Goal: Communication & Community: Answer question/provide support

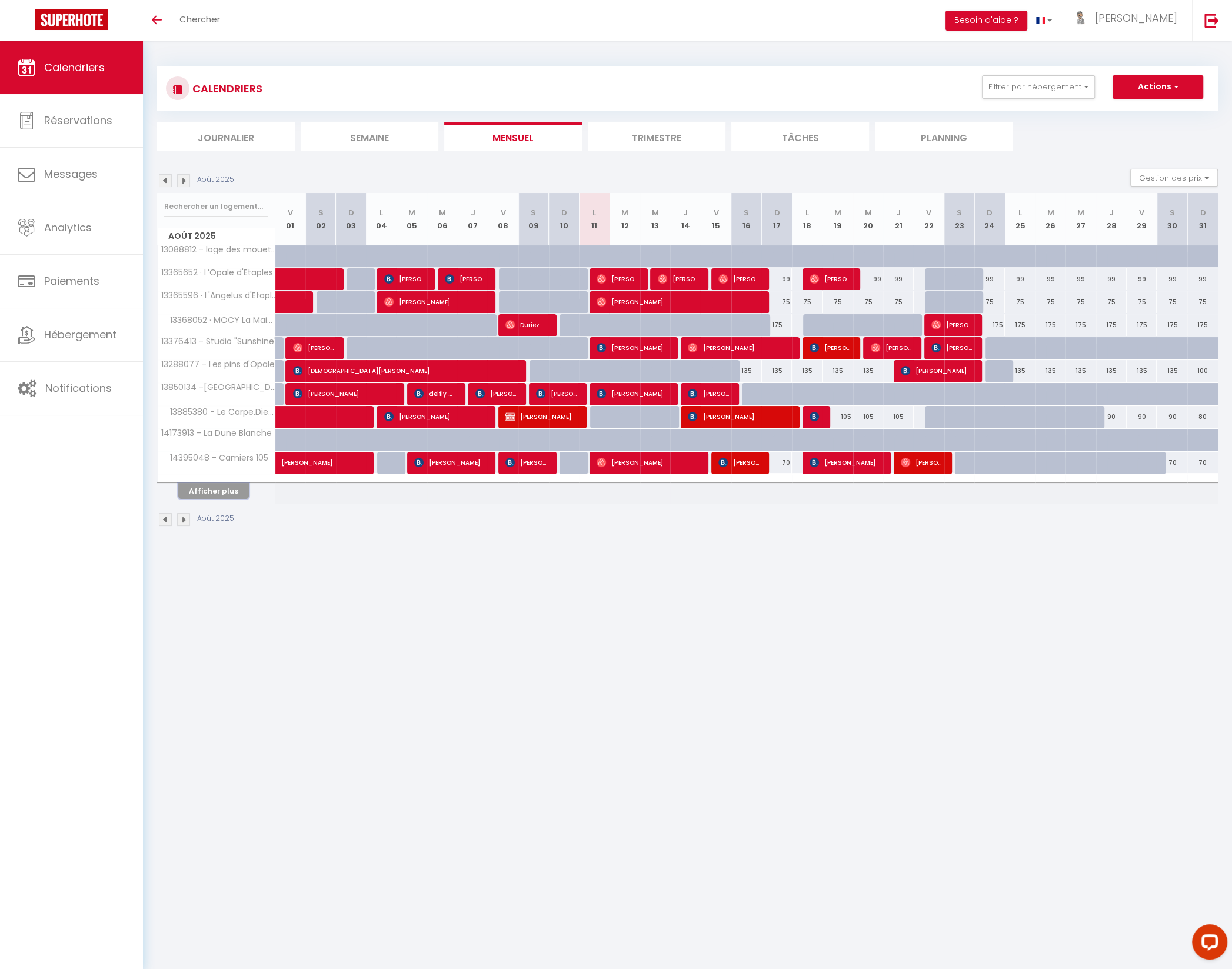
click at [225, 488] on button "Afficher plus" at bounding box center [214, 491] width 71 height 16
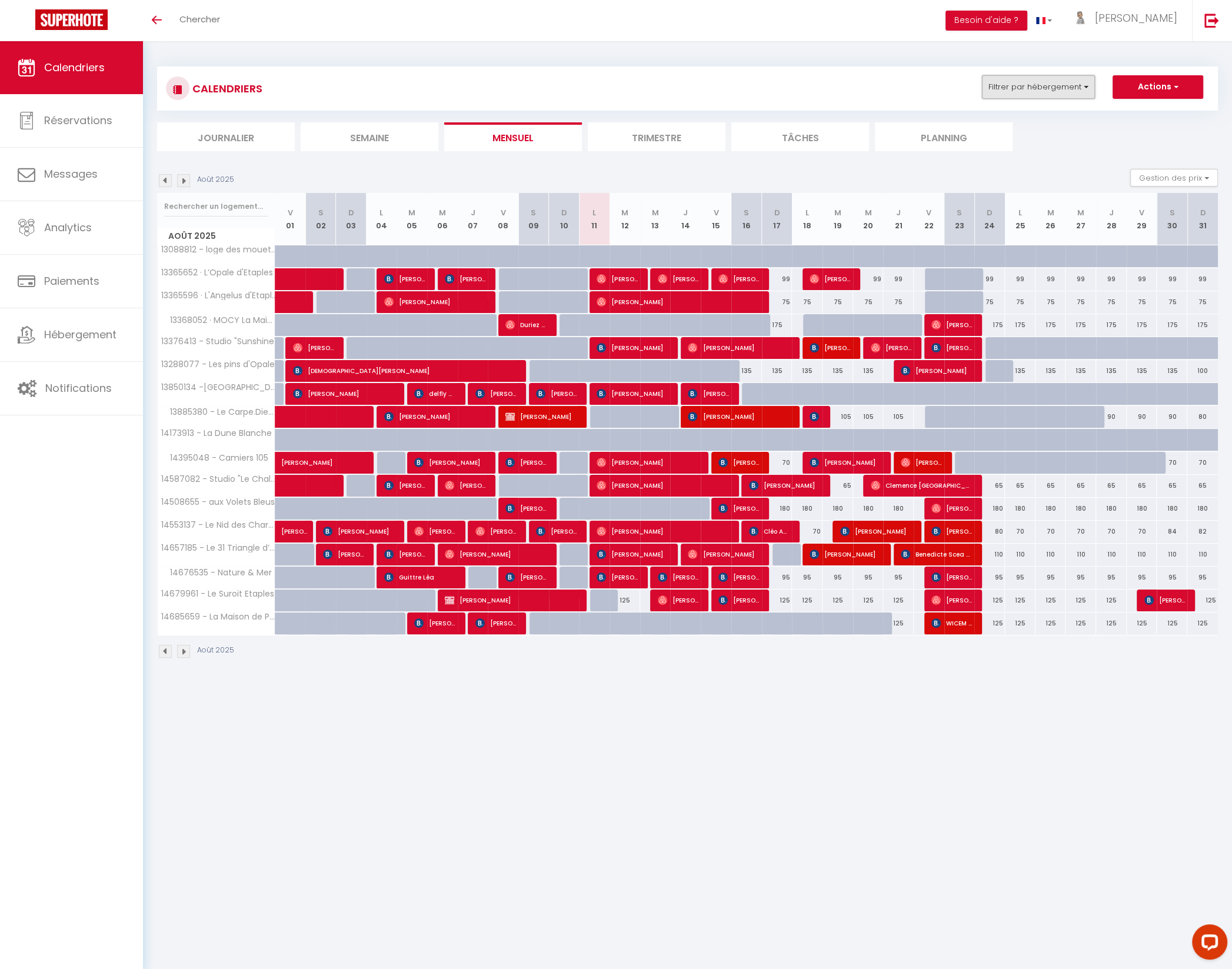
click at [1029, 90] on button "Filtrer par hébergement" at bounding box center [1038, 87] width 113 height 24
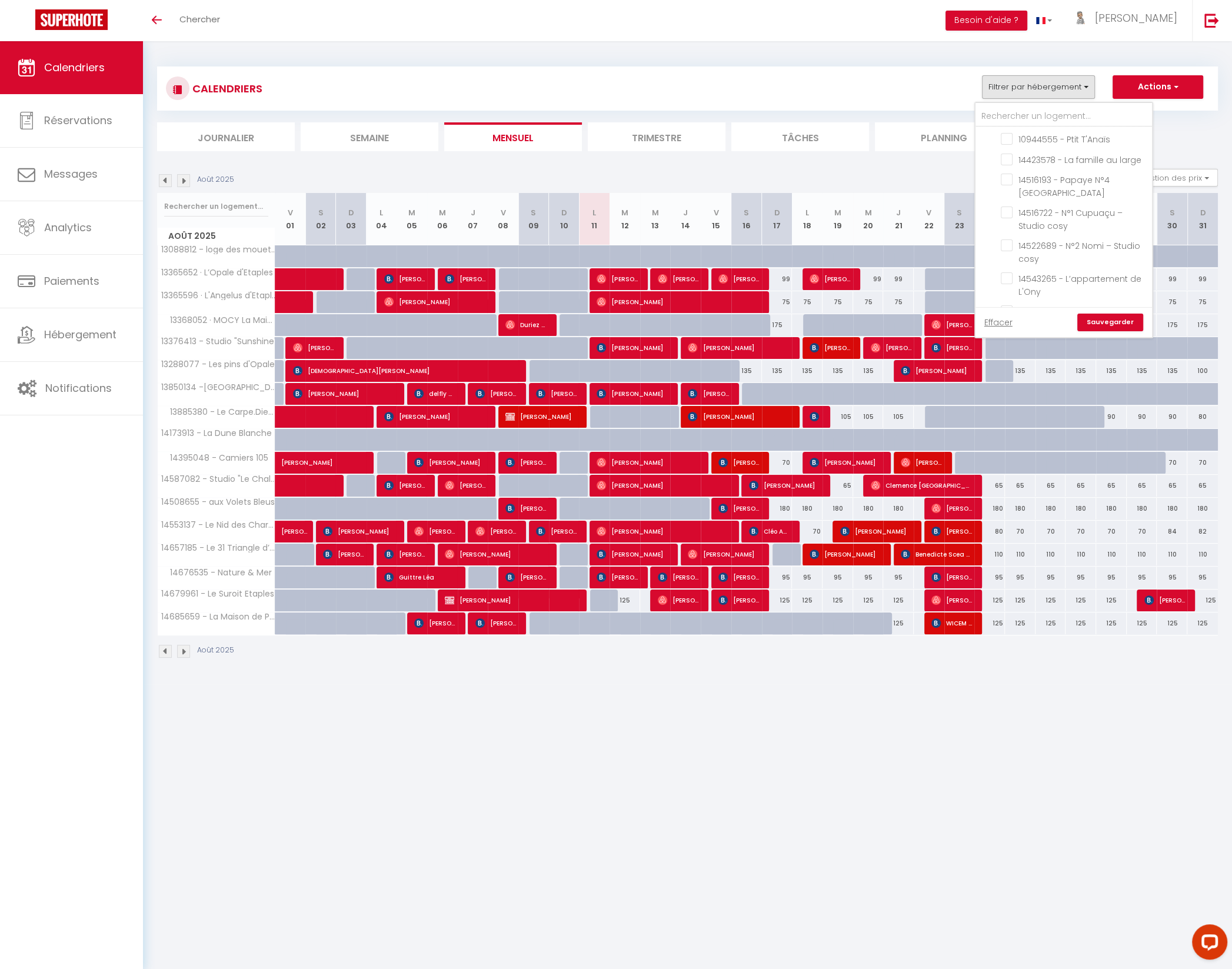
click at [995, 389] on input "Agence Etaples" at bounding box center [1075, 394] width 176 height 12
checkbox input "true"
checkbox input "false"
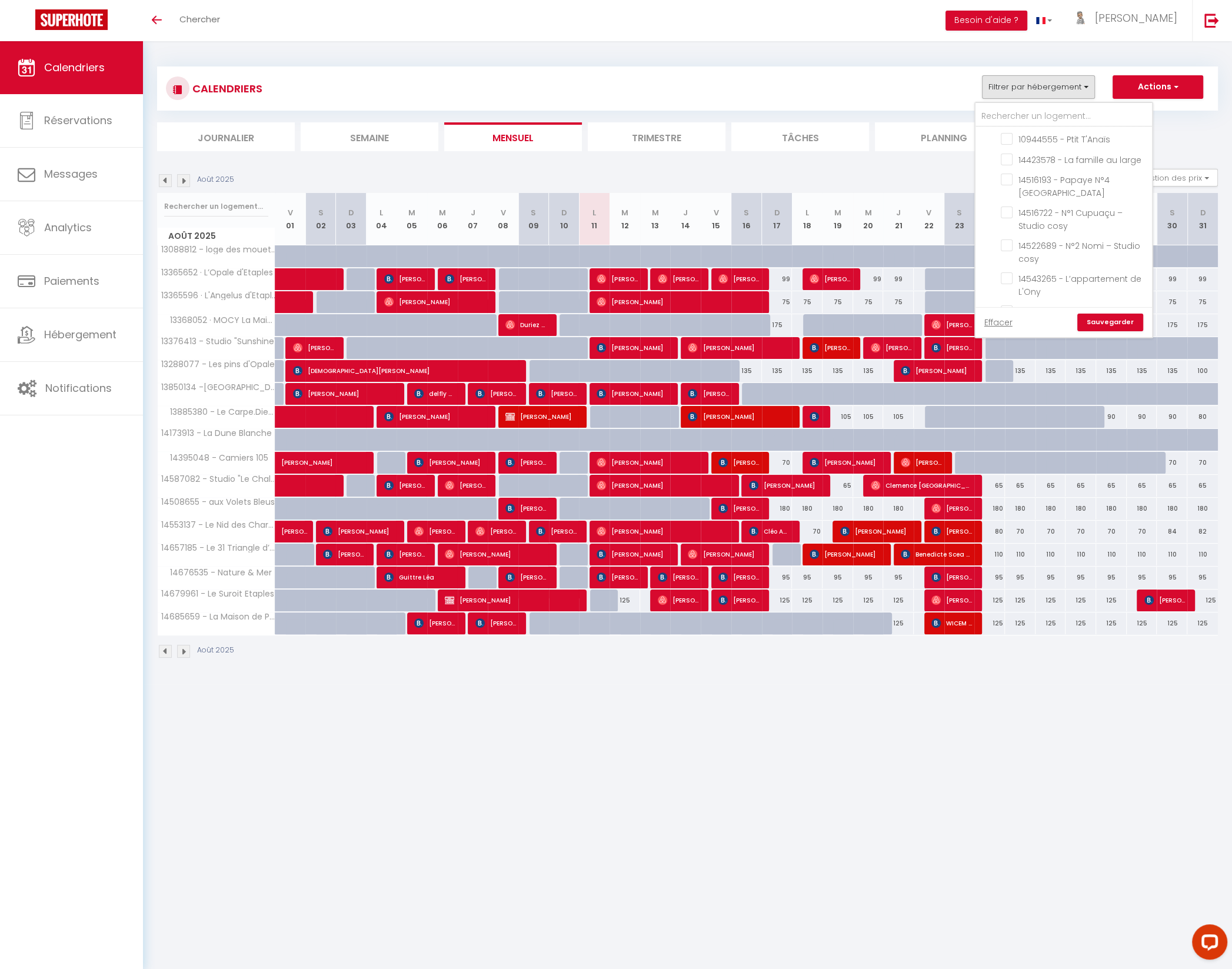
checkbox input "false"
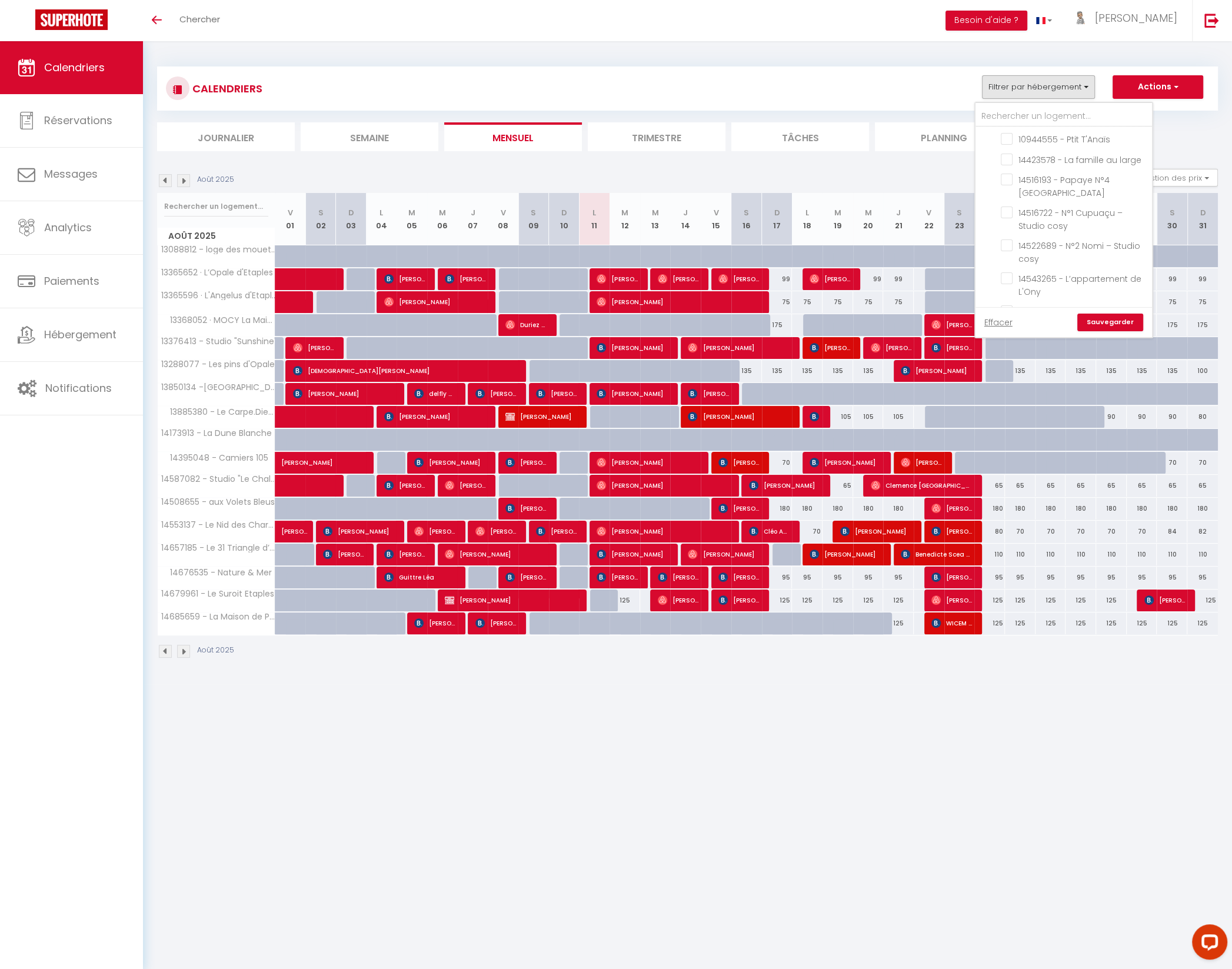
checkbox input "false"
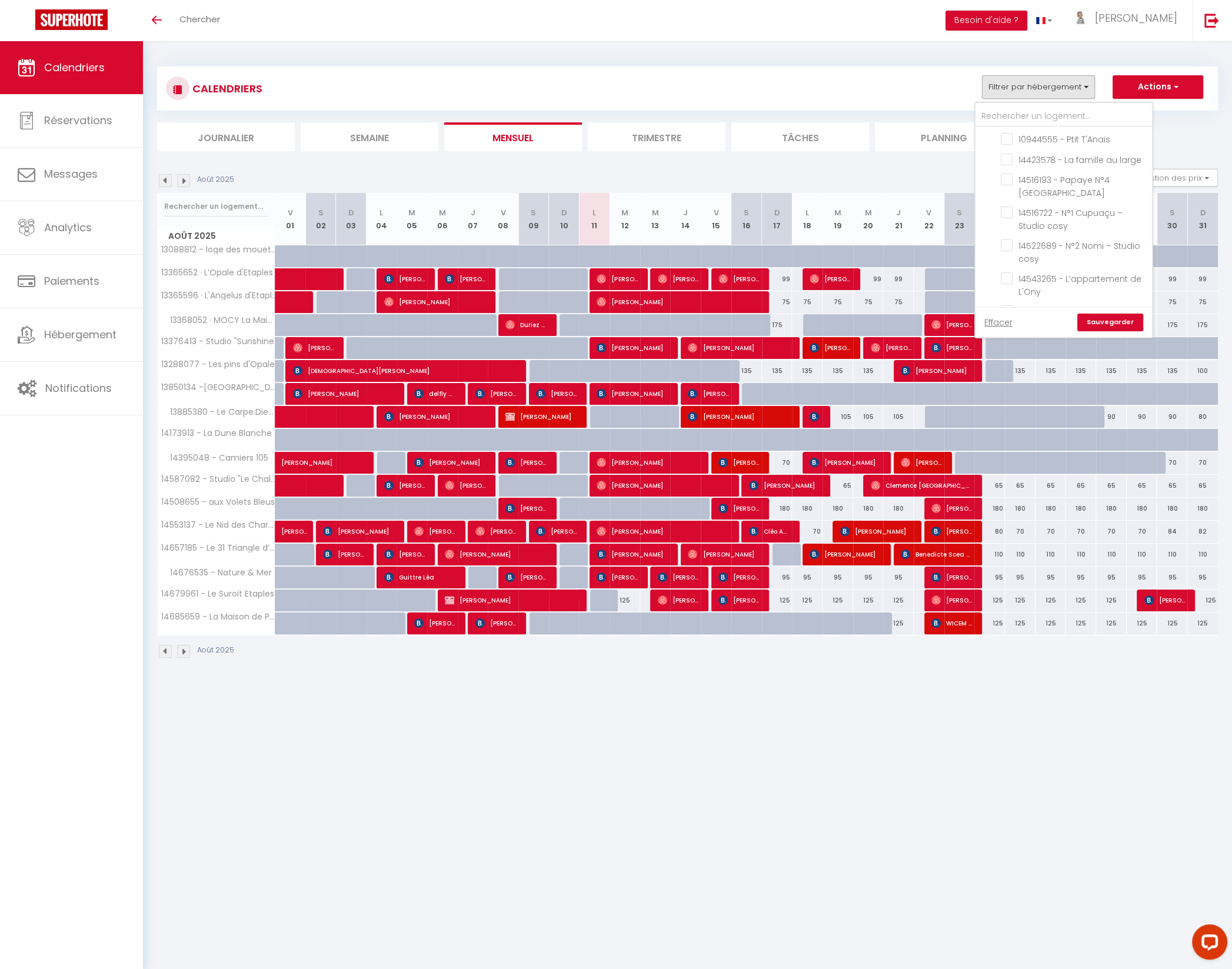
checkbox input "false"
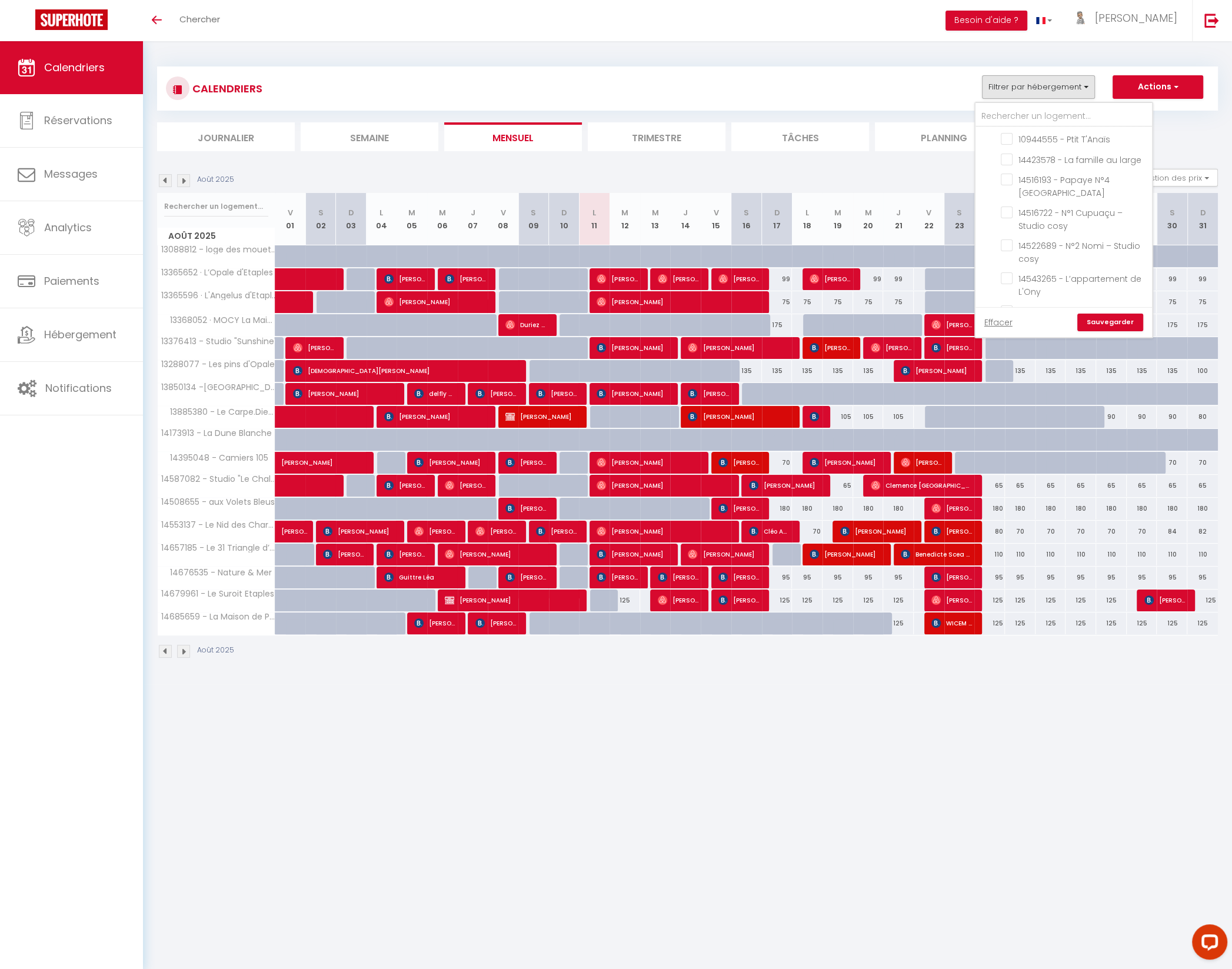
checkbox input "false"
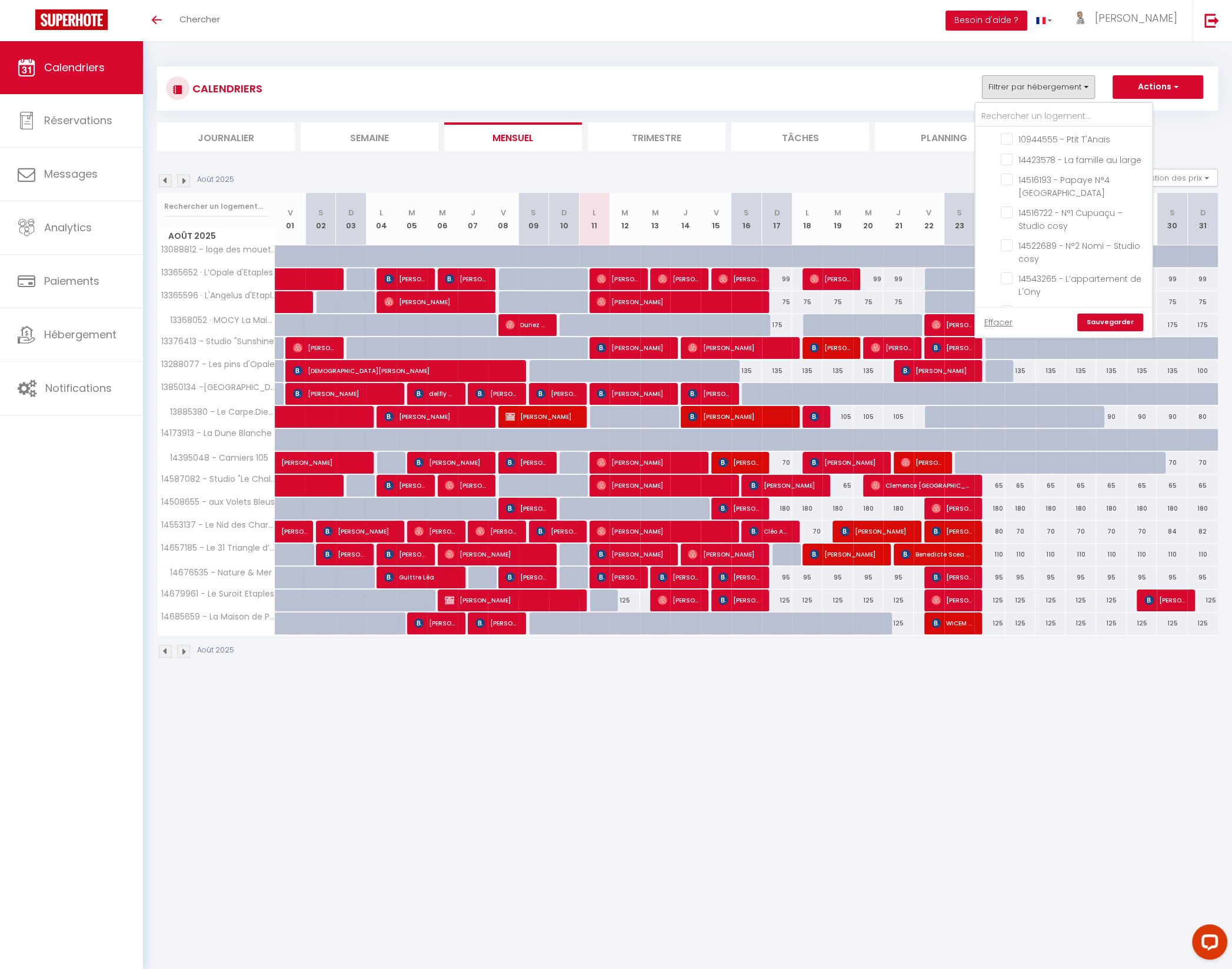
checkbox input "false"
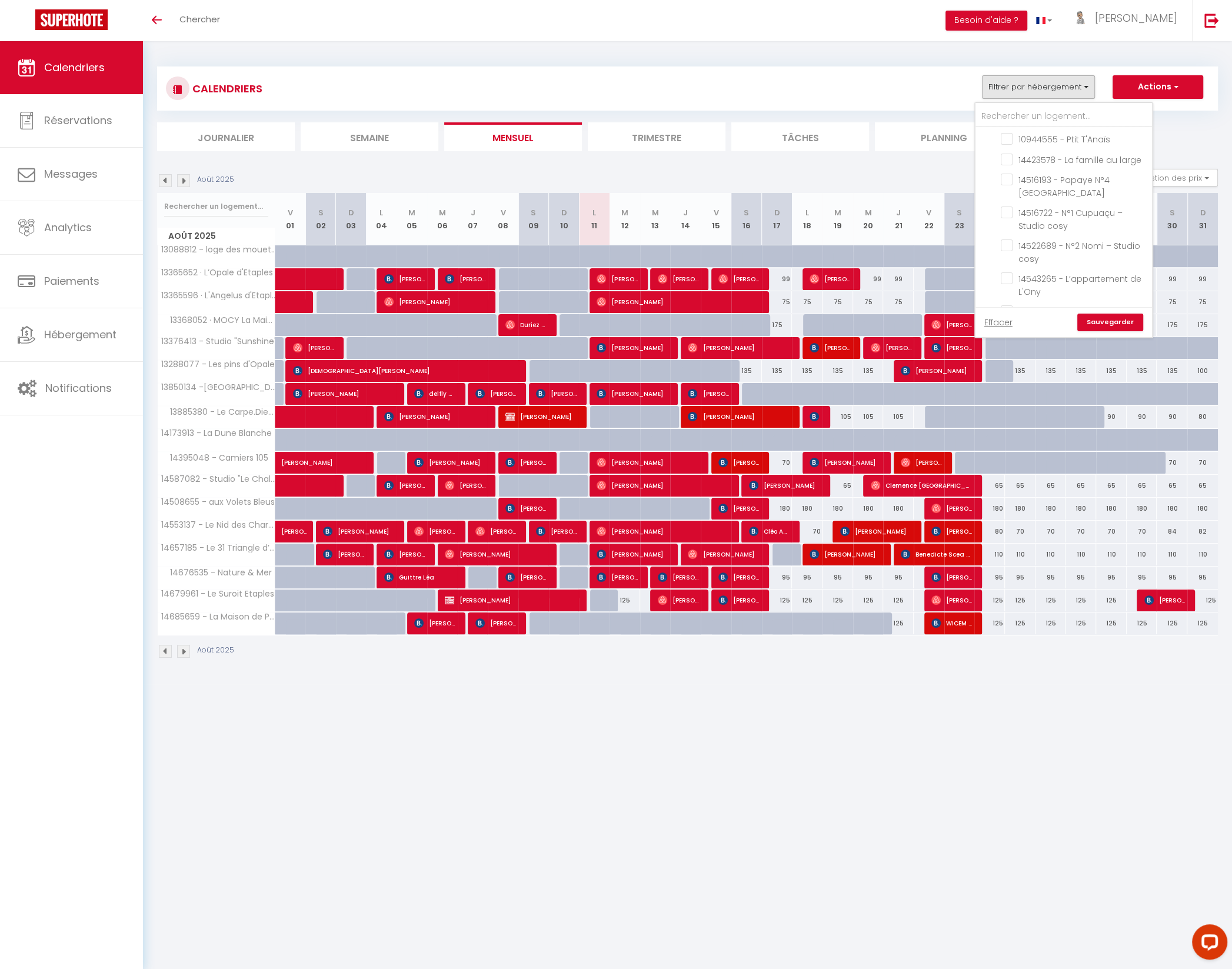
checkbox input "false"
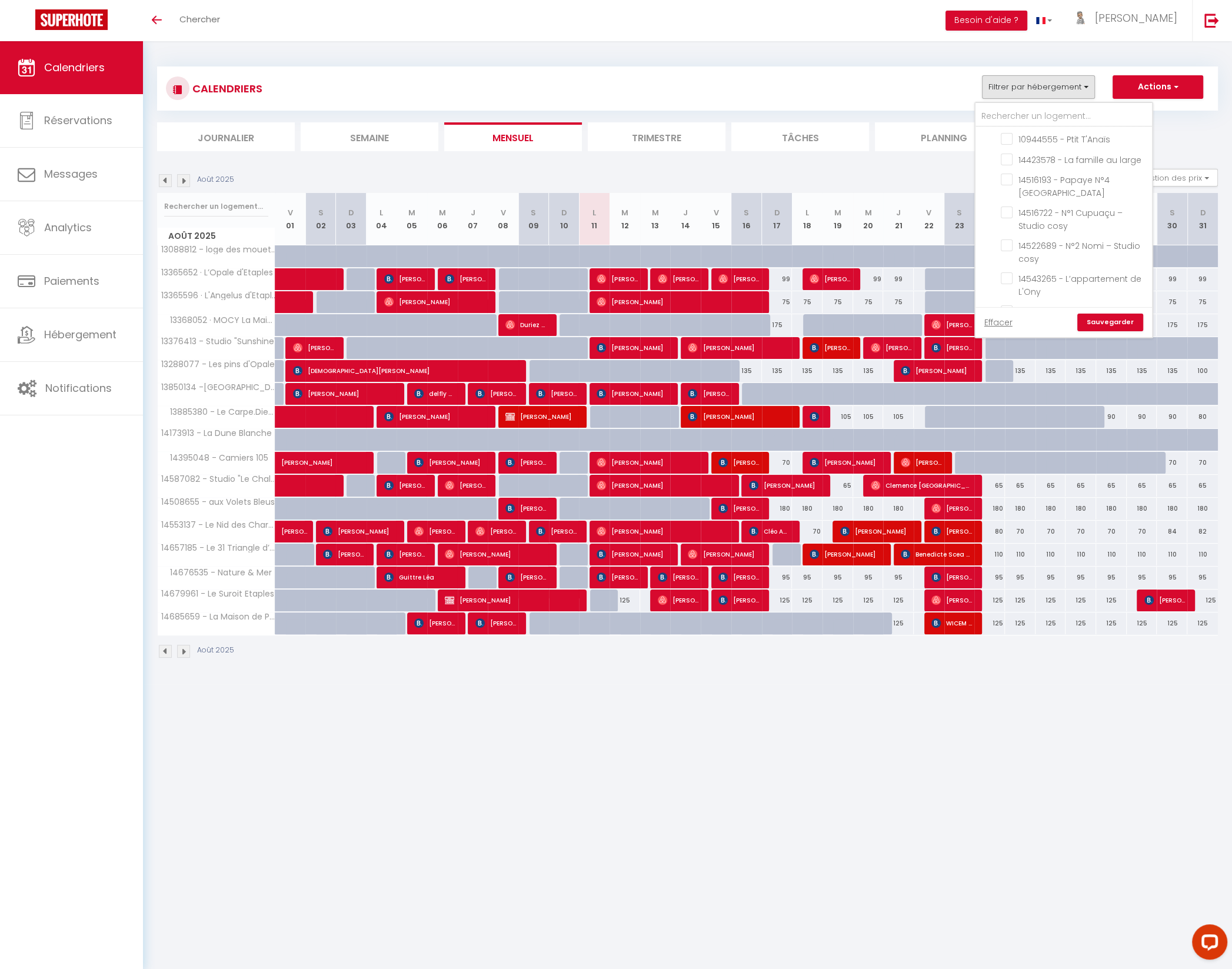
checkbox input "false"
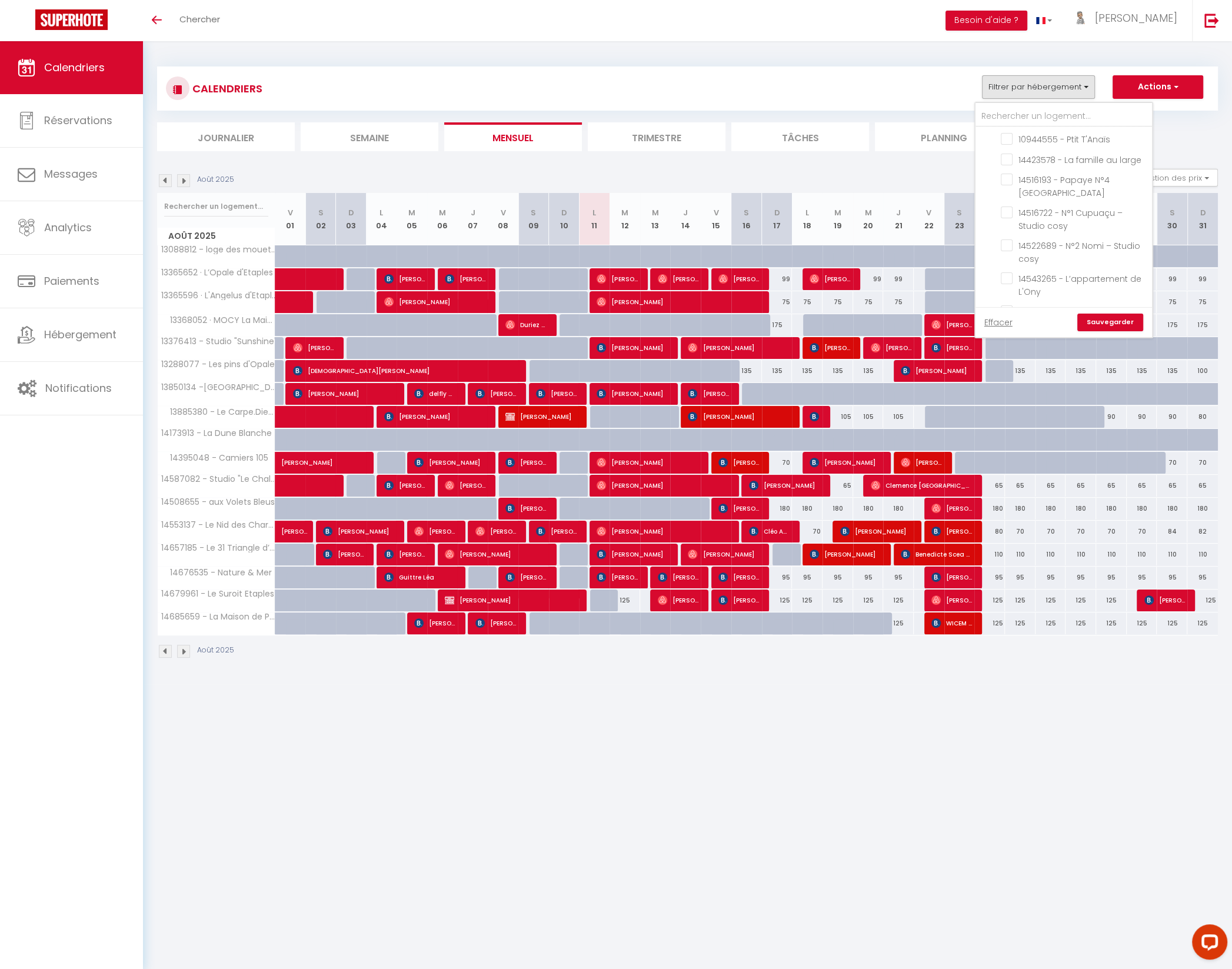
checkbox input "false"
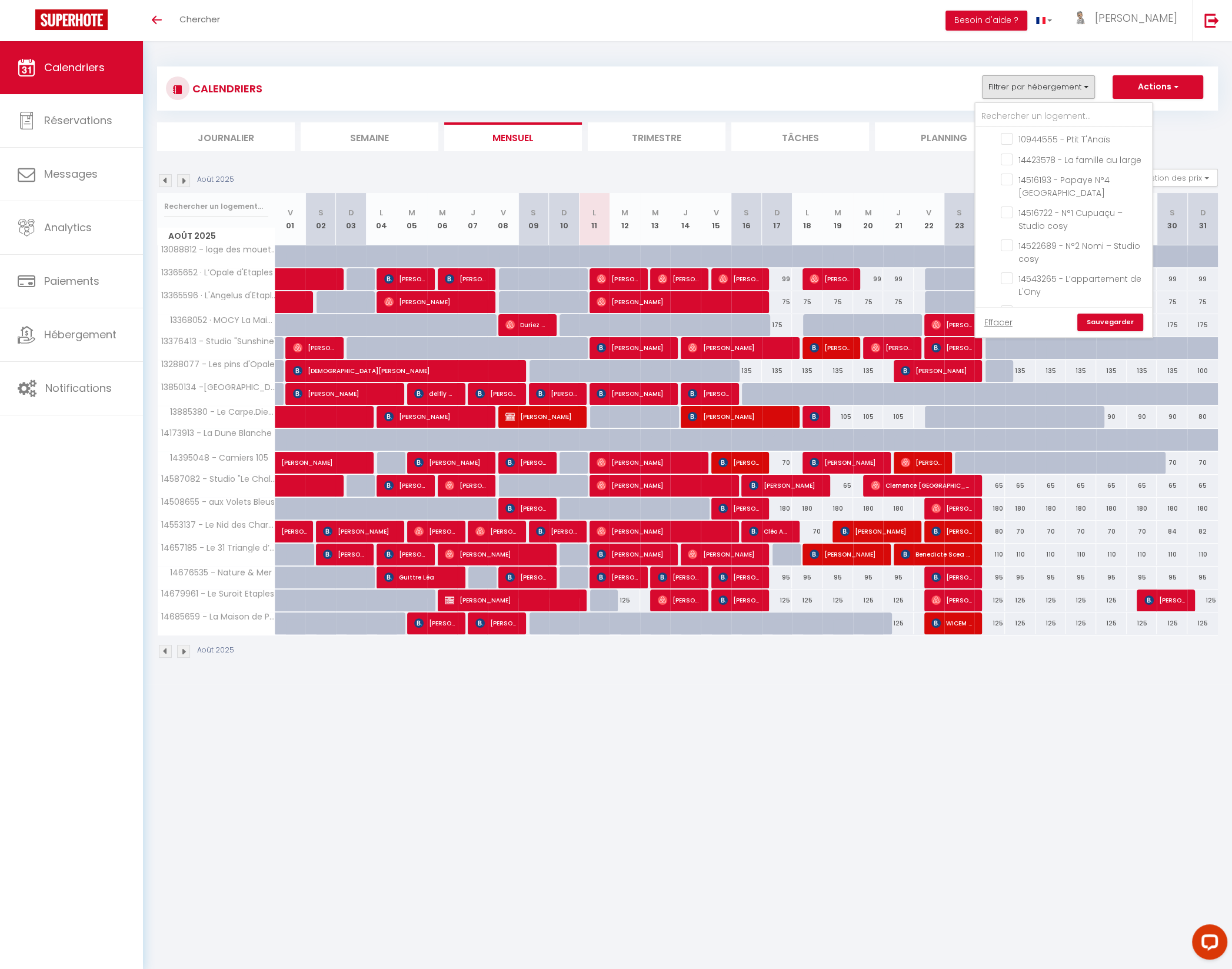
checkbox input "false"
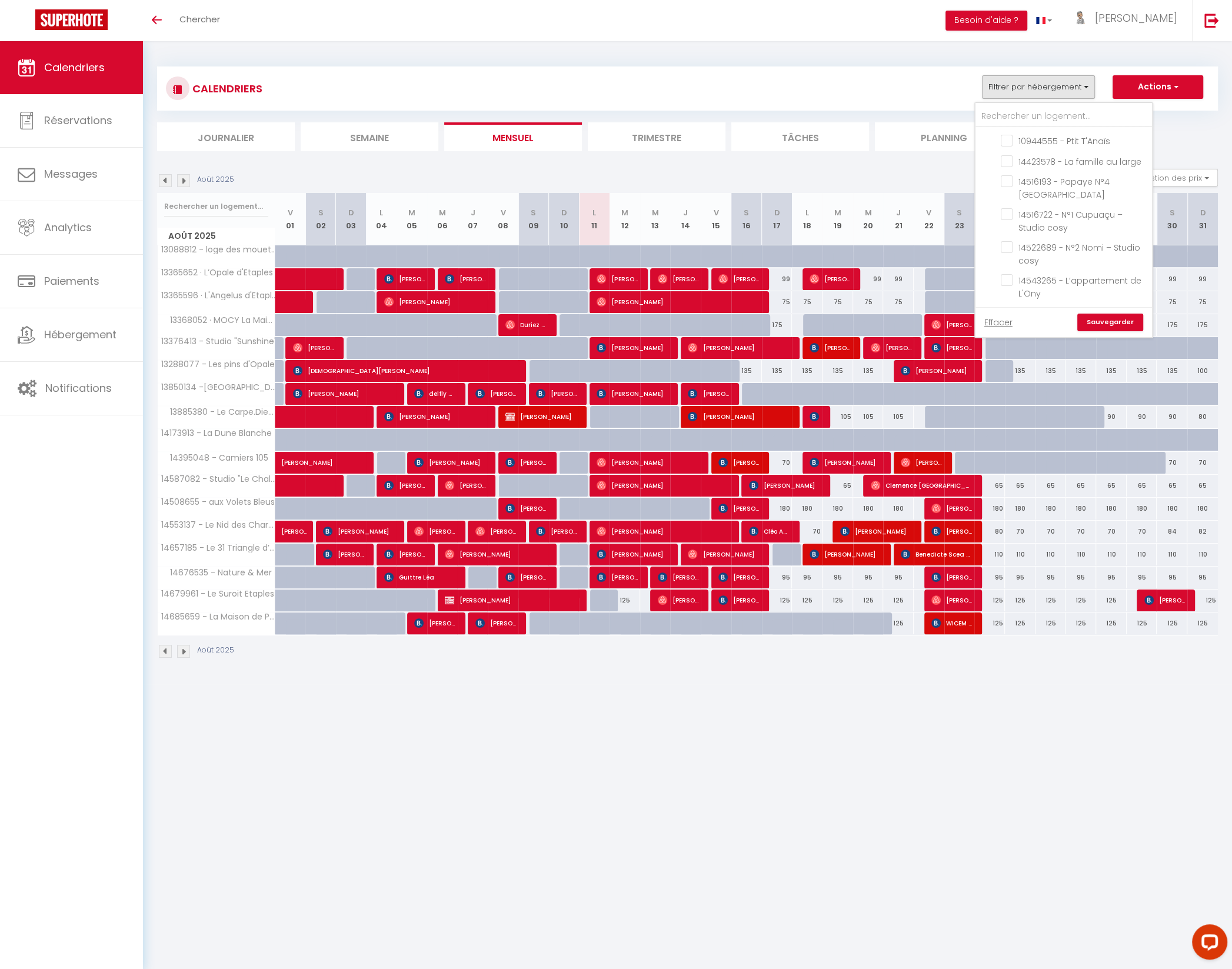
click at [995, 390] on input "Agence Etaples" at bounding box center [1075, 396] width 176 height 12
checkbox input "false"
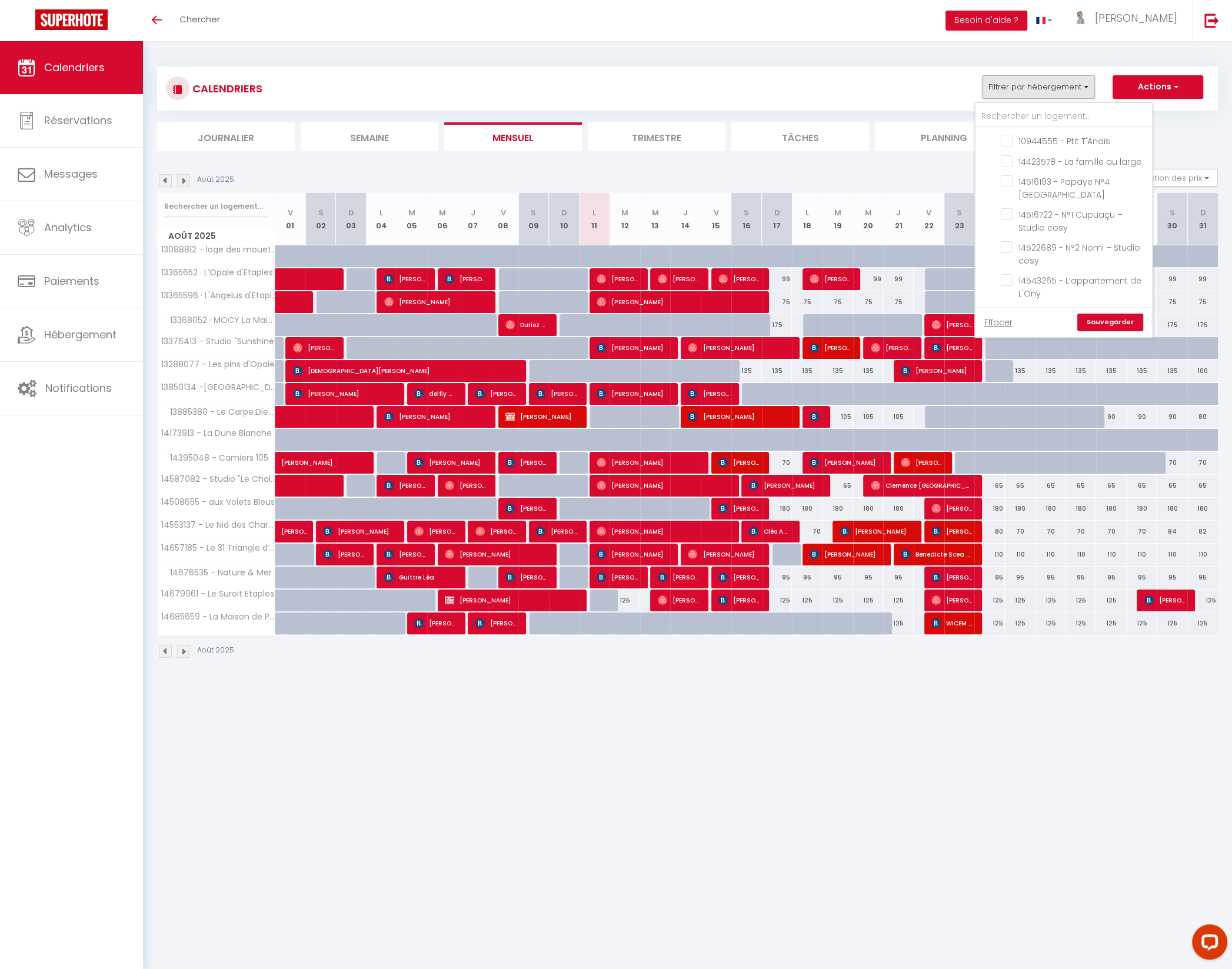
checkbox input "false"
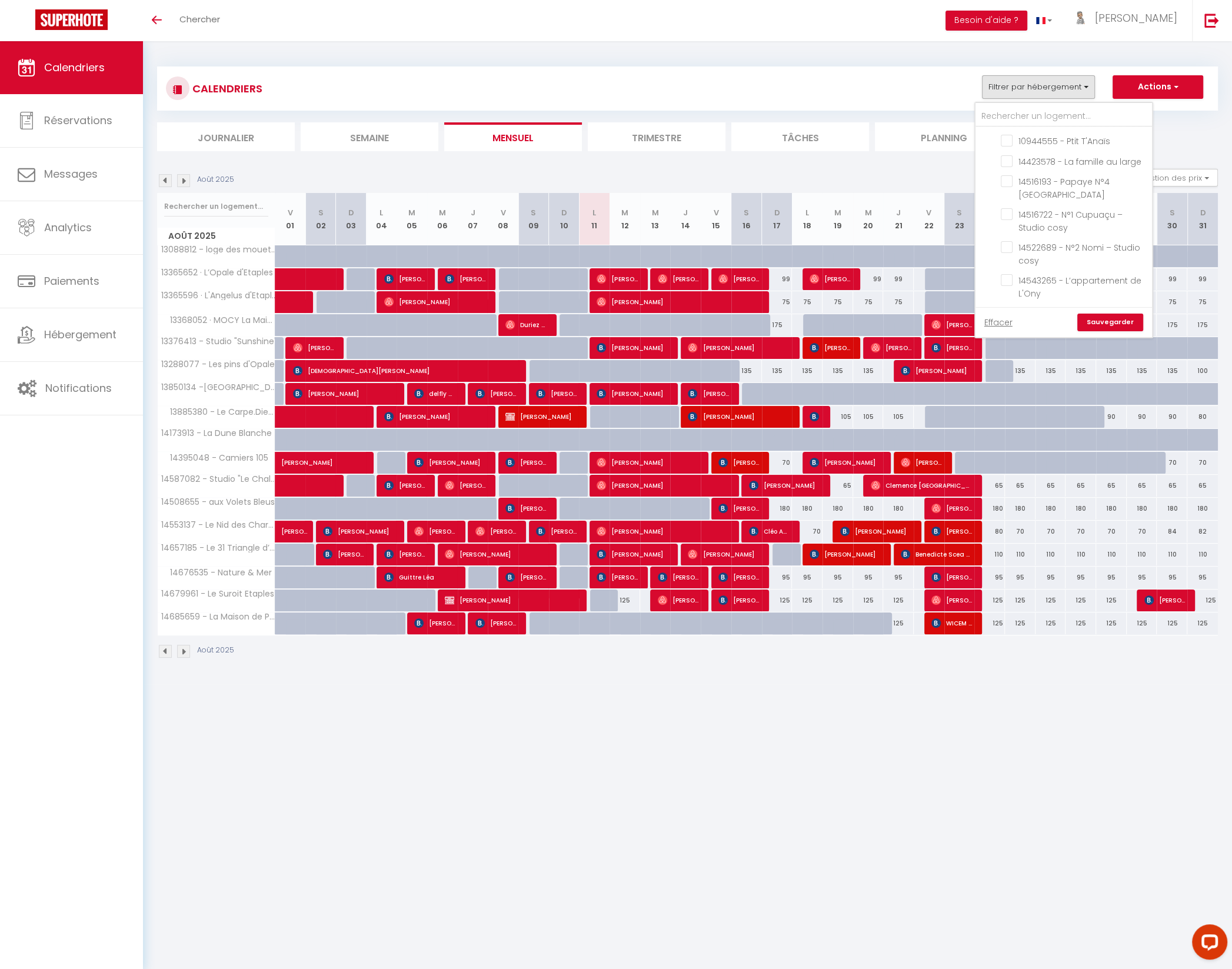
checkbox input "false"
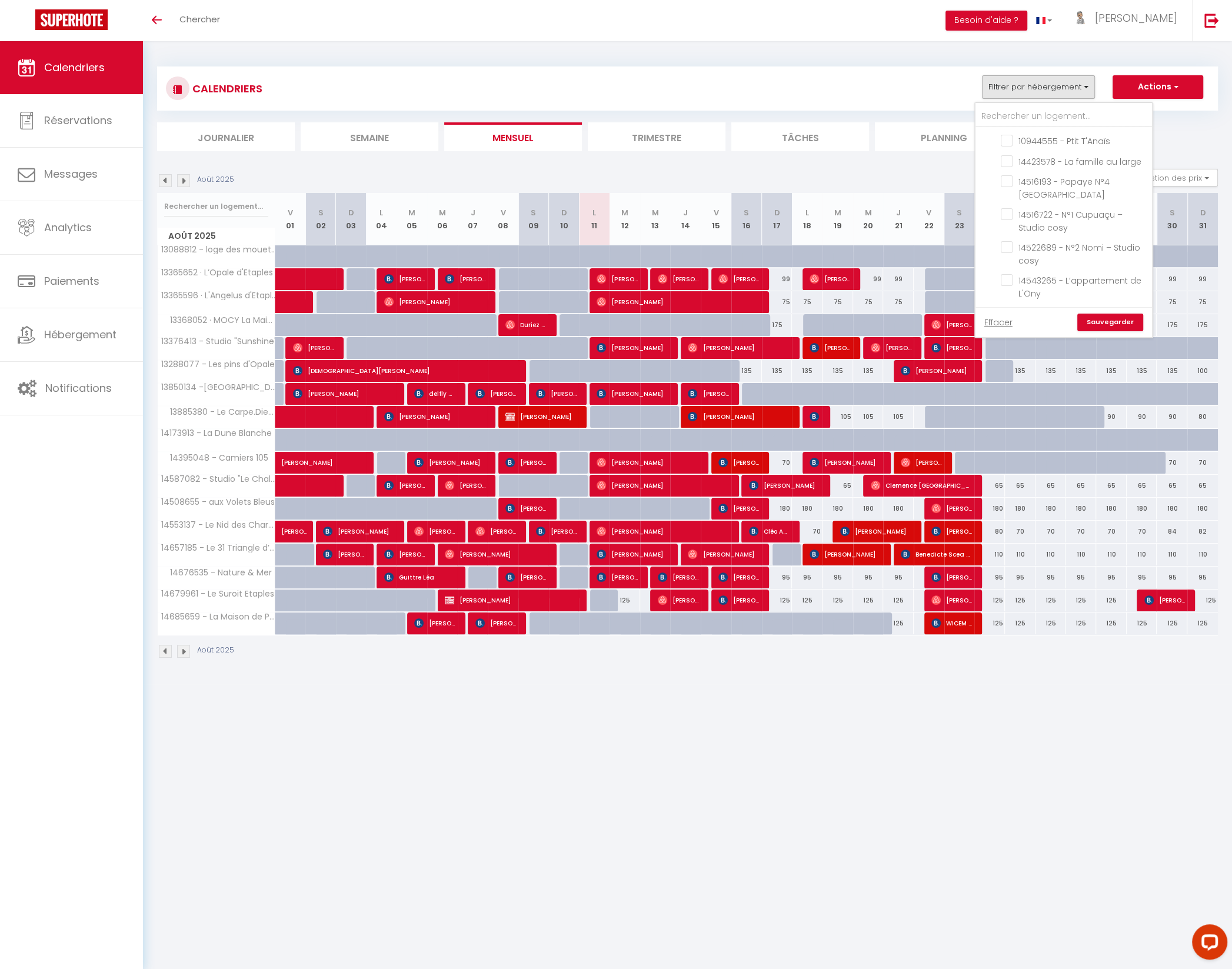
checkbox input "false"
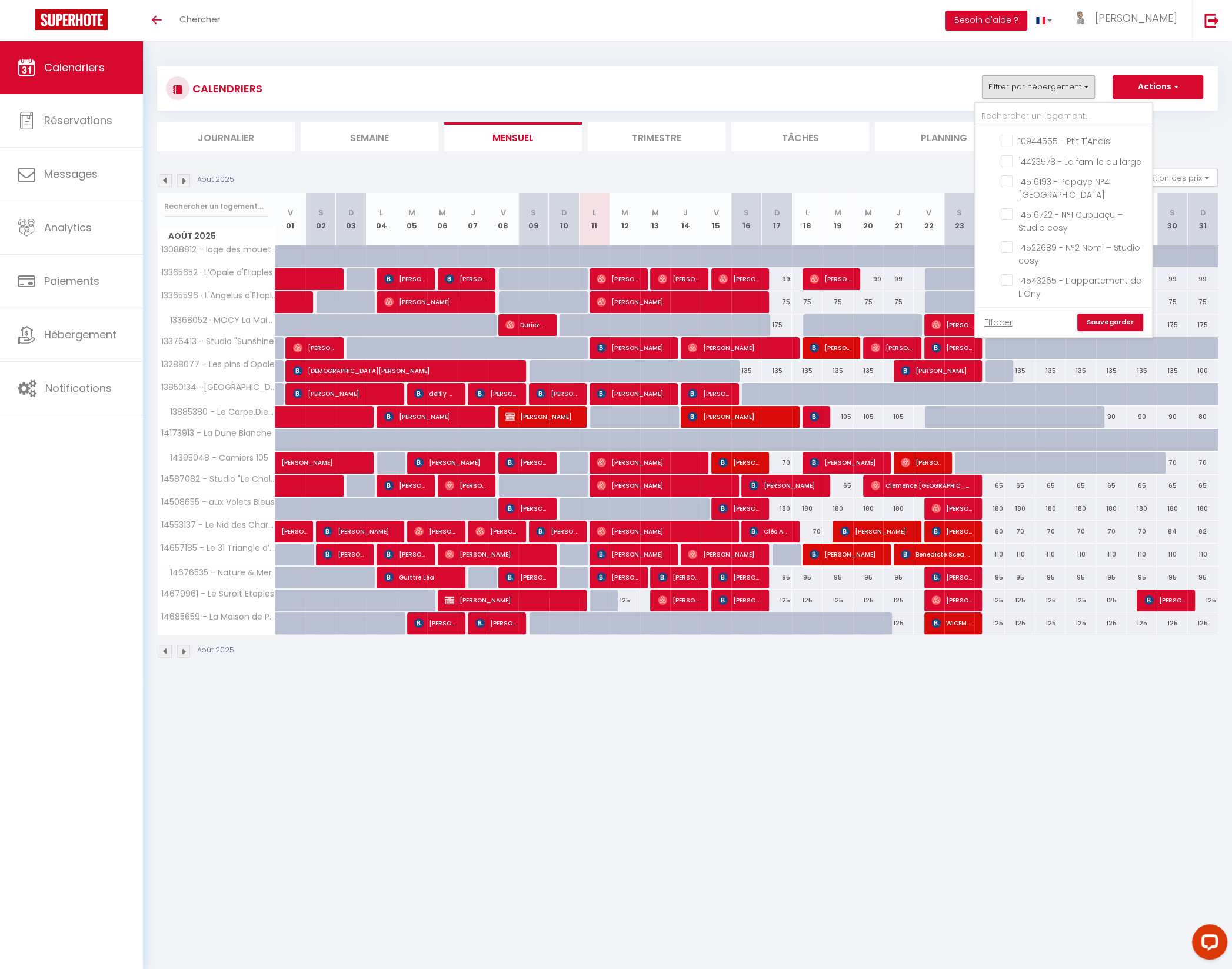
checkbox input "false"
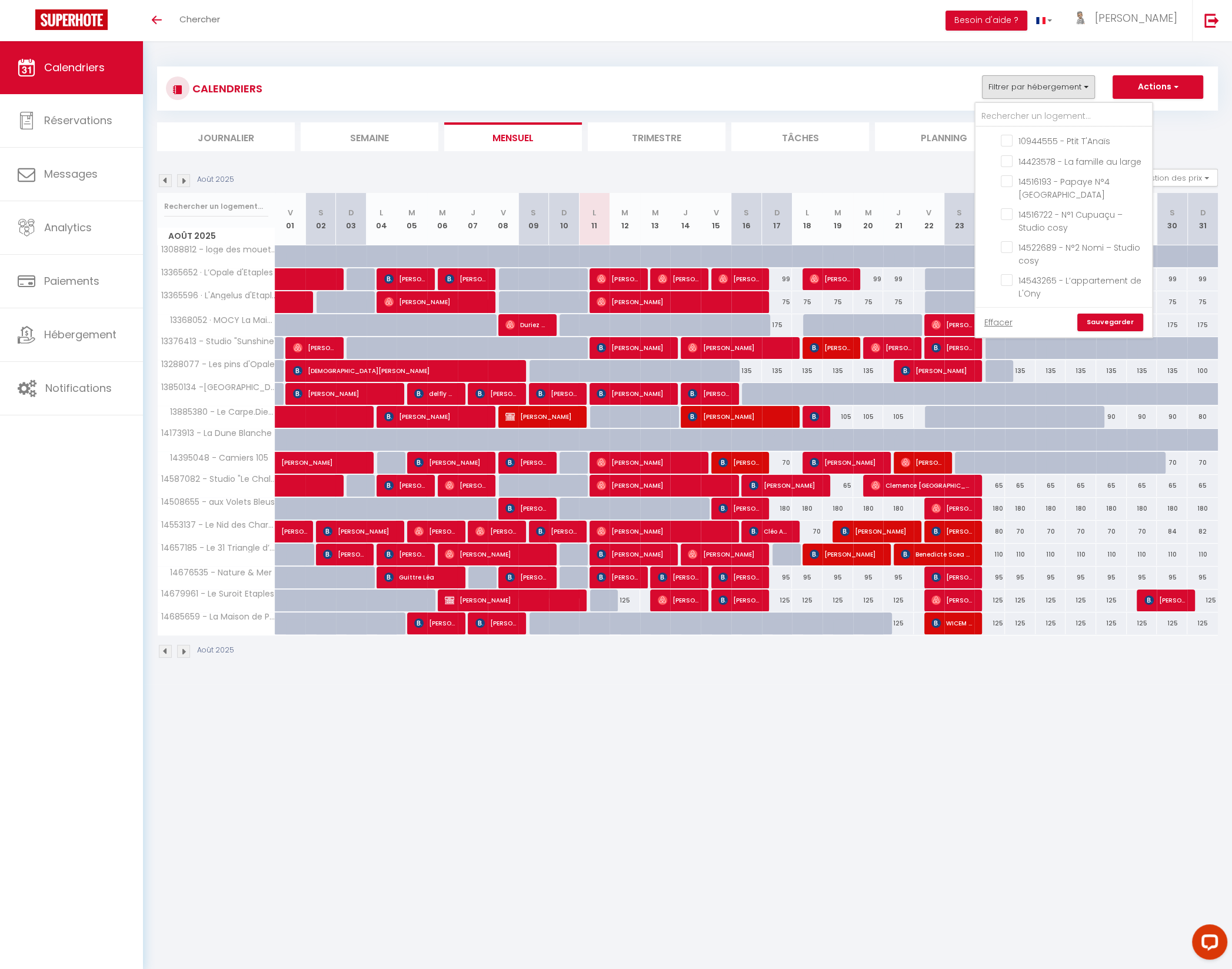
checkbox input "false"
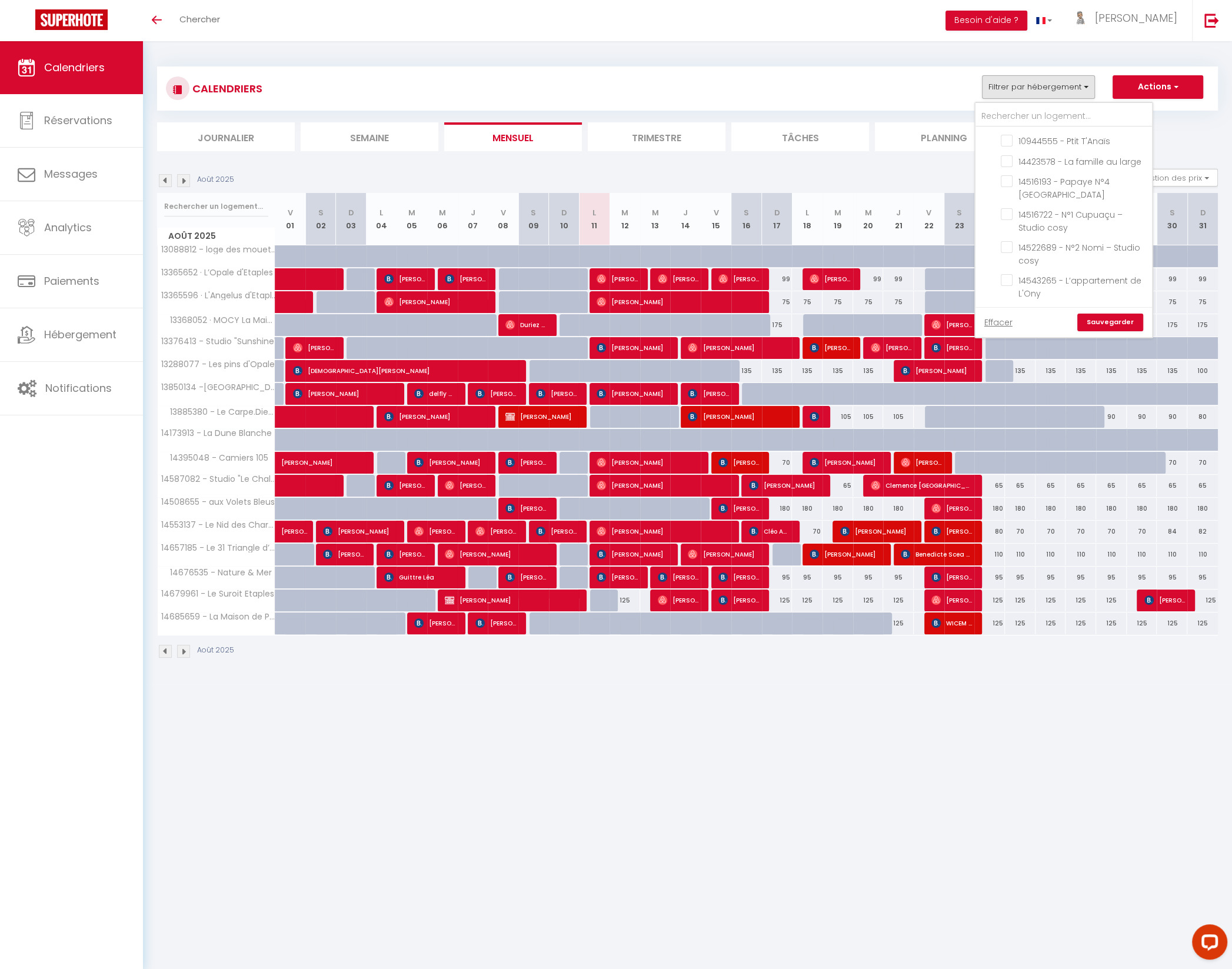
checkbox input "false"
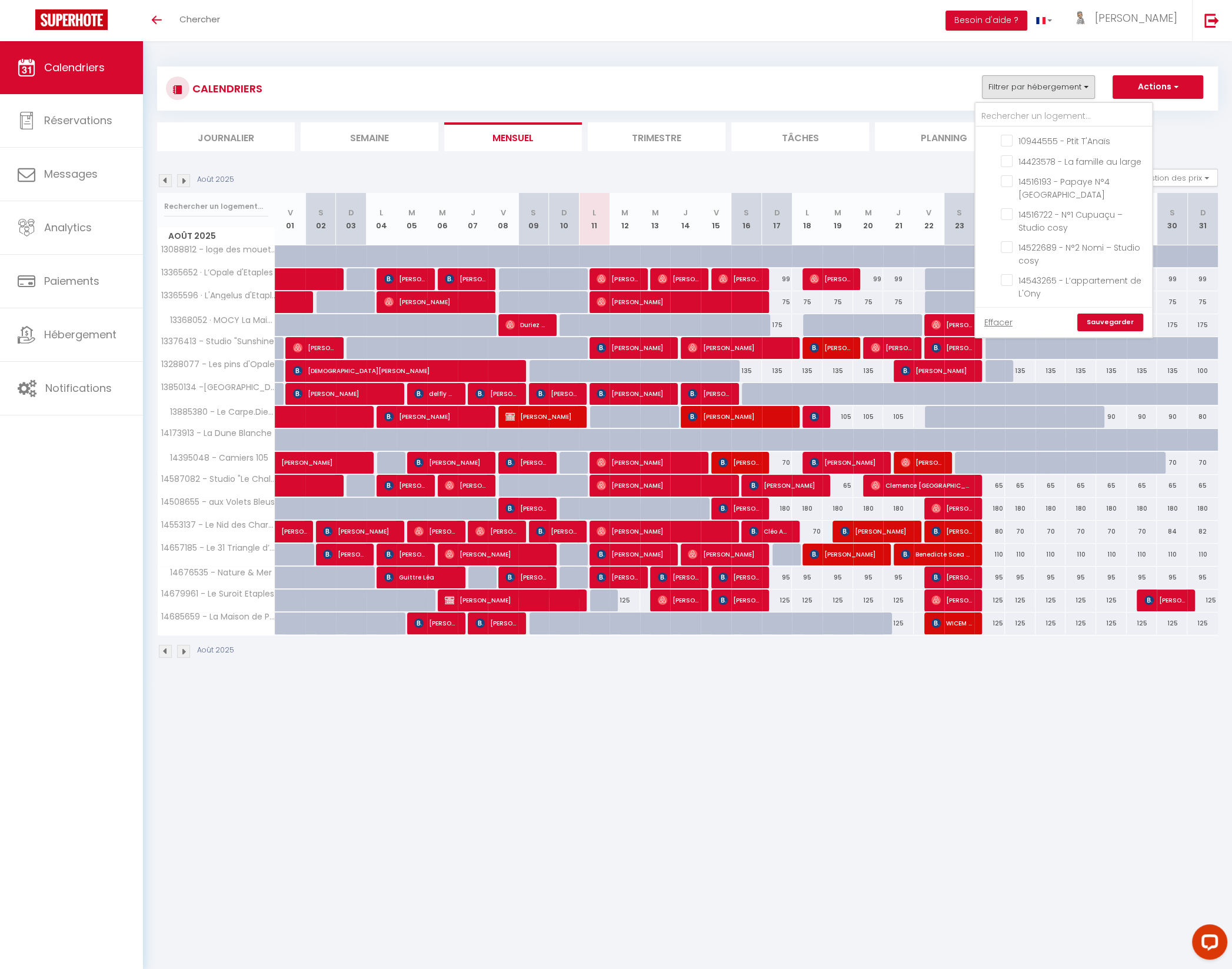
checkbox input "false"
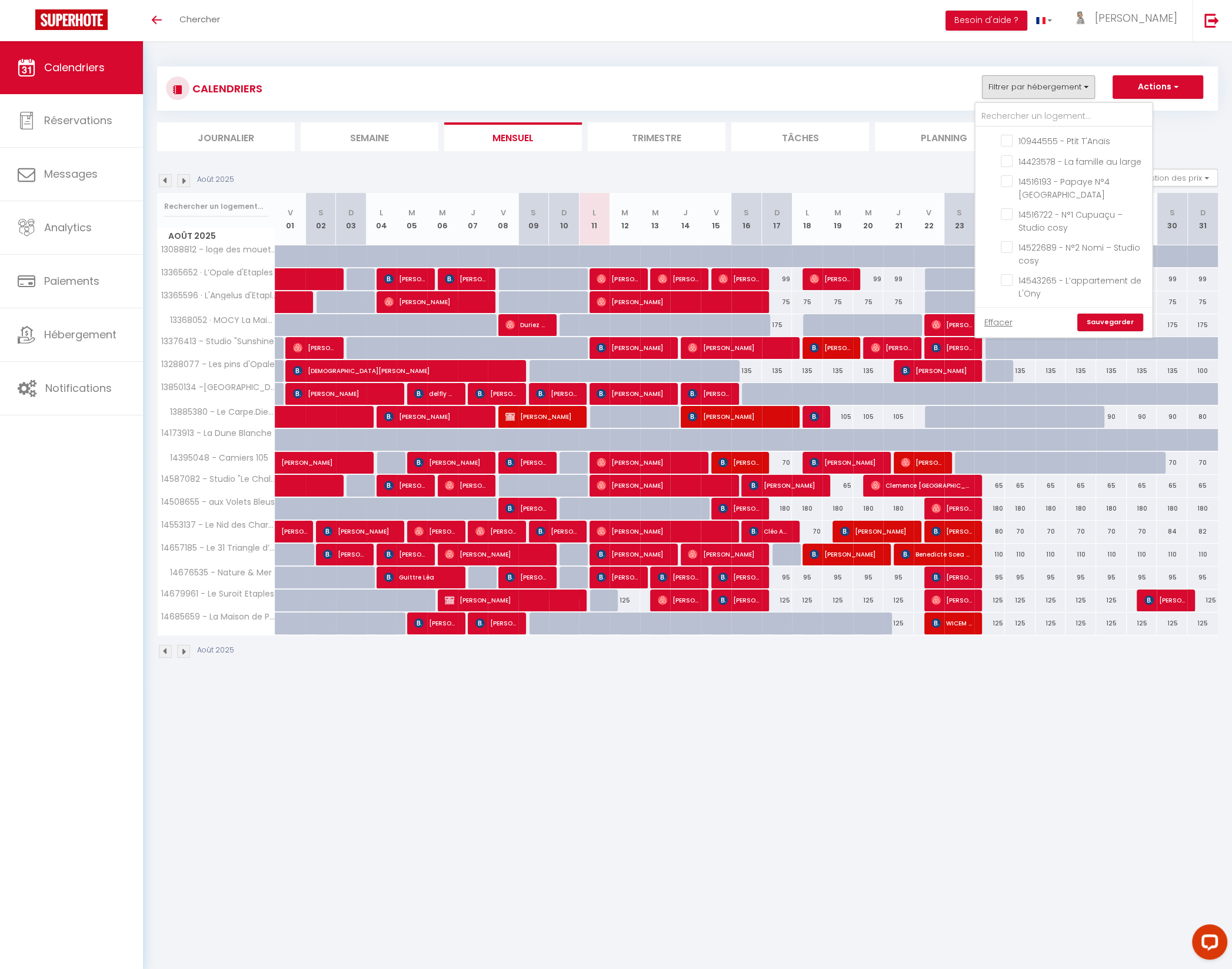
checkbox input "false"
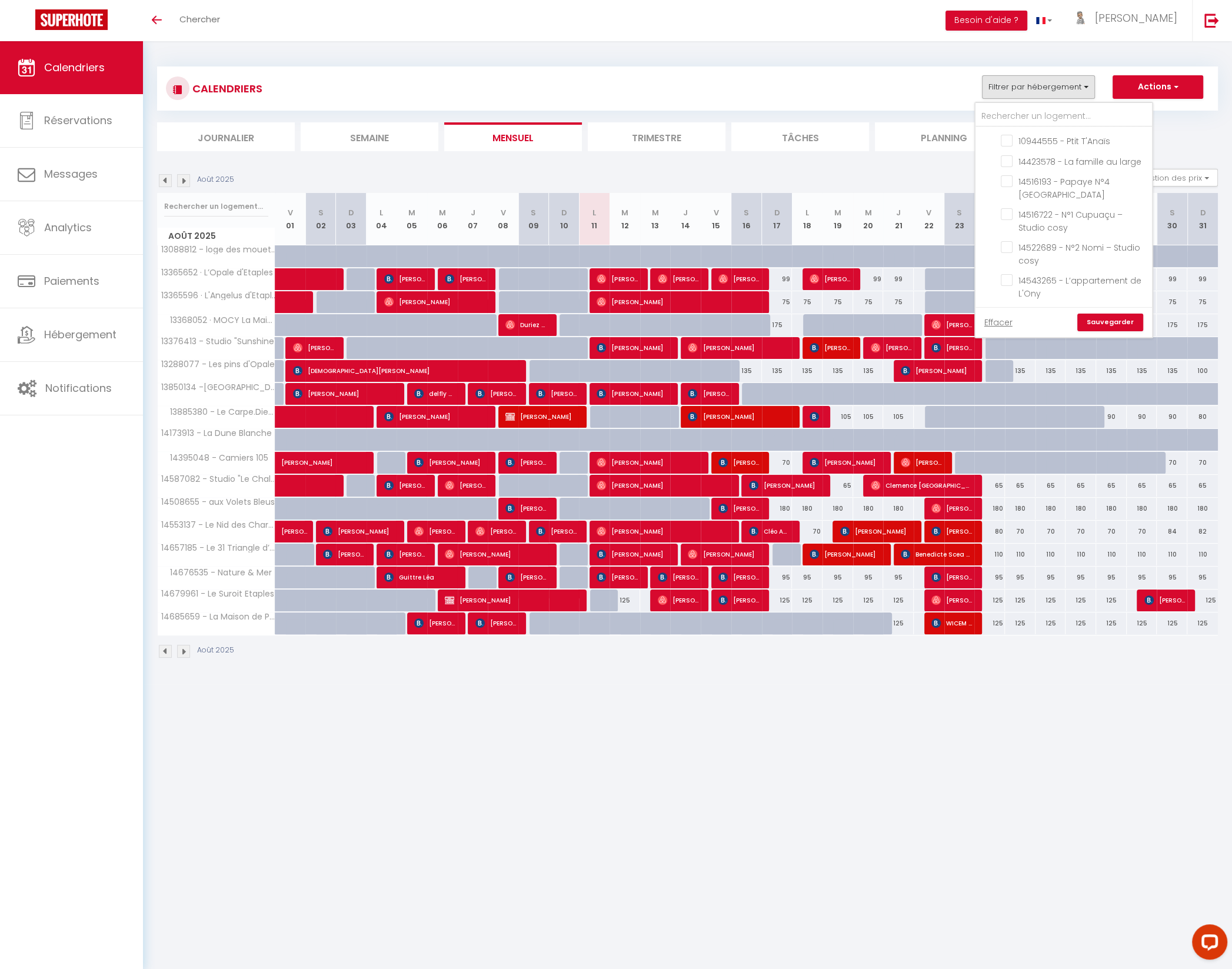
checkbox input "false"
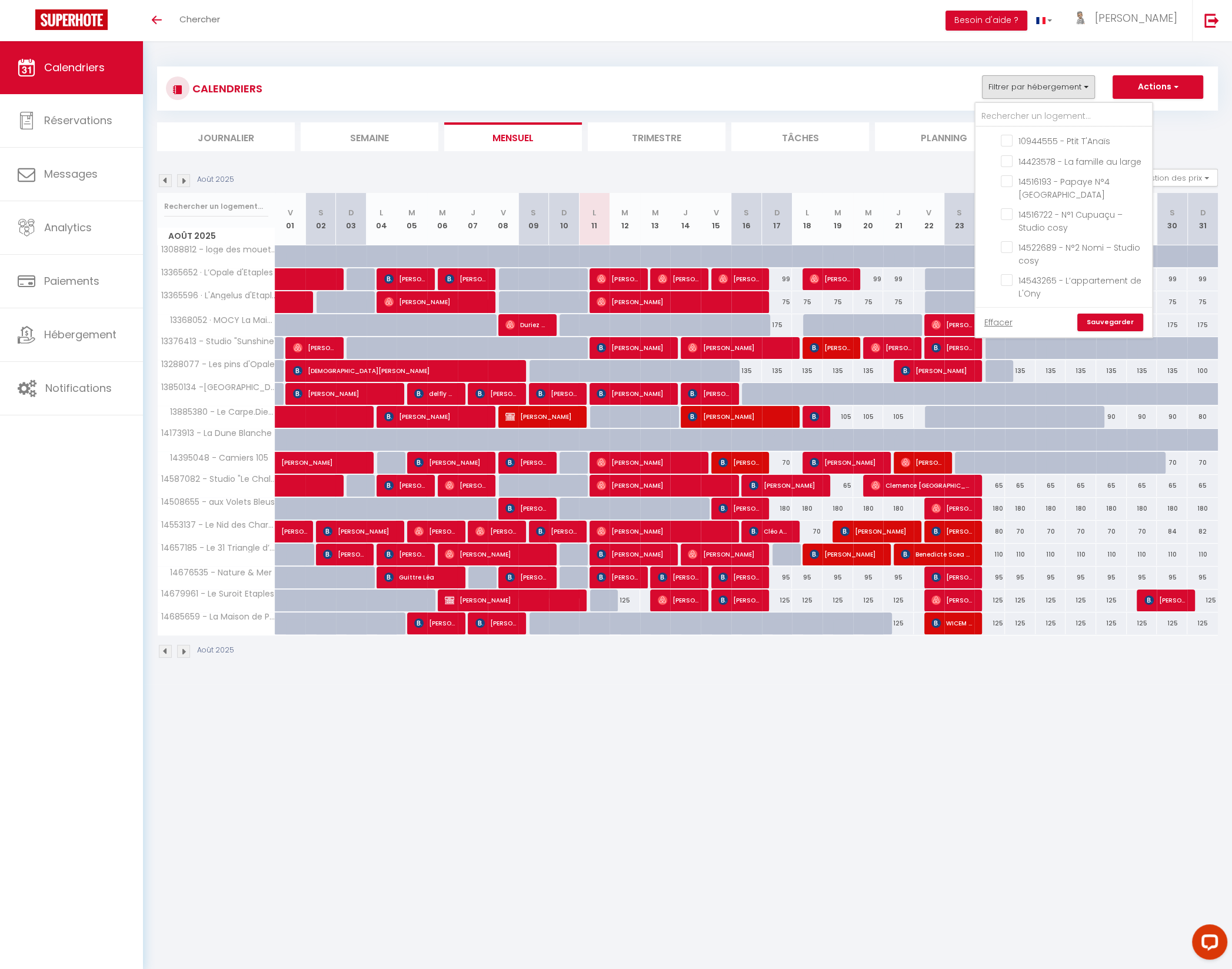
checkbox input "false"
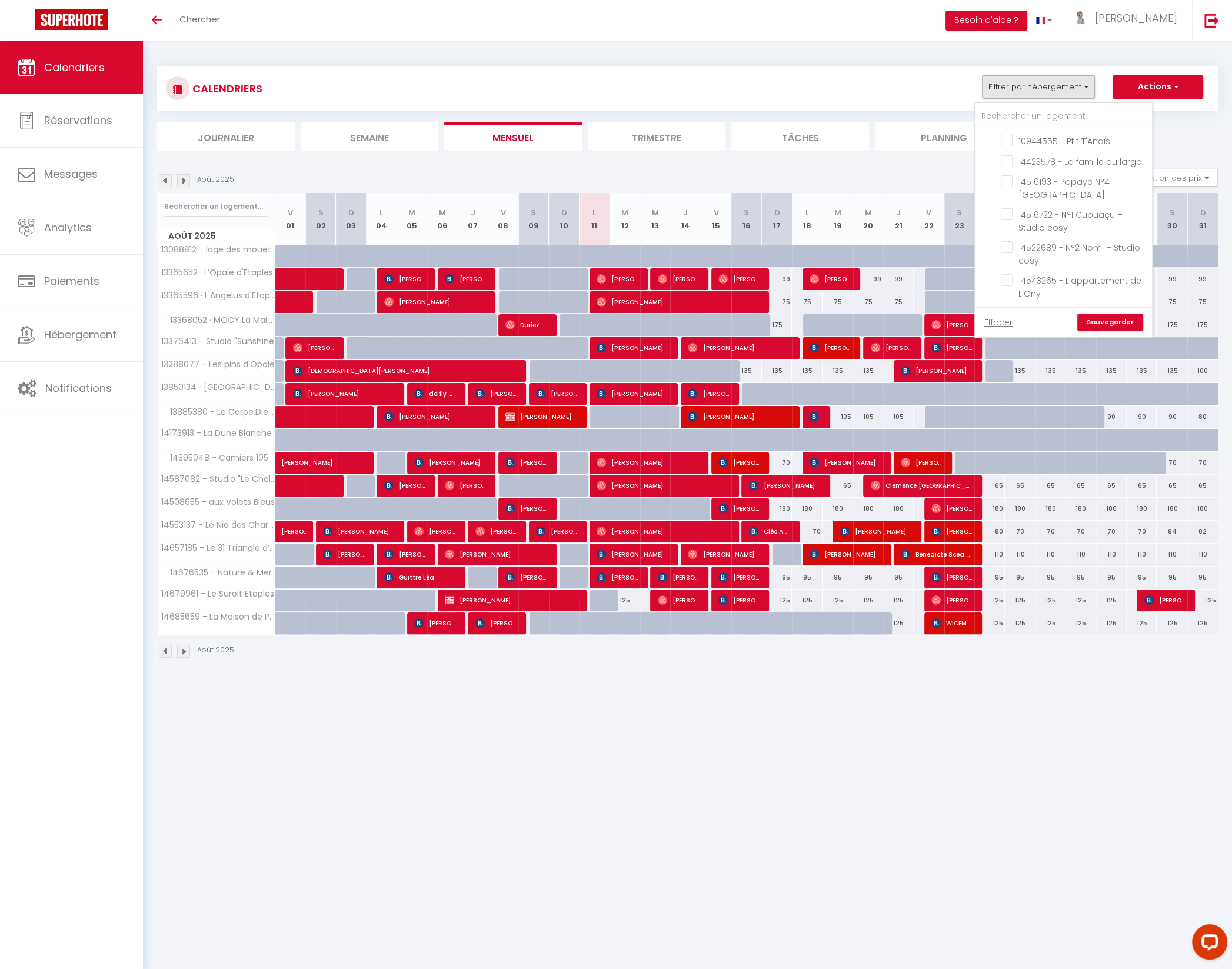
checkbox input "false"
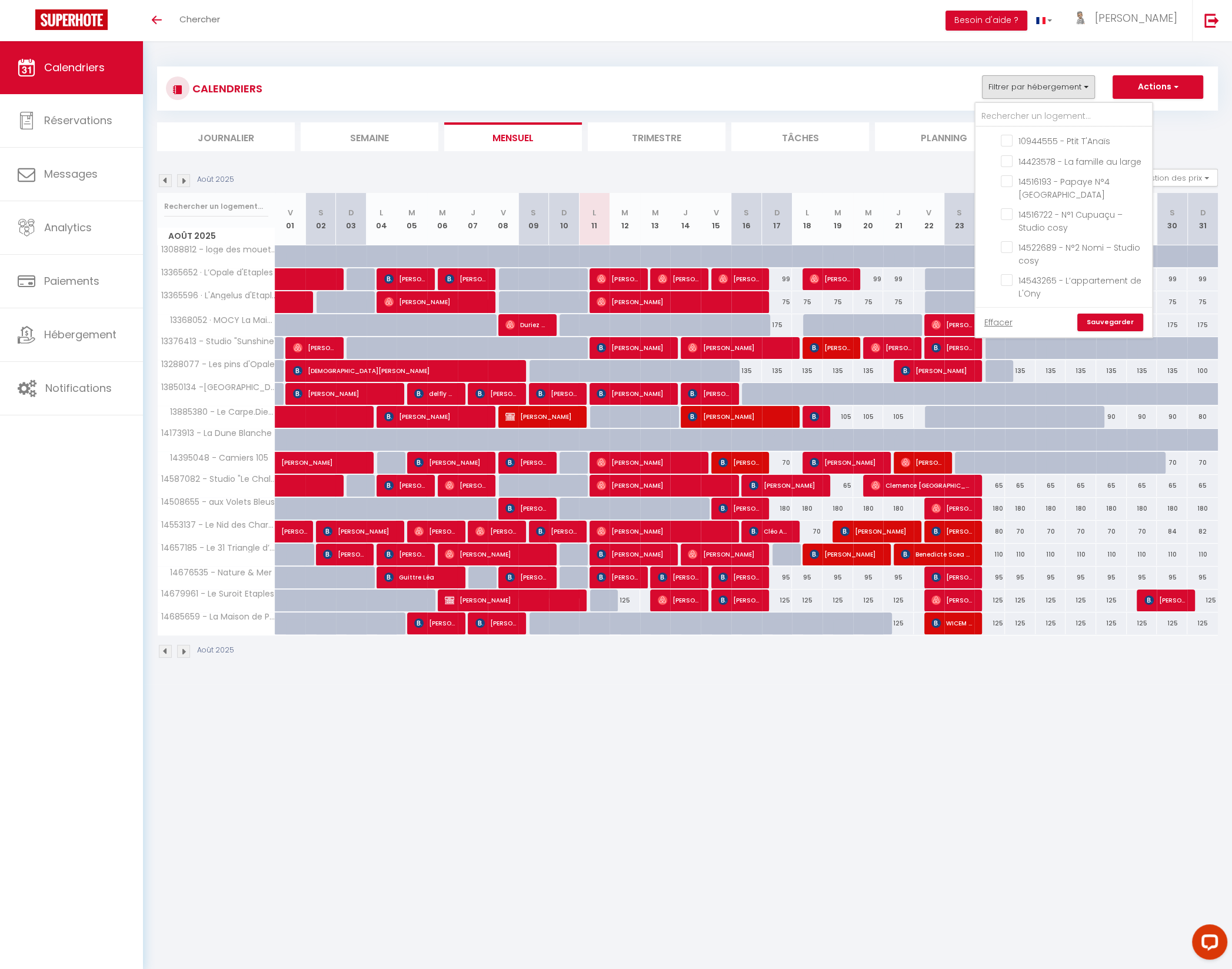
checkbox input "false"
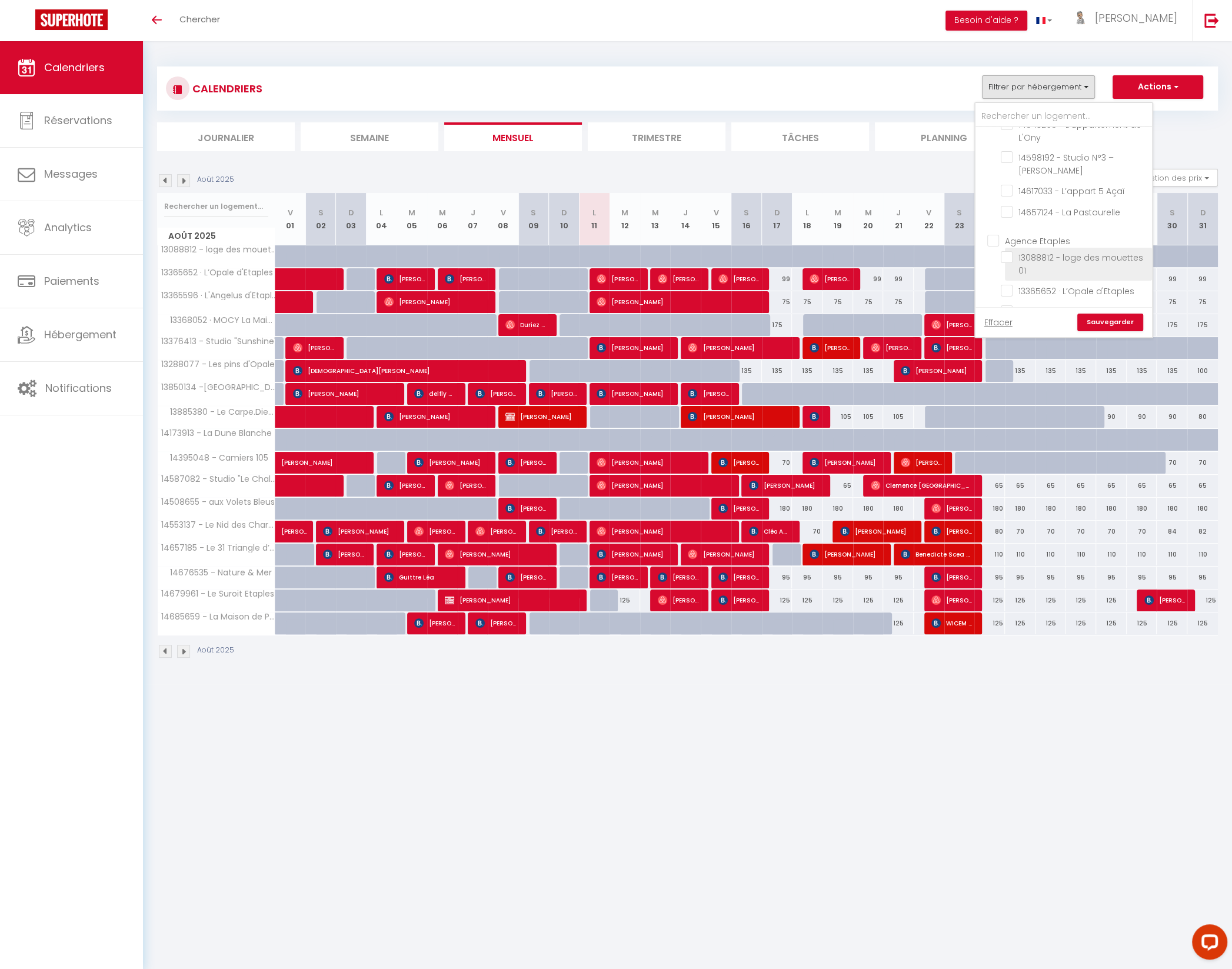
scroll to position [1219, 0]
click at [1009, 415] on input "13885380 - Le Carpe.Diem" at bounding box center [1074, 421] width 147 height 12
checkbox input "true"
click at [1123, 320] on link "Sauvegarder" at bounding box center [1110, 322] width 66 height 17
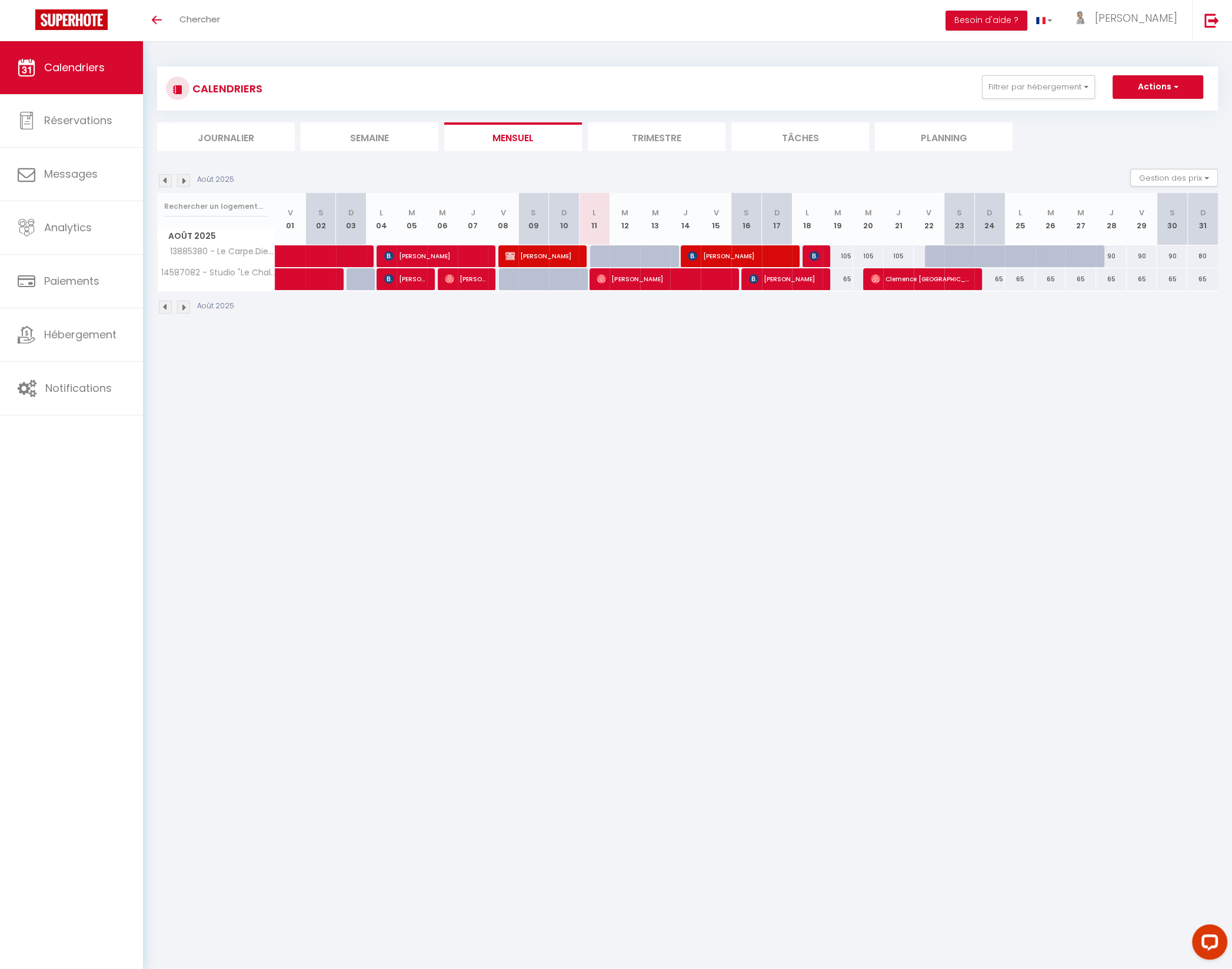
click at [665, 136] on li "Trimestre" at bounding box center [657, 136] width 138 height 29
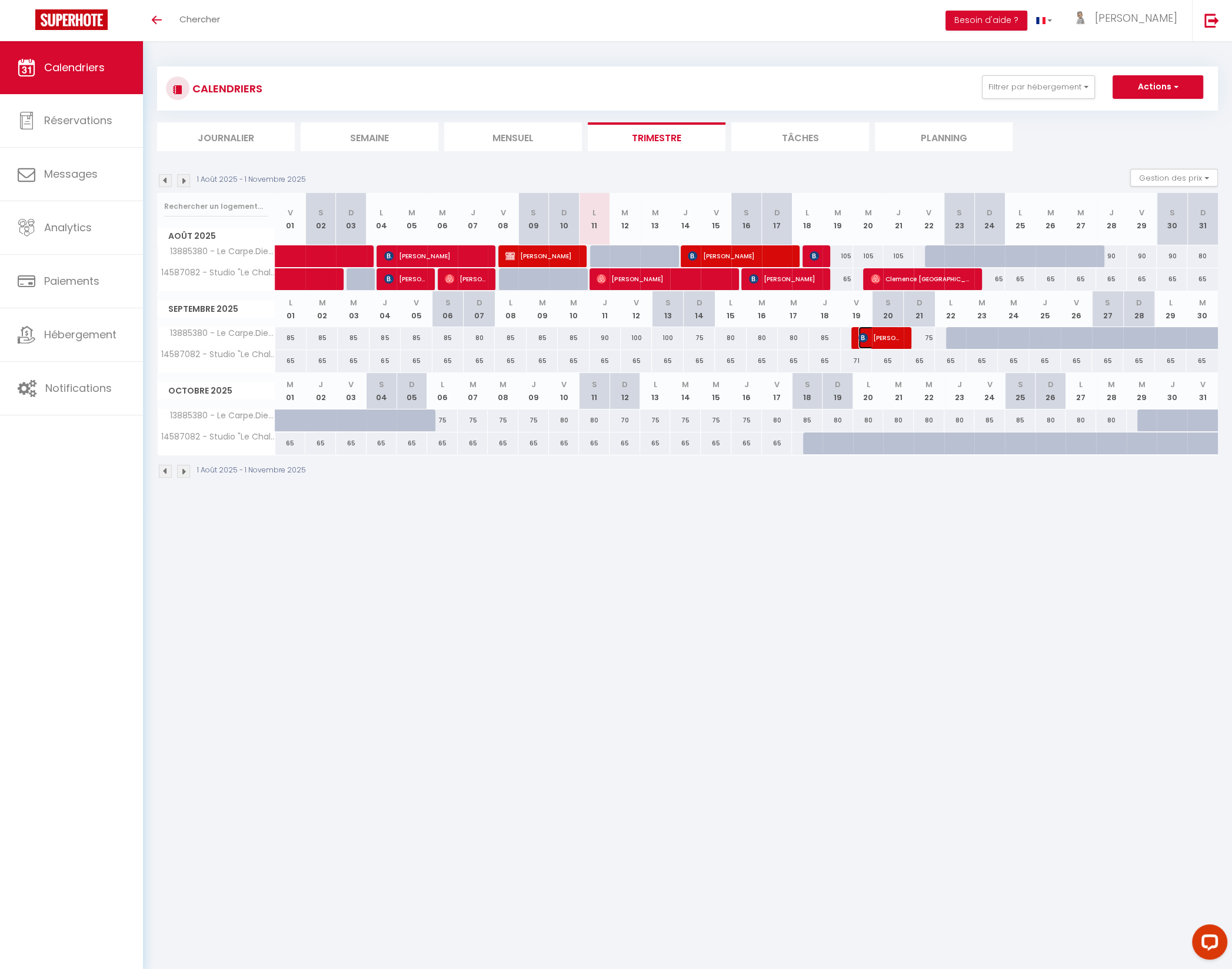
click at [865, 337] on img at bounding box center [863, 338] width 10 height 10
select select "OK"
select select "KO"
select select "0"
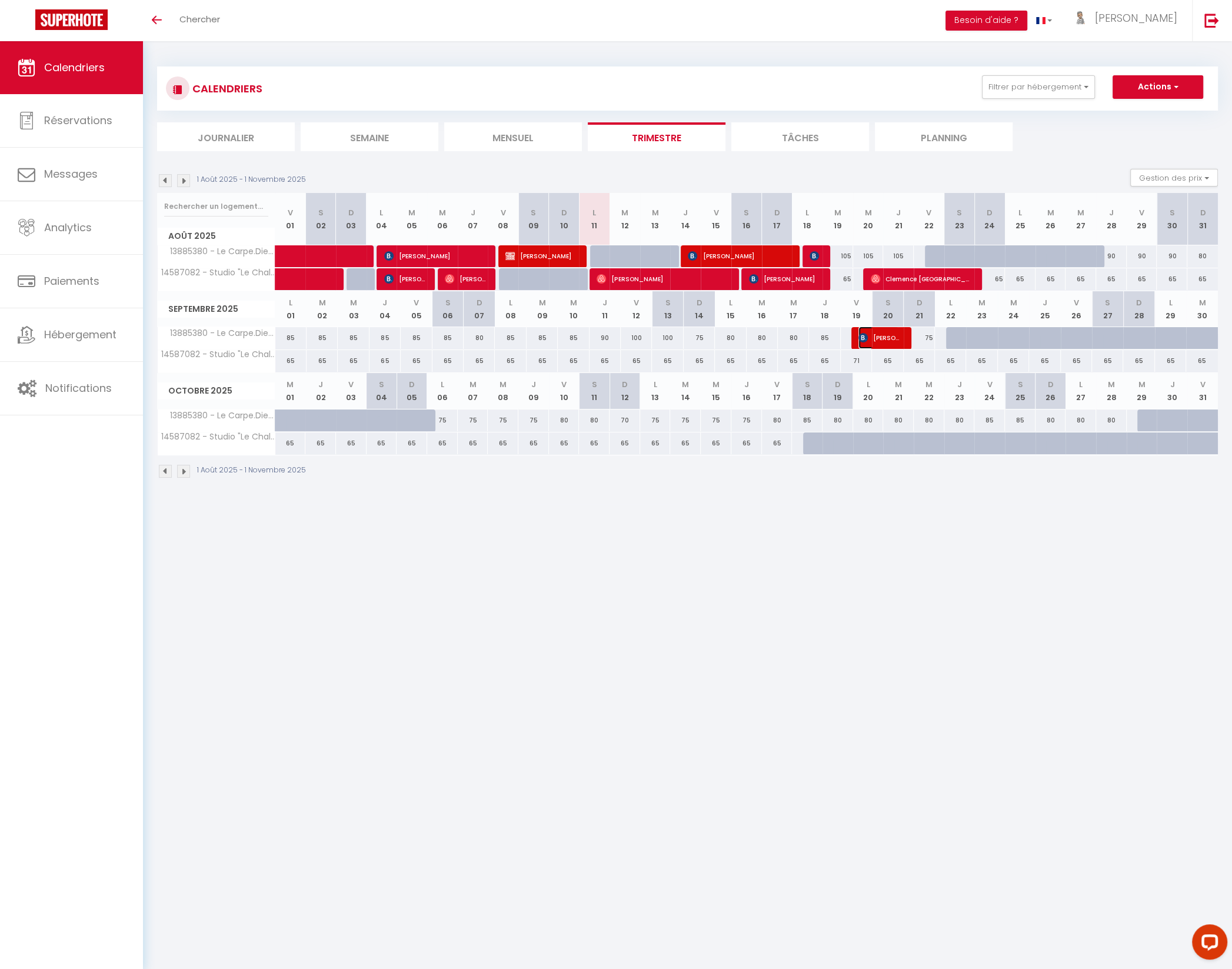
select select "1"
select select
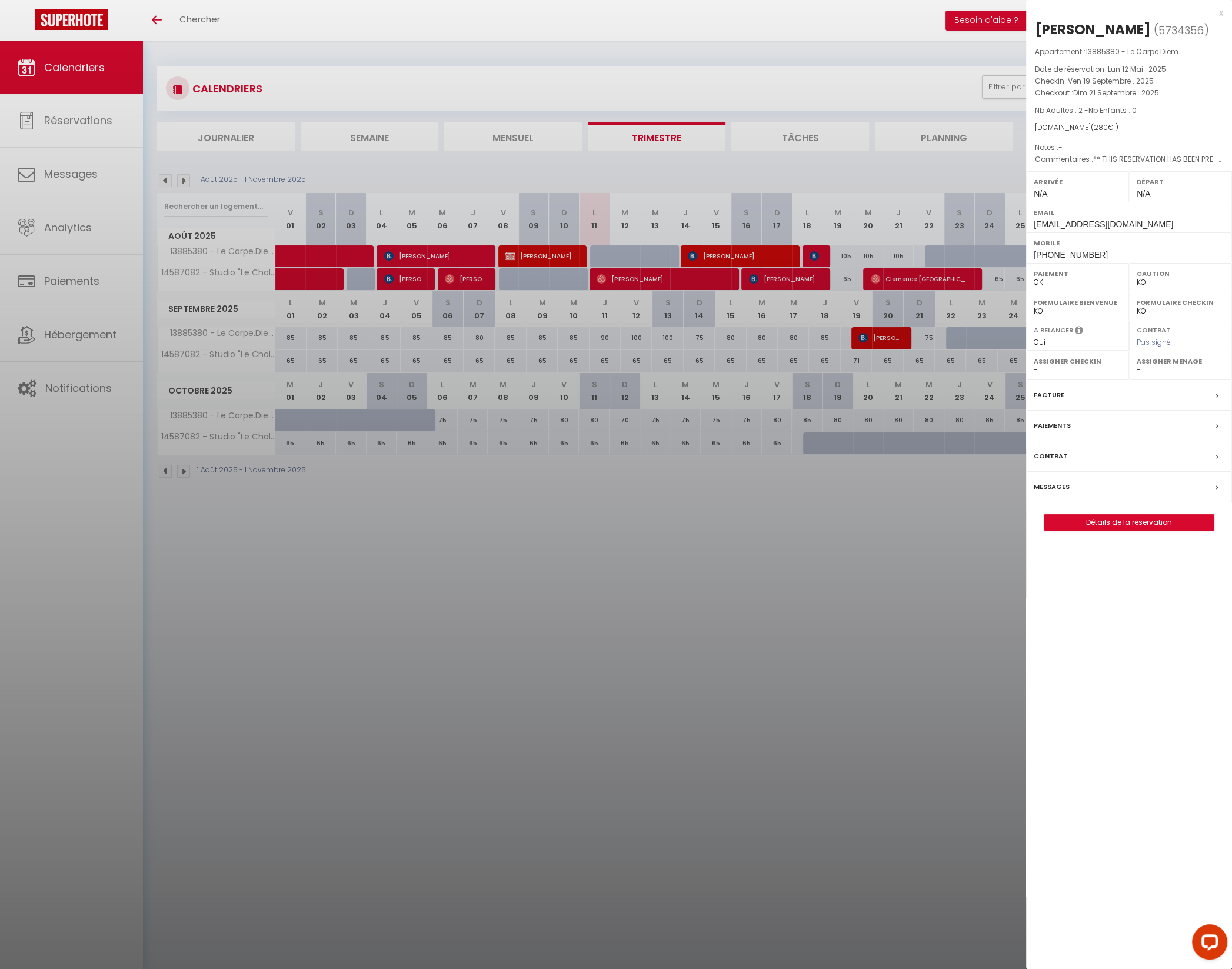
click at [888, 173] on div at bounding box center [616, 484] width 1232 height 969
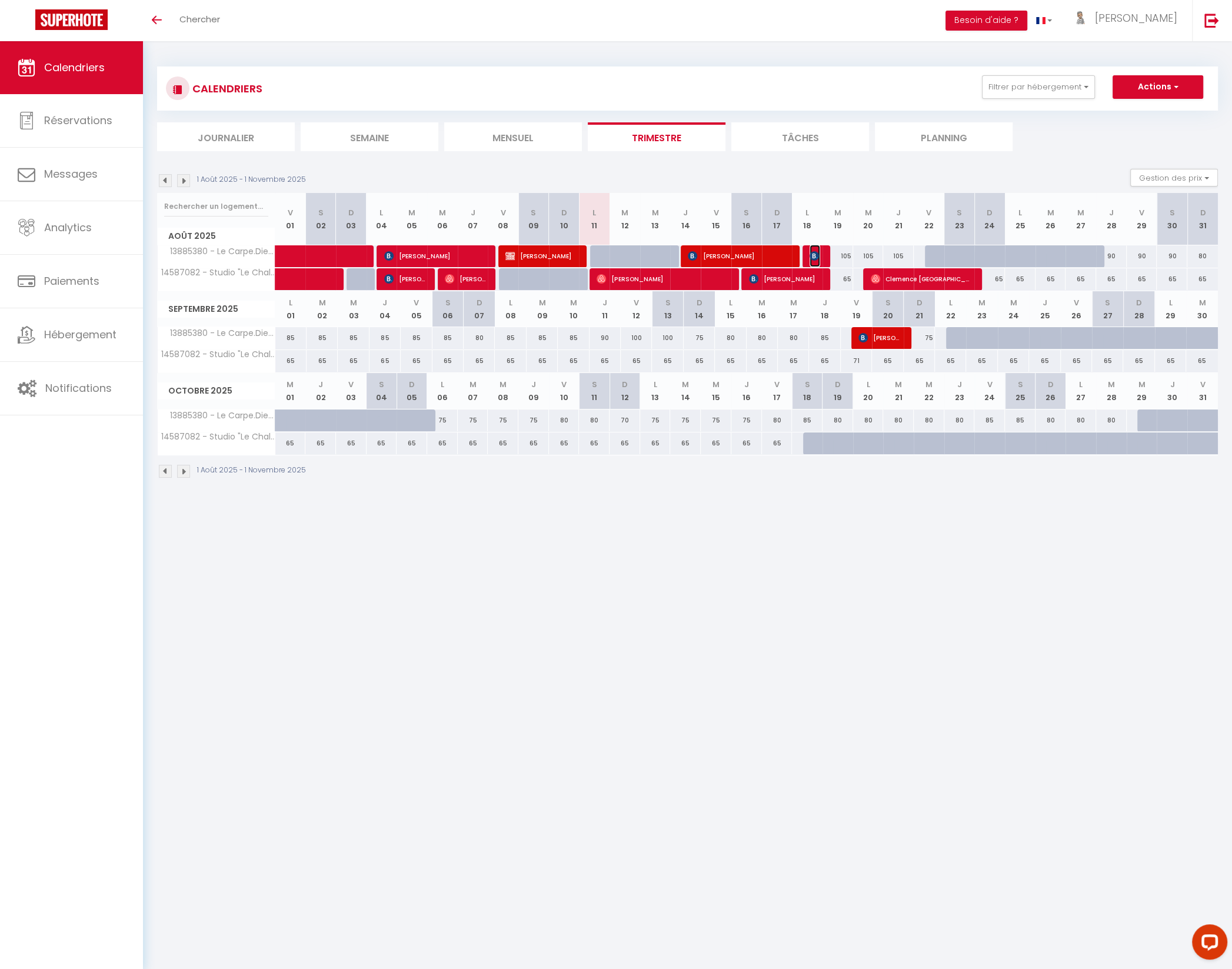
click at [814, 257] on img at bounding box center [814, 255] width 10 height 10
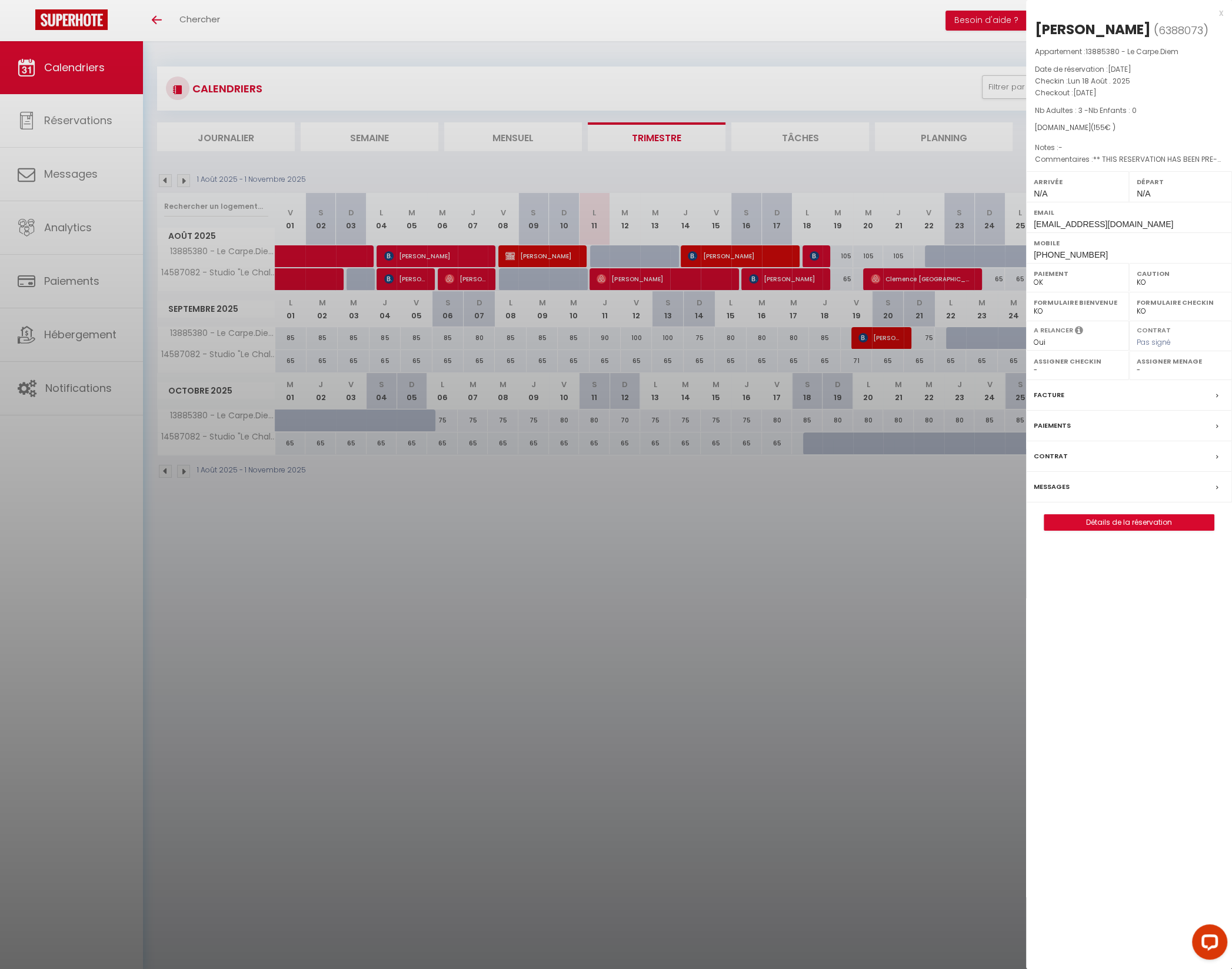
click at [679, 615] on div at bounding box center [616, 484] width 1232 height 969
checkbox input "false"
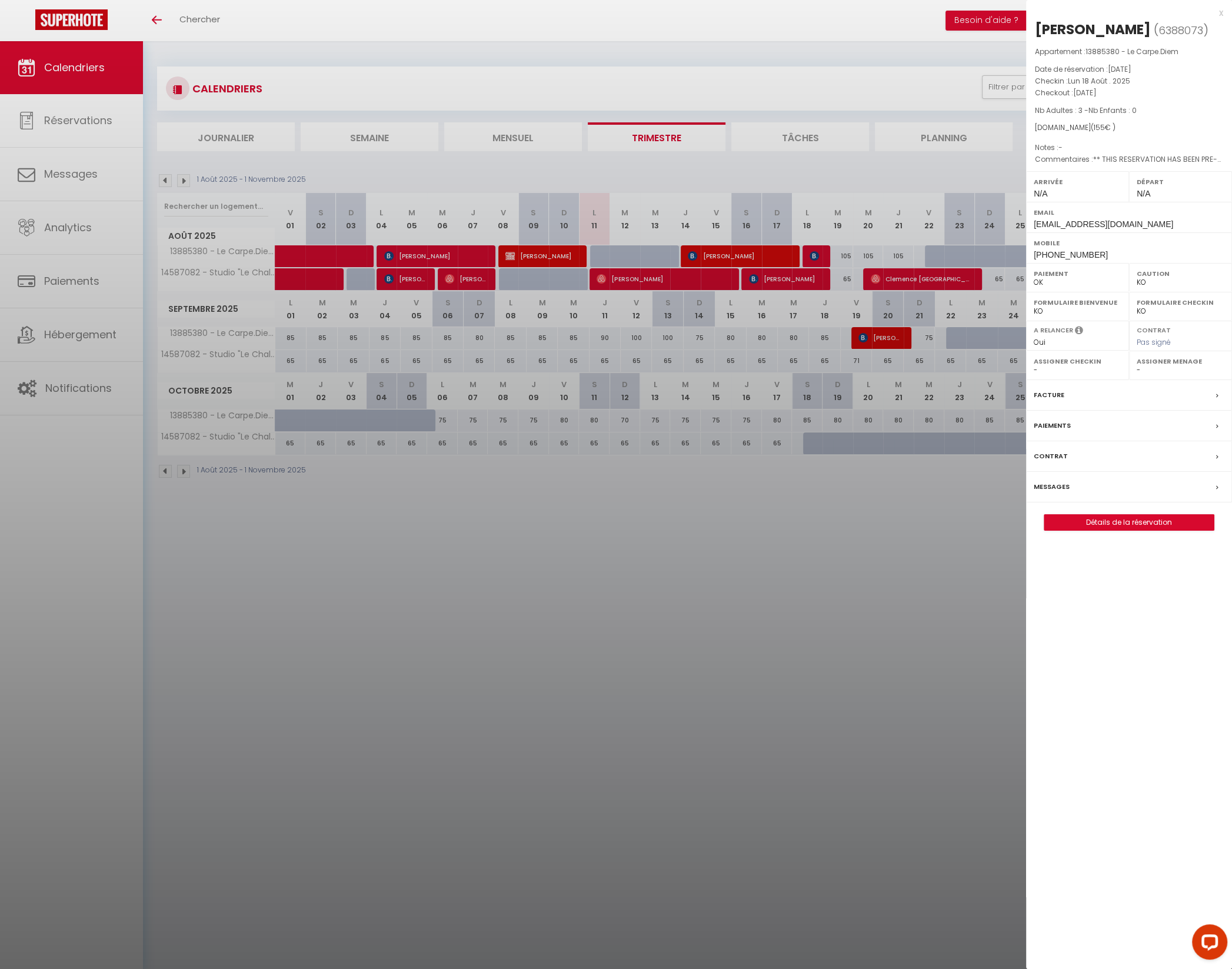
checkbox input "false"
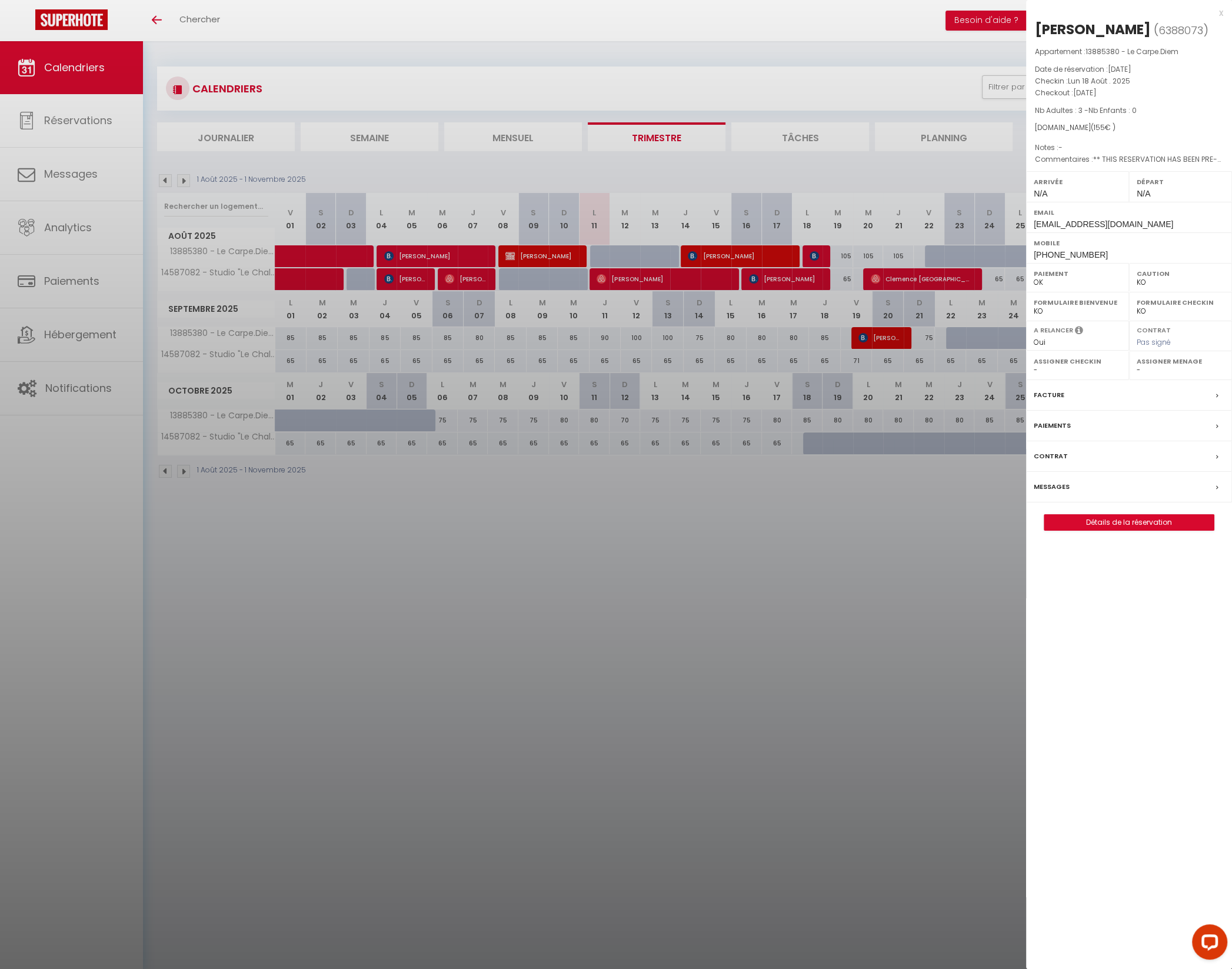
checkbox input "false"
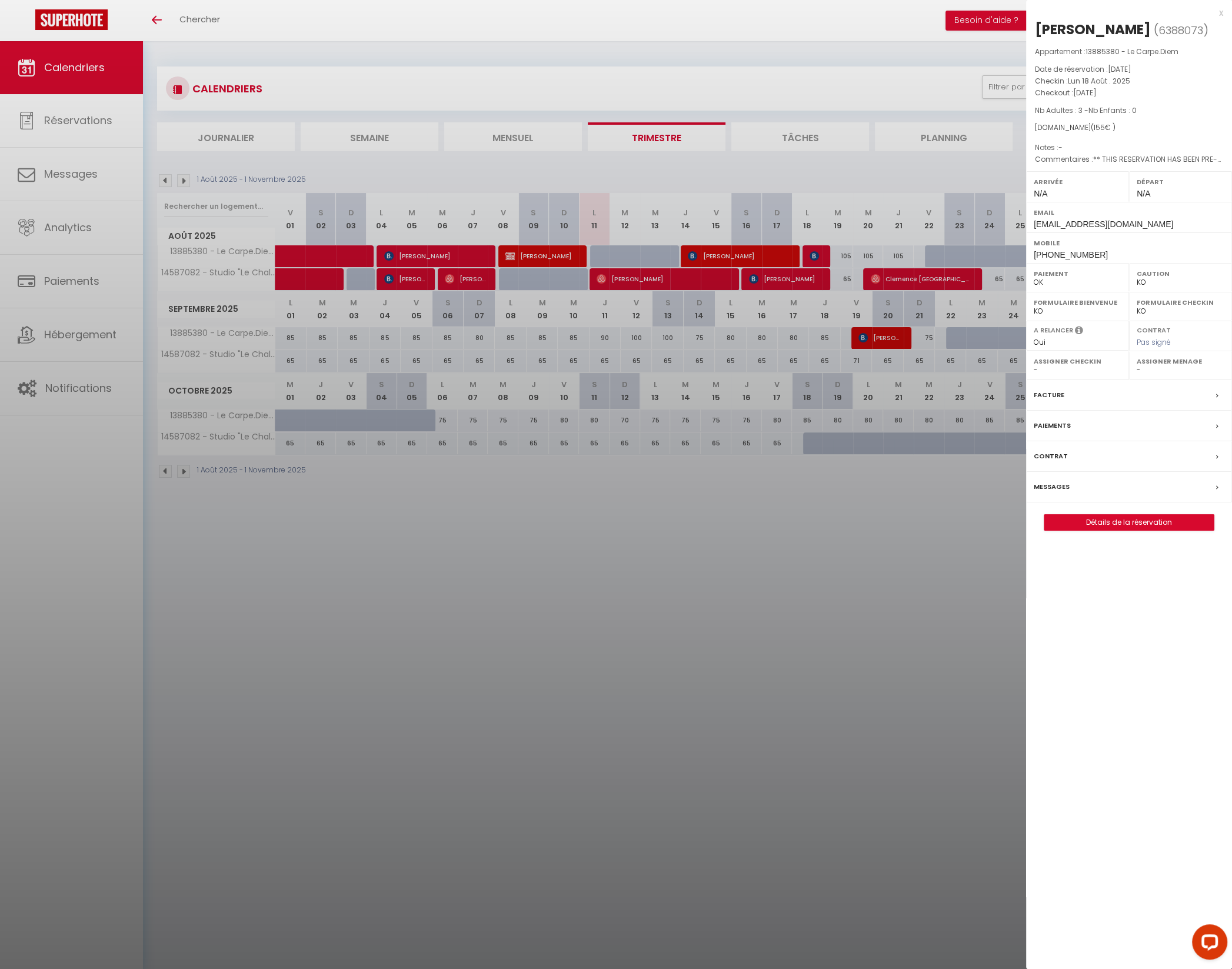
checkbox input "false"
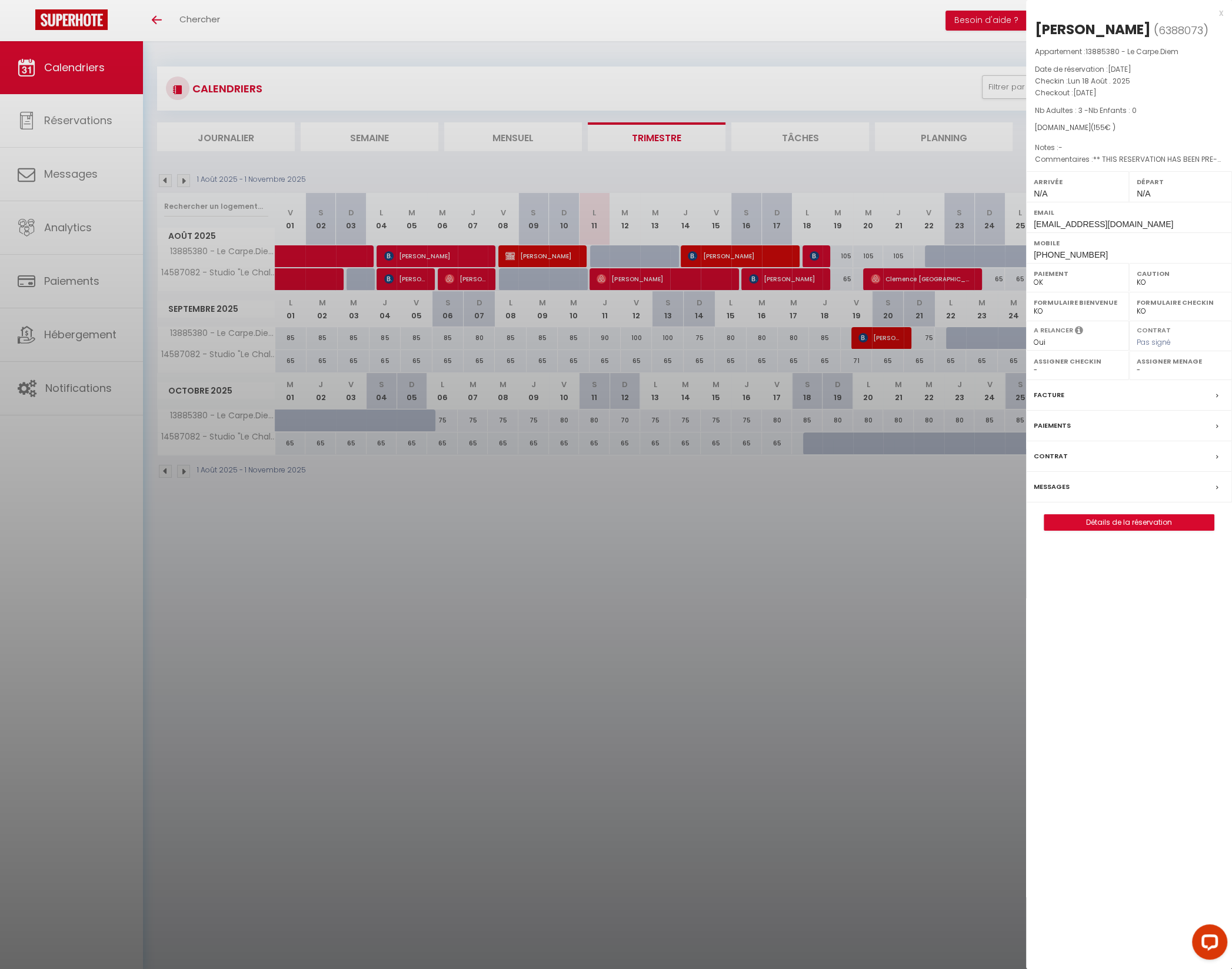
checkbox input "false"
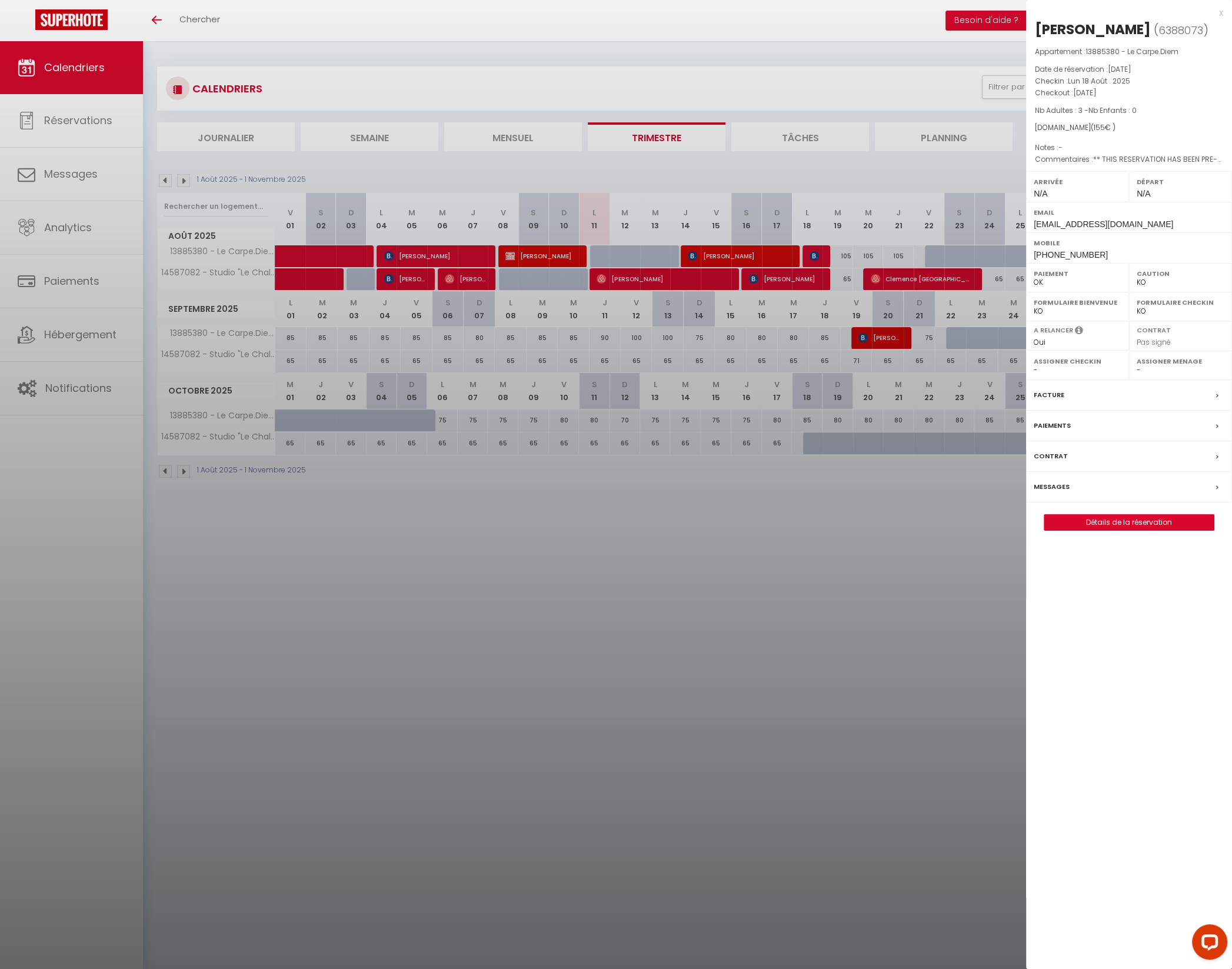
checkbox input "false"
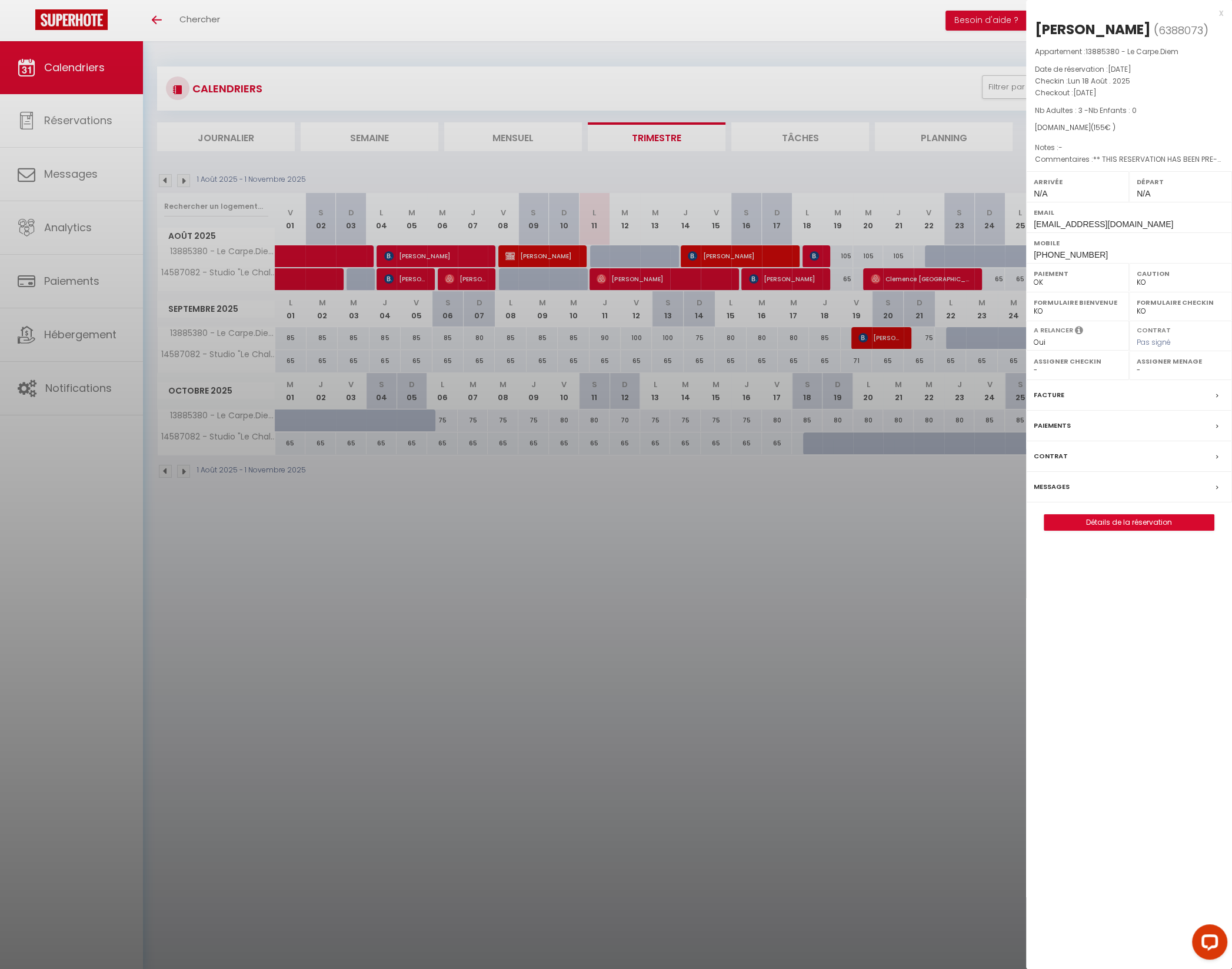
checkbox input "false"
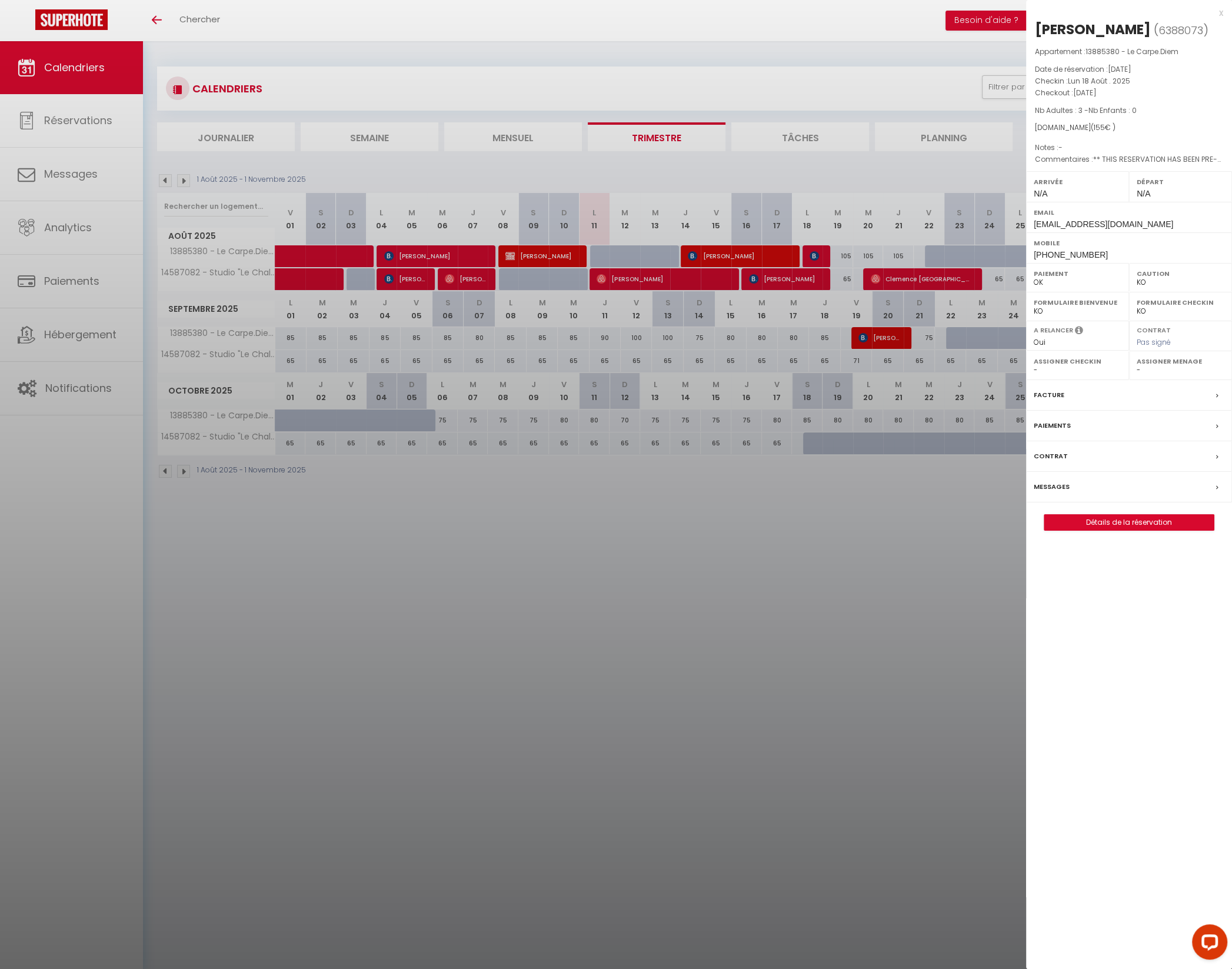
checkbox input "false"
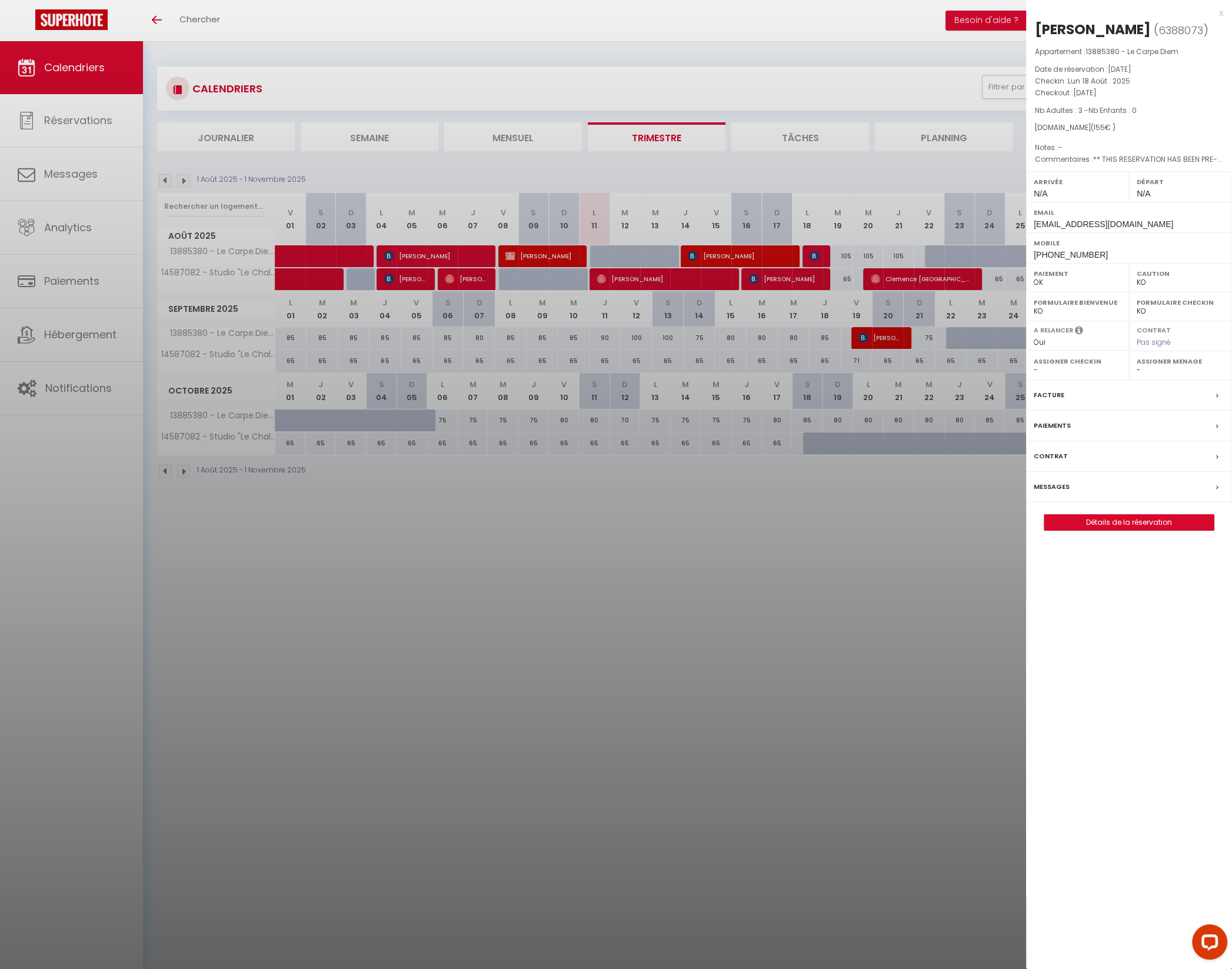
checkbox input "false"
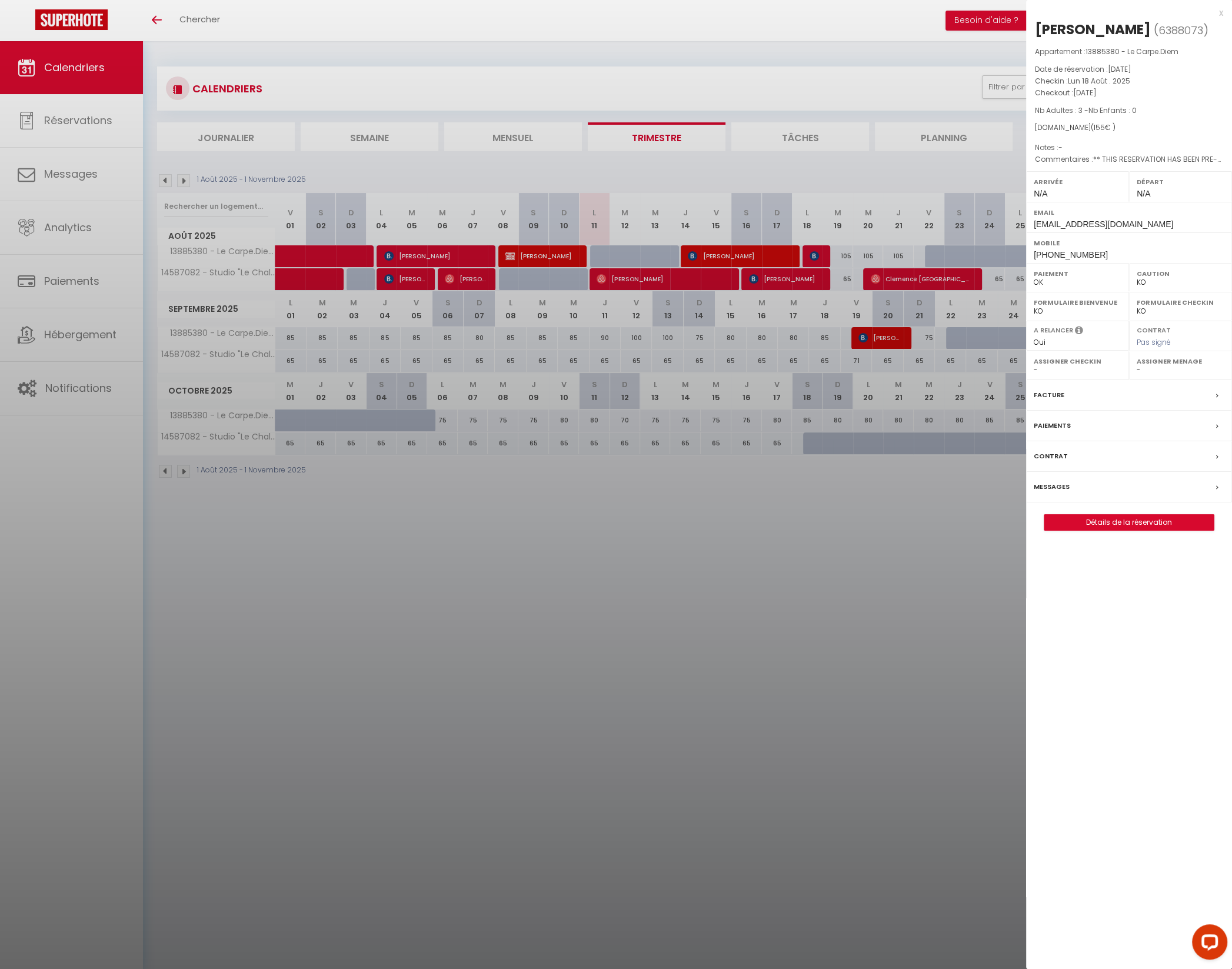
checkbox input "false"
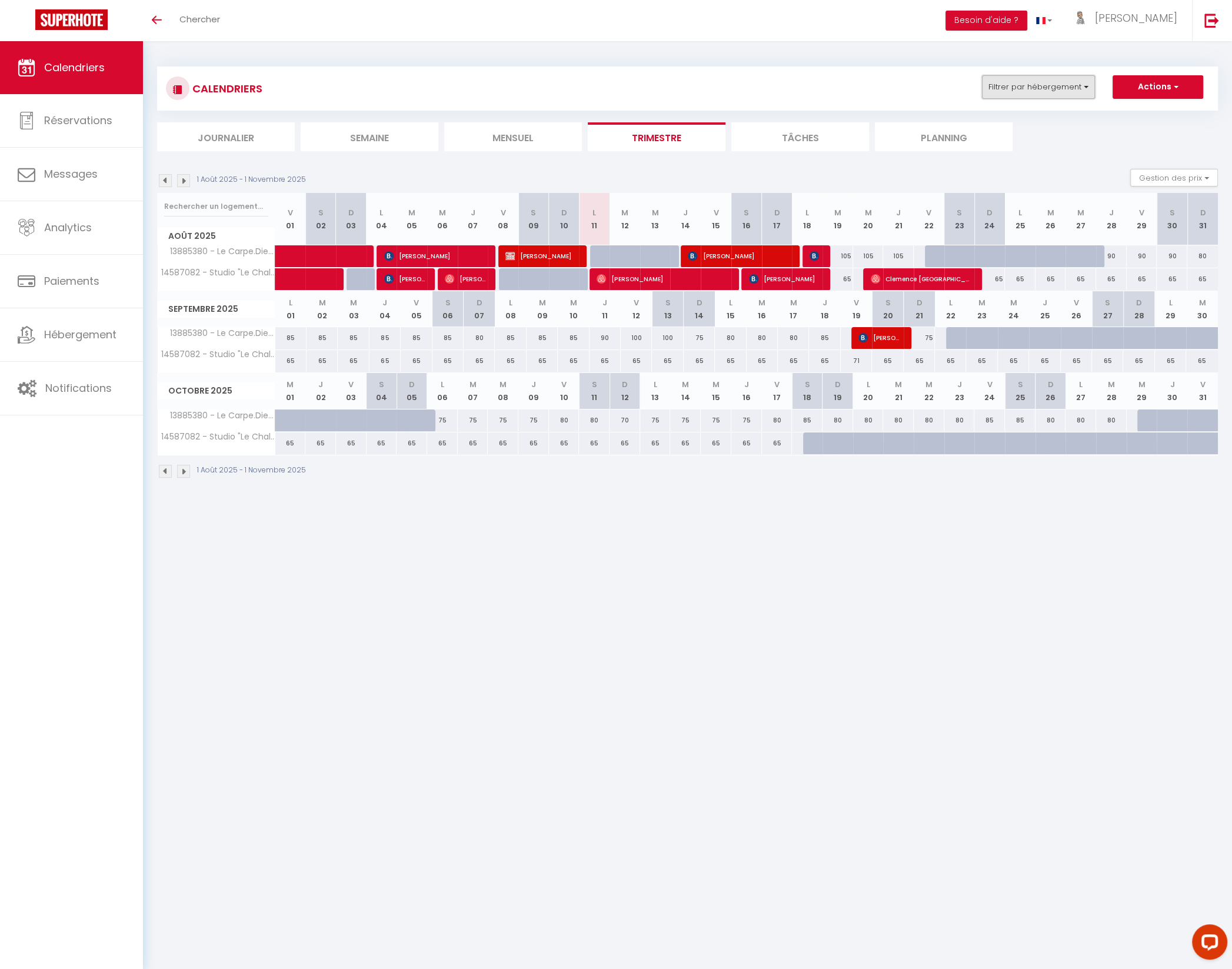
click at [1051, 88] on button "Filtrer par hébergement" at bounding box center [1038, 87] width 113 height 24
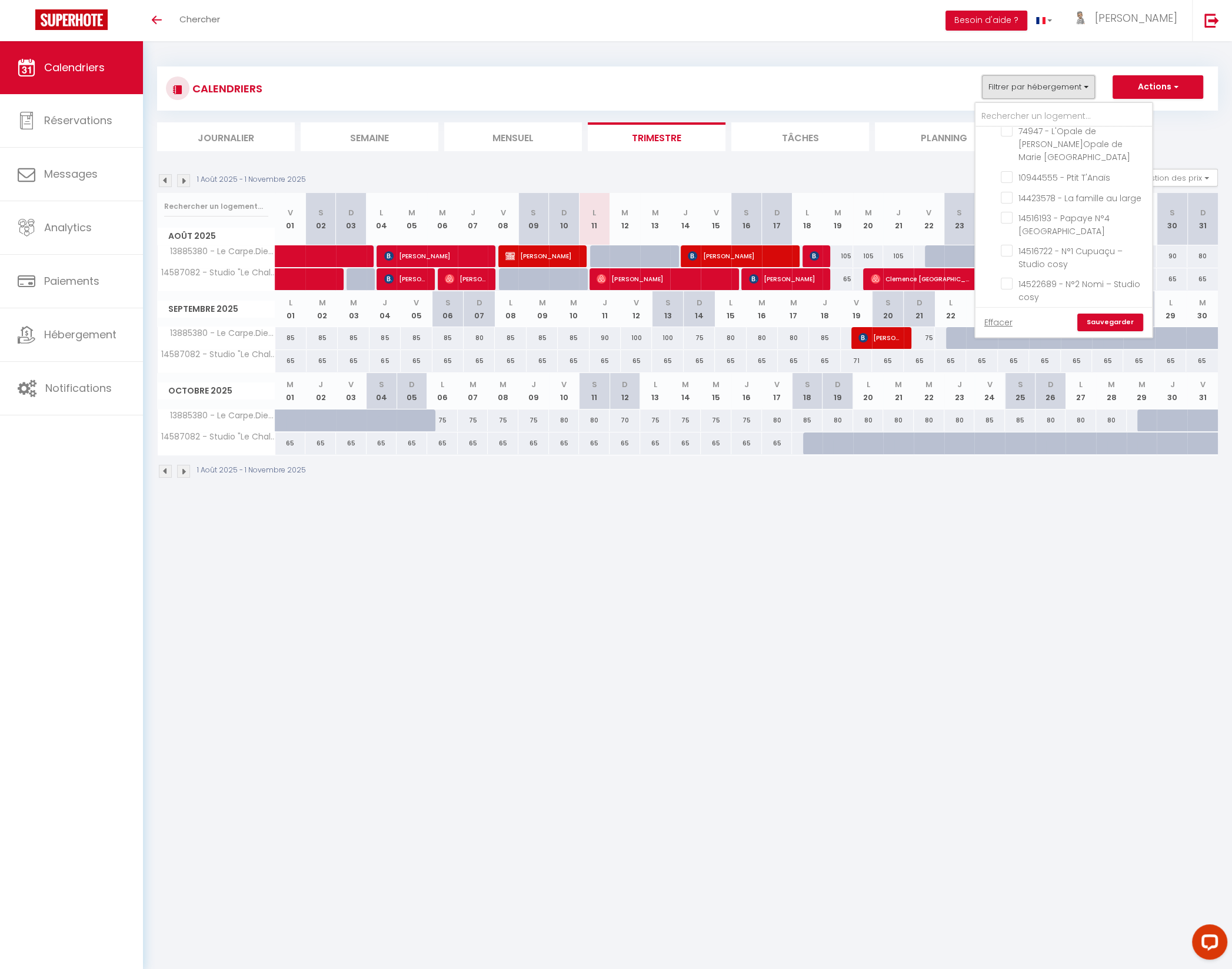
scroll to position [1075, 0]
click at [995, 373] on input "Agence Etaples" at bounding box center [1075, 378] width 176 height 12
checkbox input "true"
checkbox input "false"
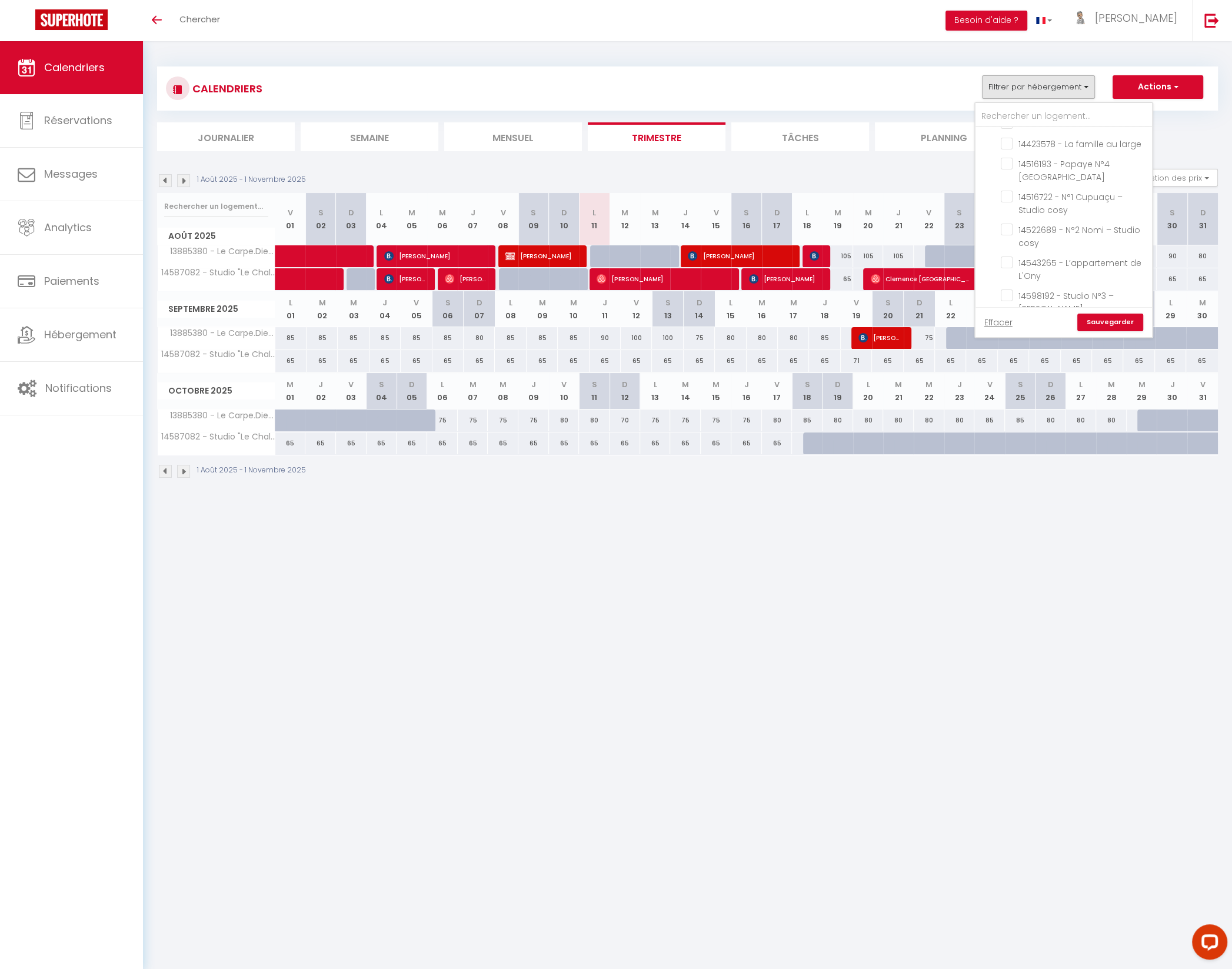
checkbox input "false"
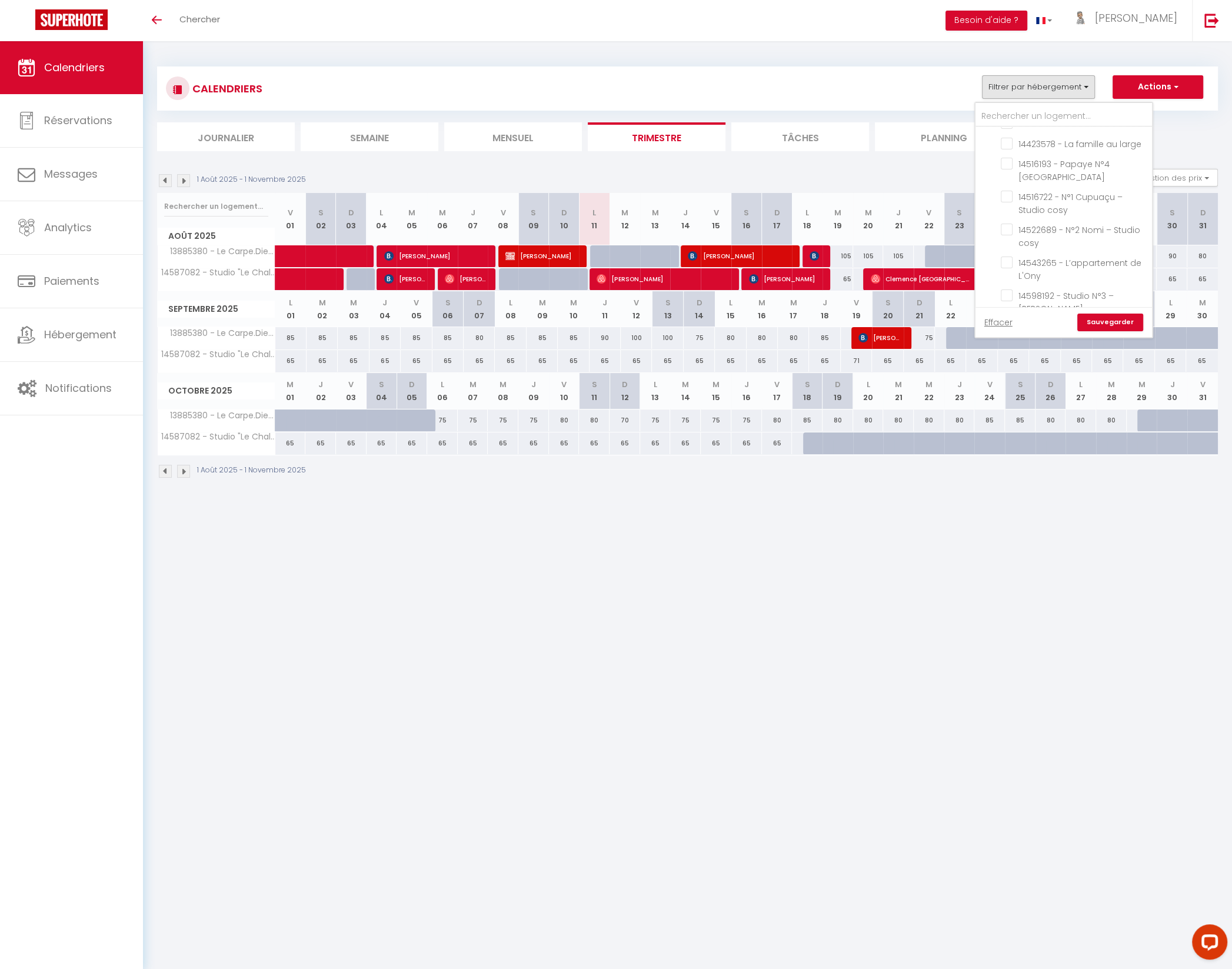
checkbox input "false"
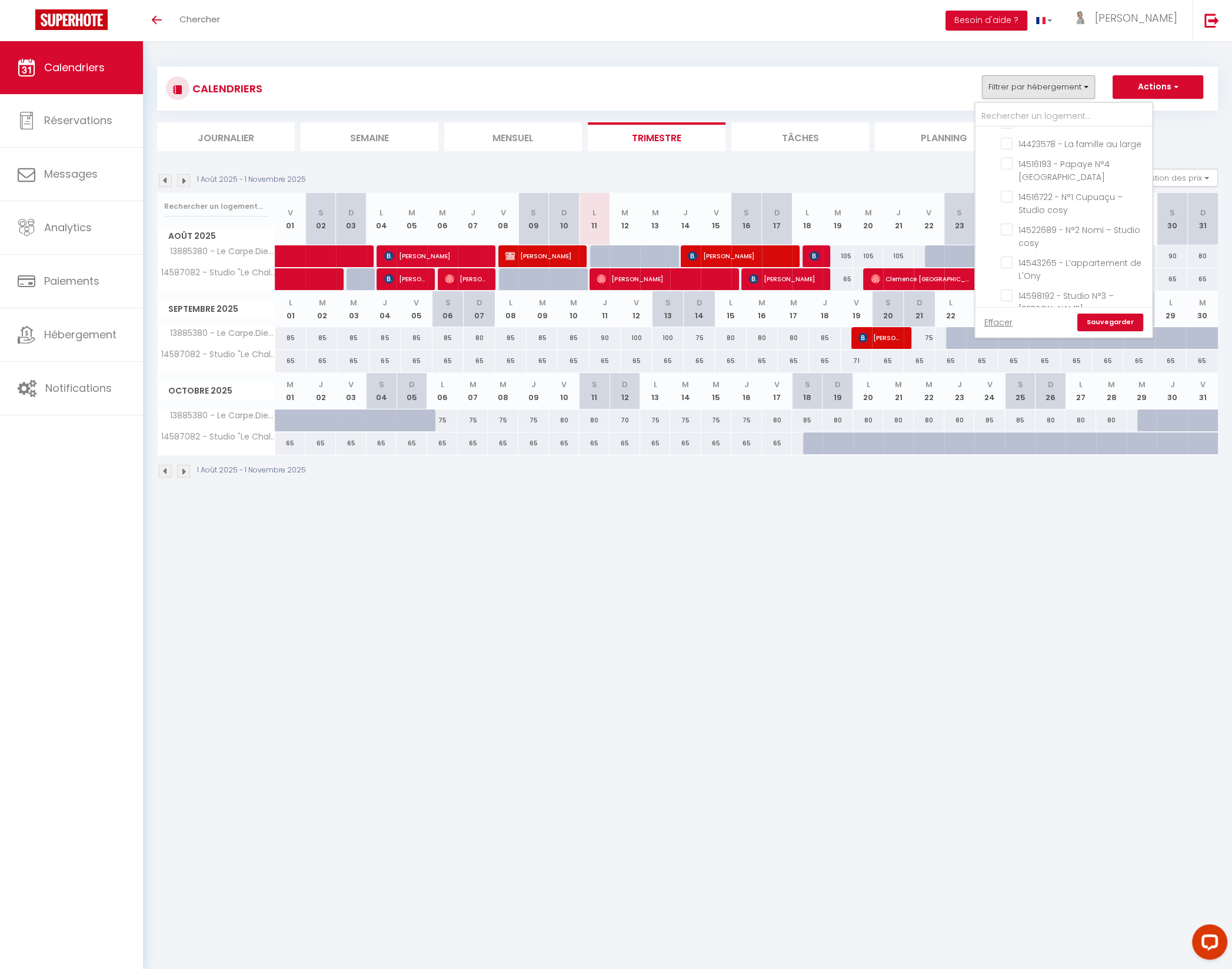
checkbox input "false"
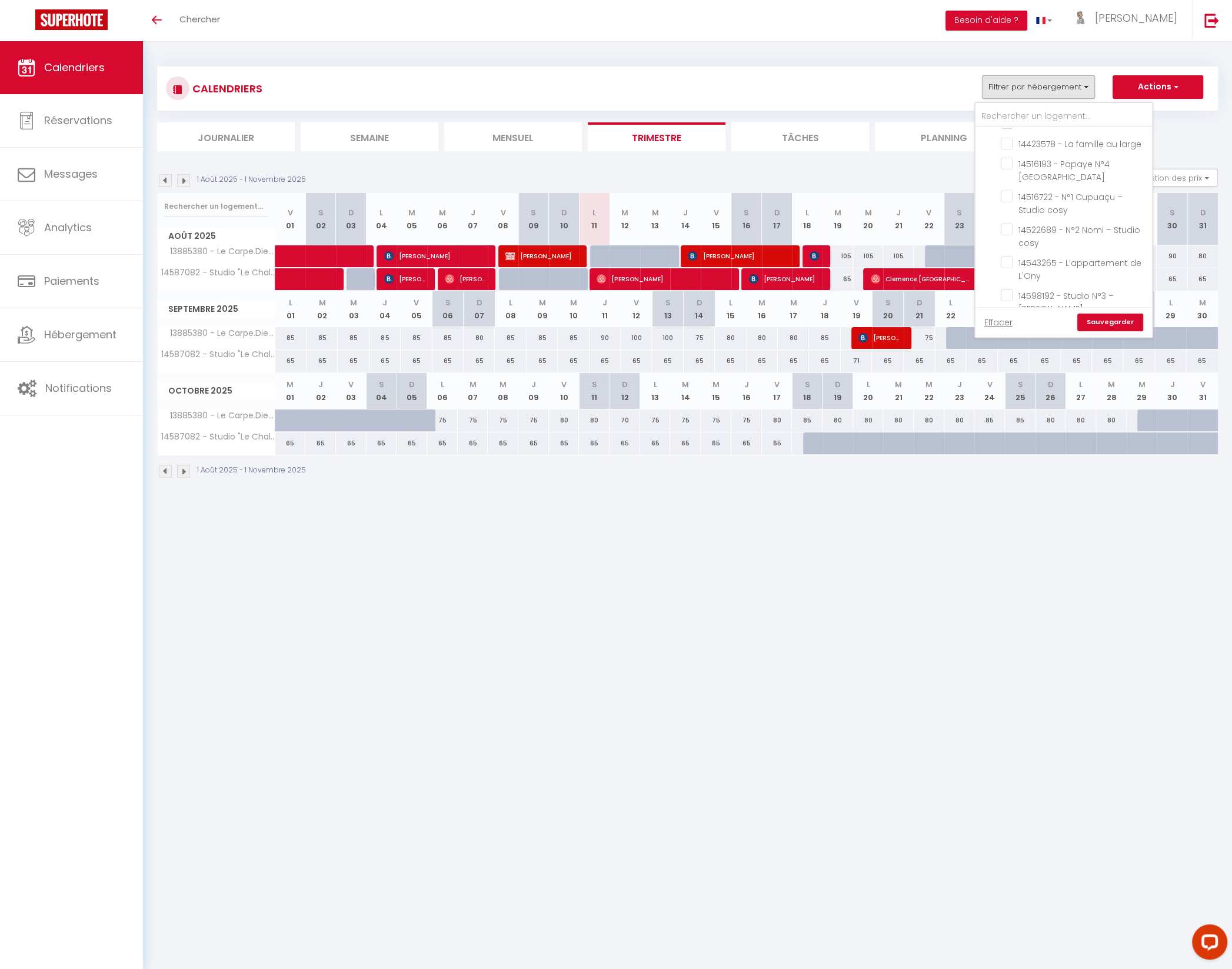
checkbox input "false"
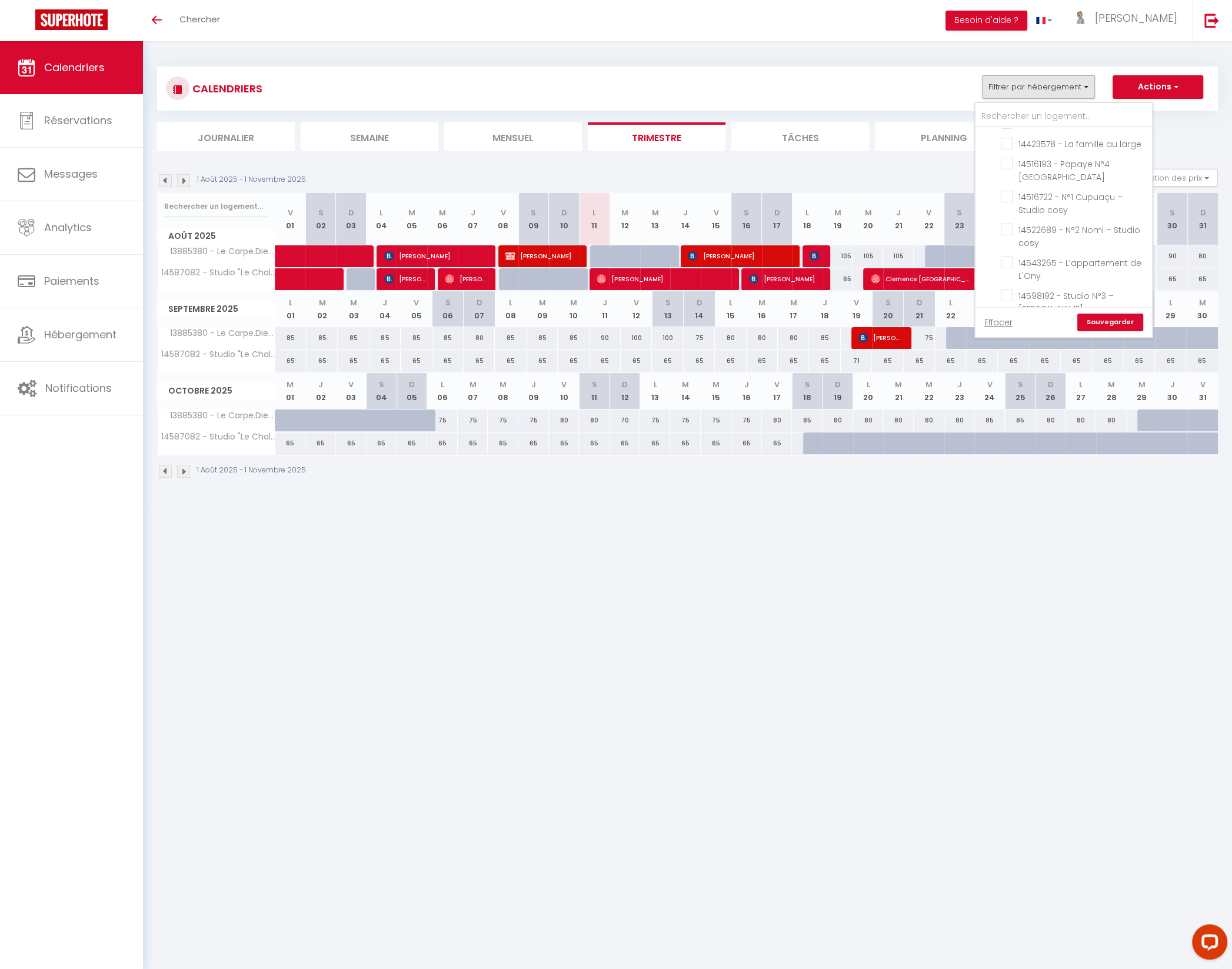
checkbox input "false"
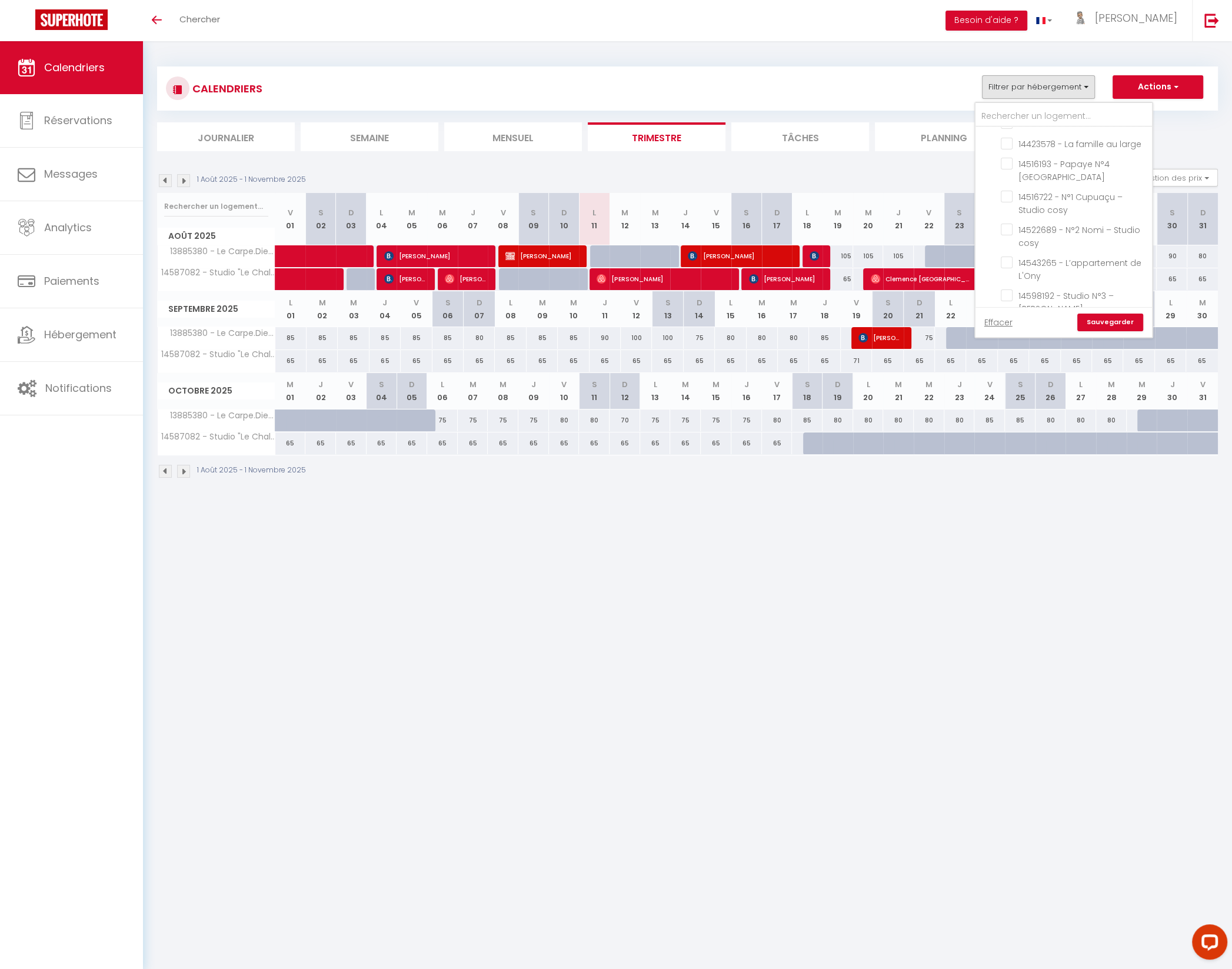
checkbox input "false"
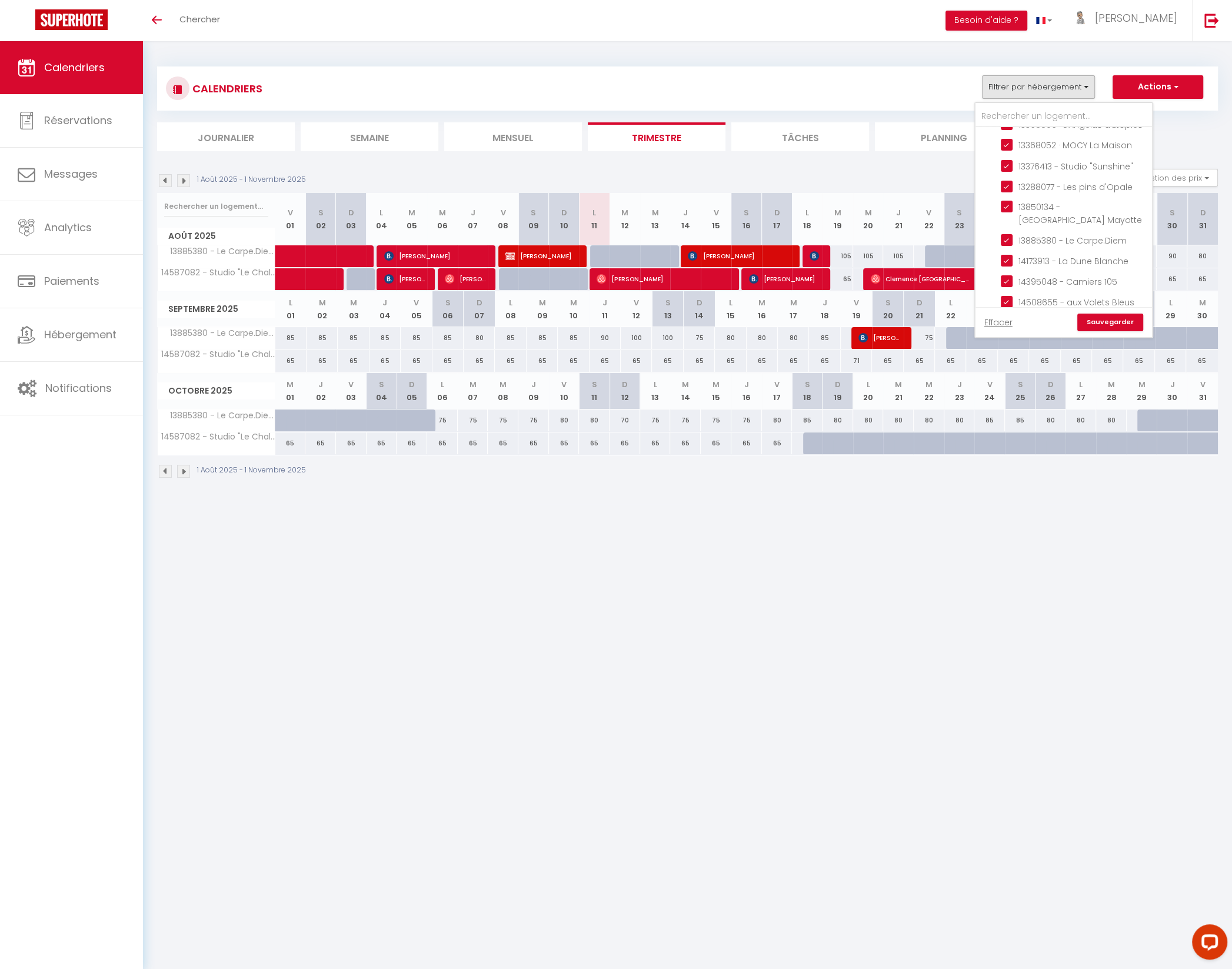
scroll to position [1410, 0]
click at [1119, 321] on link "Sauvegarder" at bounding box center [1110, 322] width 66 height 17
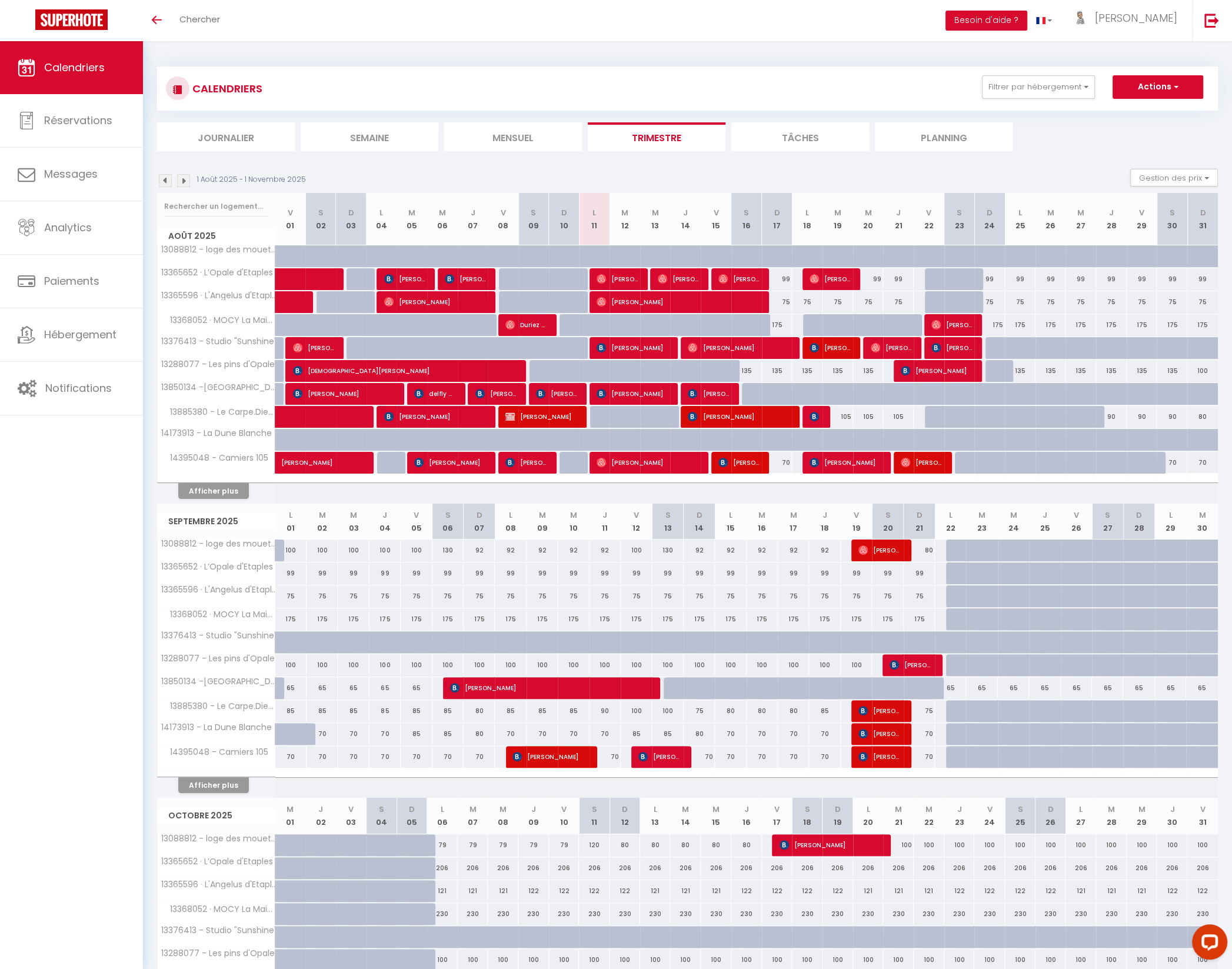
click at [495, 132] on li "Mensuel" at bounding box center [513, 136] width 138 height 29
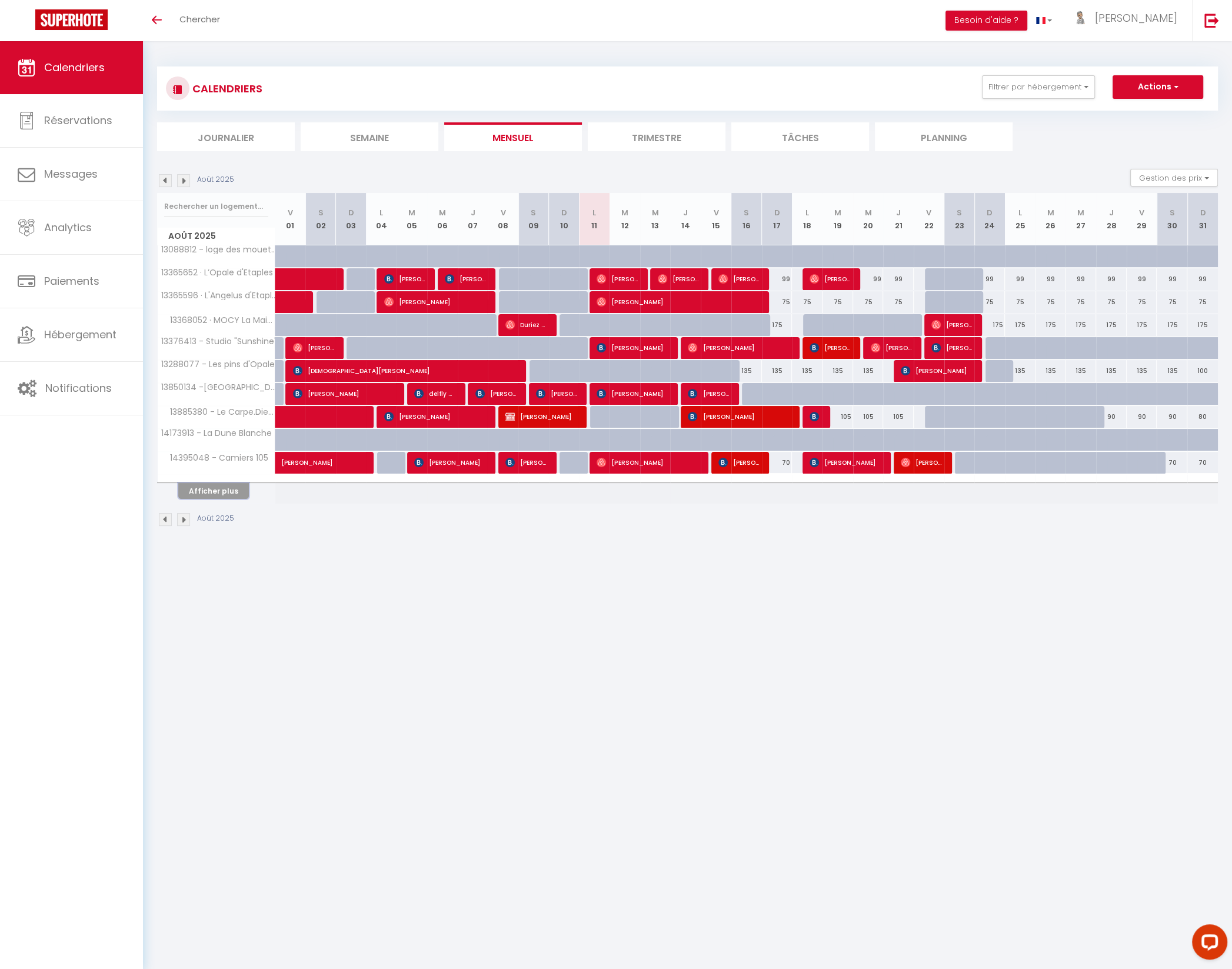
click at [221, 488] on button "Afficher plus" at bounding box center [214, 491] width 71 height 16
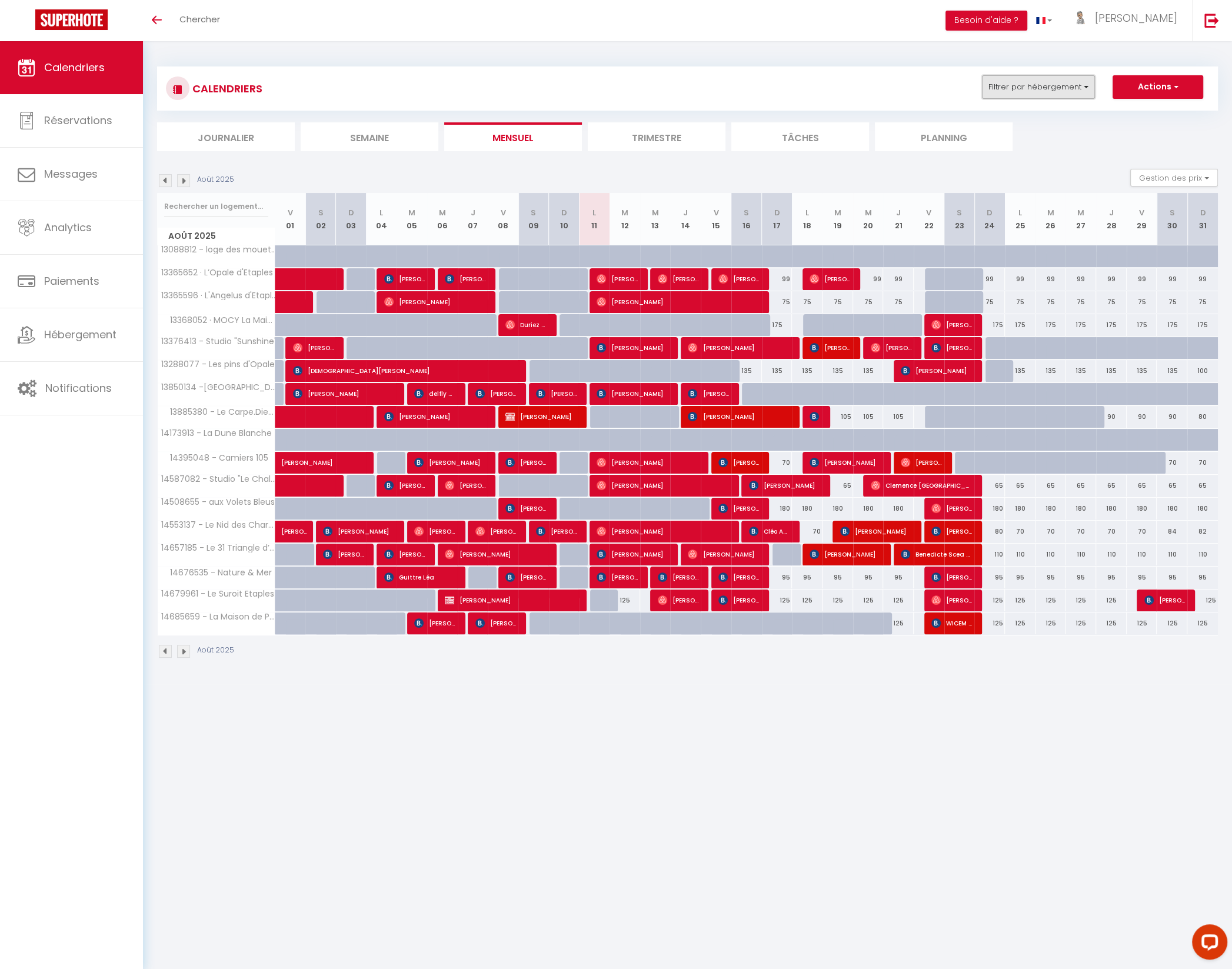
click at [1046, 91] on button "Filtrer par hébergement" at bounding box center [1038, 87] width 113 height 24
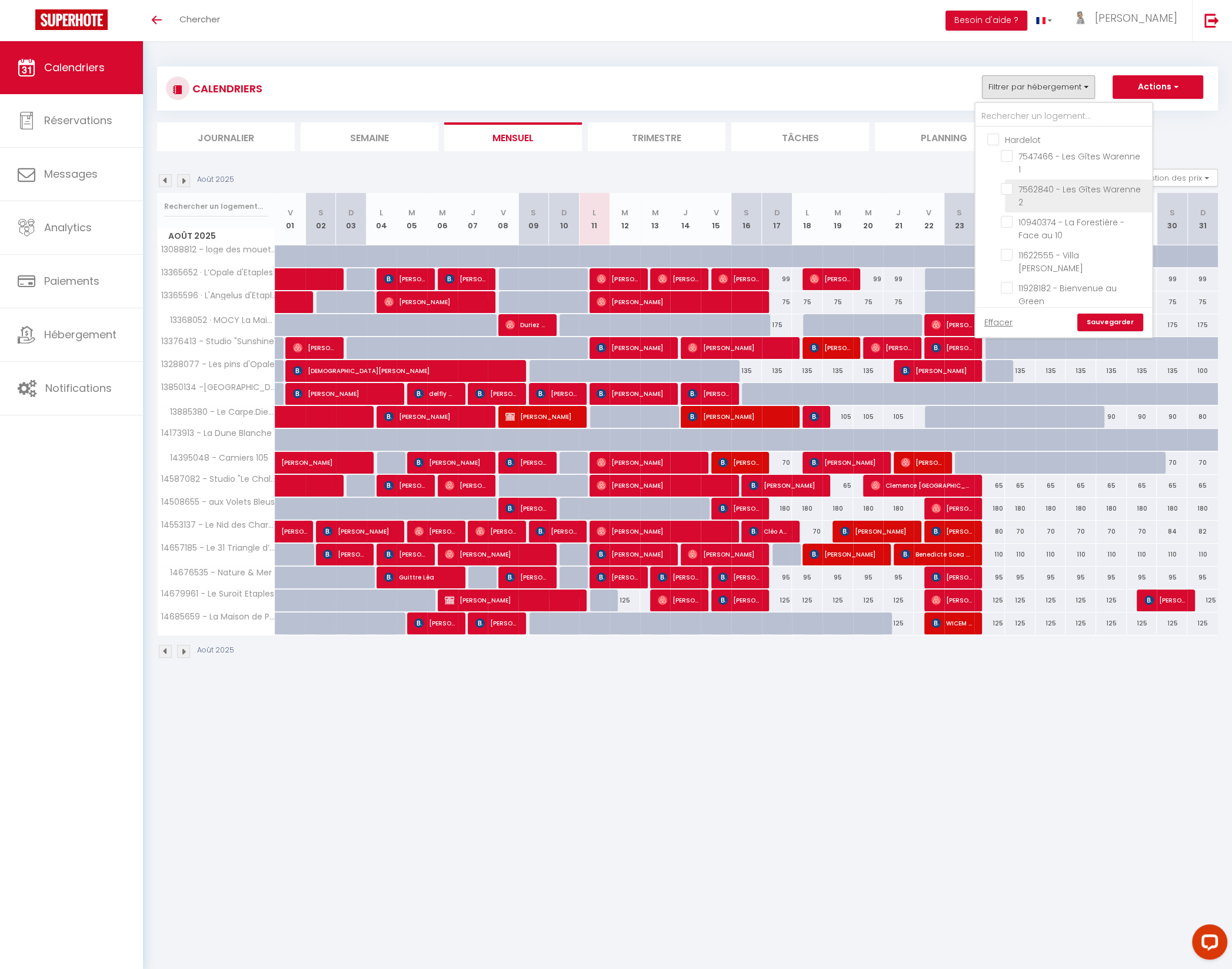
drag, startPoint x: 995, startPoint y: 136, endPoint x: 1036, endPoint y: 174, distance: 55.9
click at [995, 136] on input "Hardelot" at bounding box center [1075, 139] width 176 height 12
click at [992, 277] on input "Boulogne" at bounding box center [1075, 283] width 176 height 12
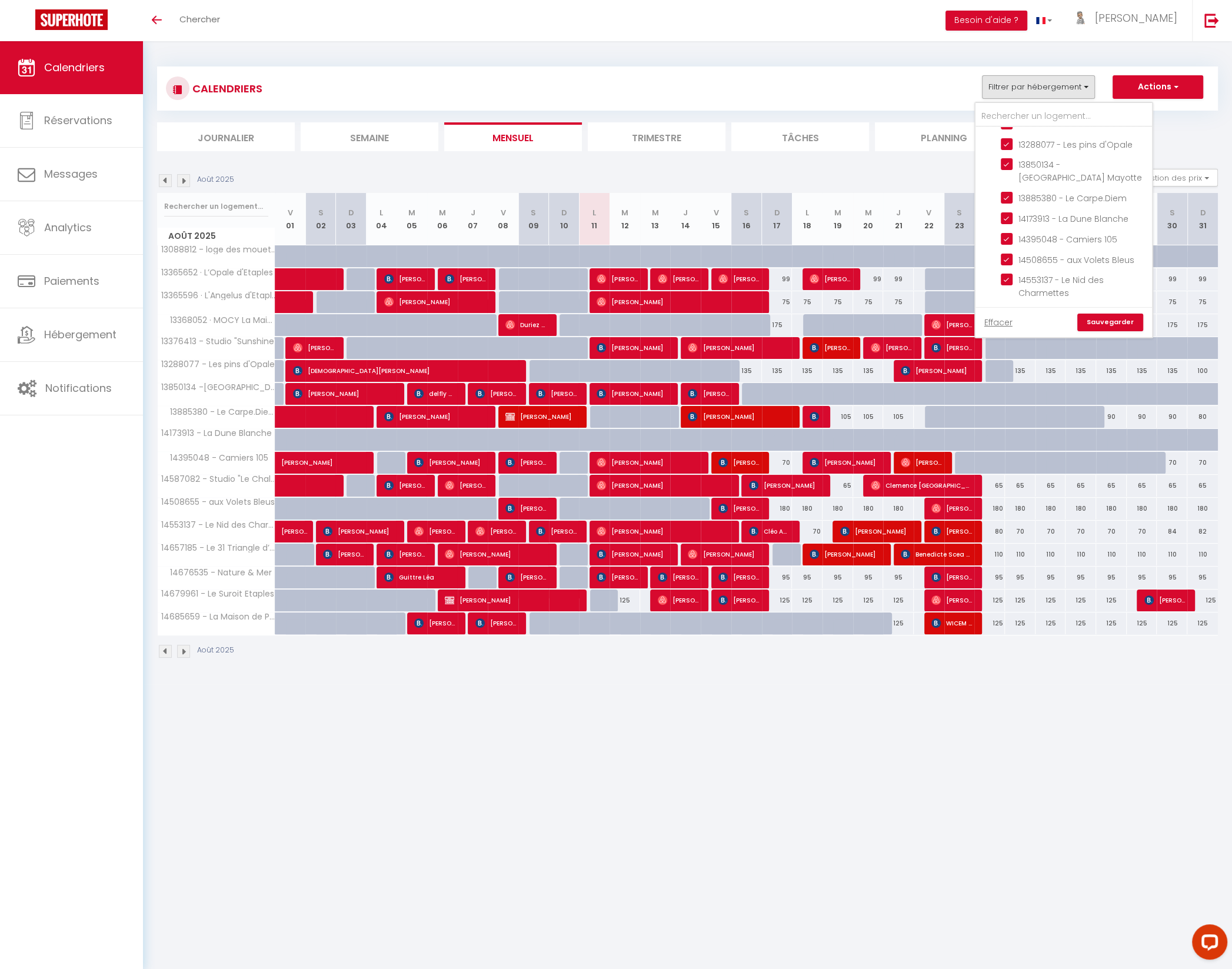
click at [993, 410] on input "Contrat à La Carte" at bounding box center [1075, 416] width 176 height 12
click at [1118, 324] on link "Sauvegarder" at bounding box center [1110, 322] width 66 height 17
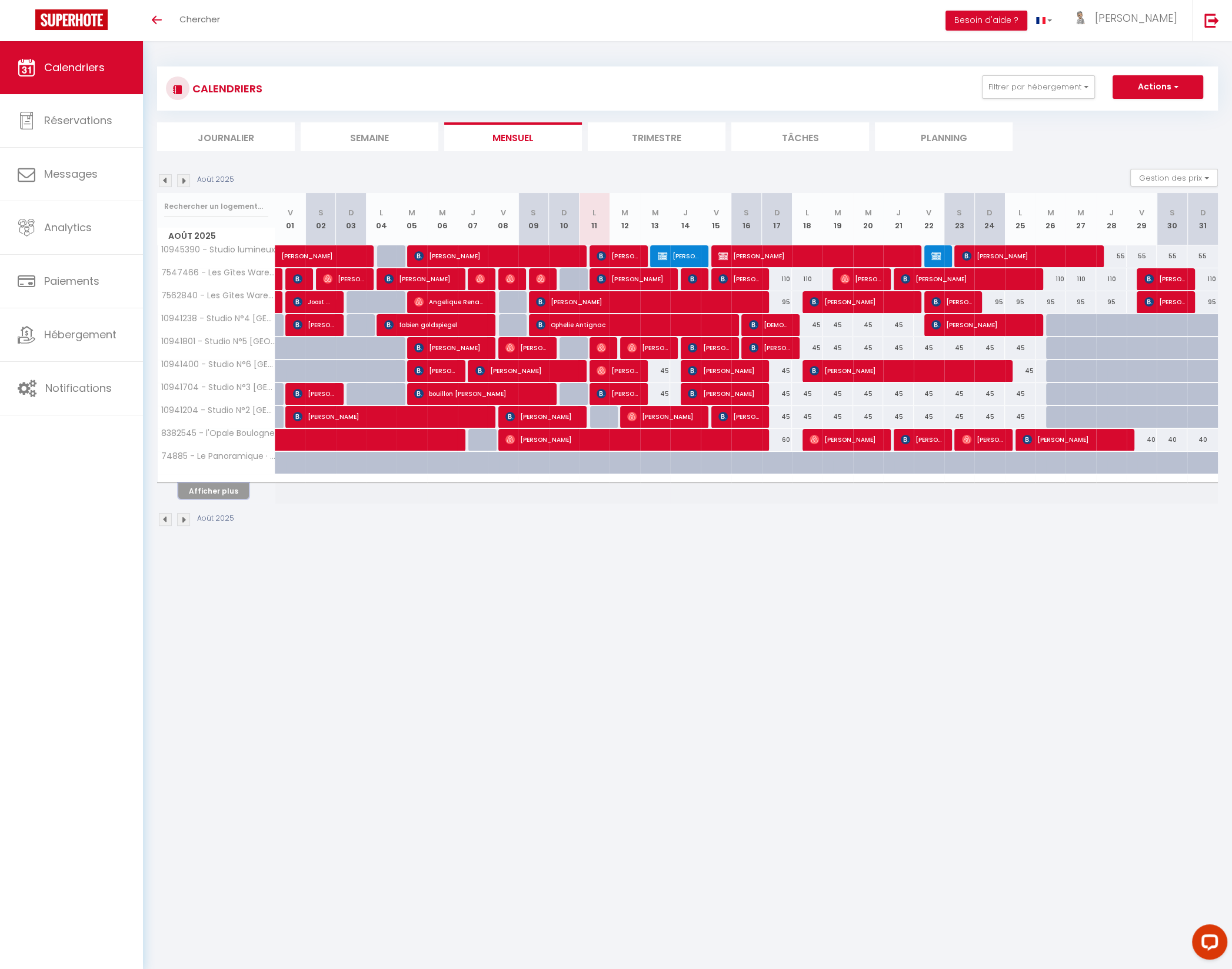
click at [228, 484] on button "Afficher plus" at bounding box center [214, 491] width 71 height 16
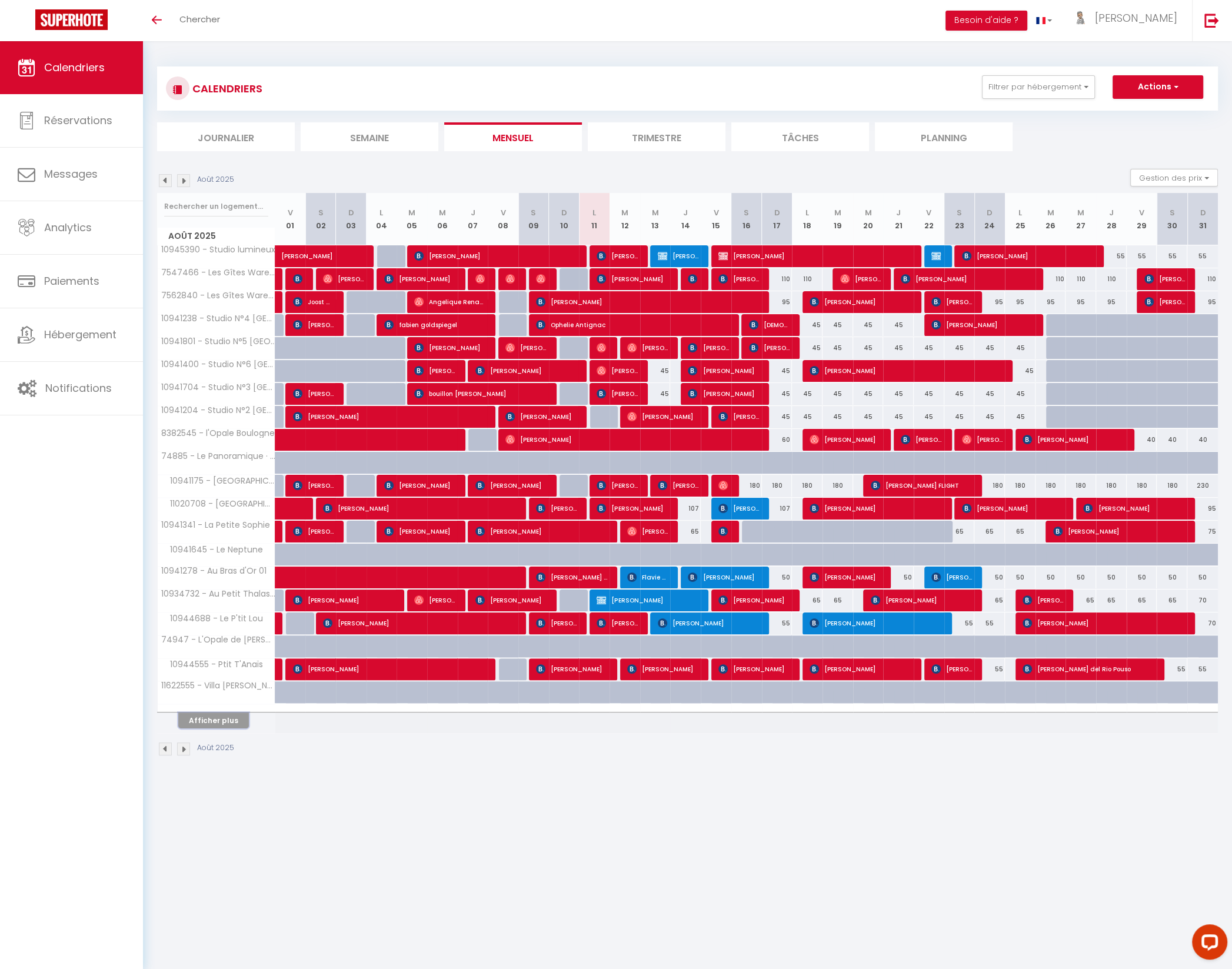
click at [221, 712] on button "Afficher plus" at bounding box center [214, 720] width 71 height 16
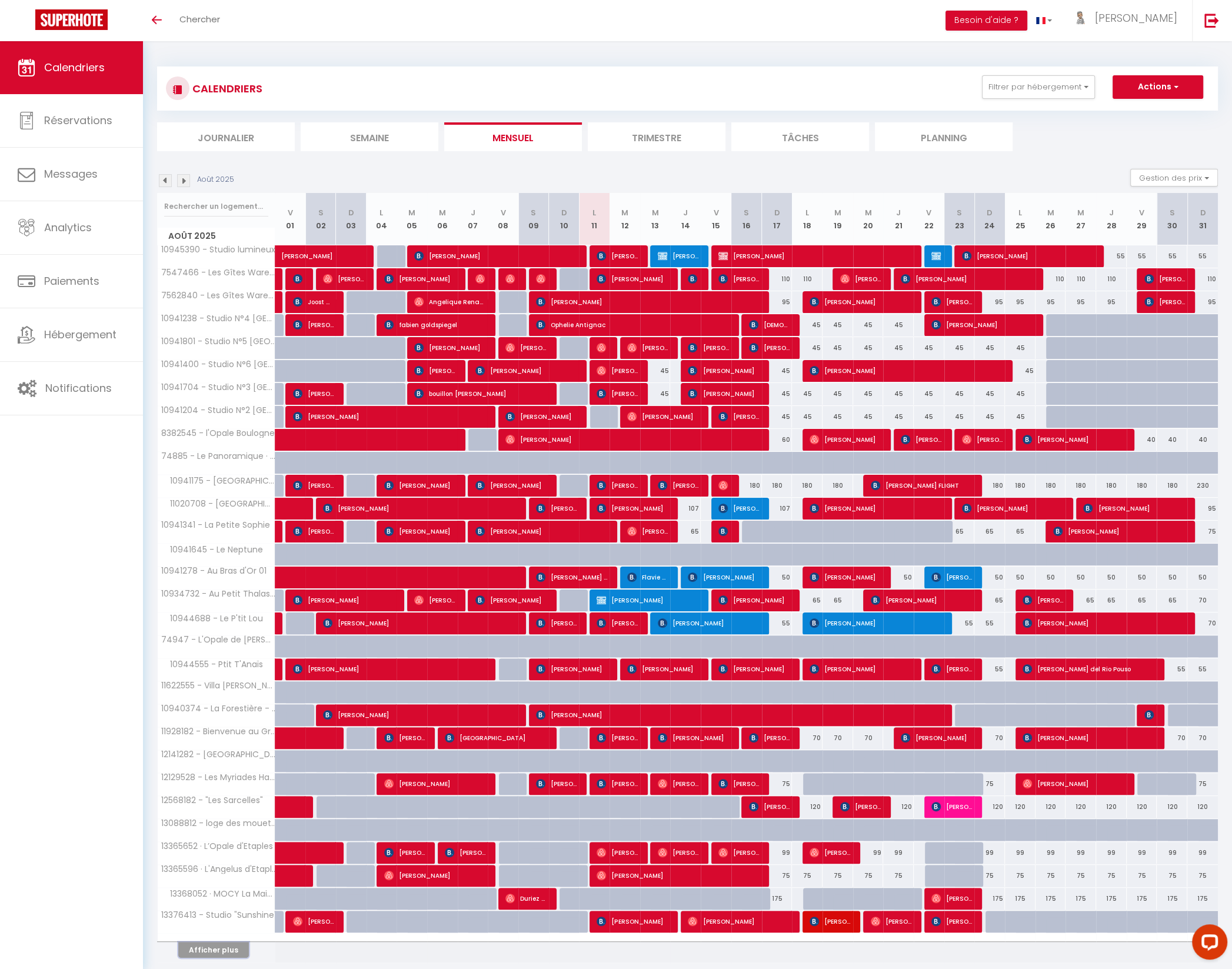
scroll to position [41, 0]
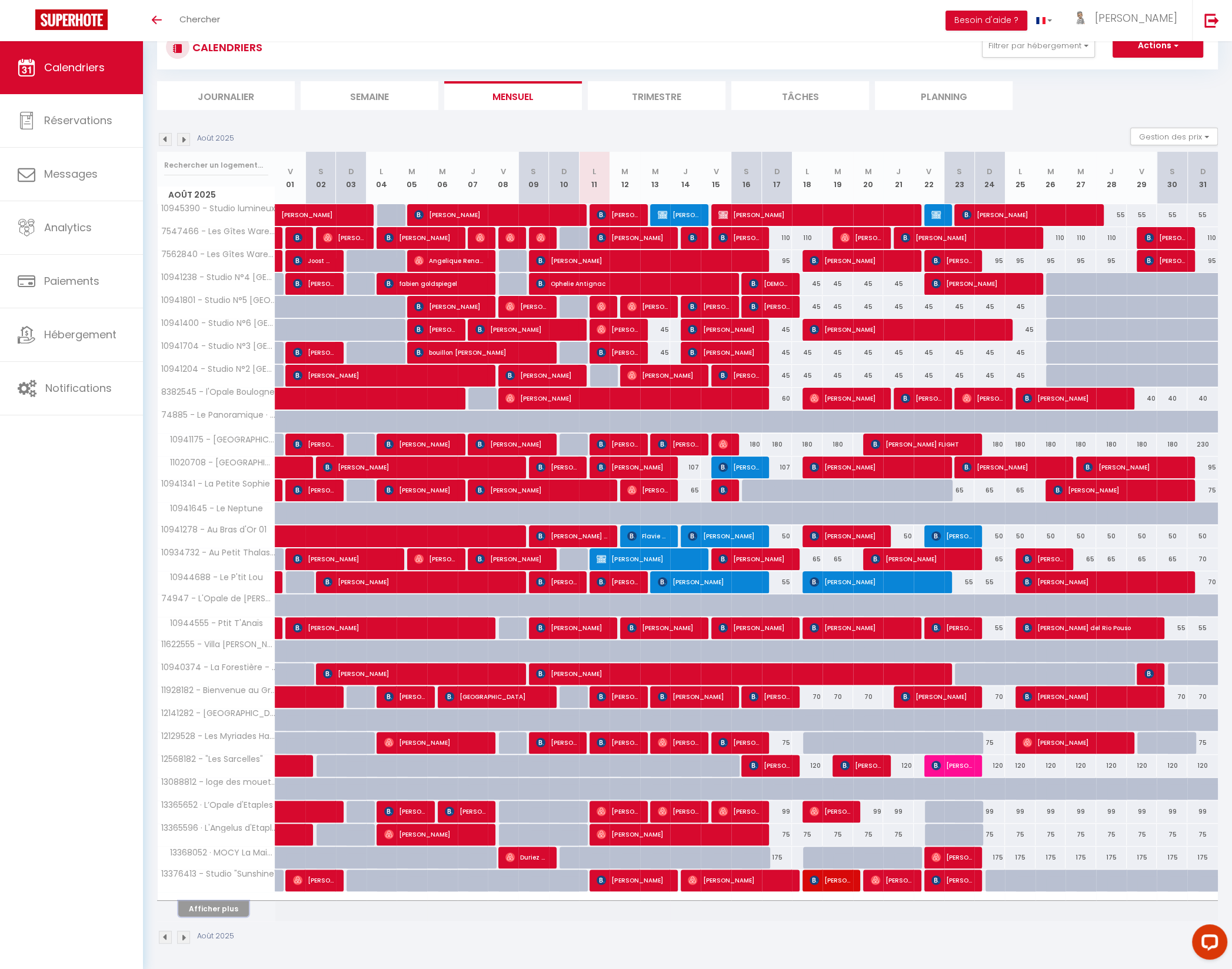
click at [226, 904] on button "Afficher plus" at bounding box center [214, 909] width 71 height 16
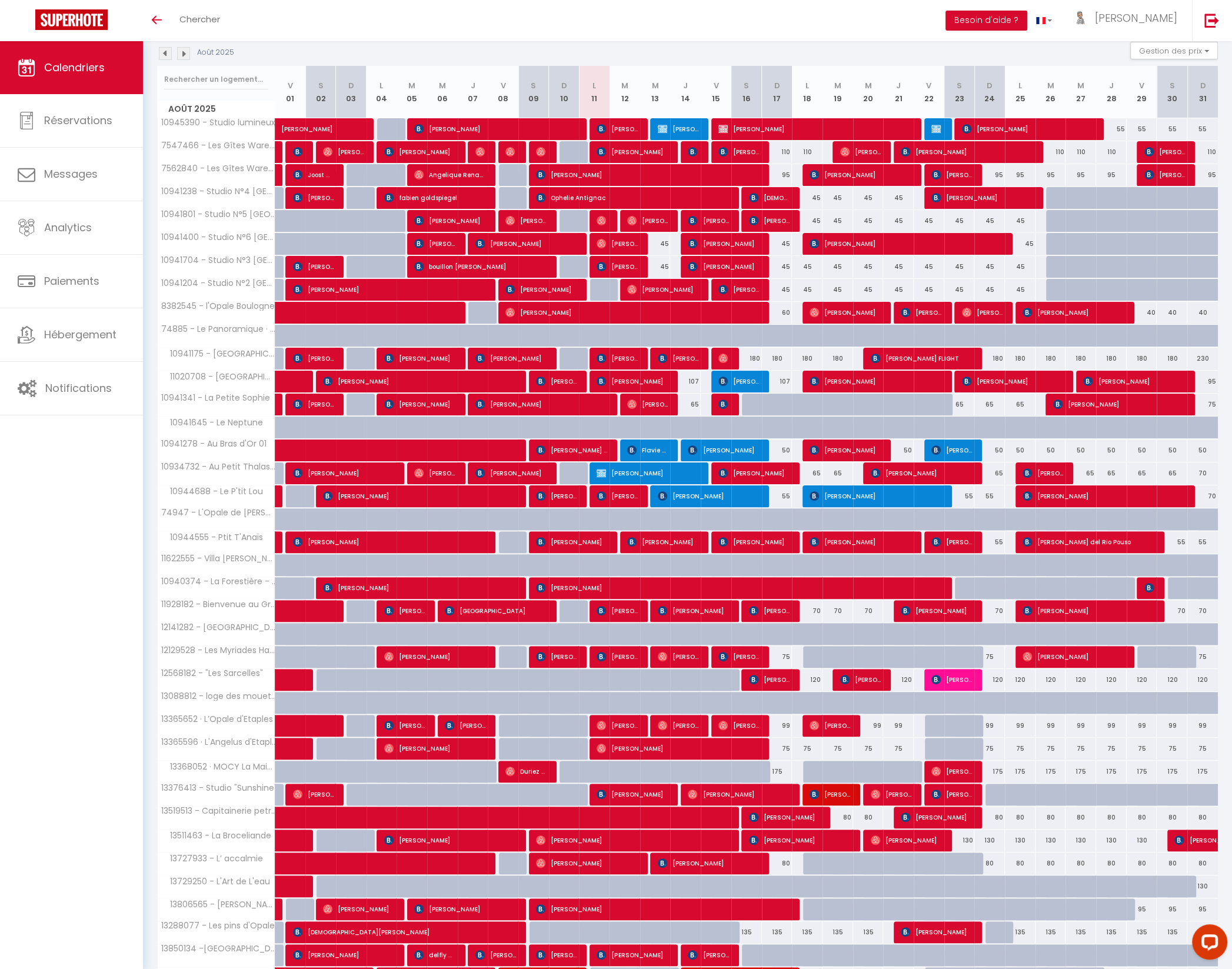
scroll to position [261, 0]
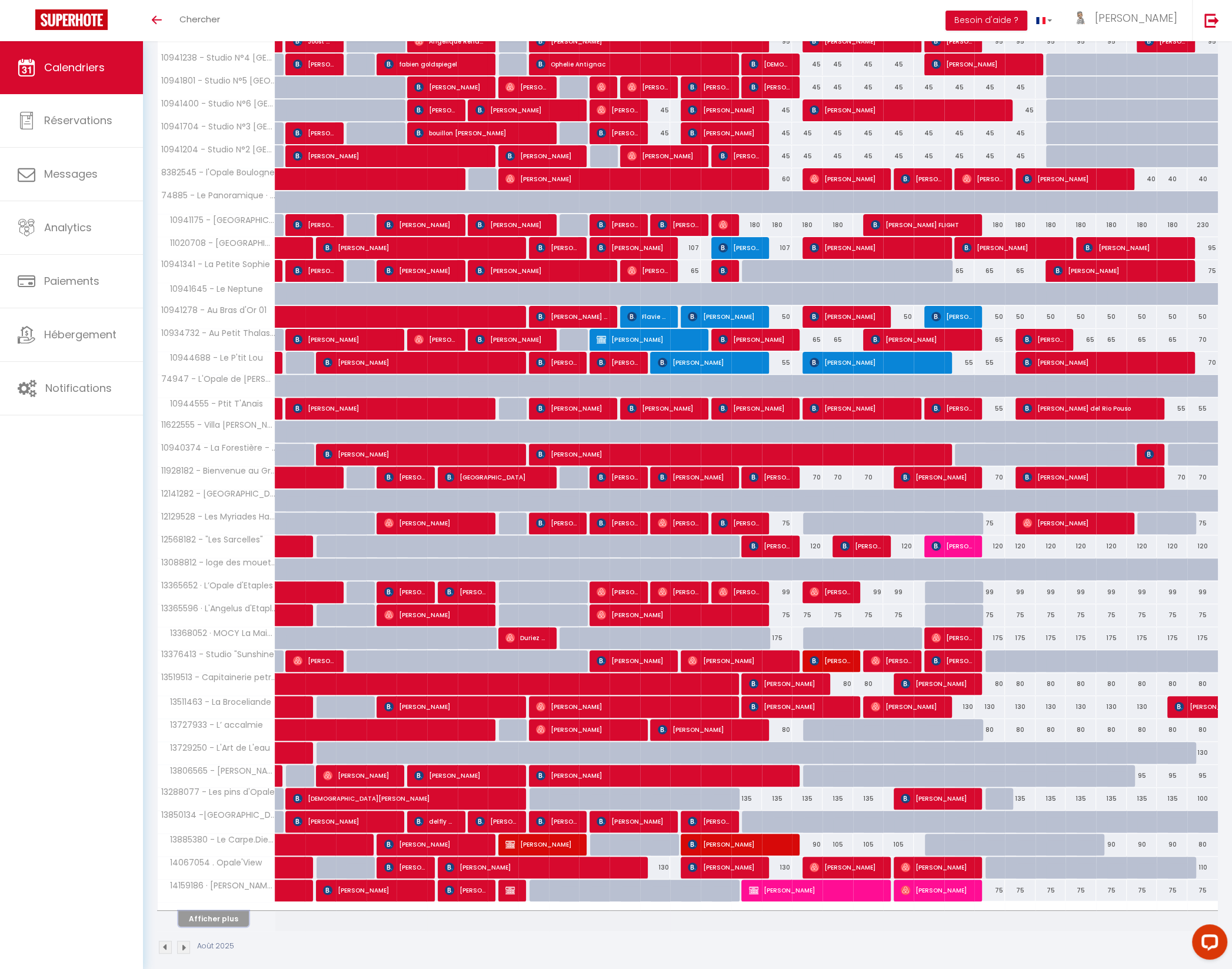
click at [210, 911] on button "Afficher plus" at bounding box center [214, 919] width 71 height 16
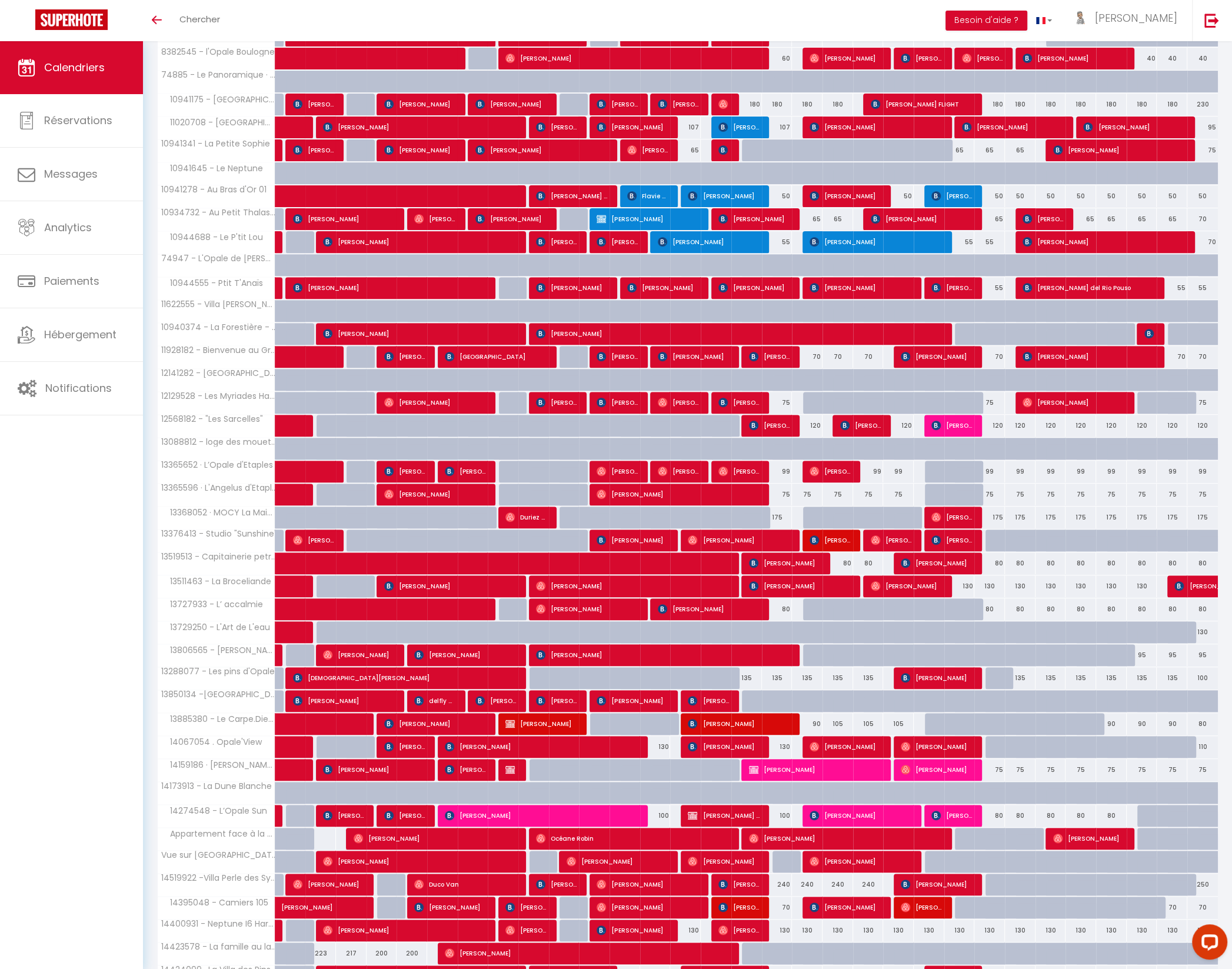
scroll to position [488, 0]
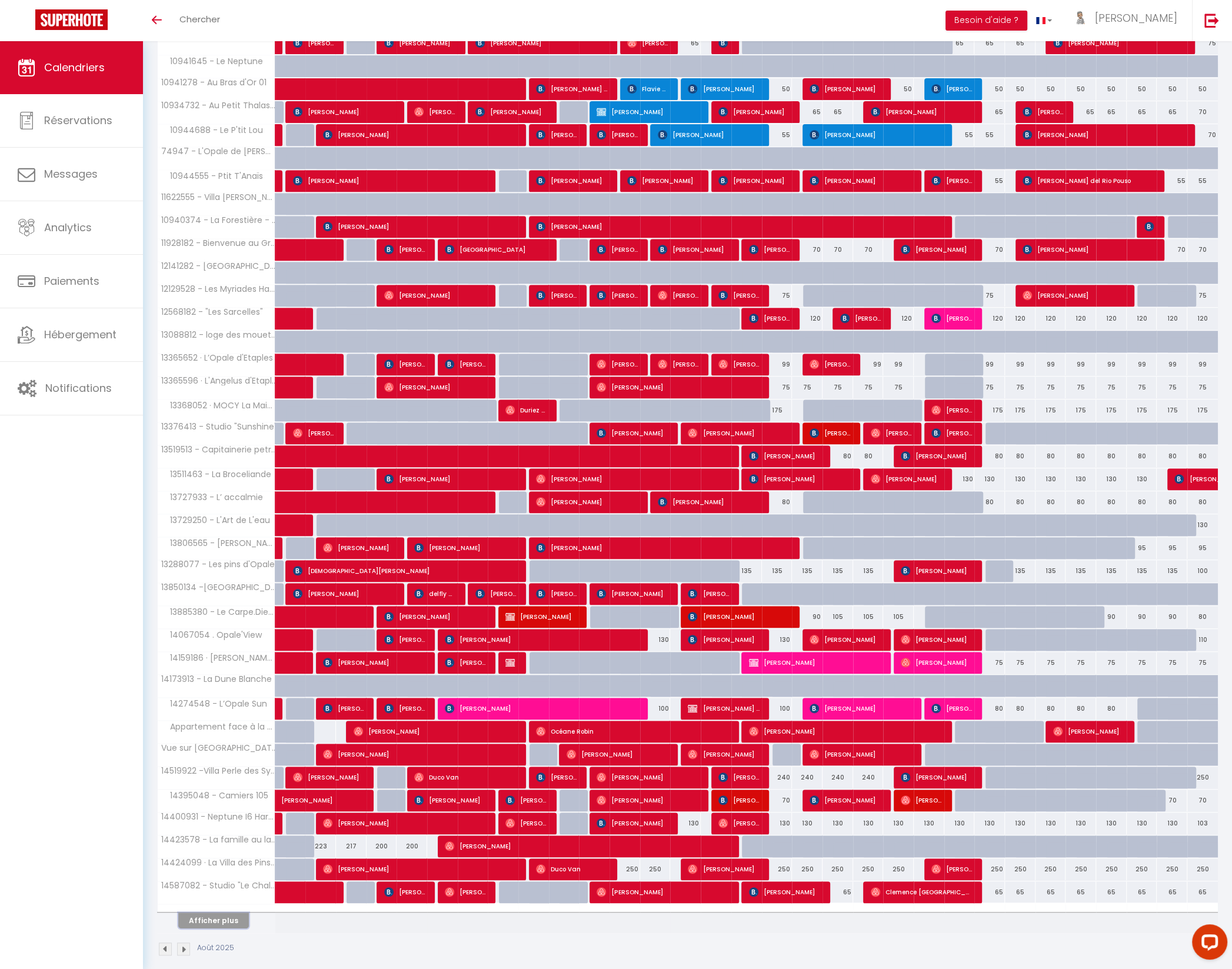
click at [225, 912] on button "Afficher plus" at bounding box center [214, 920] width 71 height 16
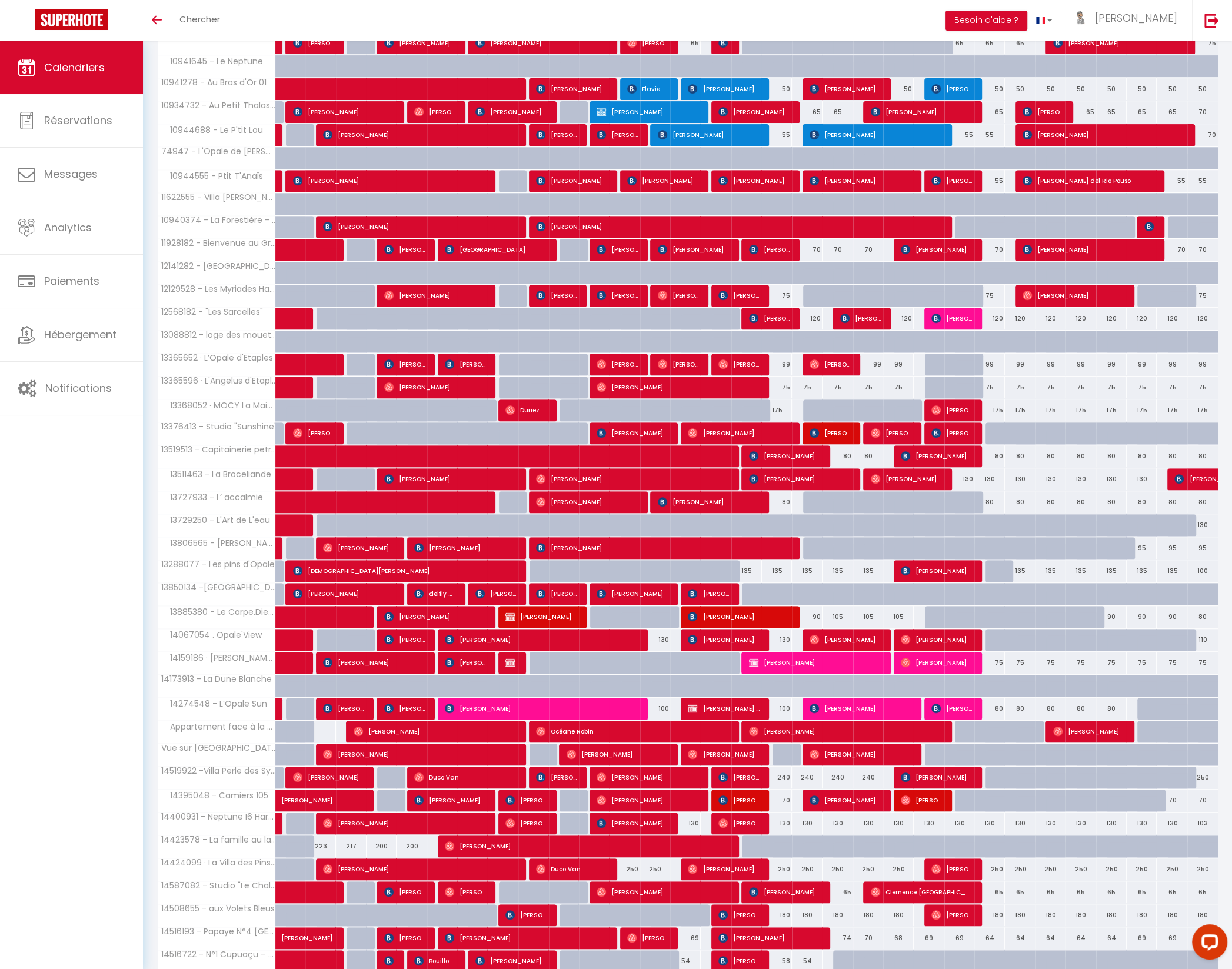
scroll to position [715, 0]
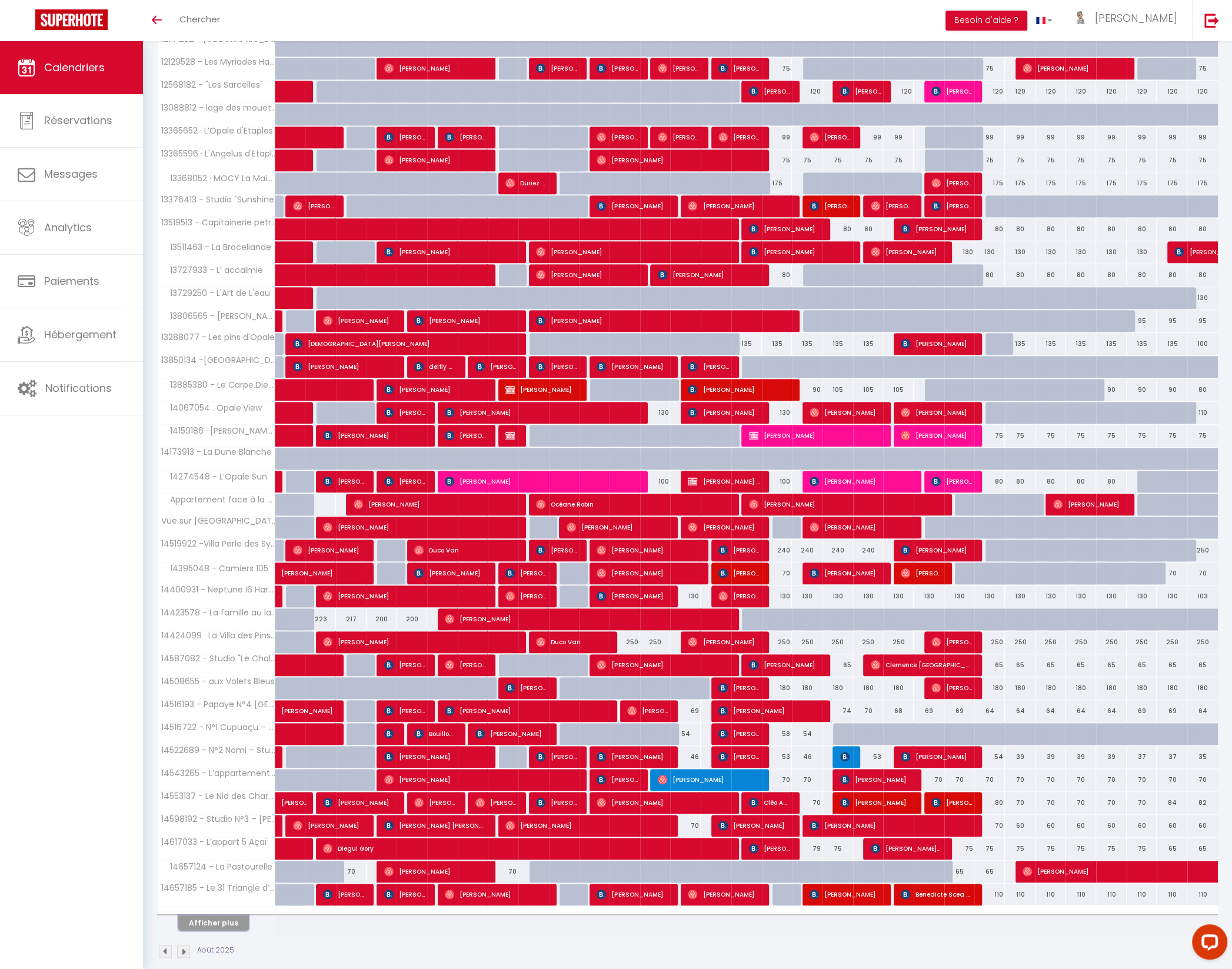
click at [227, 915] on button "Afficher plus" at bounding box center [214, 923] width 71 height 16
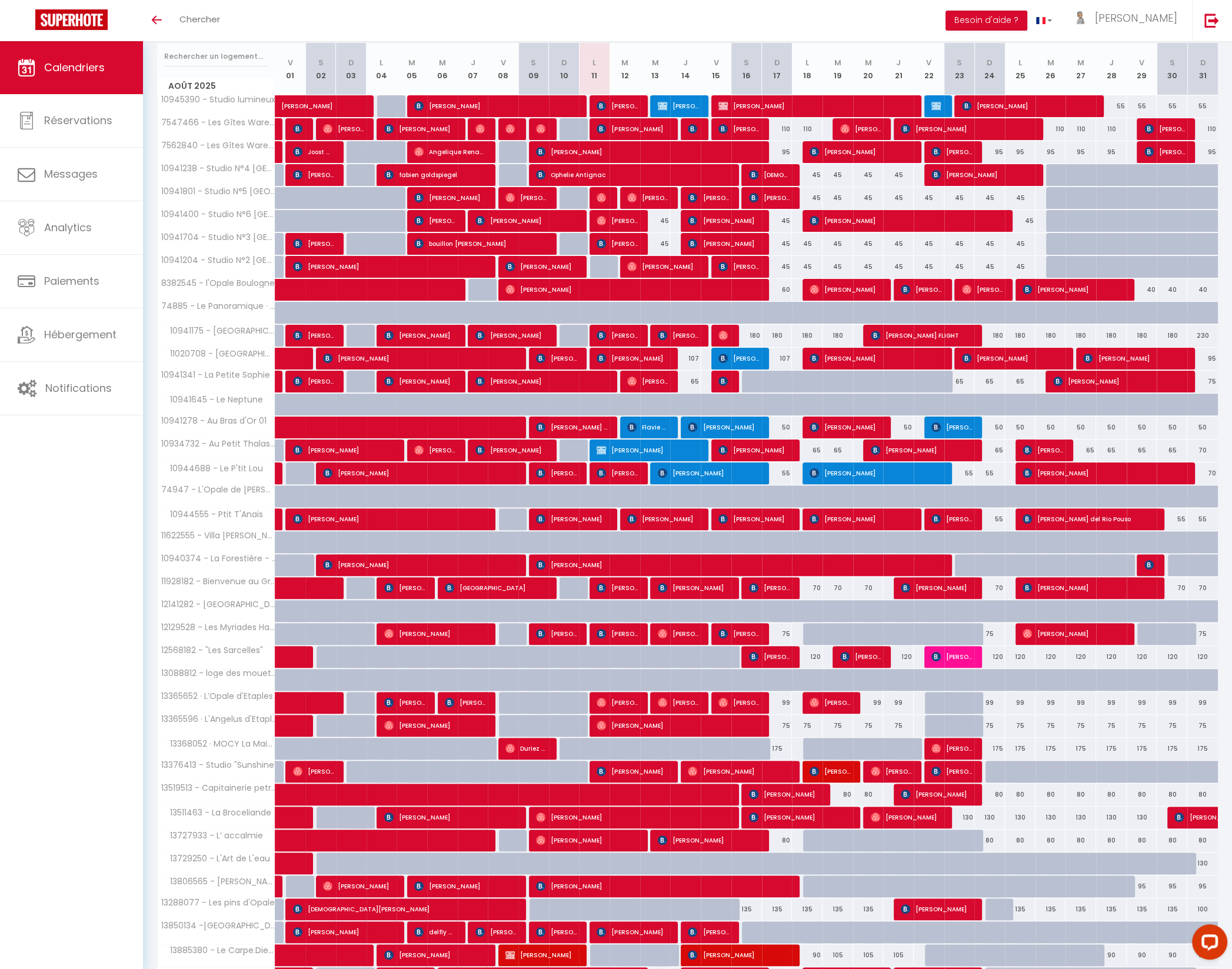
scroll to position [0, 0]
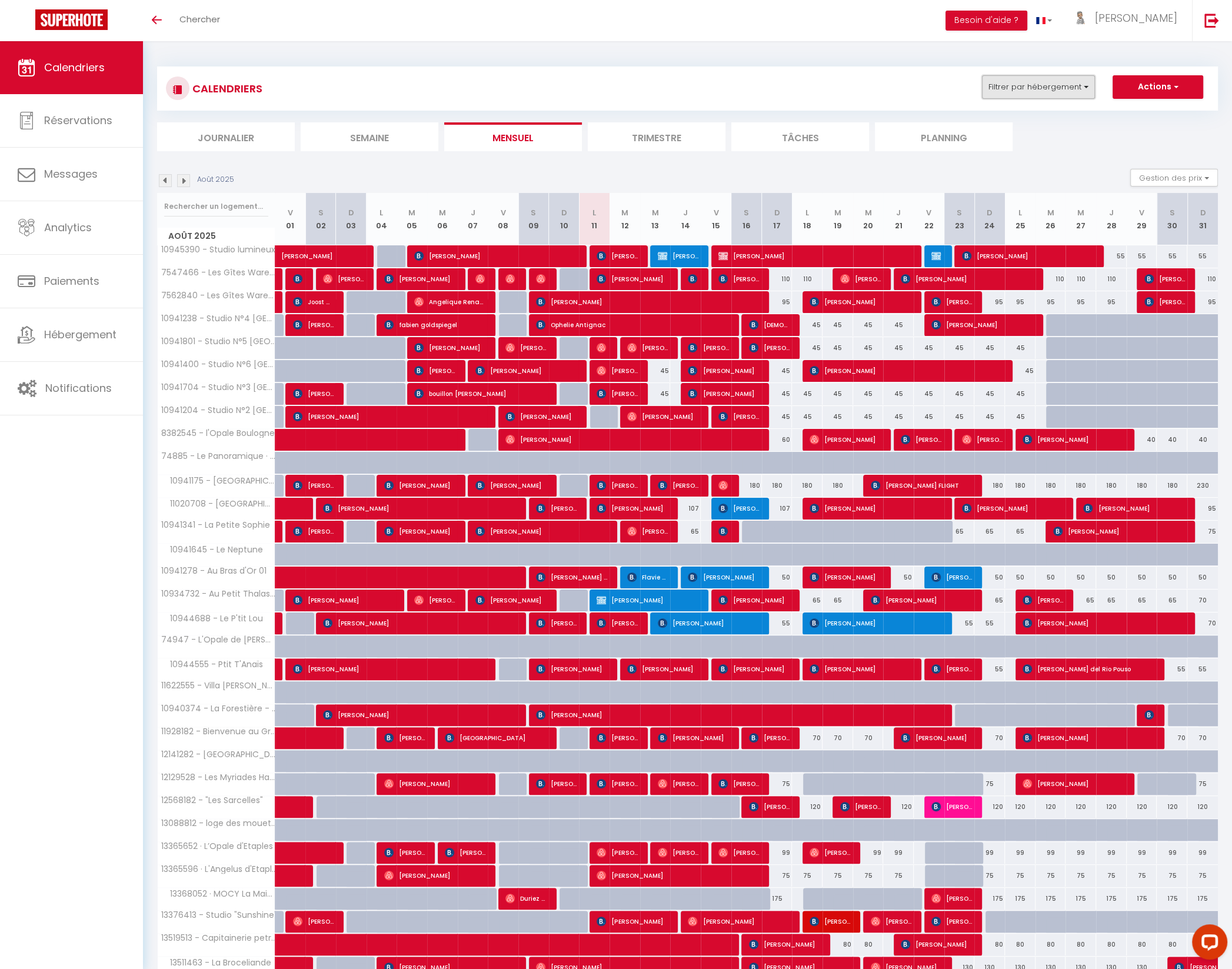
click at [1045, 91] on button "Filtrer par hébergement" at bounding box center [1038, 87] width 113 height 24
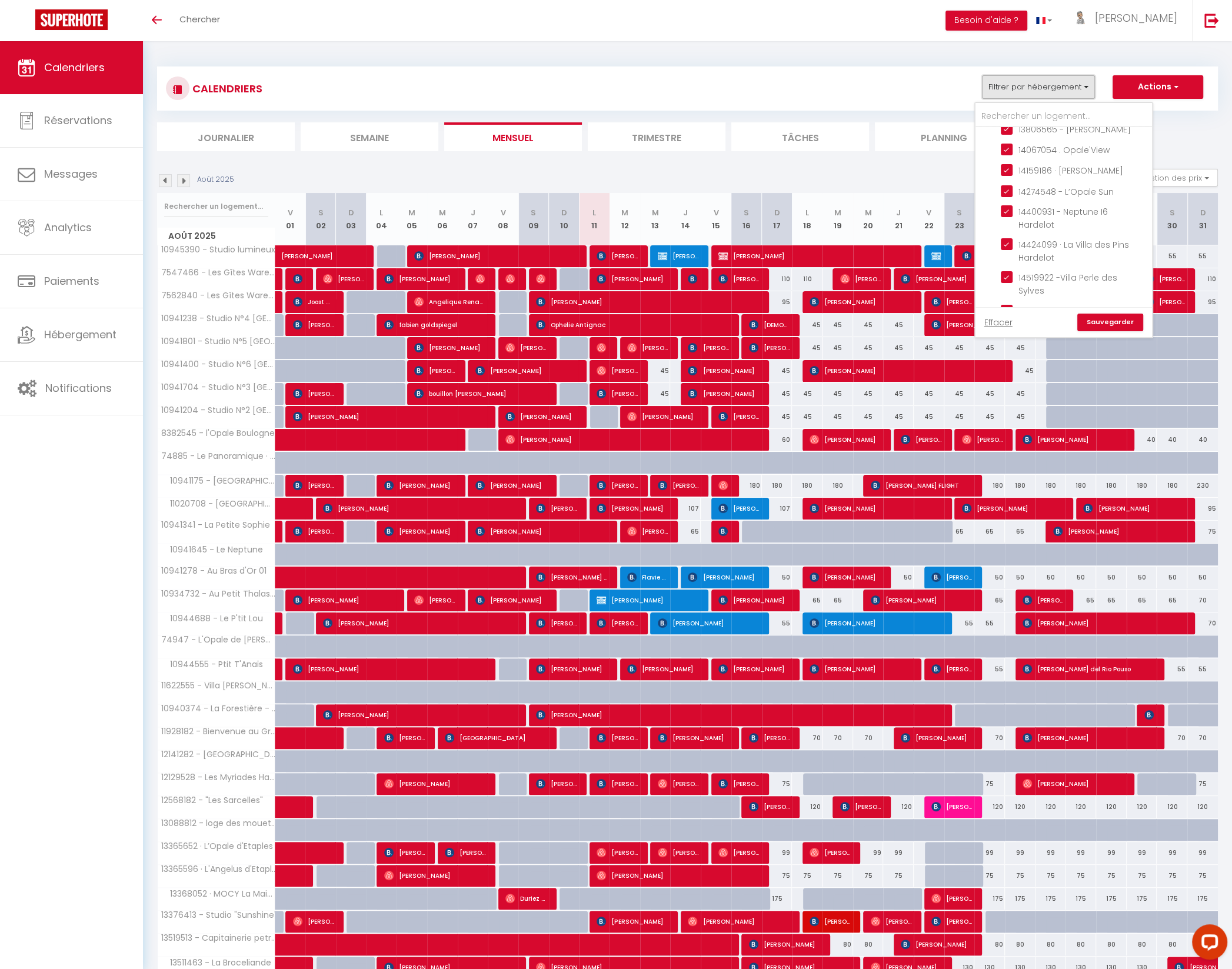
scroll to position [432, 0]
click at [995, 295] on input "Boulogne" at bounding box center [1075, 301] width 176 height 12
click at [994, 359] on input "Agence Etaples" at bounding box center [1075, 365] width 176 height 12
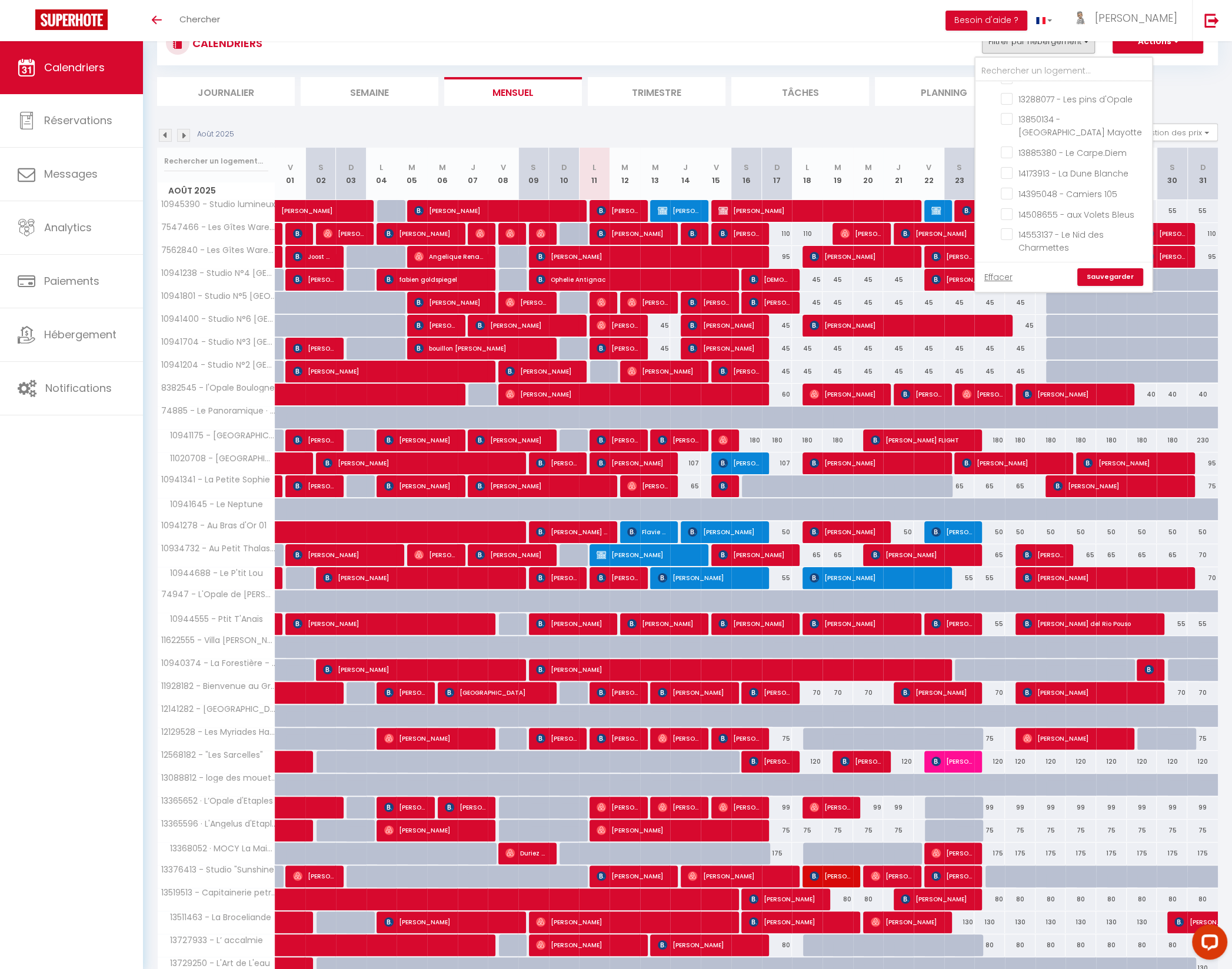
scroll to position [47, 0]
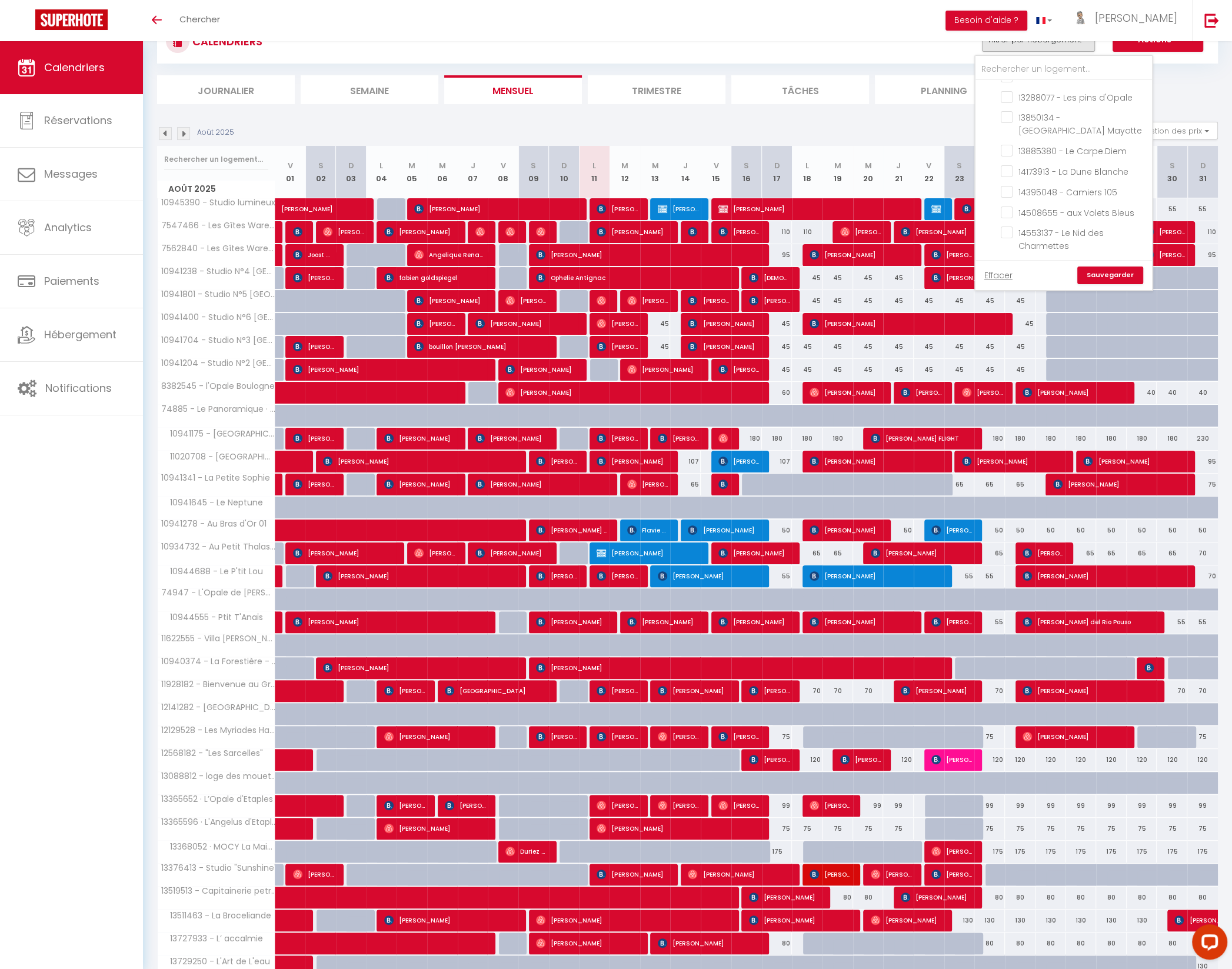
click at [997, 363] on input "Contrat à La Carte" at bounding box center [1075, 369] width 176 height 12
click at [1114, 273] on link "Sauvegarder" at bounding box center [1110, 275] width 66 height 17
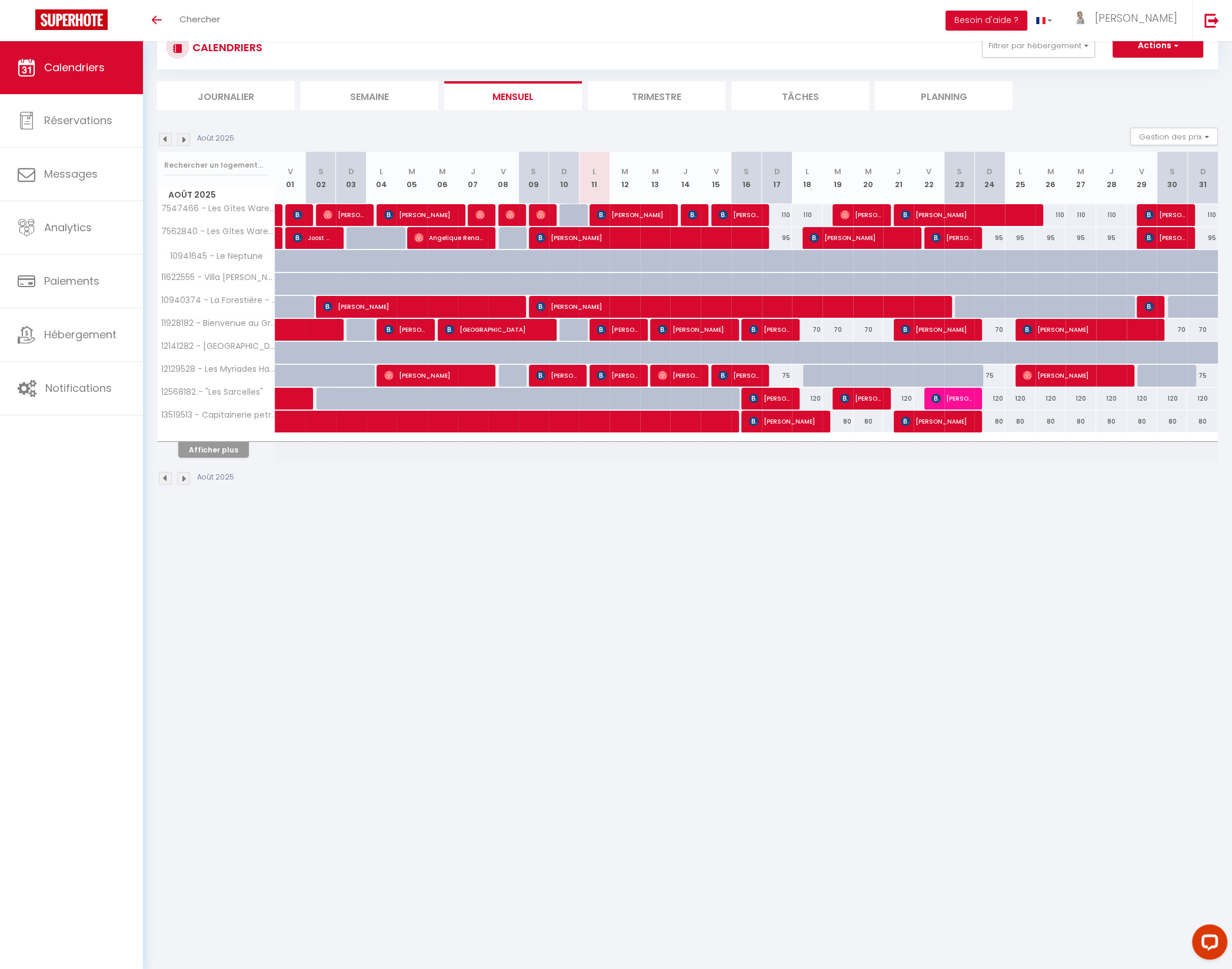
scroll to position [30, 0]
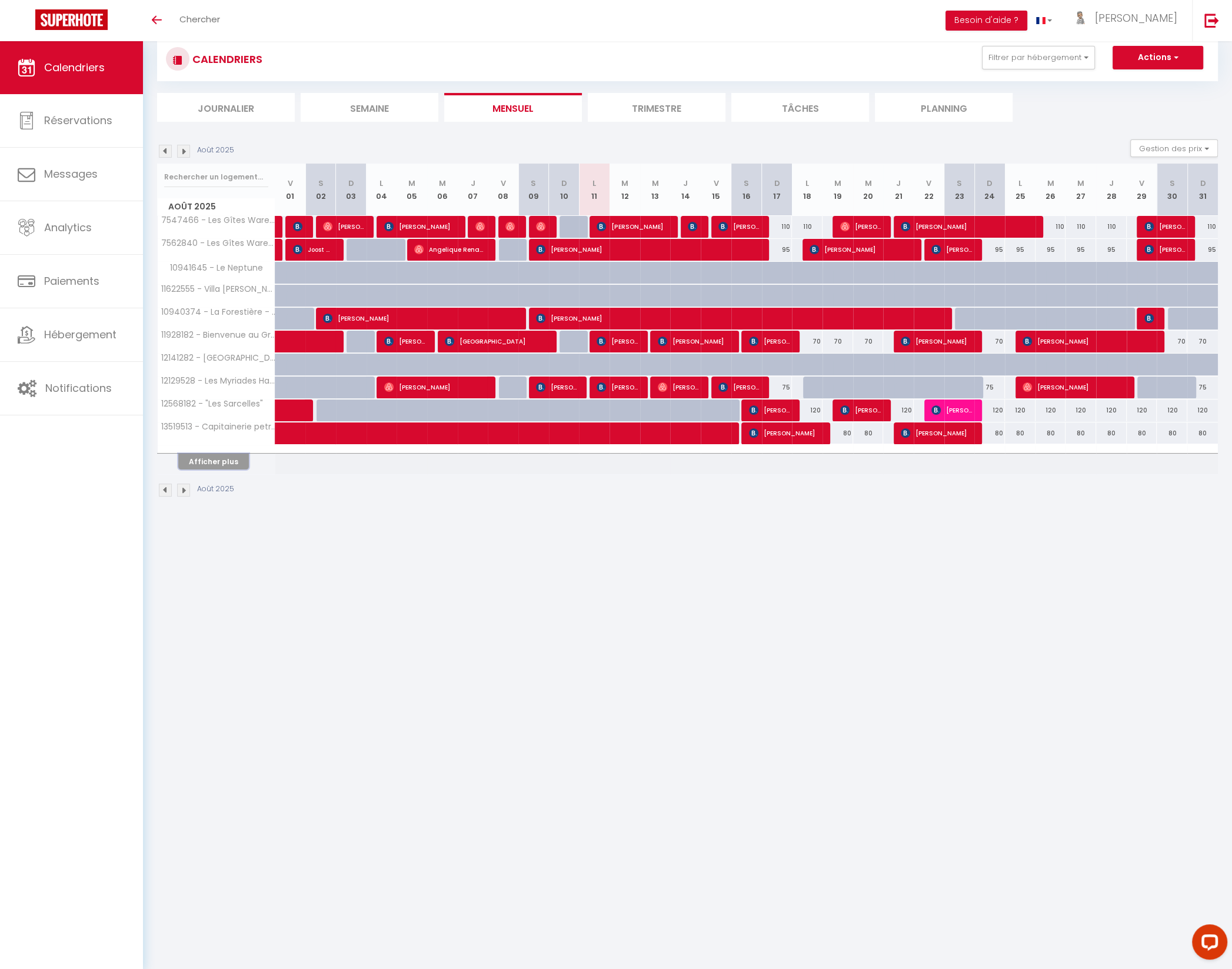
click at [225, 459] on button "Afficher plus" at bounding box center [214, 461] width 71 height 16
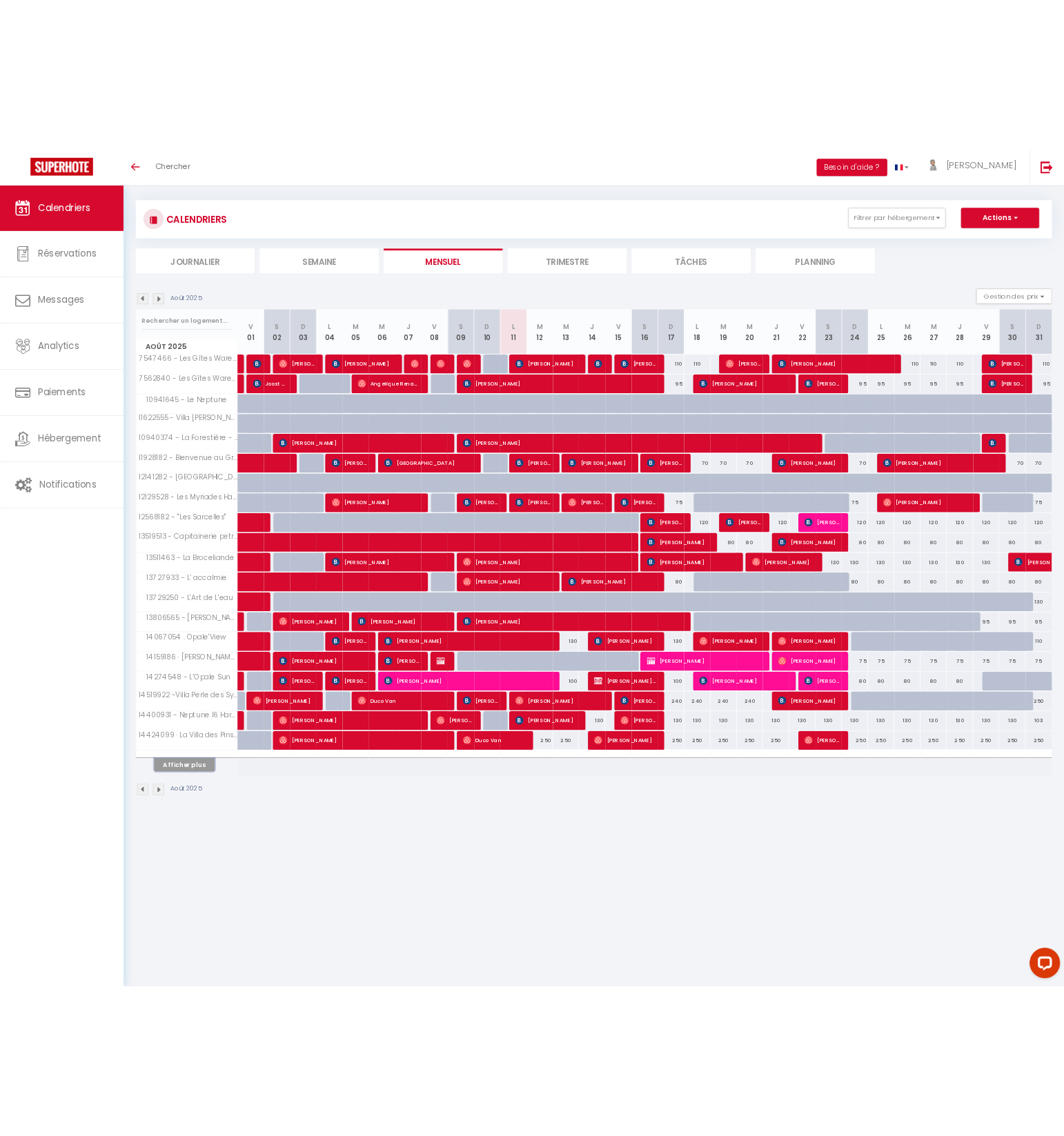
scroll to position [0, 0]
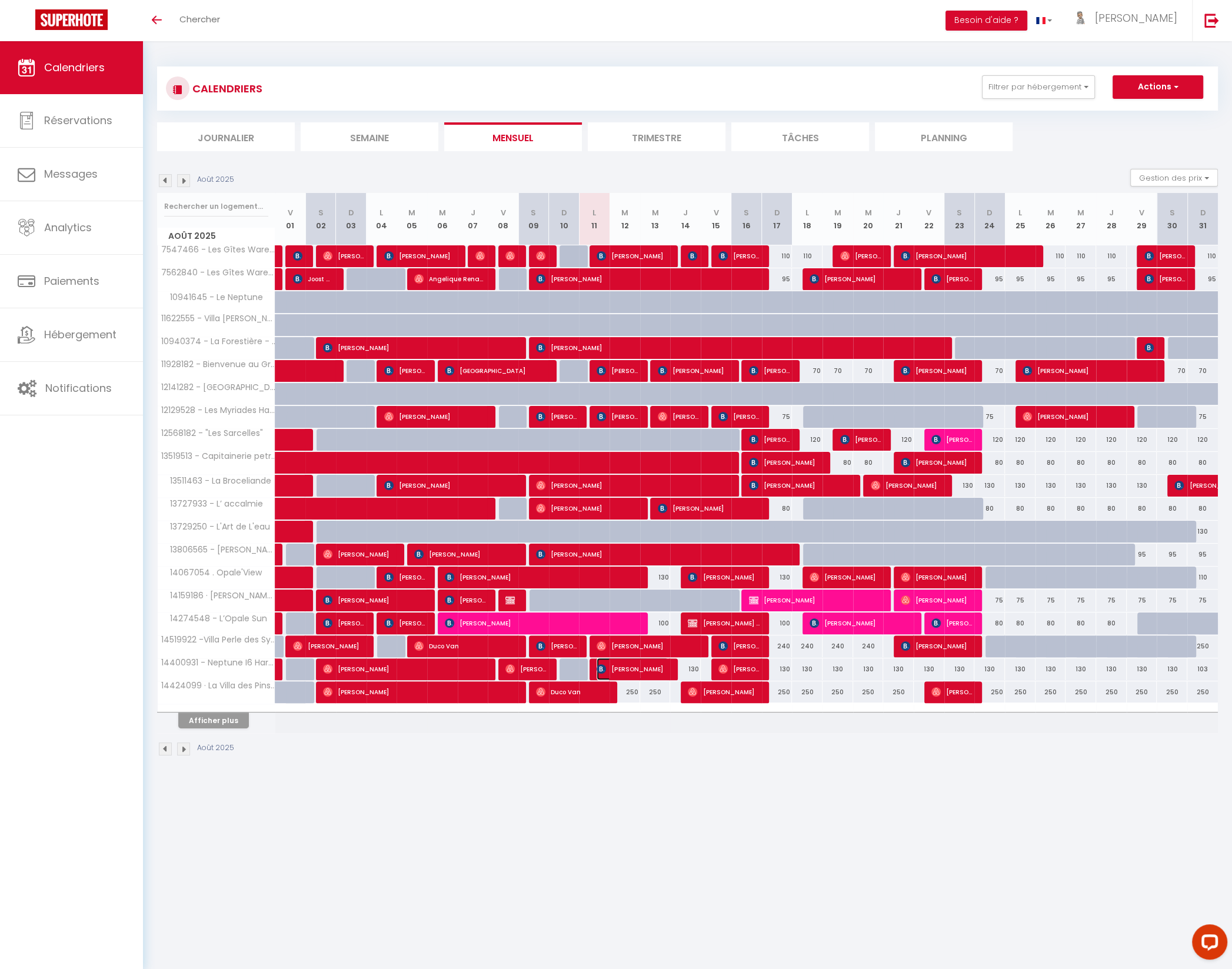
click at [602, 665] on img at bounding box center [601, 669] width 10 height 10
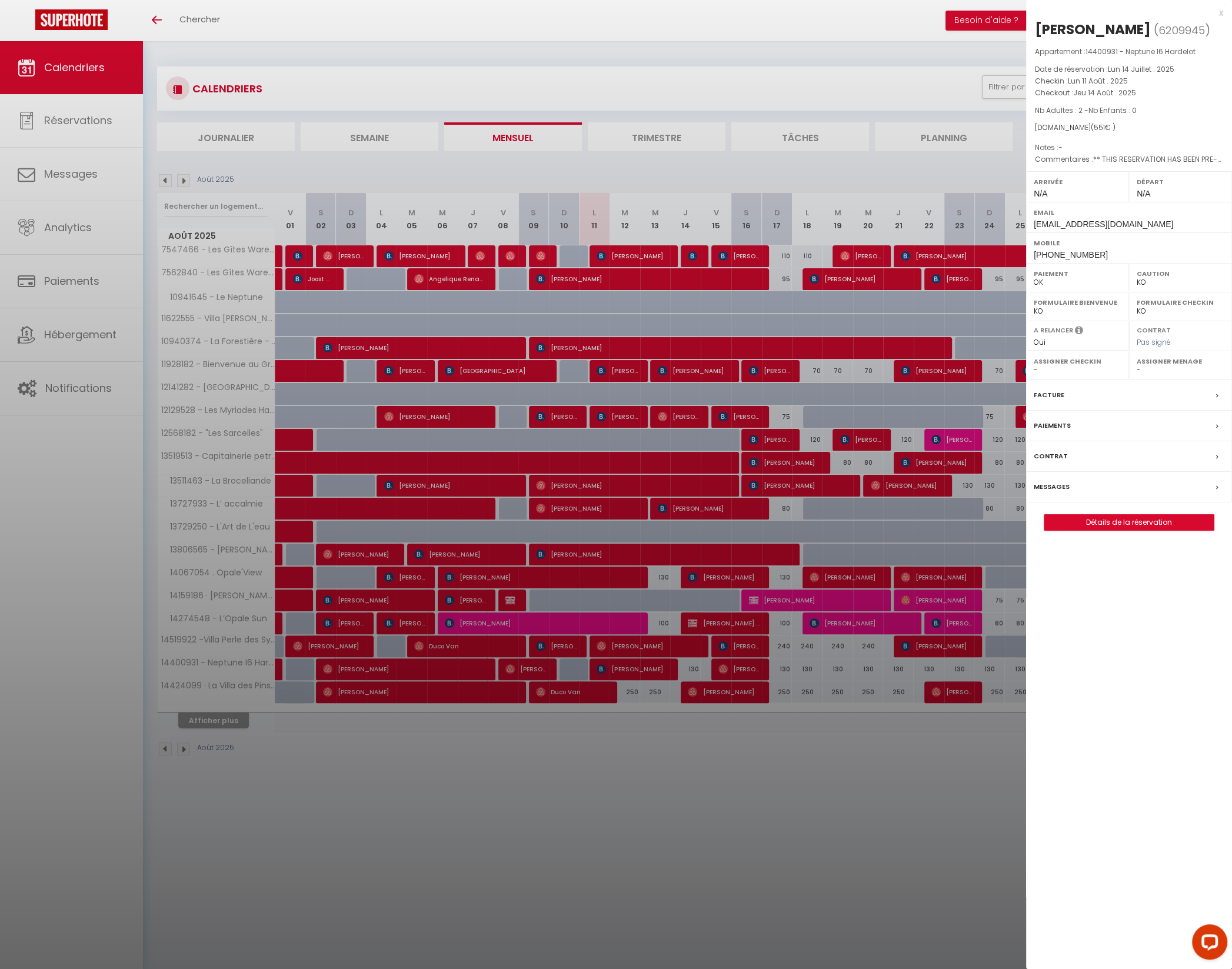
click at [602, 637] on div at bounding box center [616, 484] width 1232 height 969
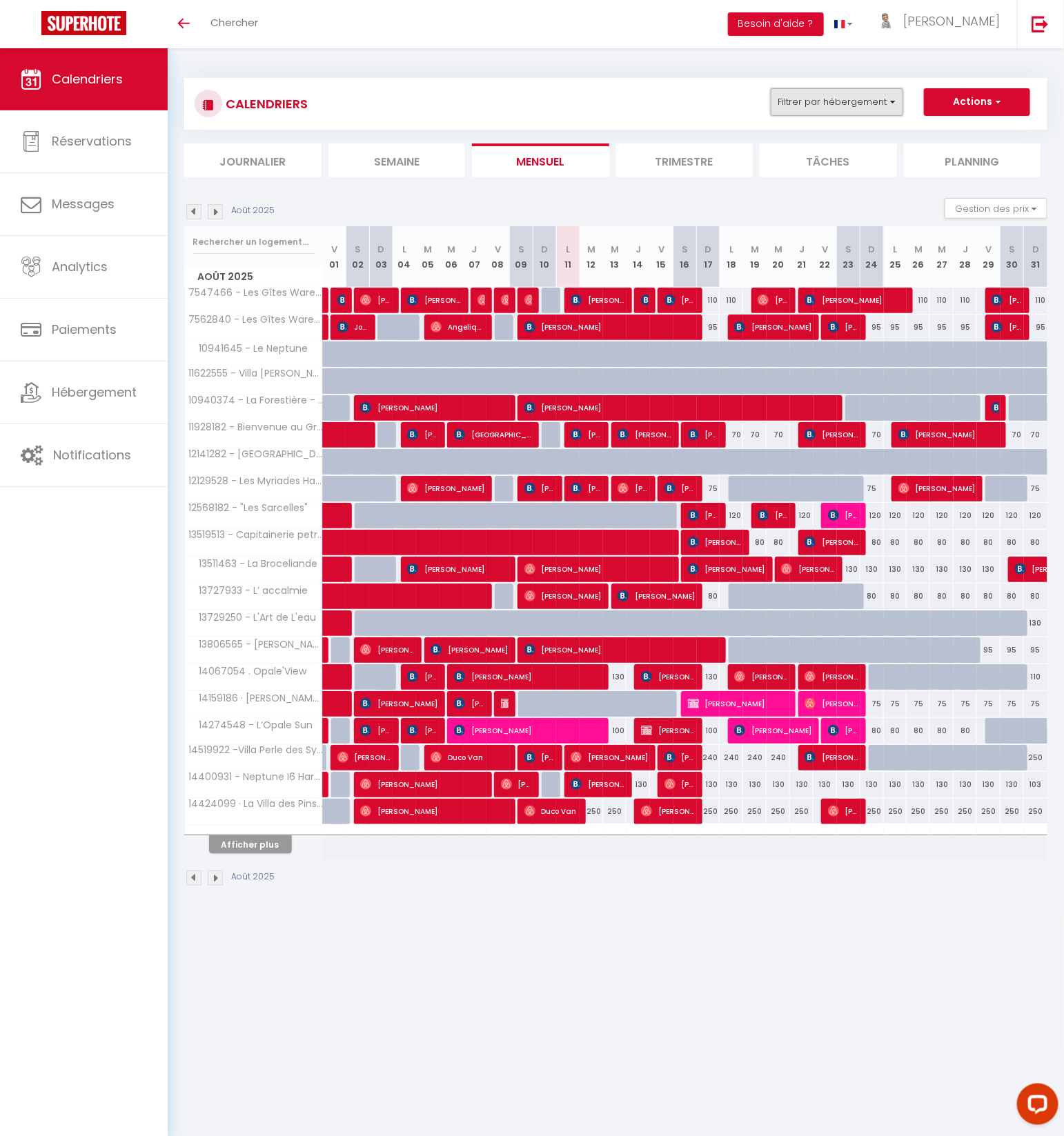
click at [827, 103] on button "Filtrer par hébergement" at bounding box center [837, 102] width 133 height 28
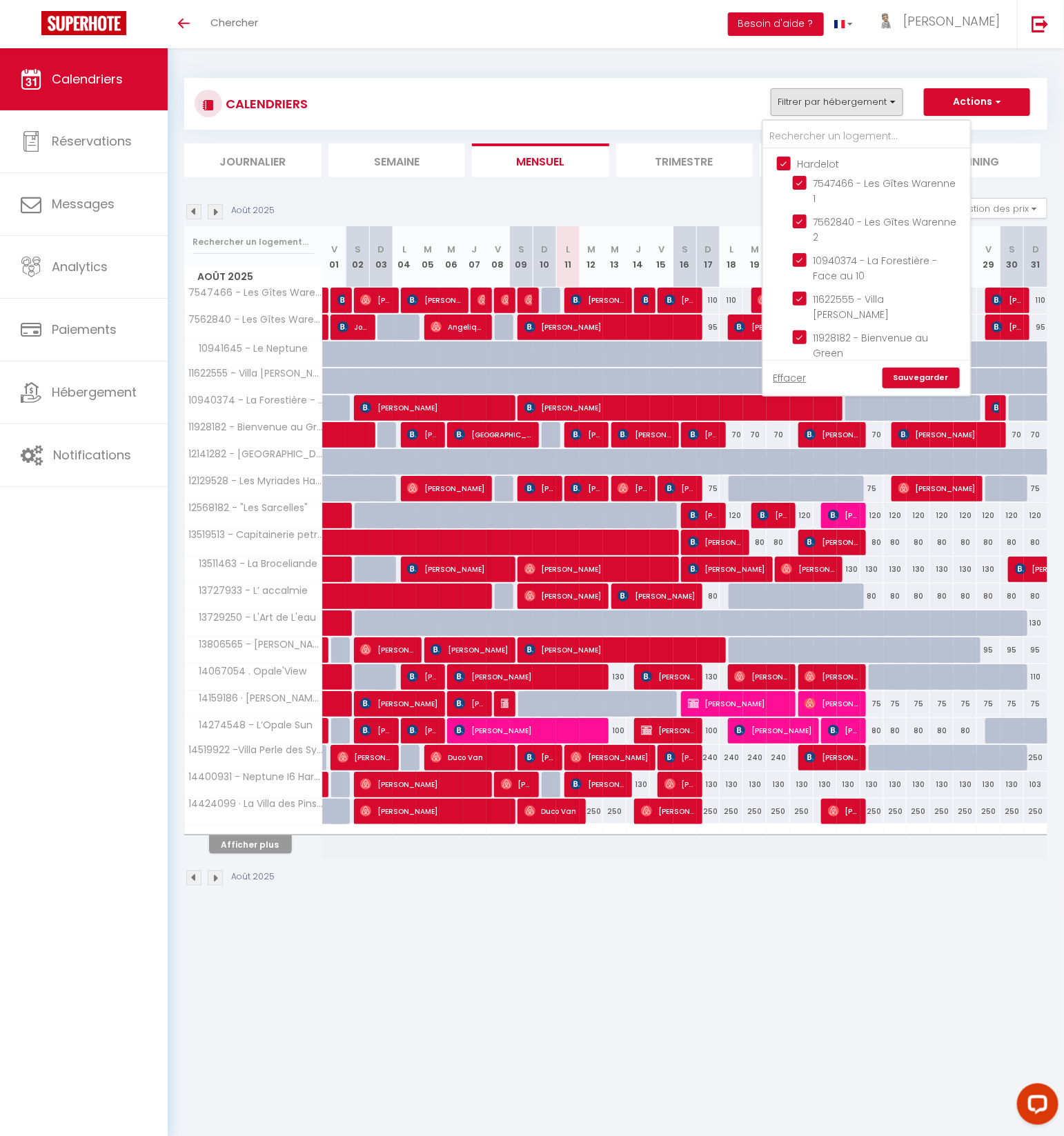
scroll to position [14, 0]
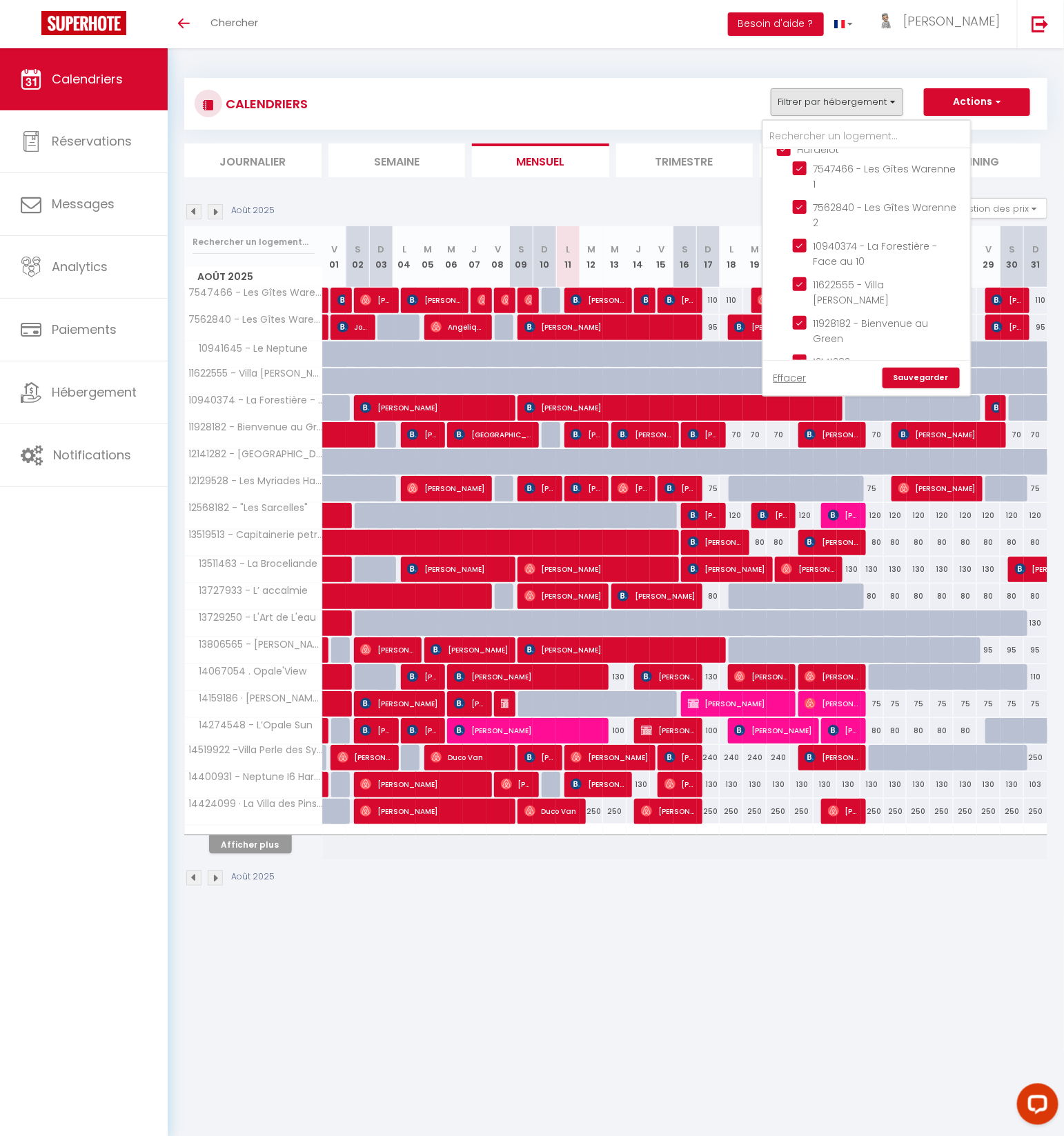
click at [786, 162] on ul "Hardelot 7547466 - Les Gîtes Warenne 1 7562840 - [GEOGRAPHIC_DATA] Warenne 2 10…" at bounding box center [866, 483] width 207 height 697
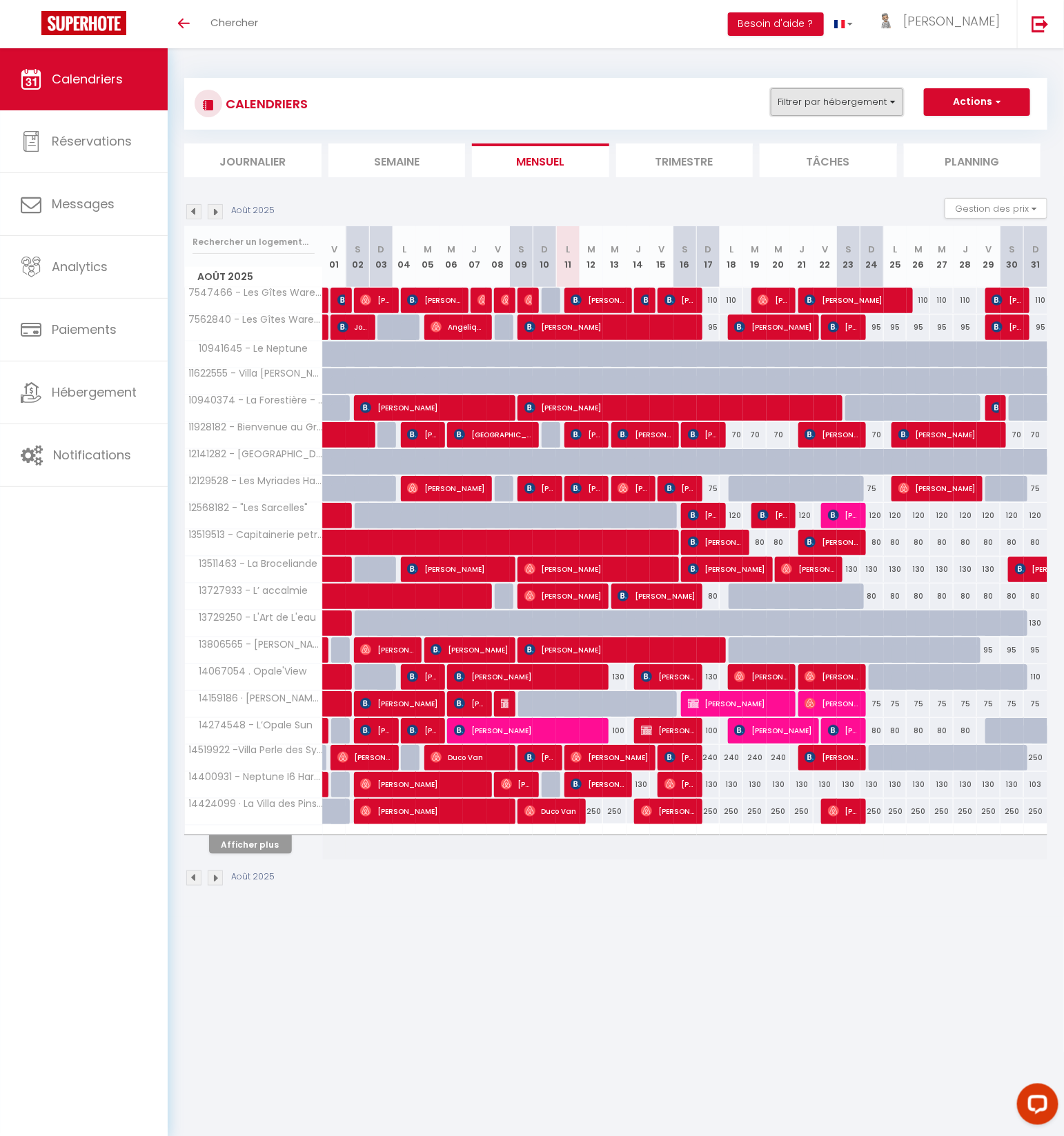
click at [832, 109] on button "Filtrer par hébergement" at bounding box center [837, 102] width 133 height 28
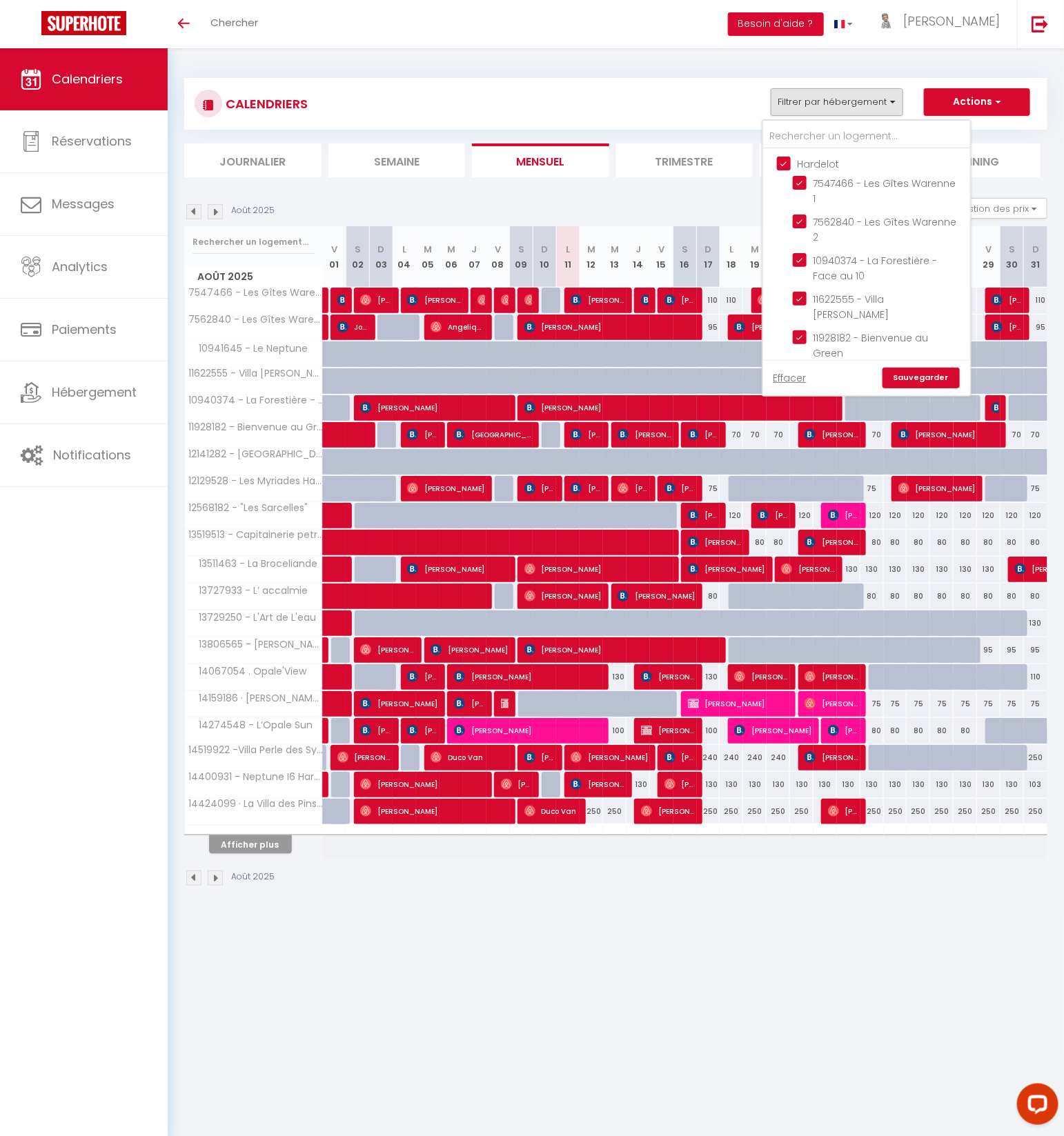
click at [788, 156] on input "Hardelot" at bounding box center [881, 163] width 207 height 14
click at [786, 465] on input "Agence Etaples" at bounding box center [881, 472] width 207 height 14
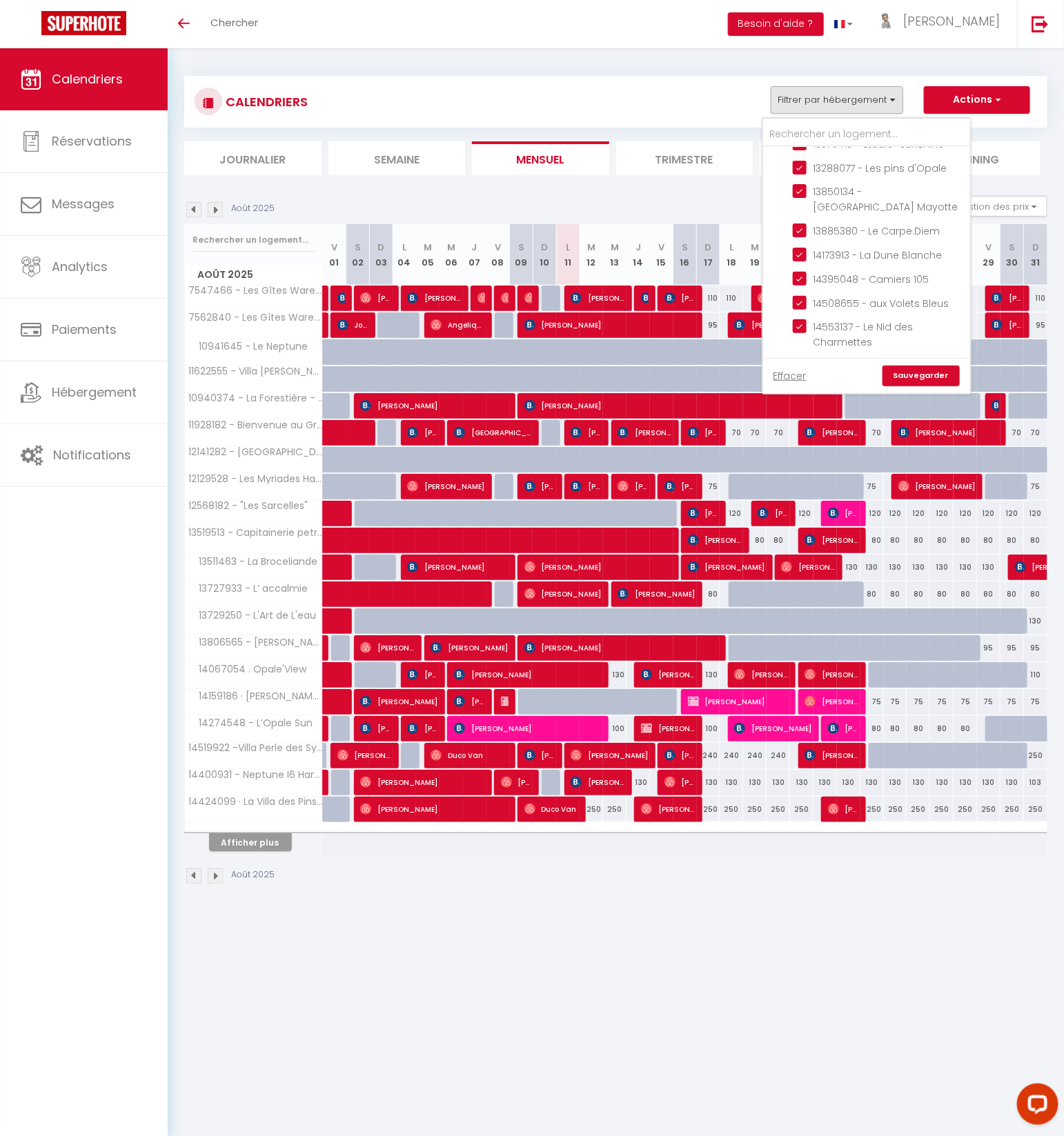
drag, startPoint x: 802, startPoint y: 324, endPoint x: 838, endPoint y: 341, distance: 39.8
click at [803, 577] on input "14587082 - Studio "Le Chalutier"" at bounding box center [879, 584] width 173 height 14
click at [914, 373] on link "Sauvegarder" at bounding box center [921, 376] width 77 height 20
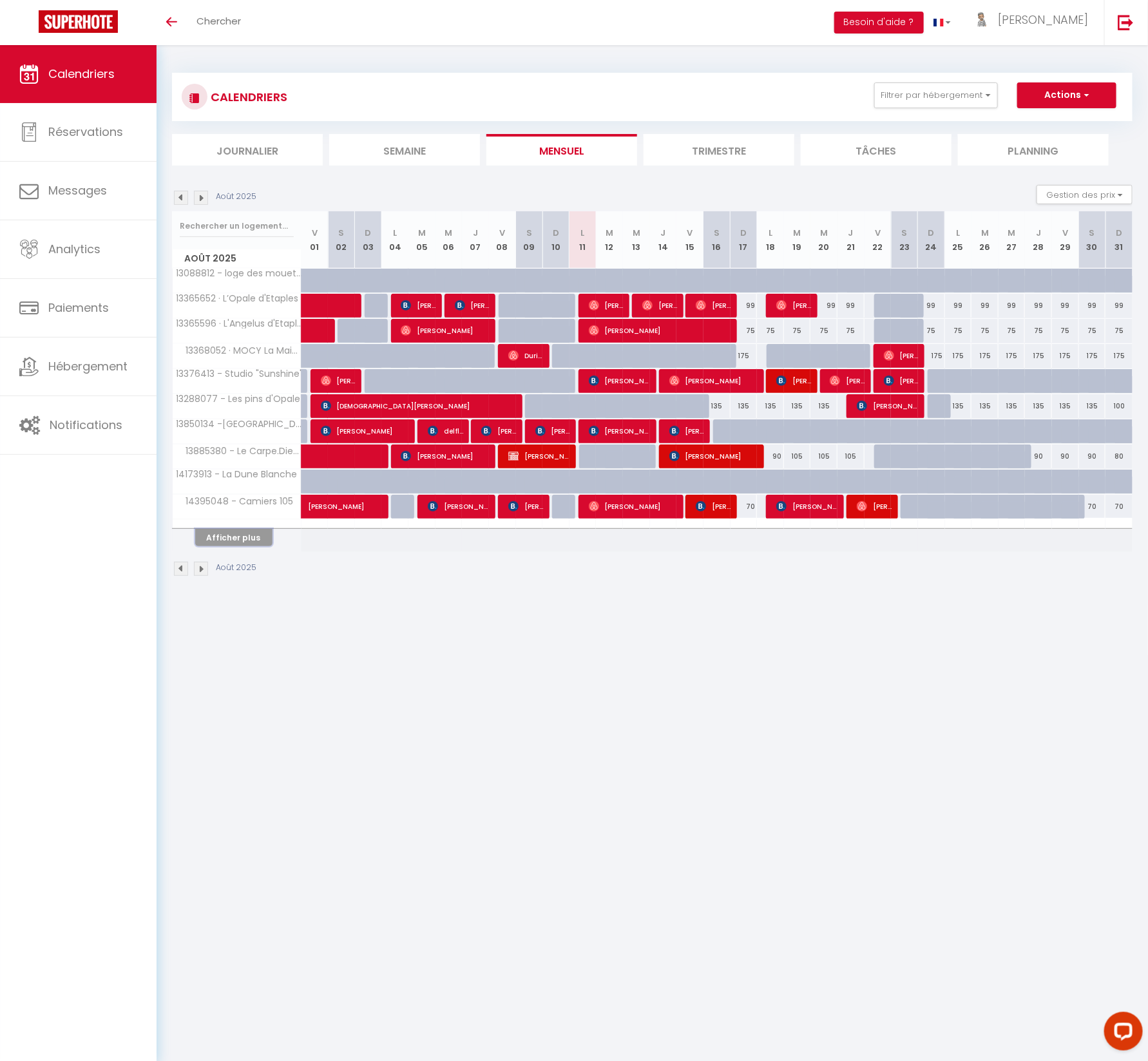
scroll to position [4, 0]
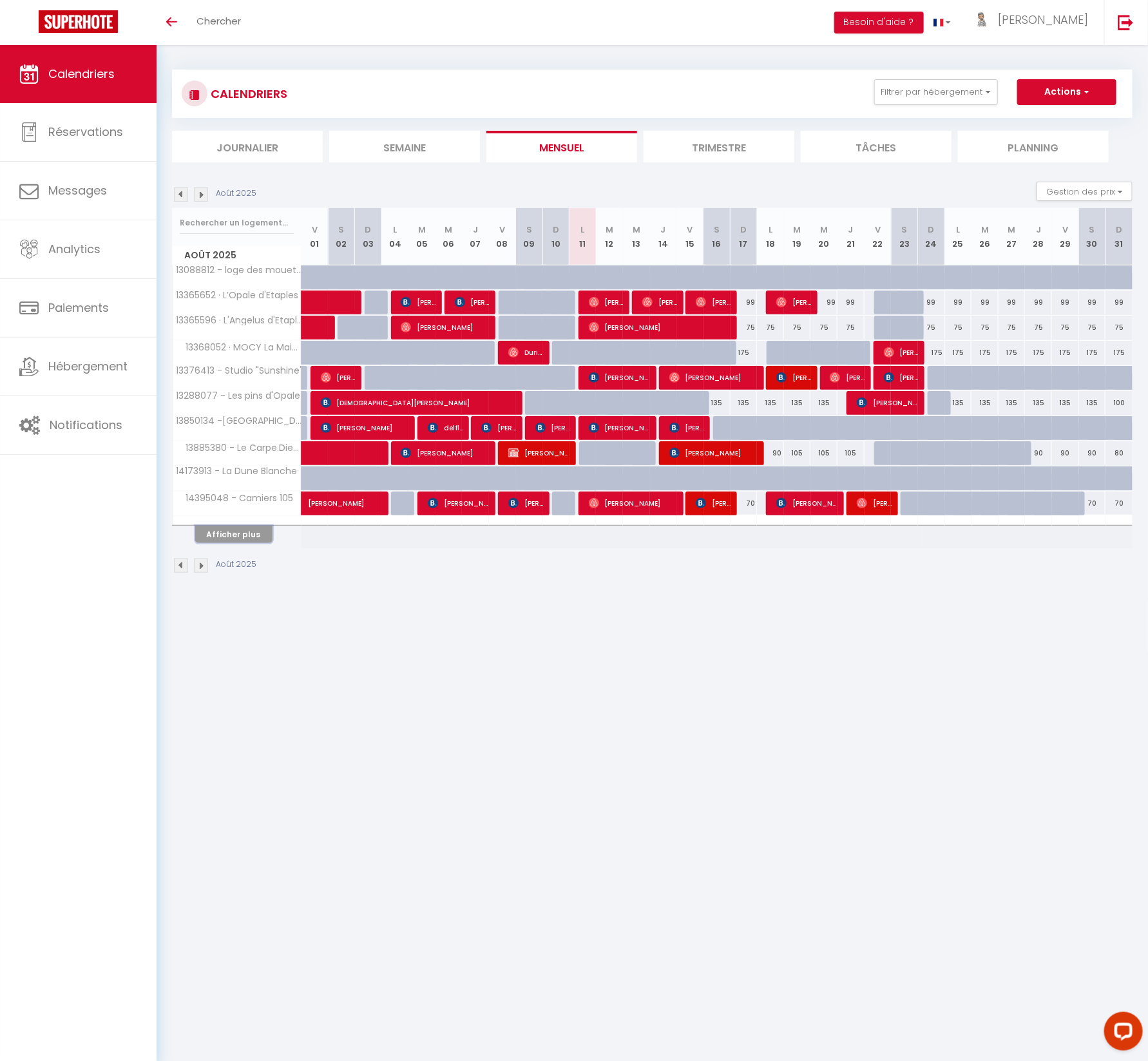
click at [235, 533] on button "Afficher plus" at bounding box center [234, 534] width 77 height 18
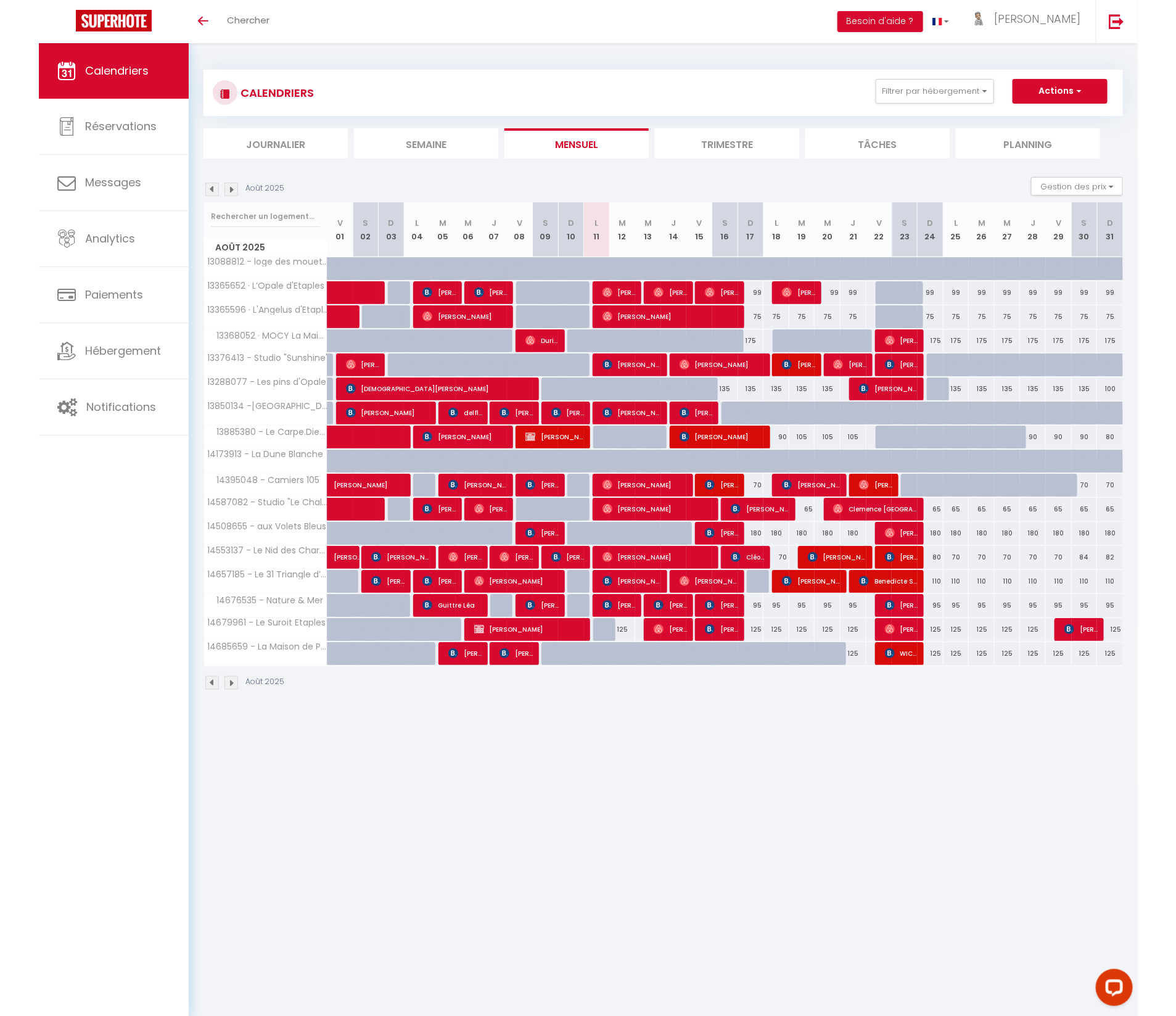
scroll to position [1, 0]
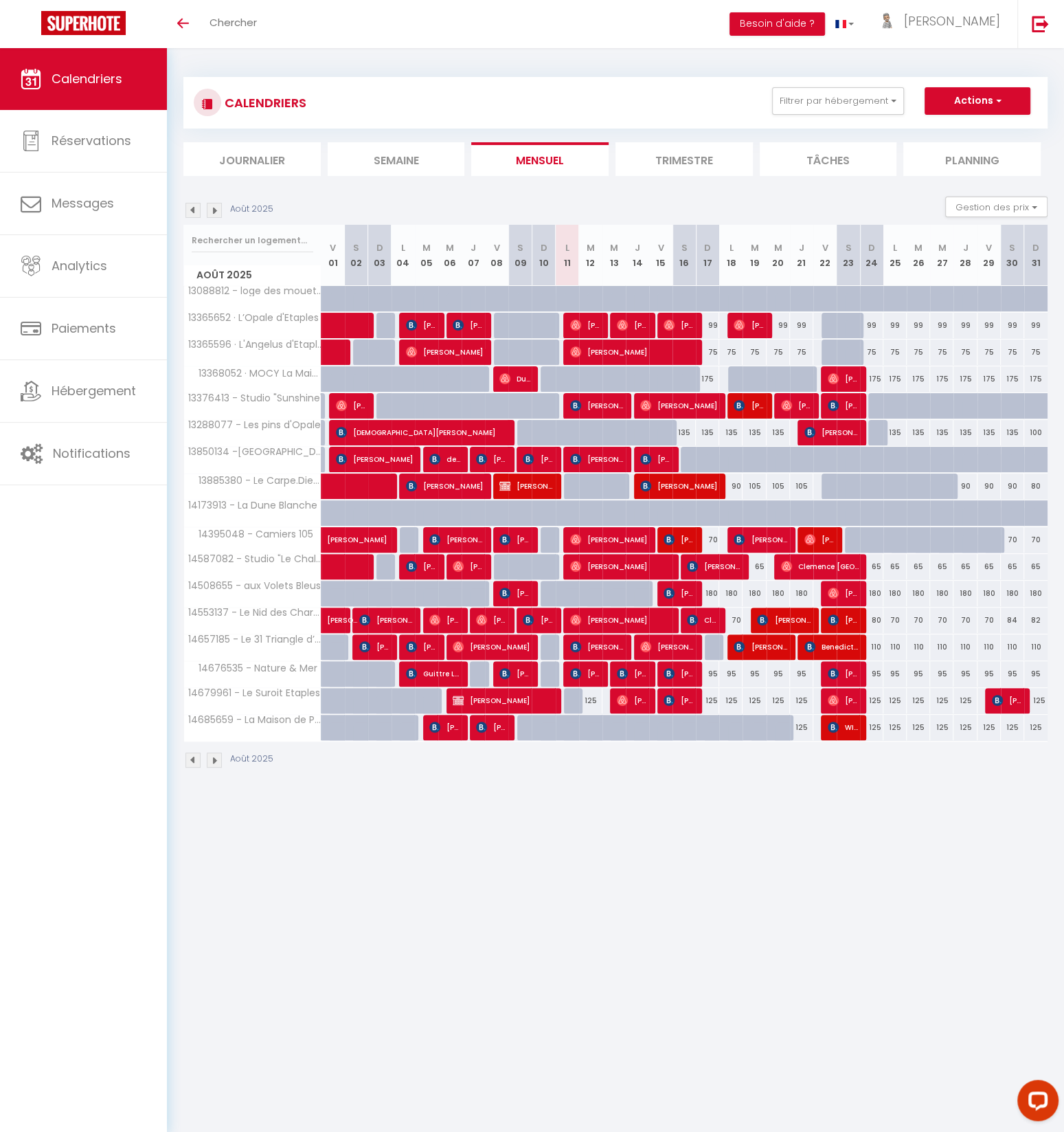
click at [256, 160] on li "Journalier" at bounding box center [252, 159] width 138 height 34
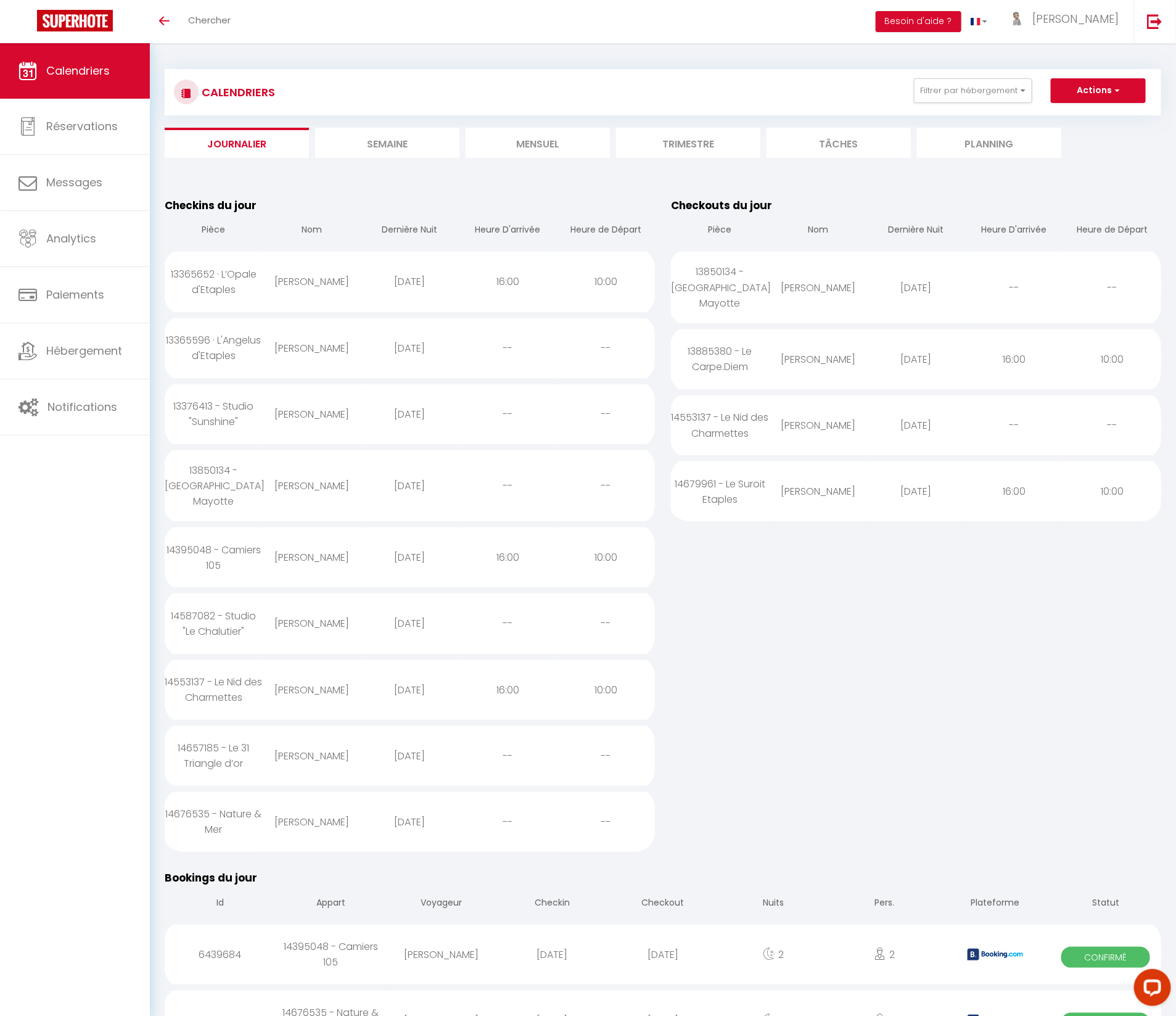
click at [552, 142] on li "Mensuel" at bounding box center [537, 142] width 144 height 30
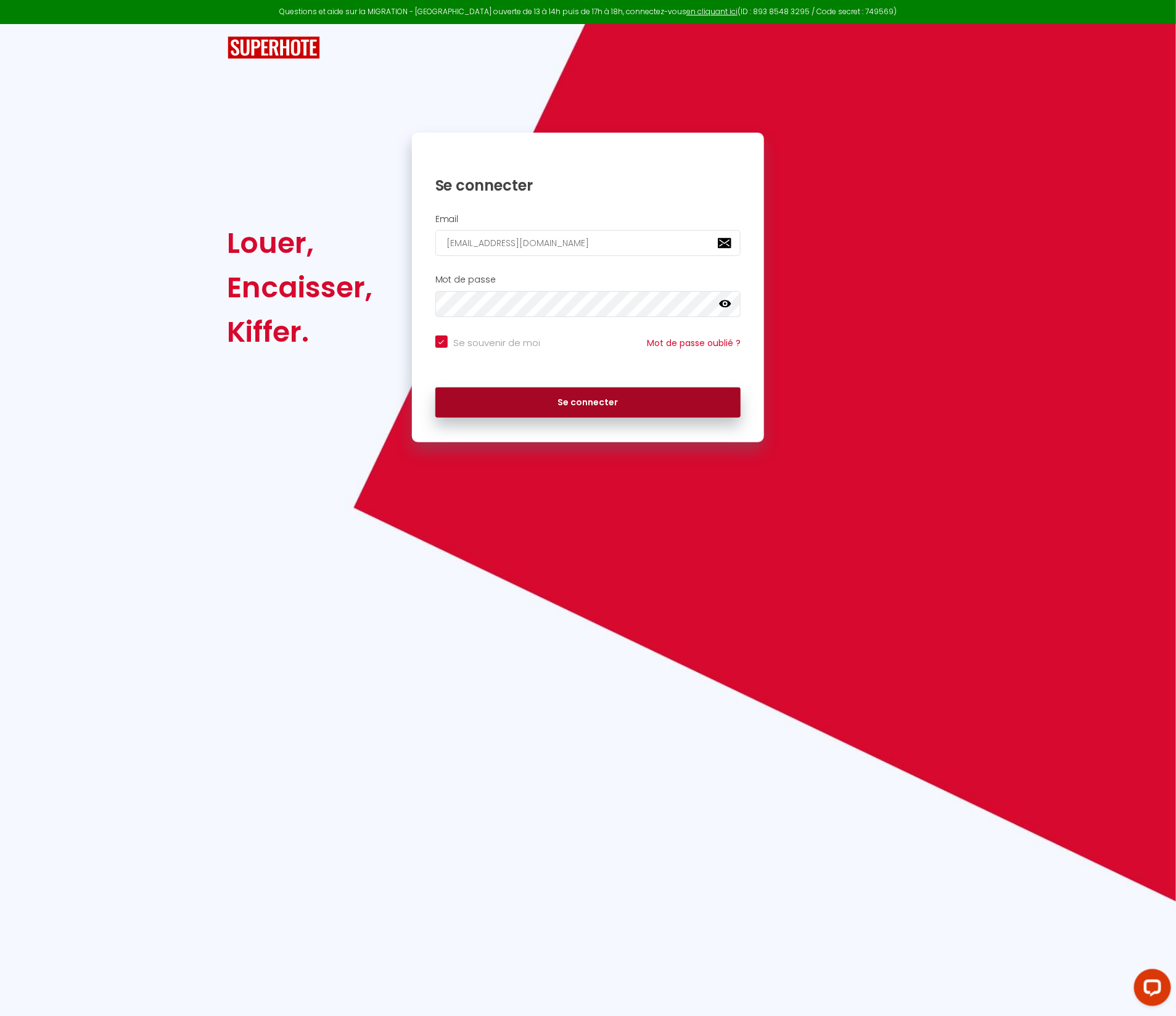
click at [602, 400] on button "Se connecter" at bounding box center [589, 403] width 306 height 31
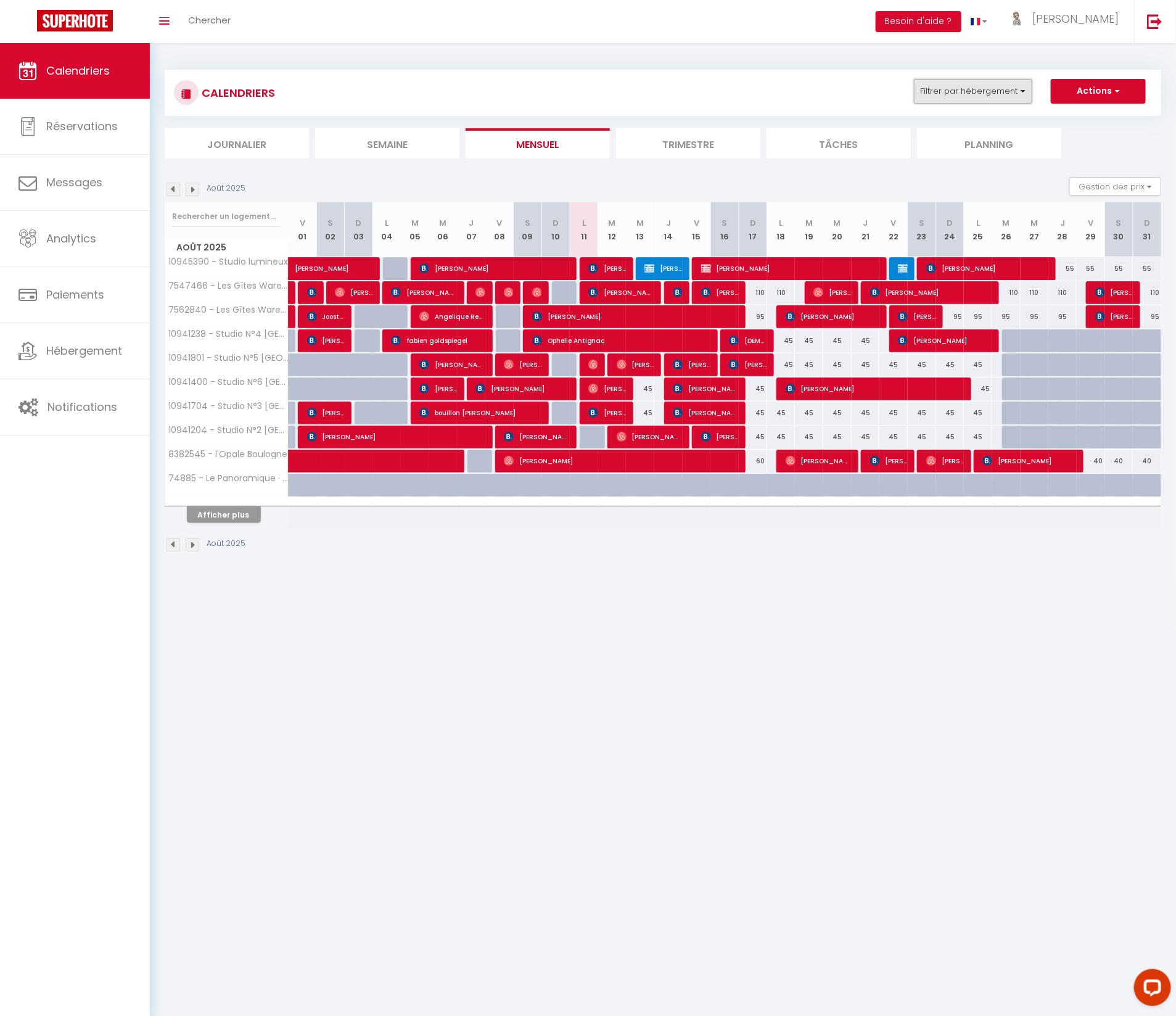
click at [959, 94] on button "Filtrer par hébergement" at bounding box center [973, 91] width 119 height 25
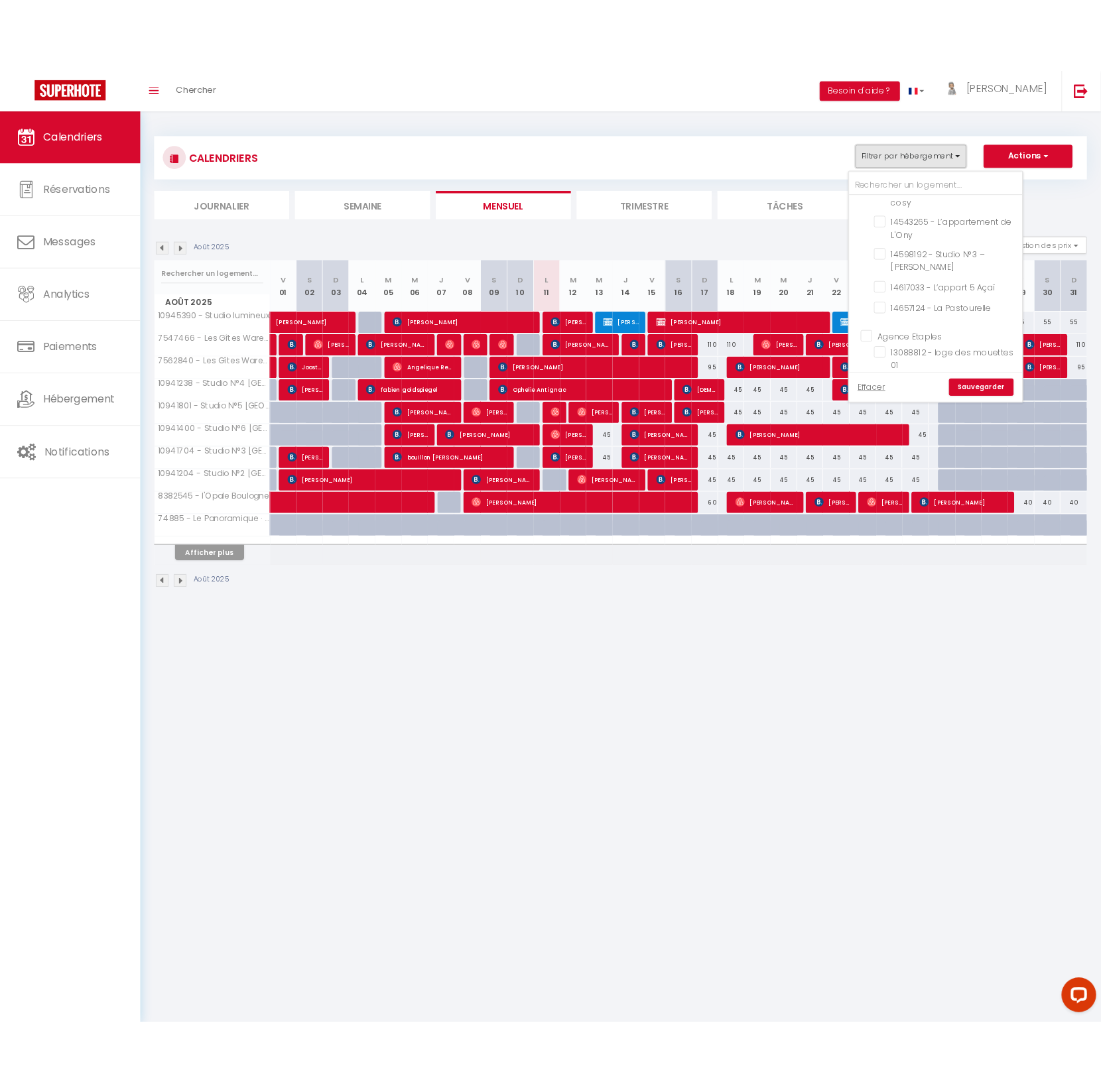
scroll to position [1337, 0]
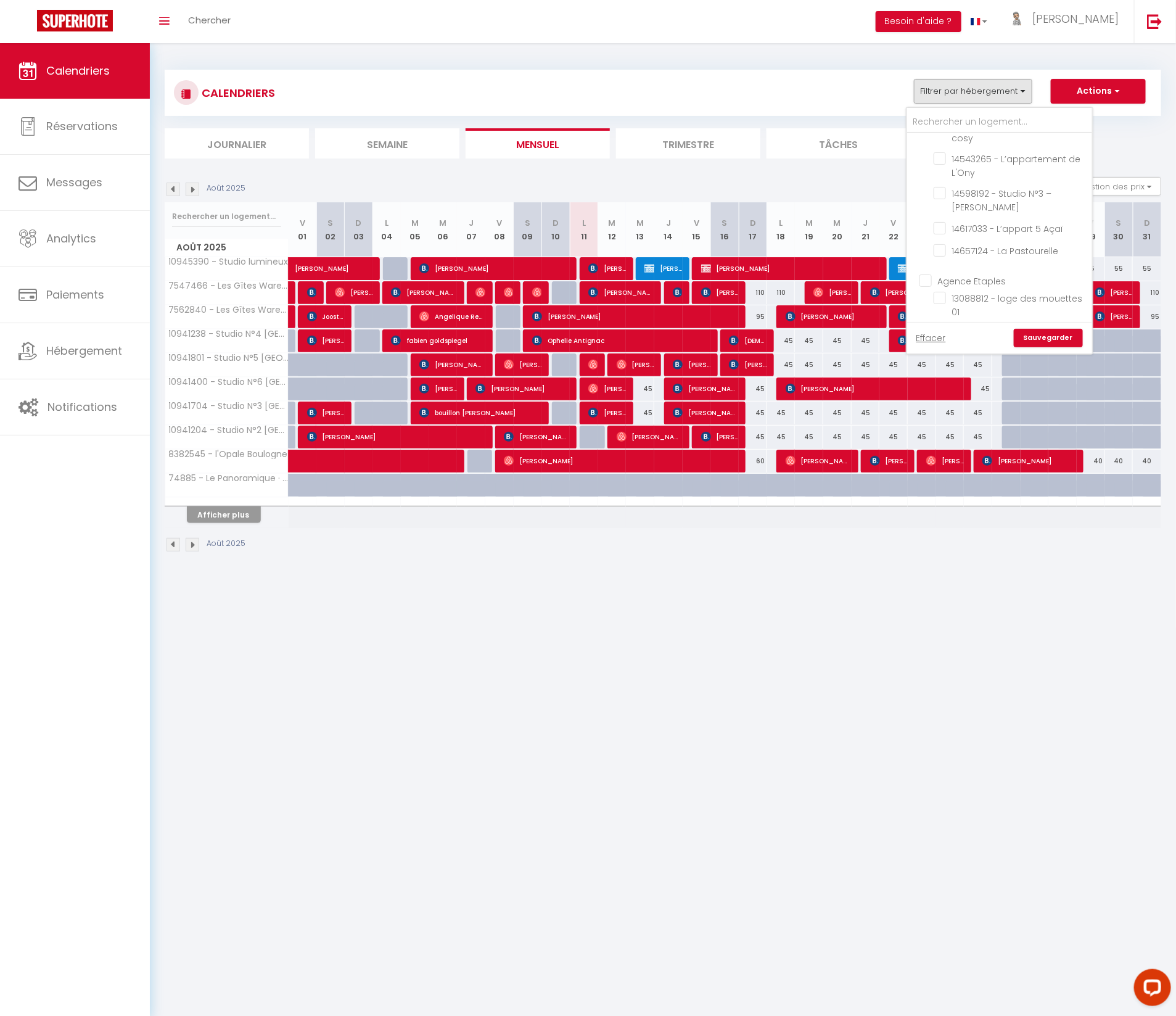
click at [943, 391] on input "13376413 - Studio "Sunshine"" at bounding box center [1010, 397] width 154 height 12
click at [1061, 332] on link "Sauvegarder" at bounding box center [1048, 337] width 69 height 18
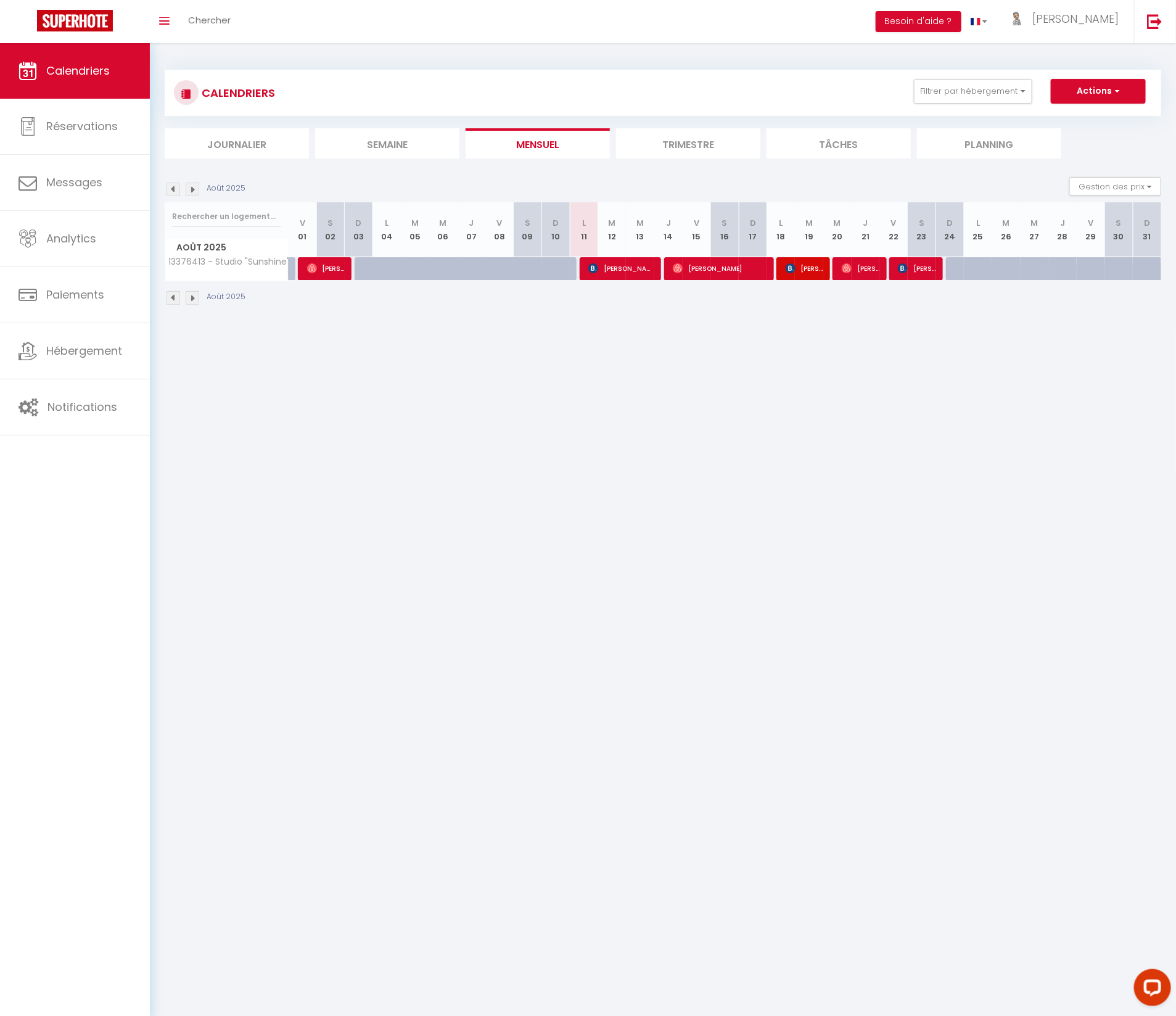
click at [664, 144] on li "Trimestre" at bounding box center [688, 143] width 144 height 30
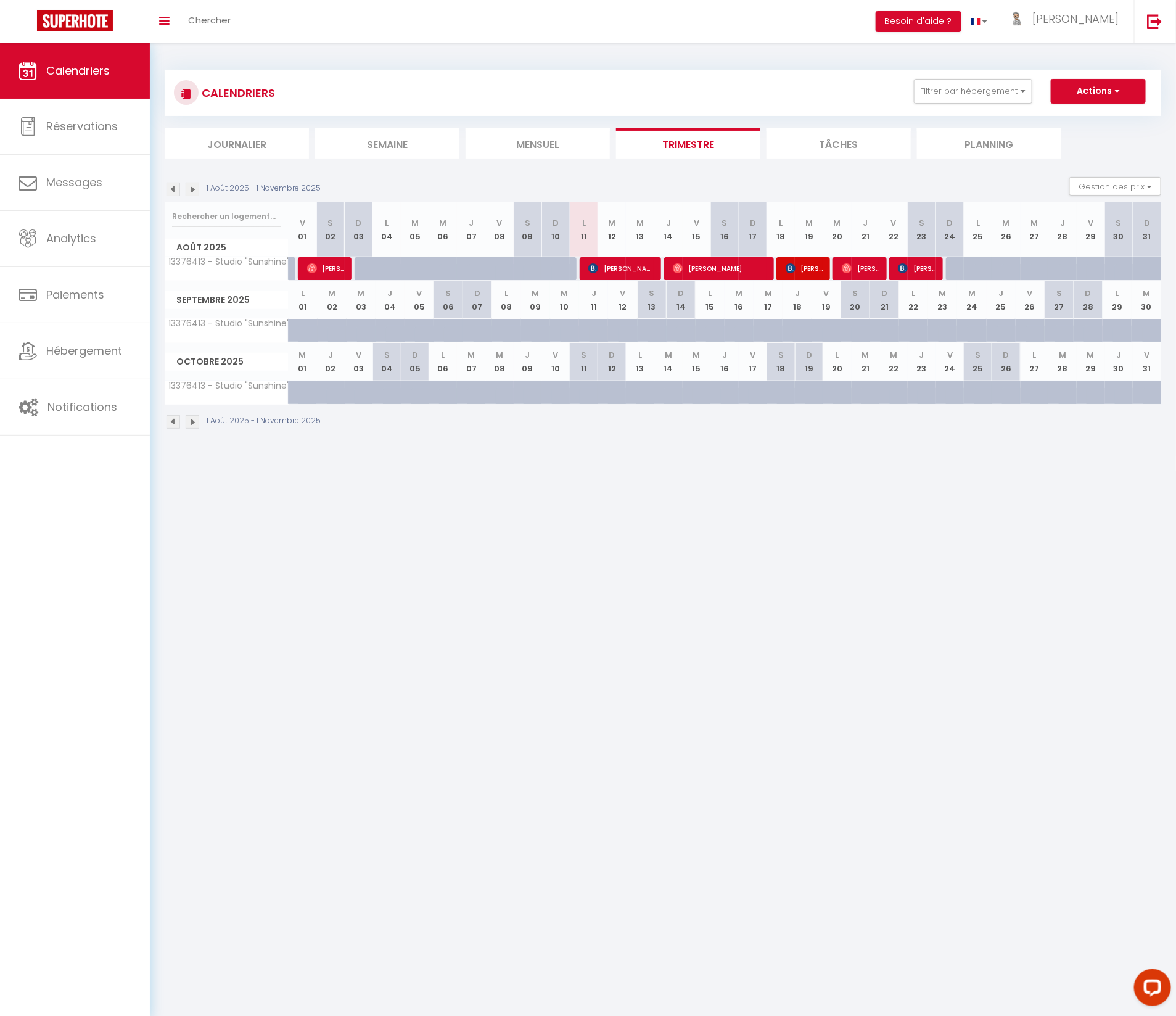
click at [198, 420] on img at bounding box center [192, 422] width 13 height 13
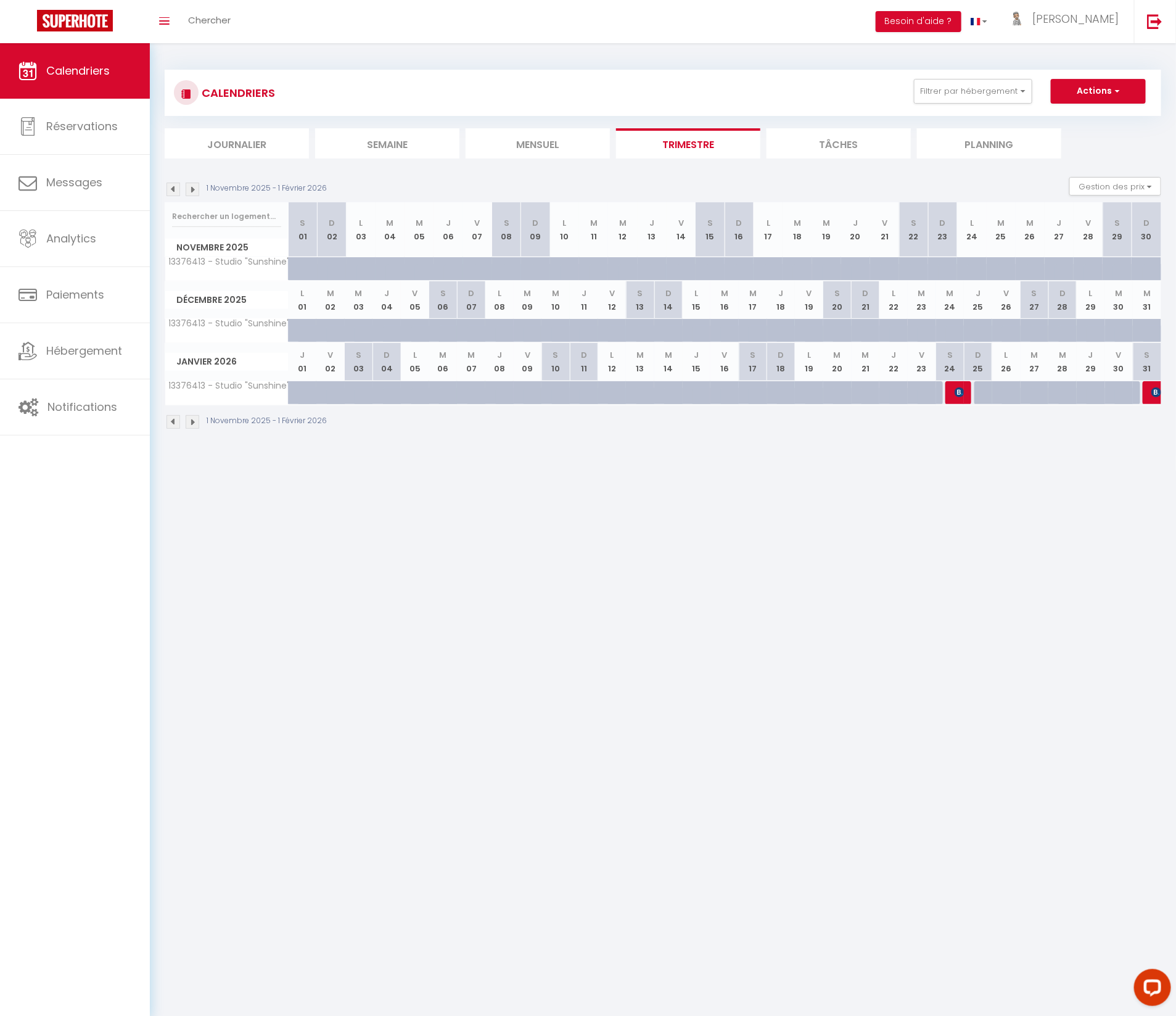
click at [198, 420] on img at bounding box center [192, 422] width 13 height 13
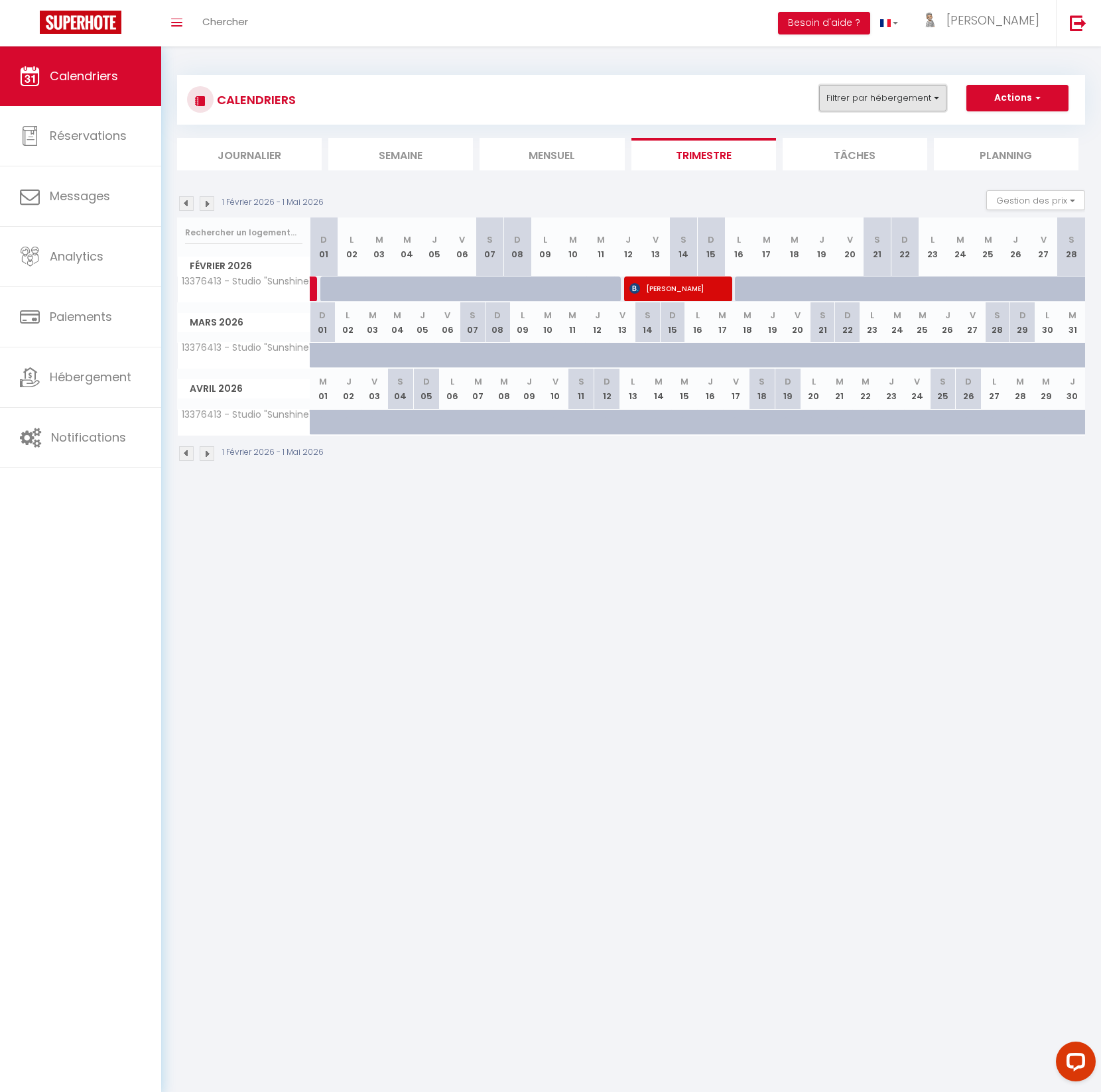
click at [888, 102] on button "Filtrer par hébergement" at bounding box center [883, 98] width 128 height 27
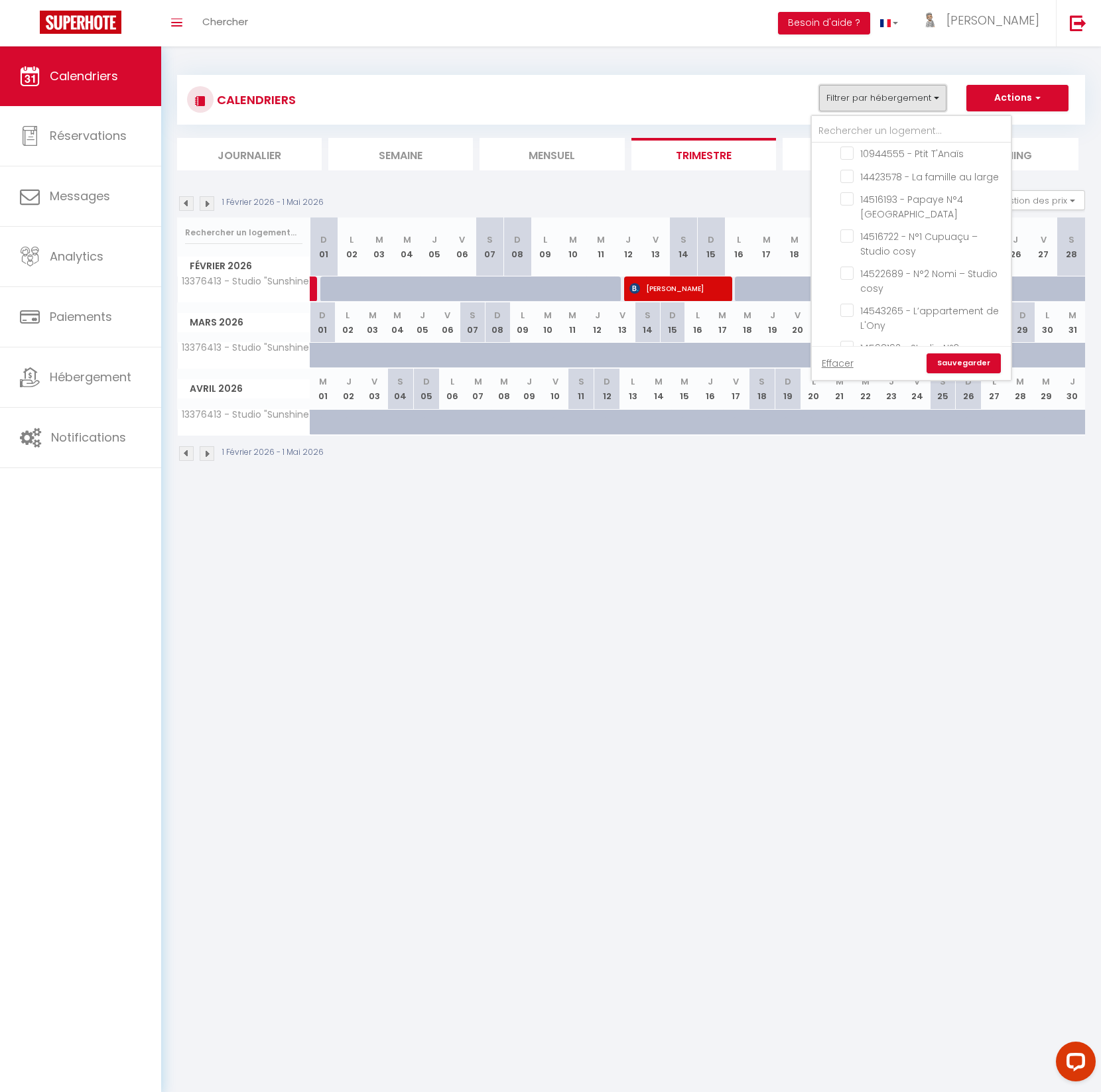
scroll to position [1200, 0]
click at [834, 431] on input "Agence Etaples" at bounding box center [925, 437] width 199 height 13
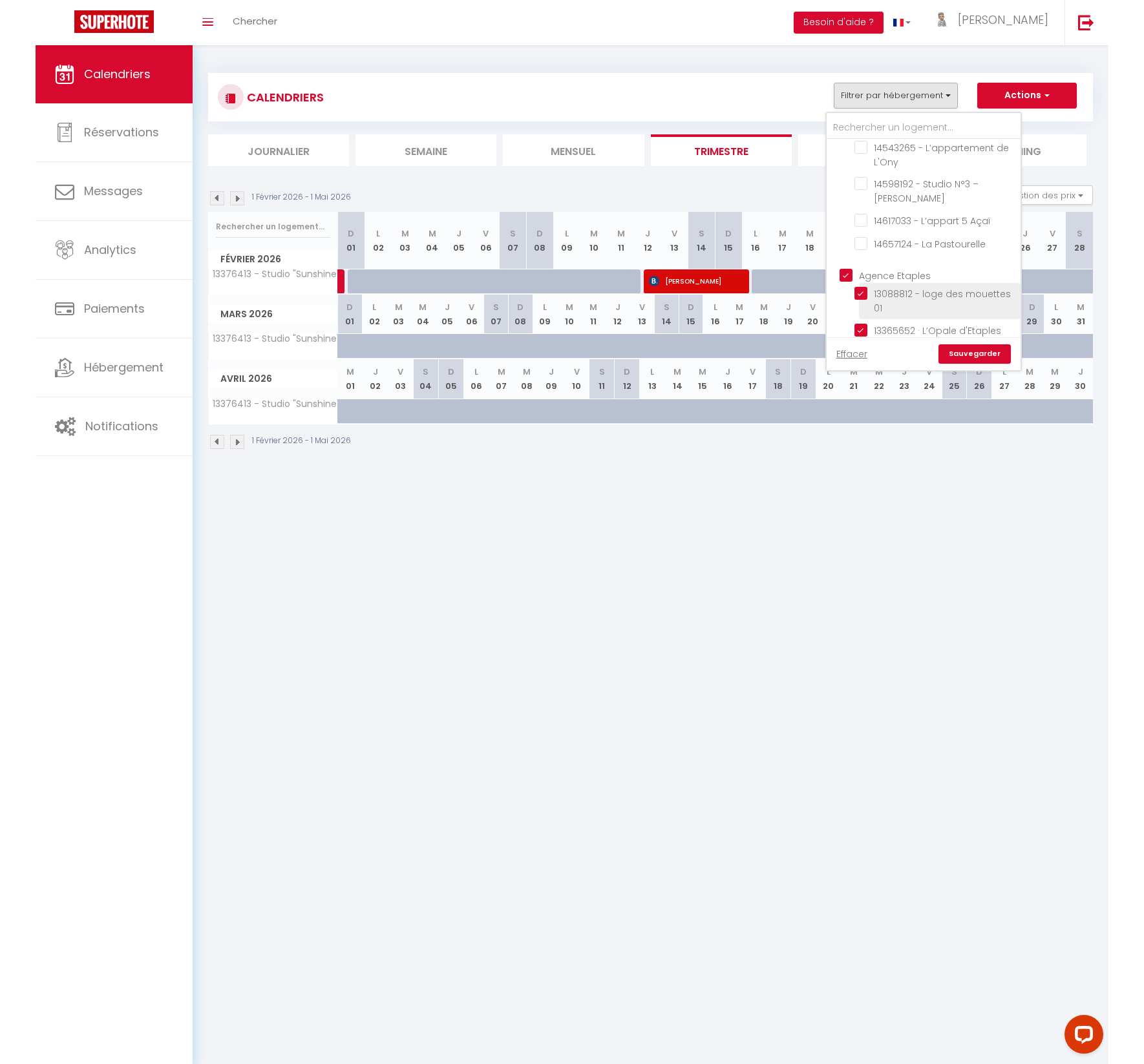
scroll to position [1584, 0]
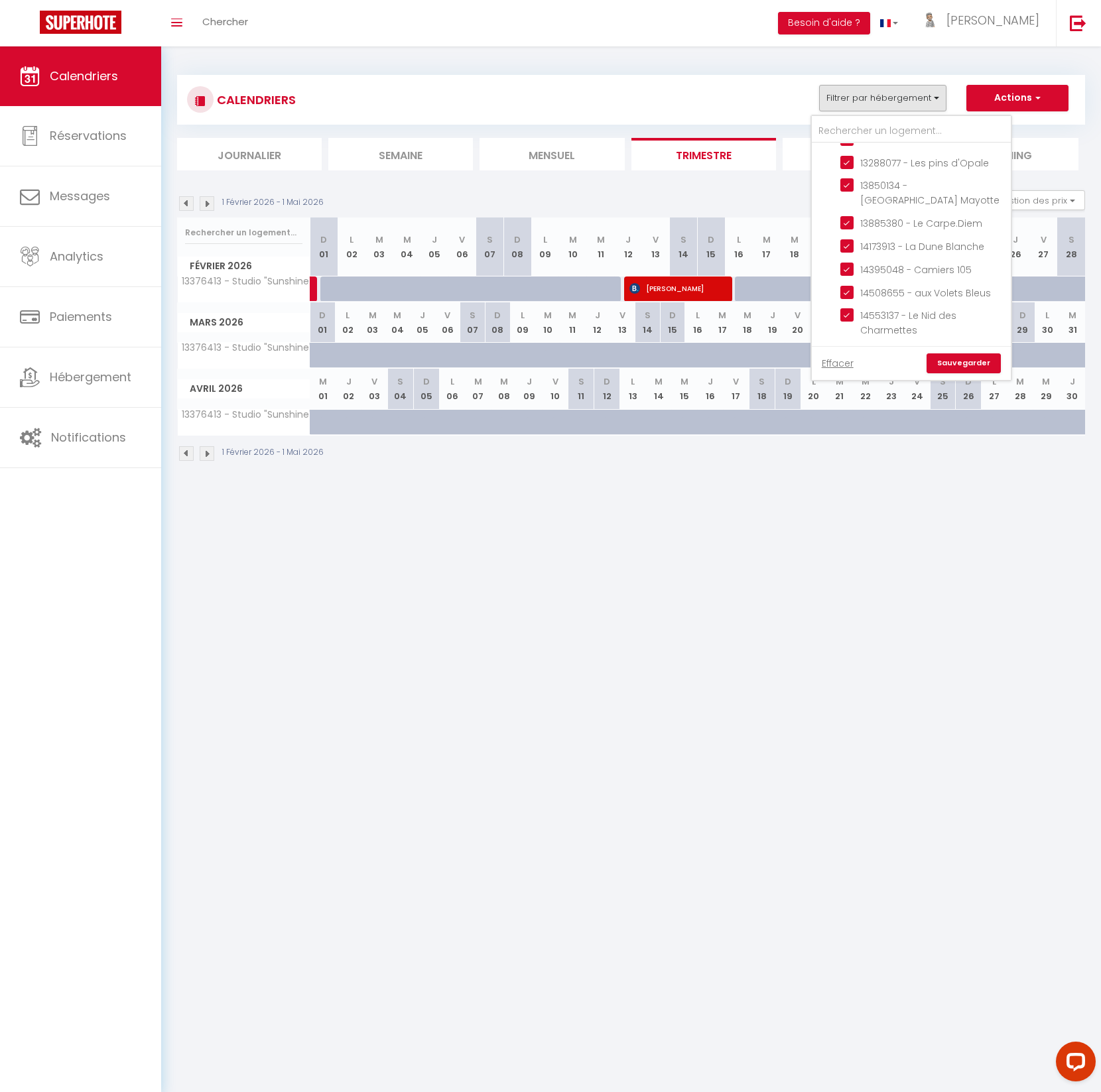
click at [850, 556] on input "14587082 - Studio "Le Chalutier"" at bounding box center [923, 563] width 166 height 13
click at [978, 362] on link "Sauvegarder" at bounding box center [963, 363] width 74 height 20
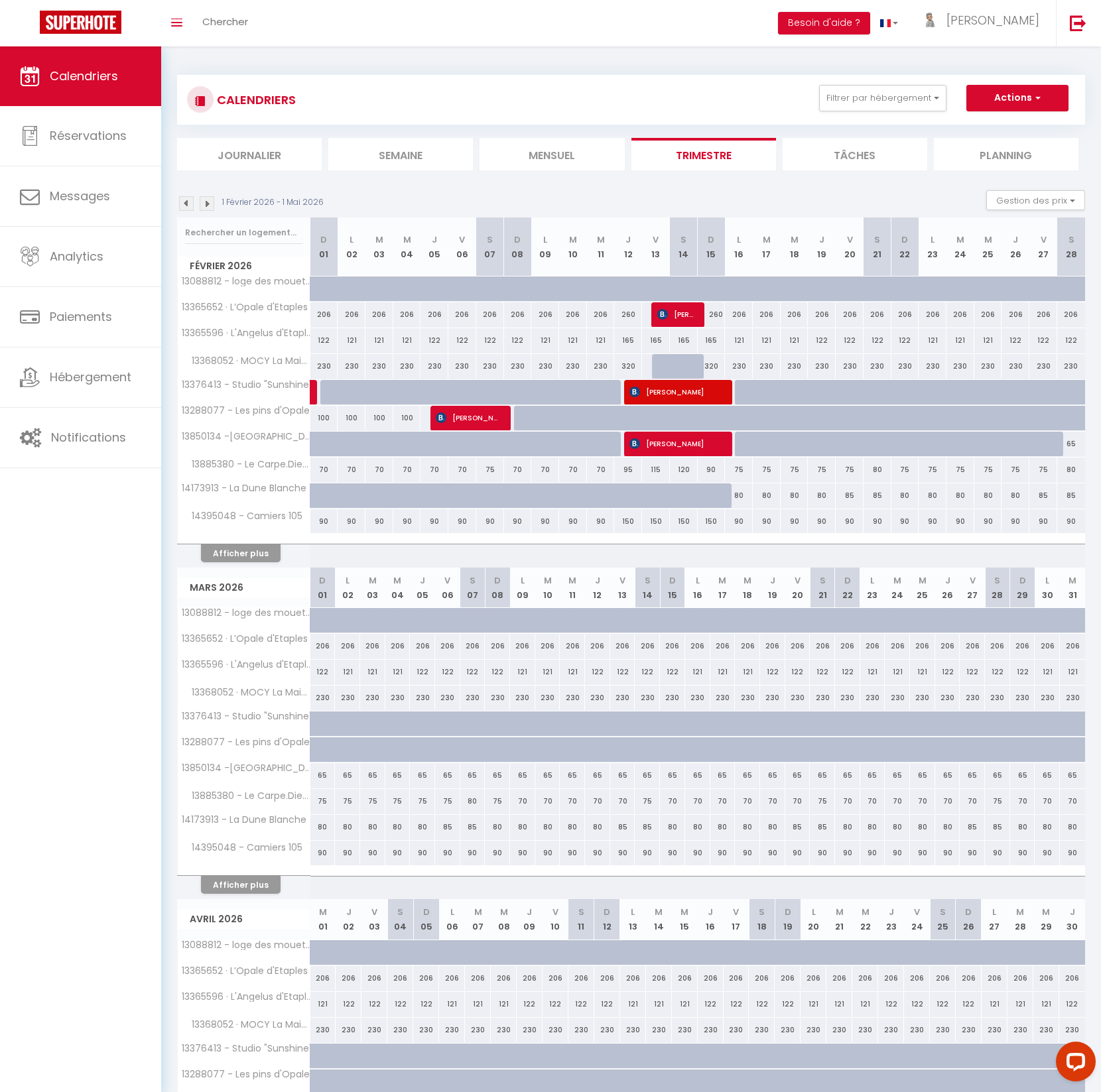
click at [270, 156] on li "Journalier" at bounding box center [249, 154] width 144 height 33
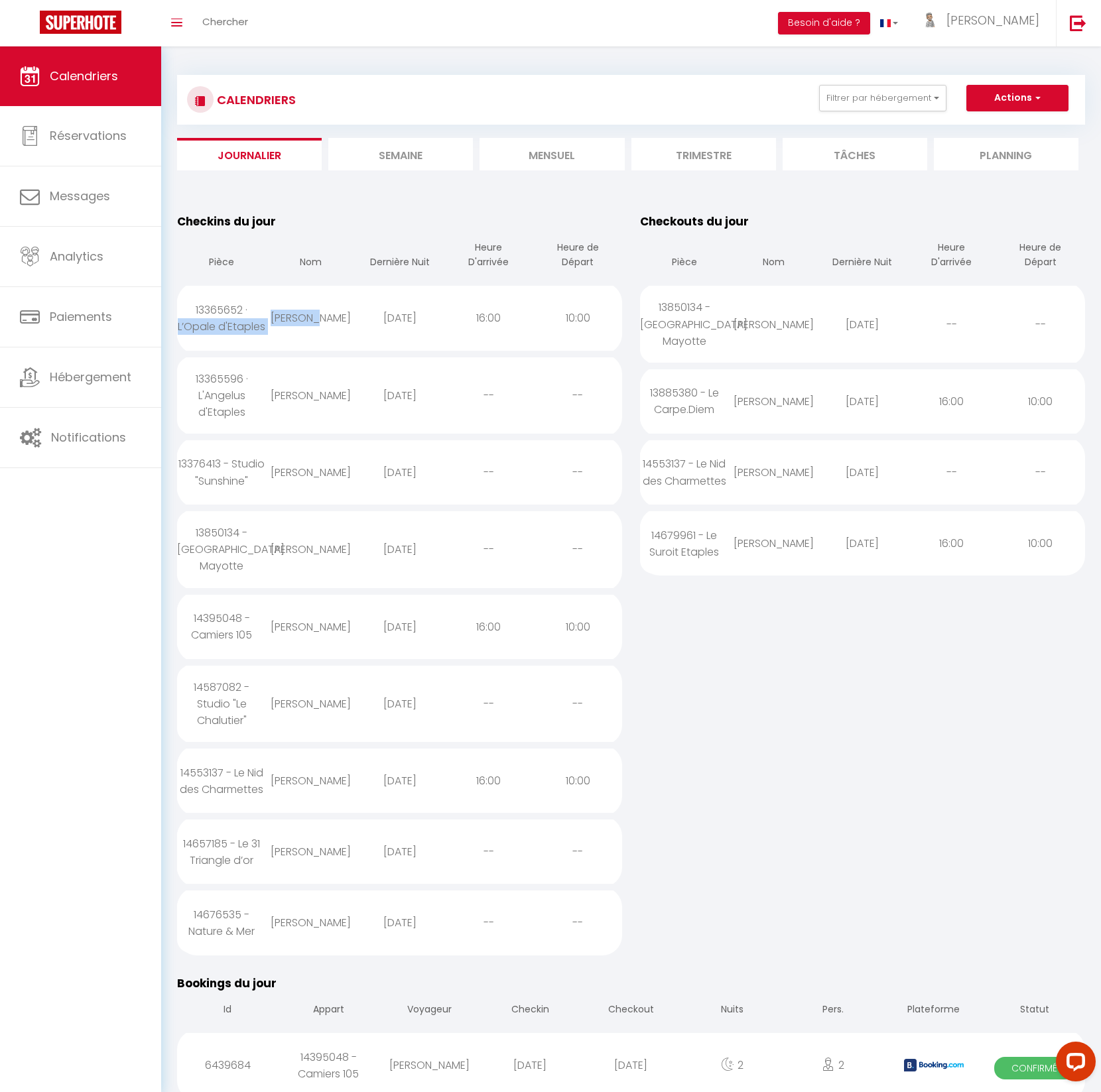
drag, startPoint x: 263, startPoint y: 317, endPoint x: 323, endPoint y: 318, distance: 60.0
click at [323, 318] on tr "13365652 · L’Opale d'Etaples [PERSON_NAME] [DATE] 16:00 10:00" at bounding box center [400, 318] width 445 height 71
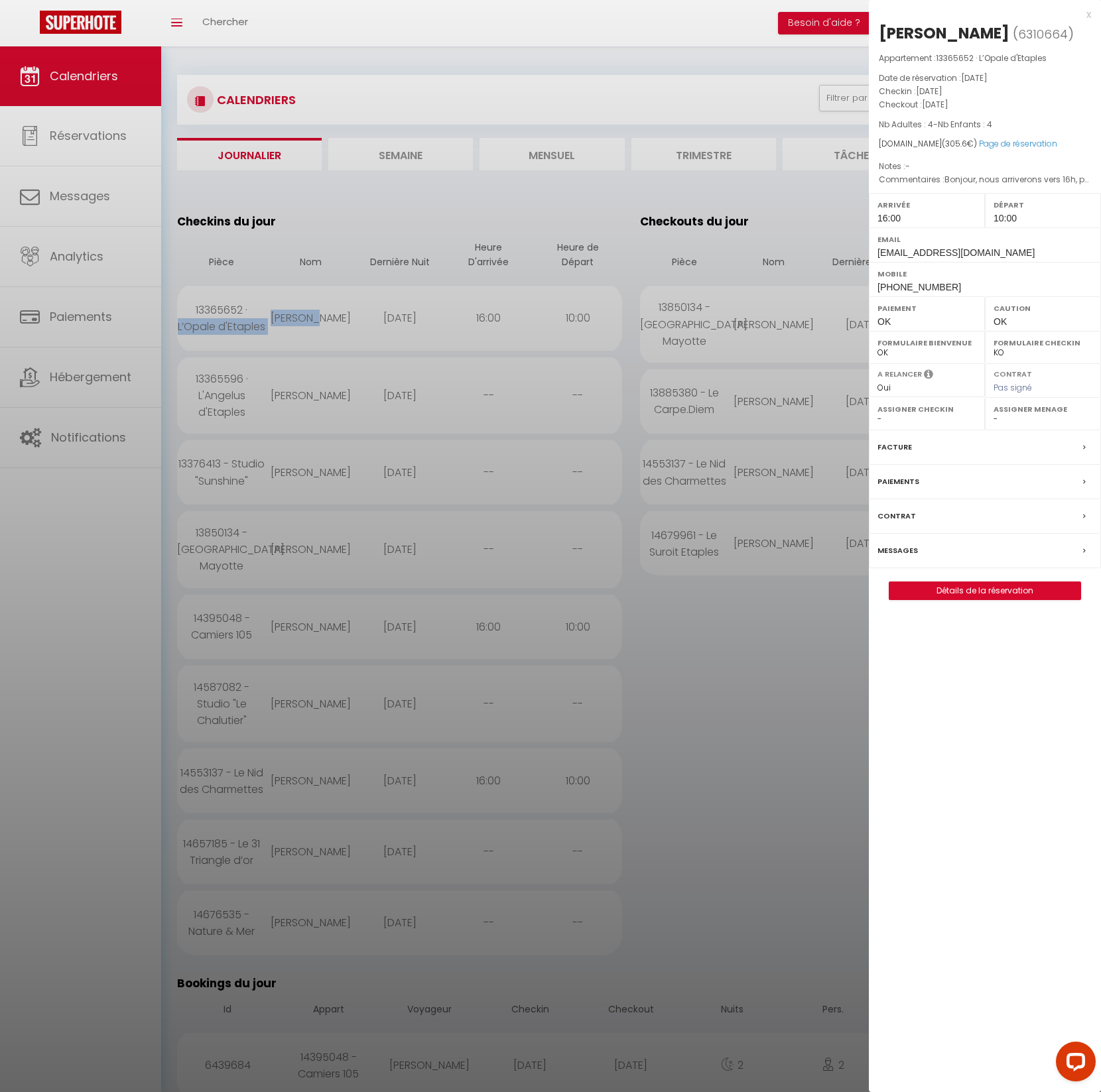
drag, startPoint x: 1004, startPoint y: 32, endPoint x: 879, endPoint y: 30, distance: 125.0
click at [879, 30] on h2 "[PERSON_NAME] ( 6310664 )" at bounding box center [985, 33] width 213 height 22
copy div "[PERSON_NAME]"
click at [268, 403] on div at bounding box center [550, 546] width 1101 height 1092
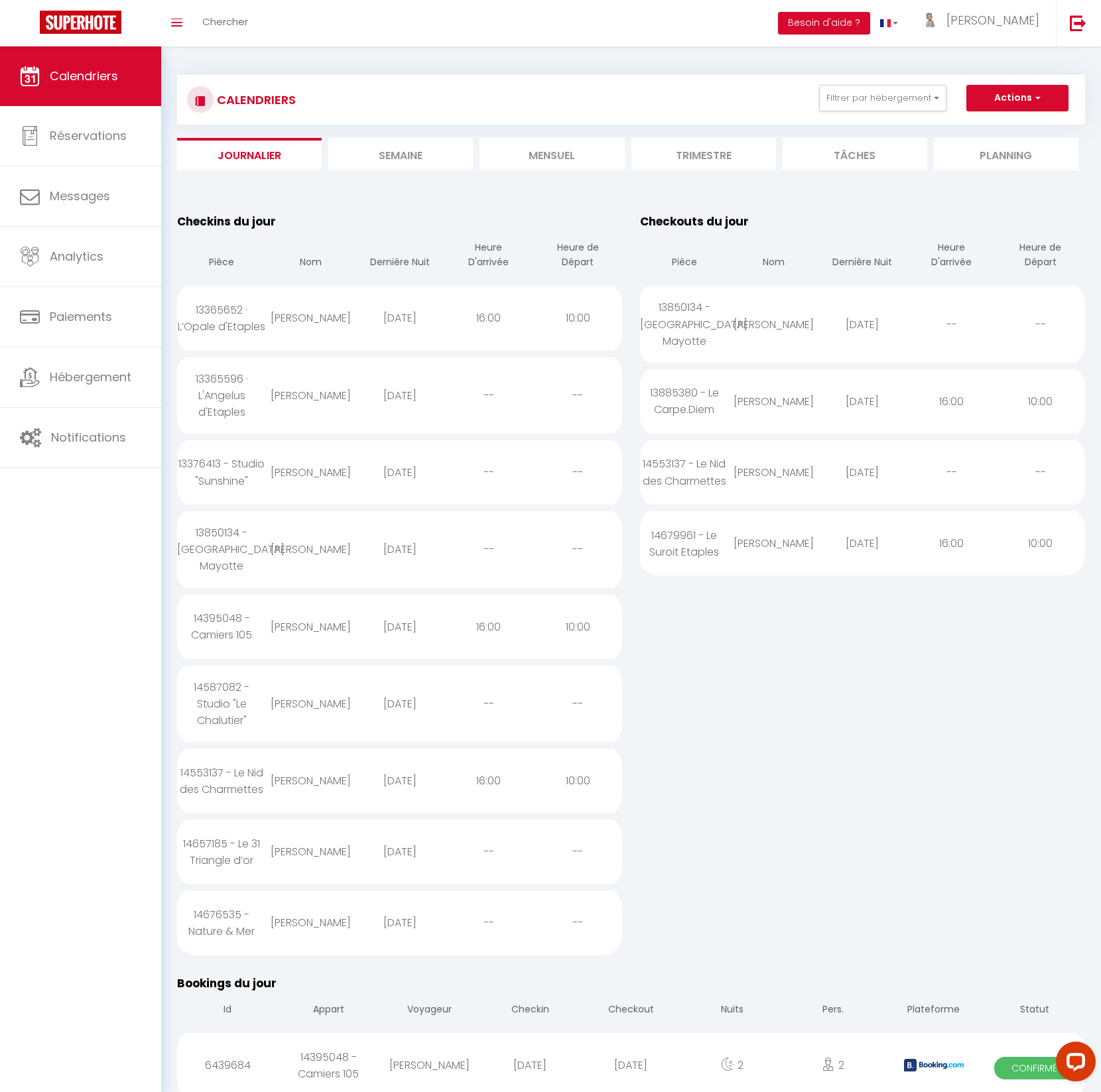
click at [346, 392] on div "[PERSON_NAME]" at bounding box center [310, 395] width 89 height 43
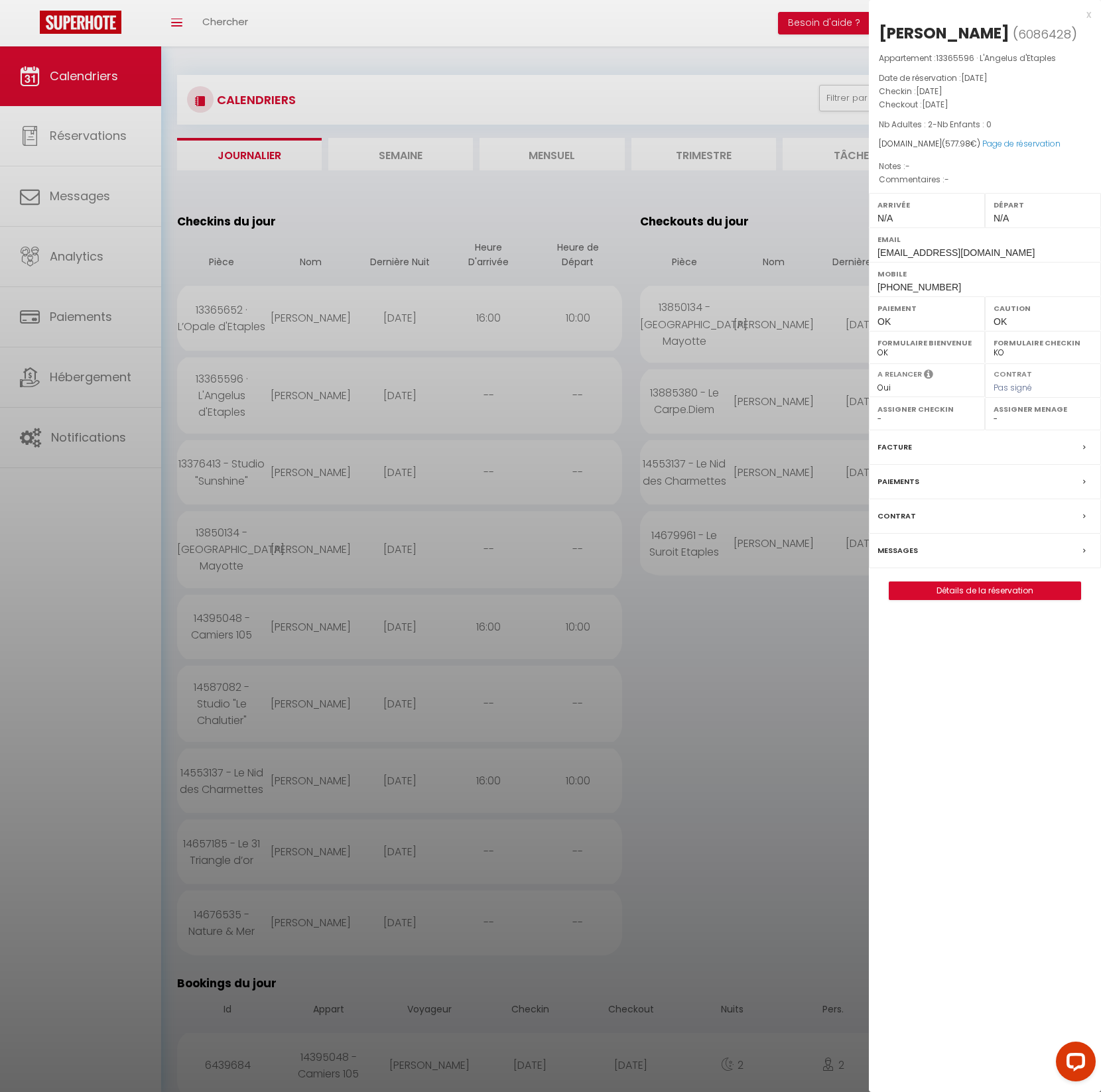
drag, startPoint x: 883, startPoint y: 30, endPoint x: 1016, endPoint y: 32, distance: 133.0
click at [1010, 32] on div "[PERSON_NAME]" at bounding box center [944, 33] width 131 height 21
copy div "[PERSON_NAME]"
click at [387, 228] on div at bounding box center [550, 546] width 1101 height 1092
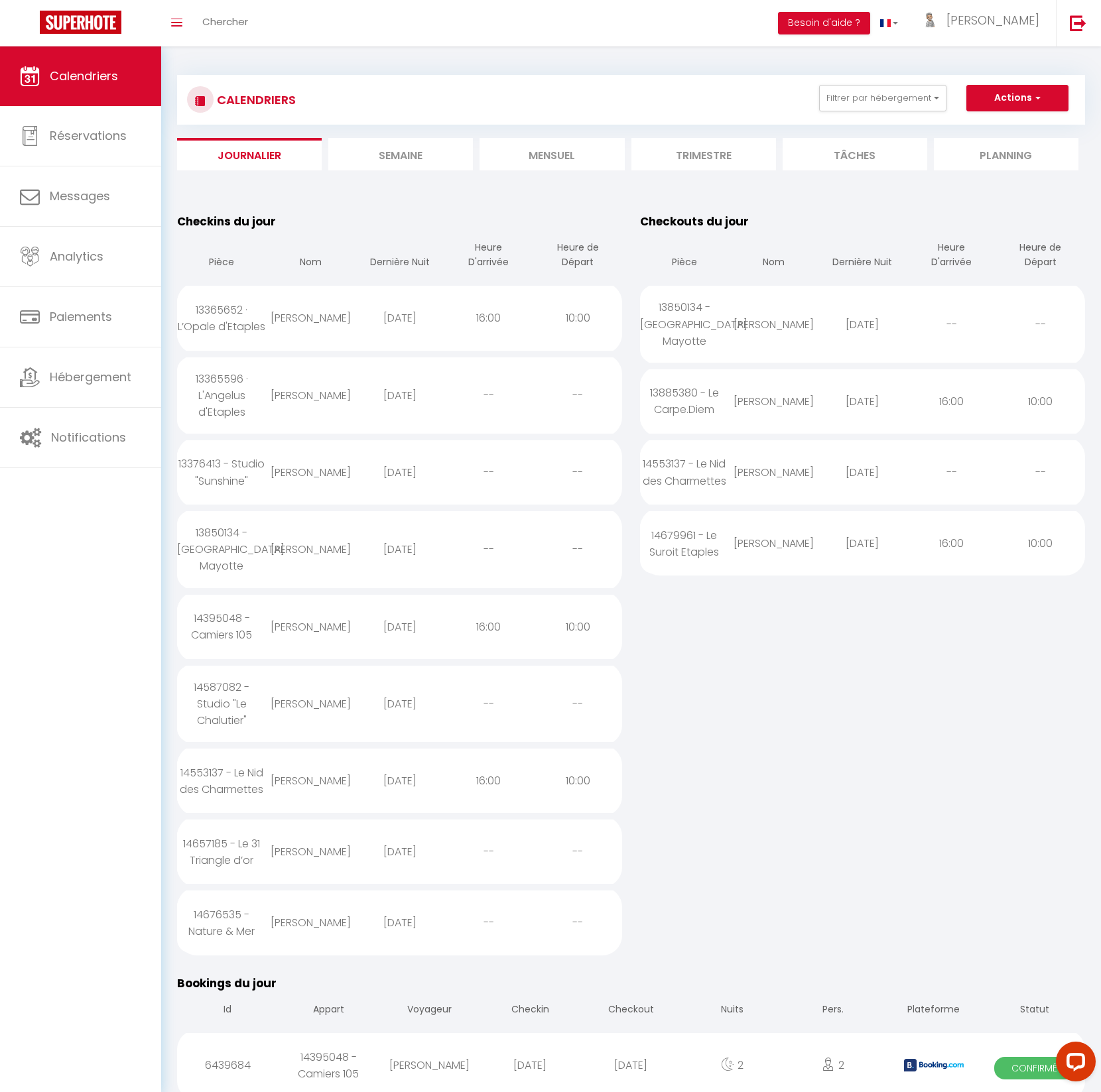
click at [232, 462] on div "13376413 - Studio "Sunshine"" at bounding box center [221, 472] width 89 height 59
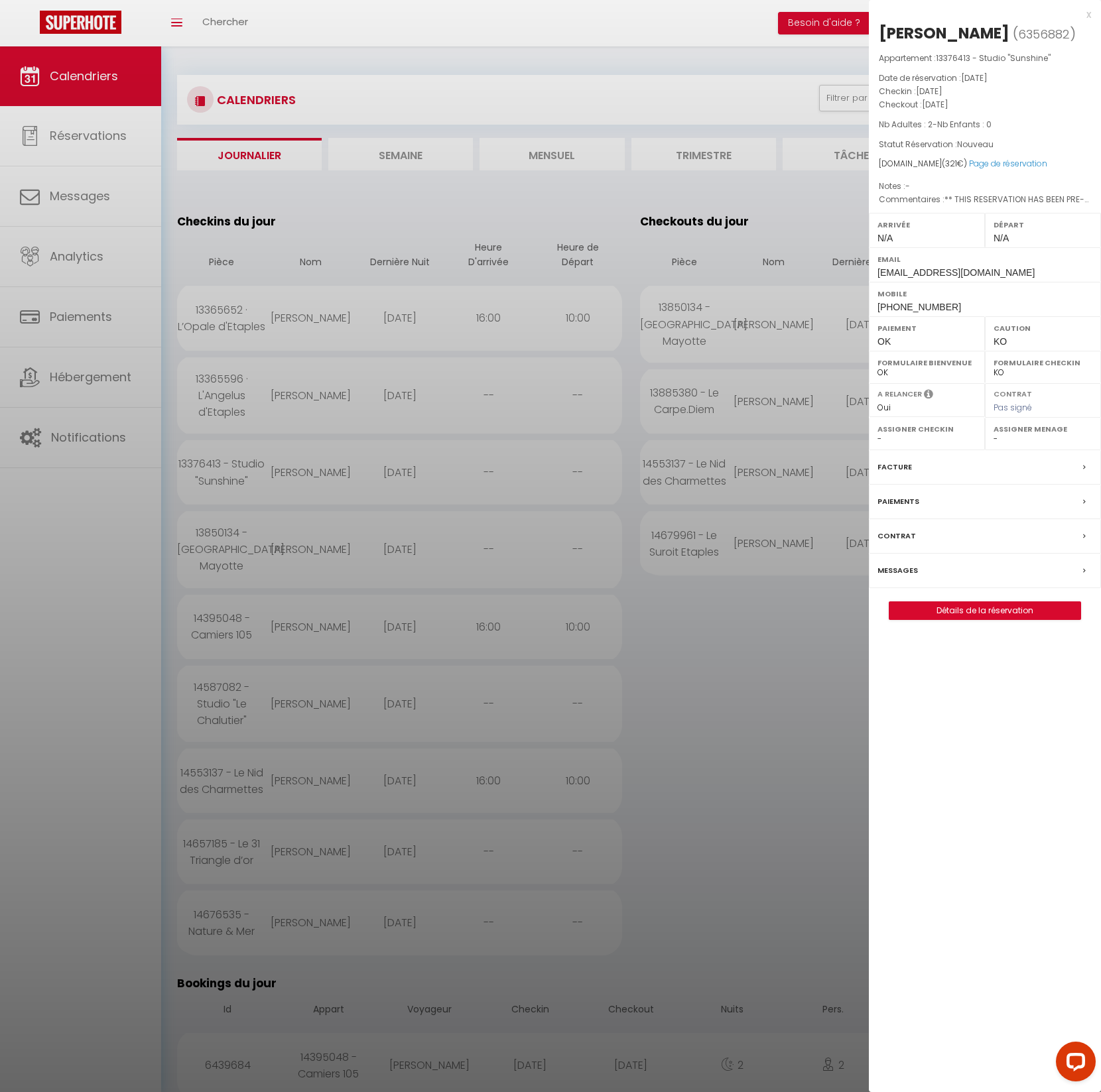
drag, startPoint x: 880, startPoint y: 31, endPoint x: 980, endPoint y: 35, distance: 100.1
click at [980, 35] on h2 "[PERSON_NAME] ( 6356882 )" at bounding box center [985, 33] width 213 height 22
copy div "[PERSON_NAME]"
click at [228, 542] on div at bounding box center [550, 546] width 1101 height 1092
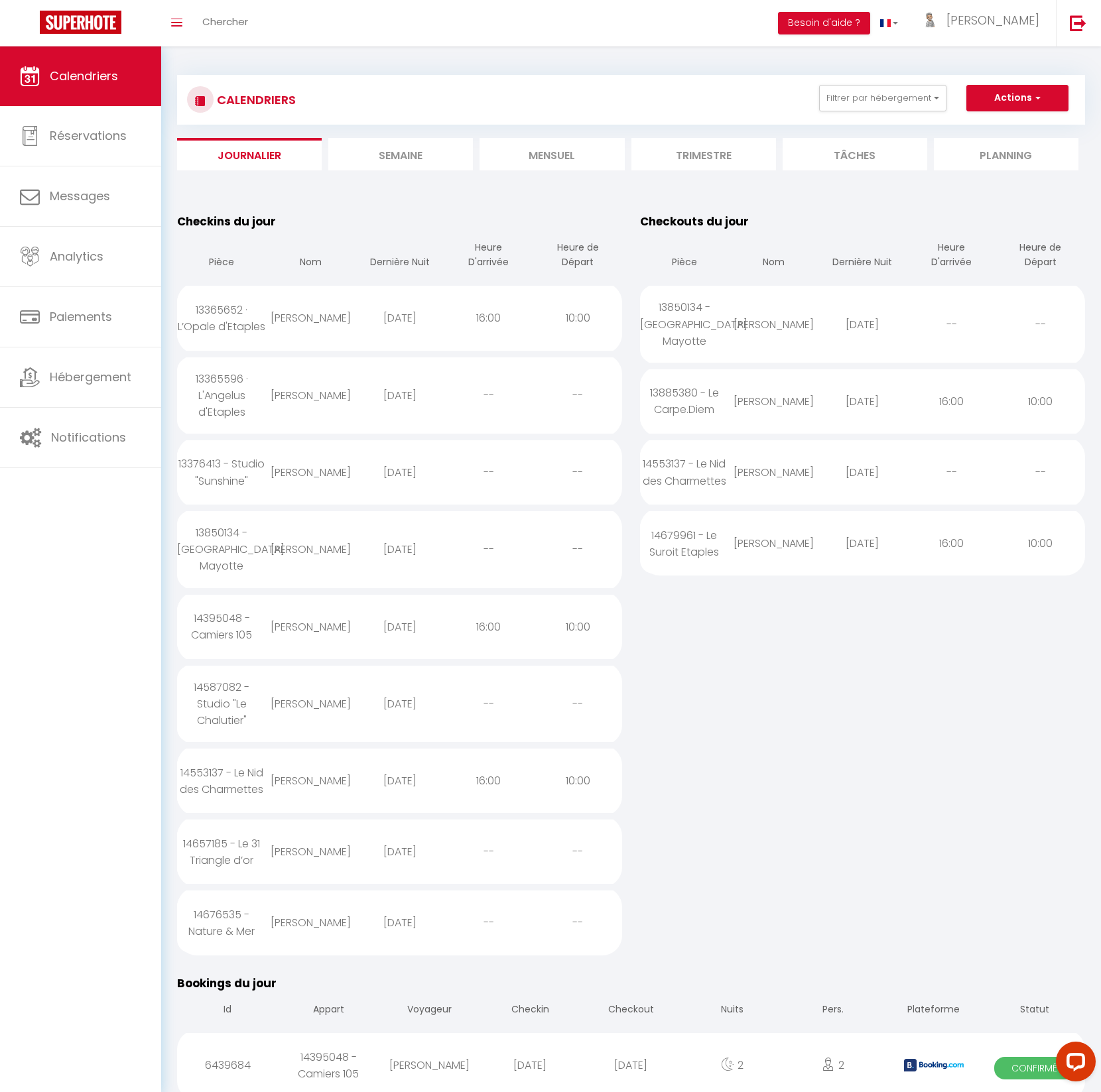
click at [215, 536] on div "13850134 -[GEOGRAPHIC_DATA] Mayotte" at bounding box center [221, 549] width 89 height 76
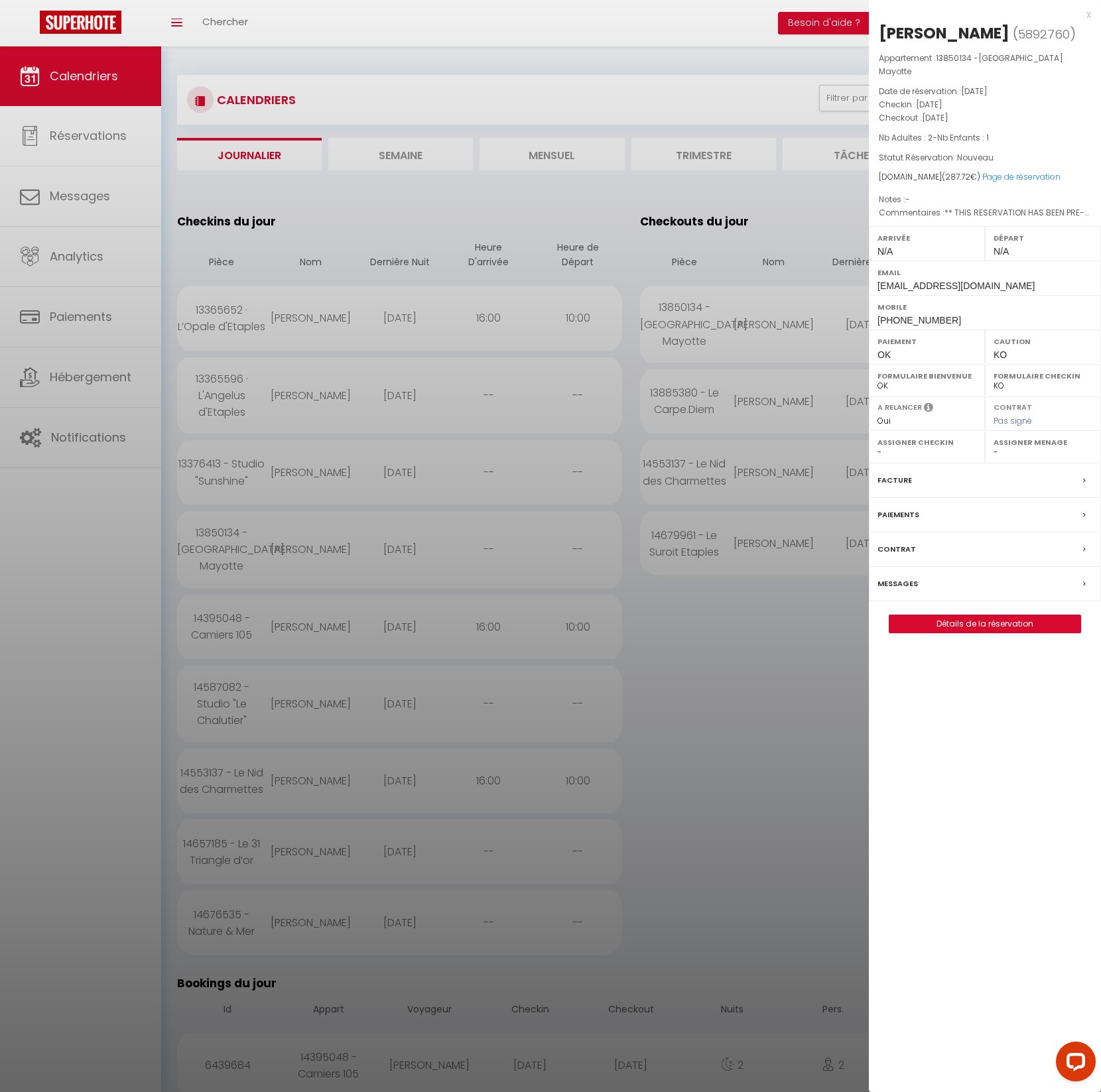
drag, startPoint x: 881, startPoint y: 32, endPoint x: 988, endPoint y: 30, distance: 107.0
click at [988, 30] on div "[PERSON_NAME]" at bounding box center [944, 33] width 131 height 21
copy div "[PERSON_NAME]"
click at [991, 616] on link "Détails de la réservation" at bounding box center [984, 624] width 191 height 17
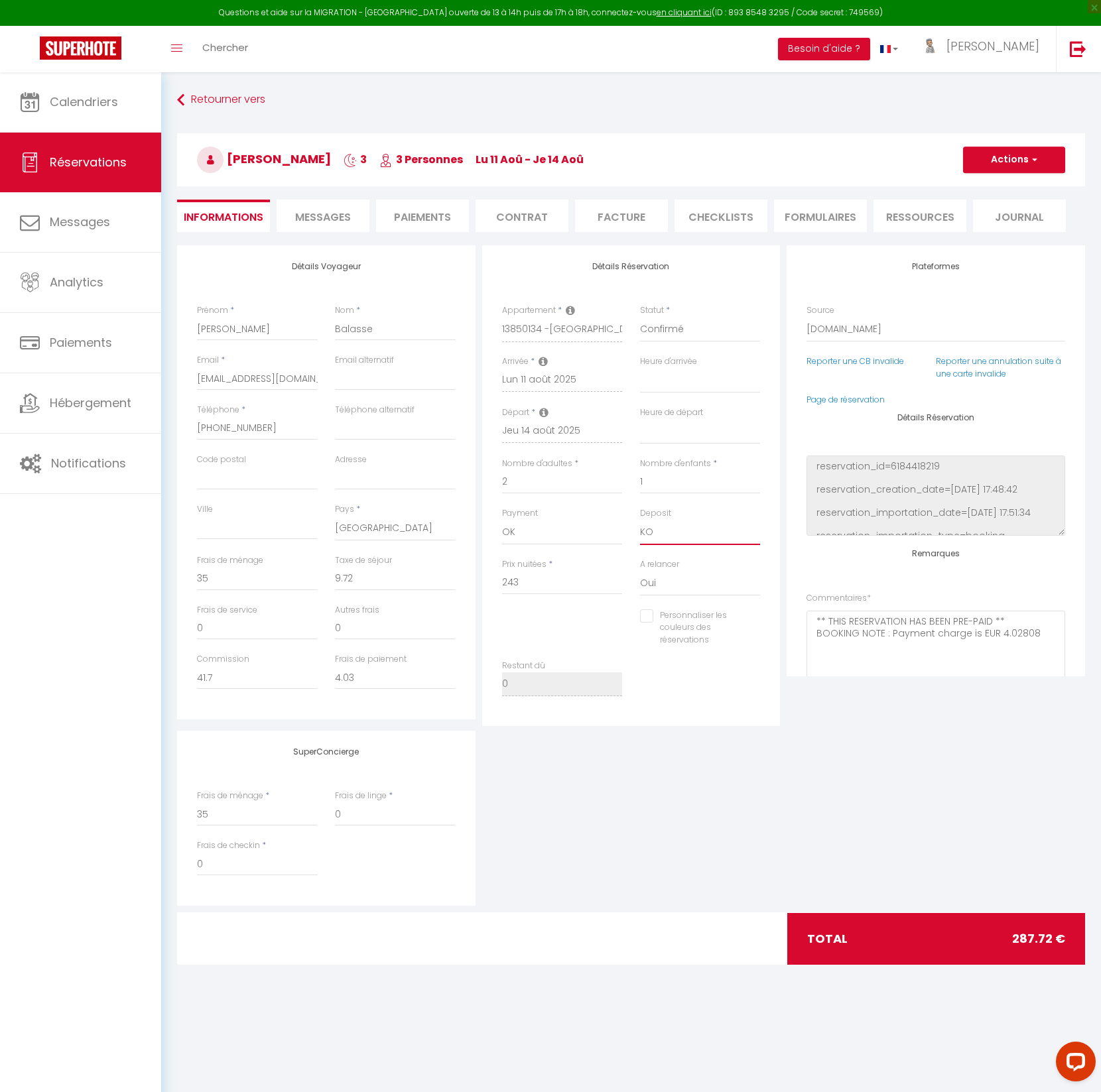
click at [650, 531] on select "OK KO" at bounding box center [700, 532] width 120 height 25
click at [1010, 159] on button "Actions" at bounding box center [1014, 160] width 102 height 27
click at [991, 189] on link "Enregistrer" at bounding box center [1001, 189] width 104 height 17
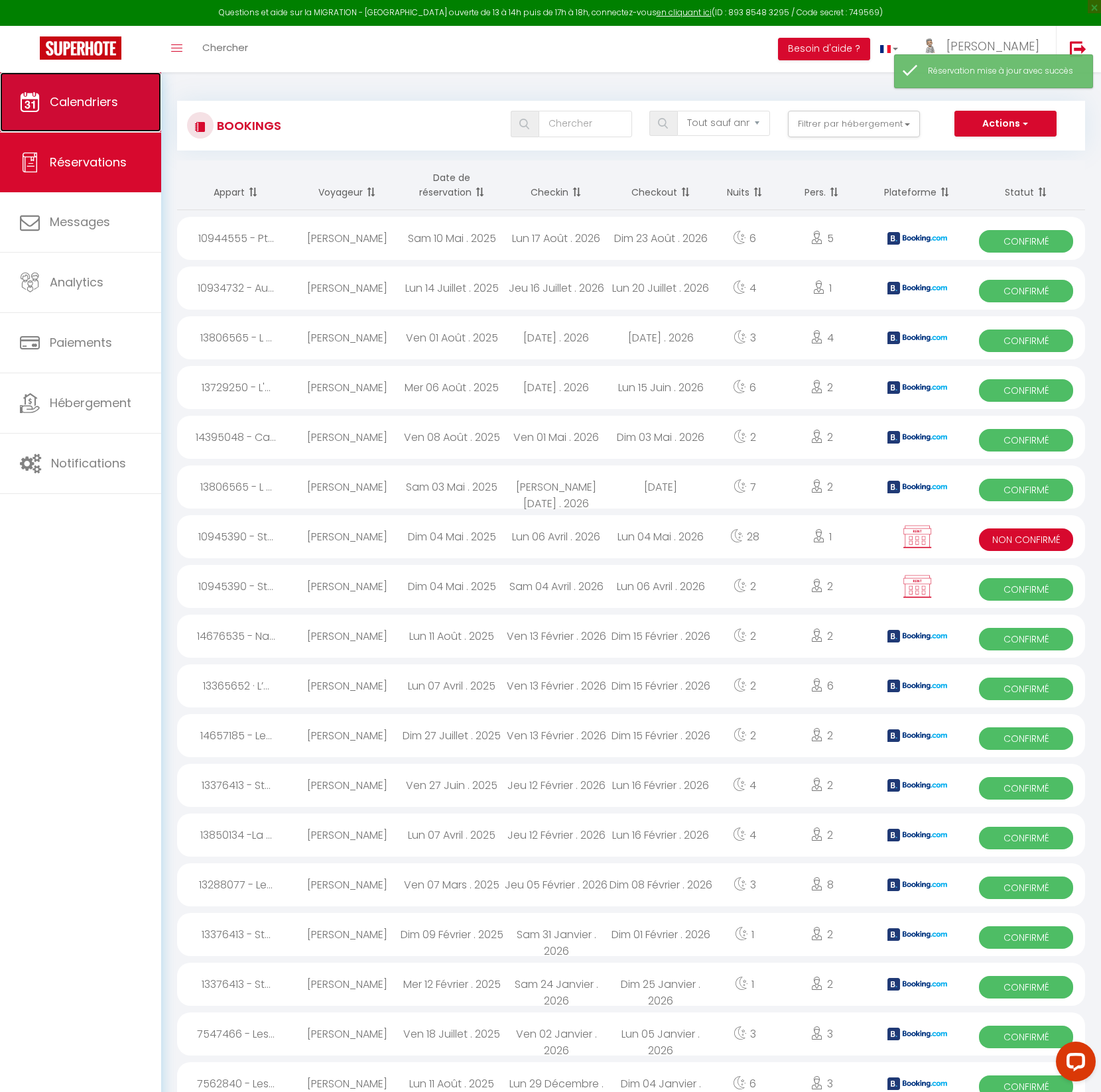
click at [99, 98] on span "Calendriers" at bounding box center [84, 102] width 68 height 17
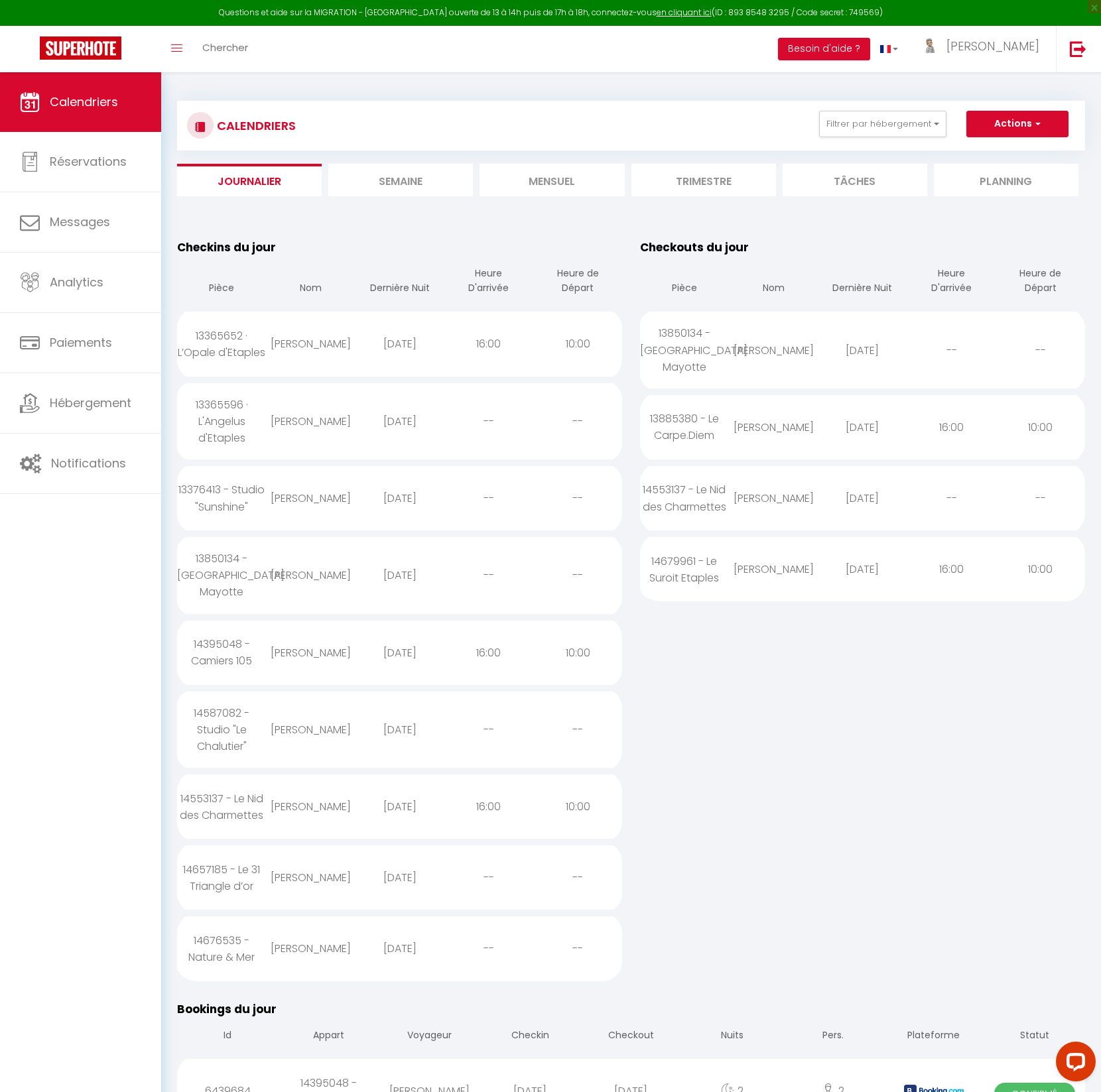
click at [215, 634] on div "14395048 - Camiers 105" at bounding box center [221, 653] width 89 height 59
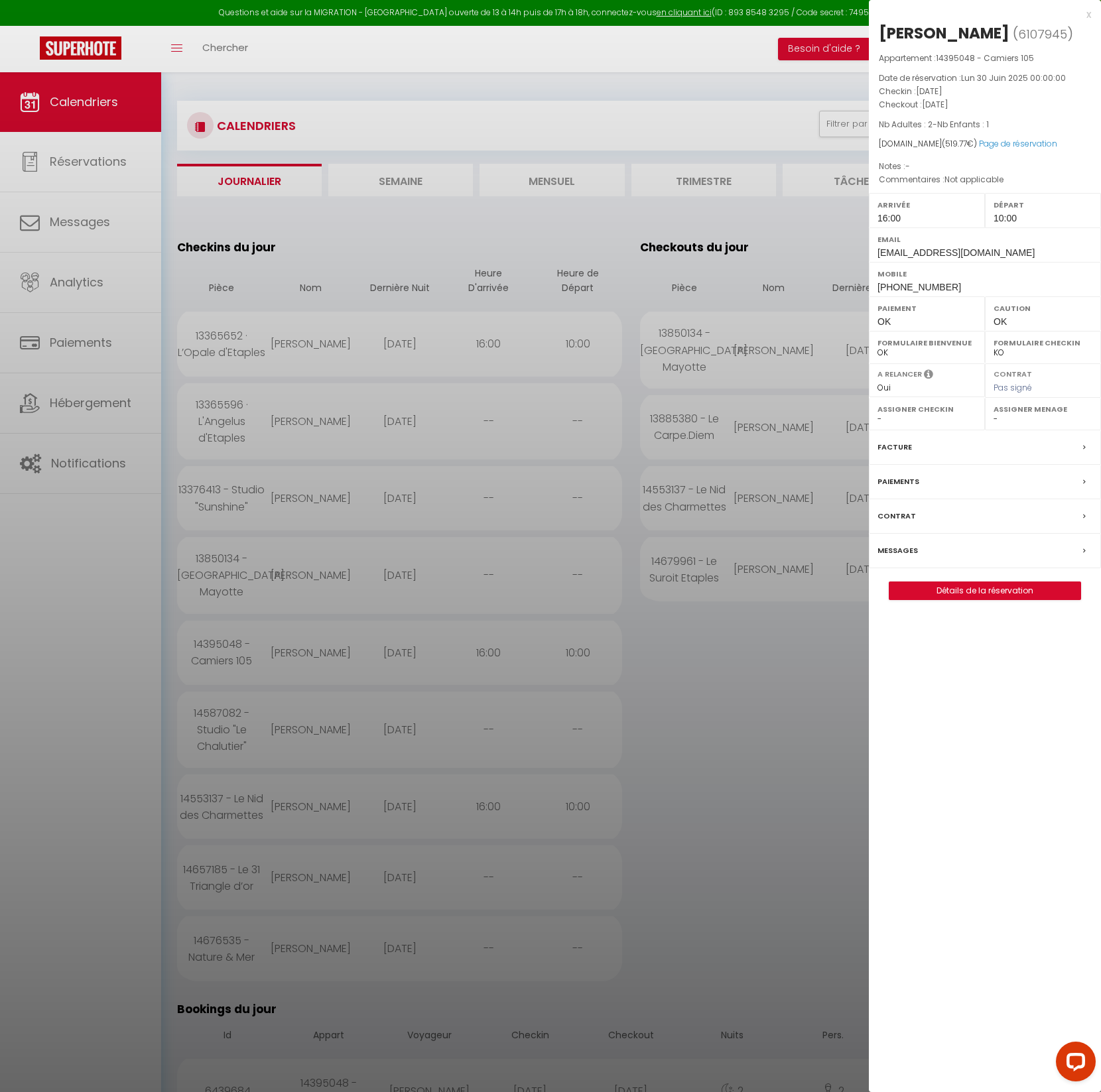
drag, startPoint x: 880, startPoint y: 32, endPoint x: 981, endPoint y: 31, distance: 101.0
click at [981, 31] on div "[PERSON_NAME]" at bounding box center [944, 33] width 131 height 21
copy div "[PERSON_NAME]"
click at [226, 718] on div at bounding box center [550, 546] width 1101 height 1092
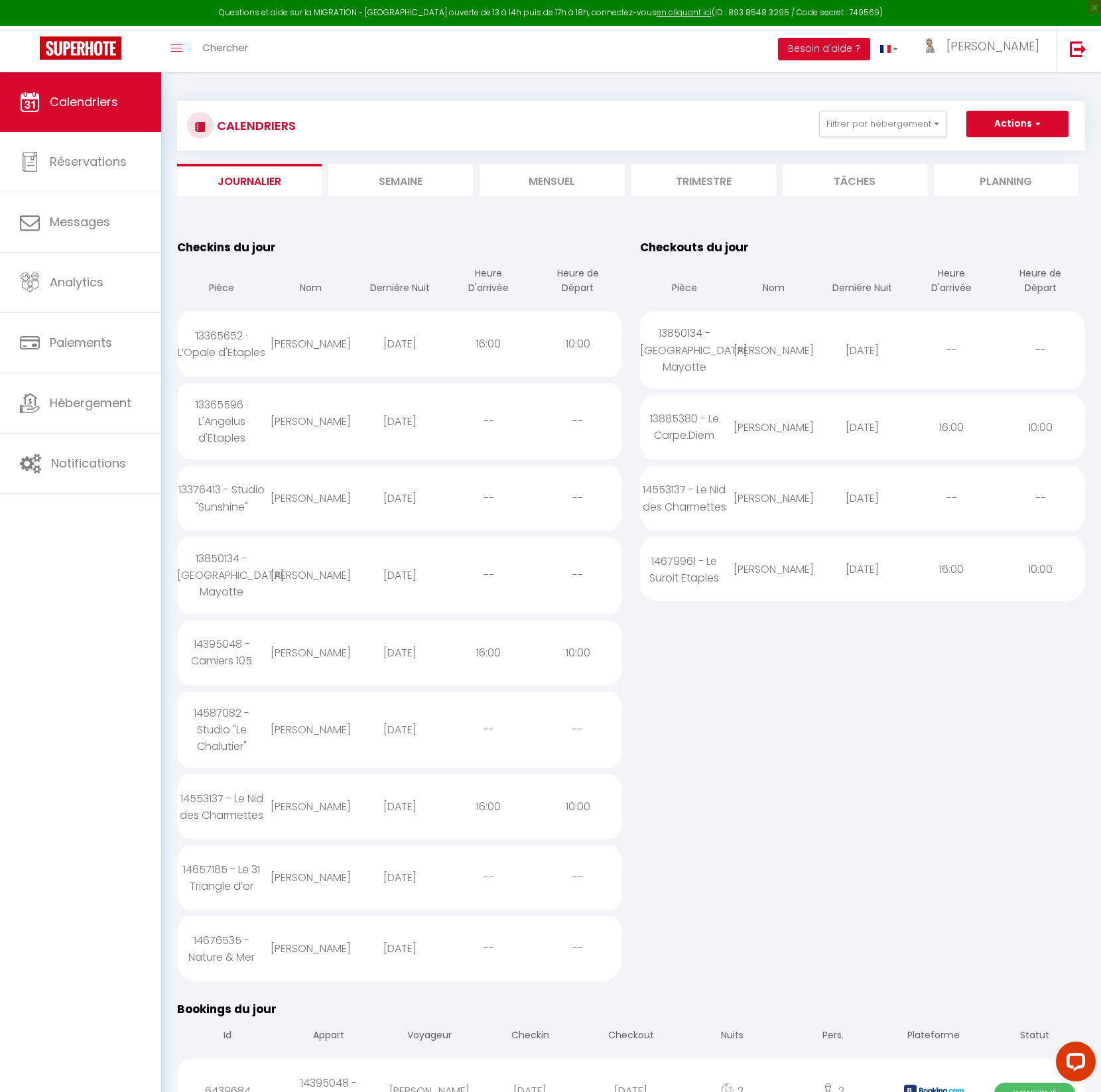
click at [231, 717] on div "14587082 - Studio "Le Chalutier"" at bounding box center [221, 729] width 89 height 76
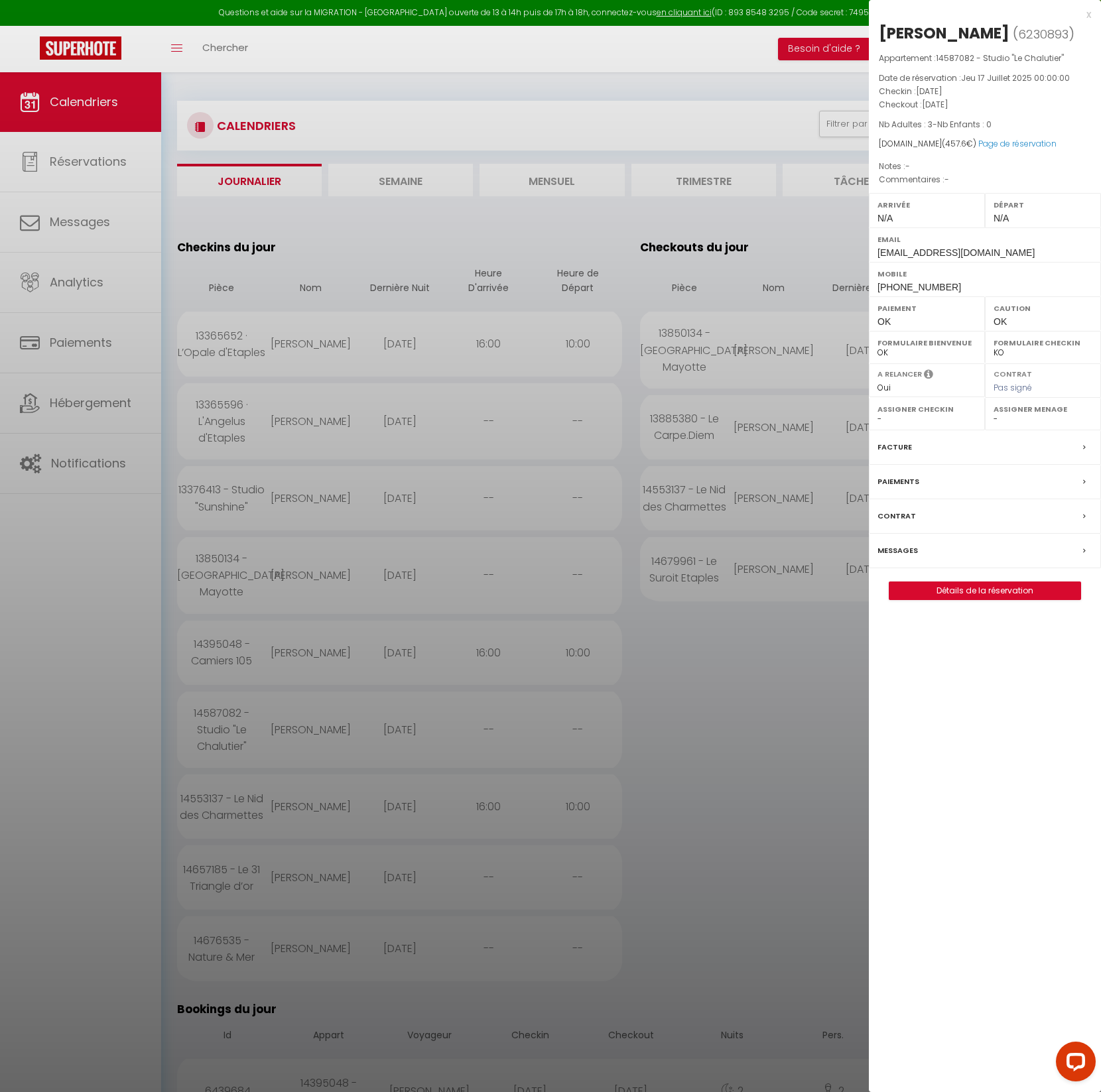
drag, startPoint x: 880, startPoint y: 32, endPoint x: 990, endPoint y: 33, distance: 110.0
click at [990, 33] on div "[PERSON_NAME]" at bounding box center [944, 33] width 131 height 21
copy div "[PERSON_NAME]"
click at [232, 797] on div at bounding box center [550, 546] width 1101 height 1092
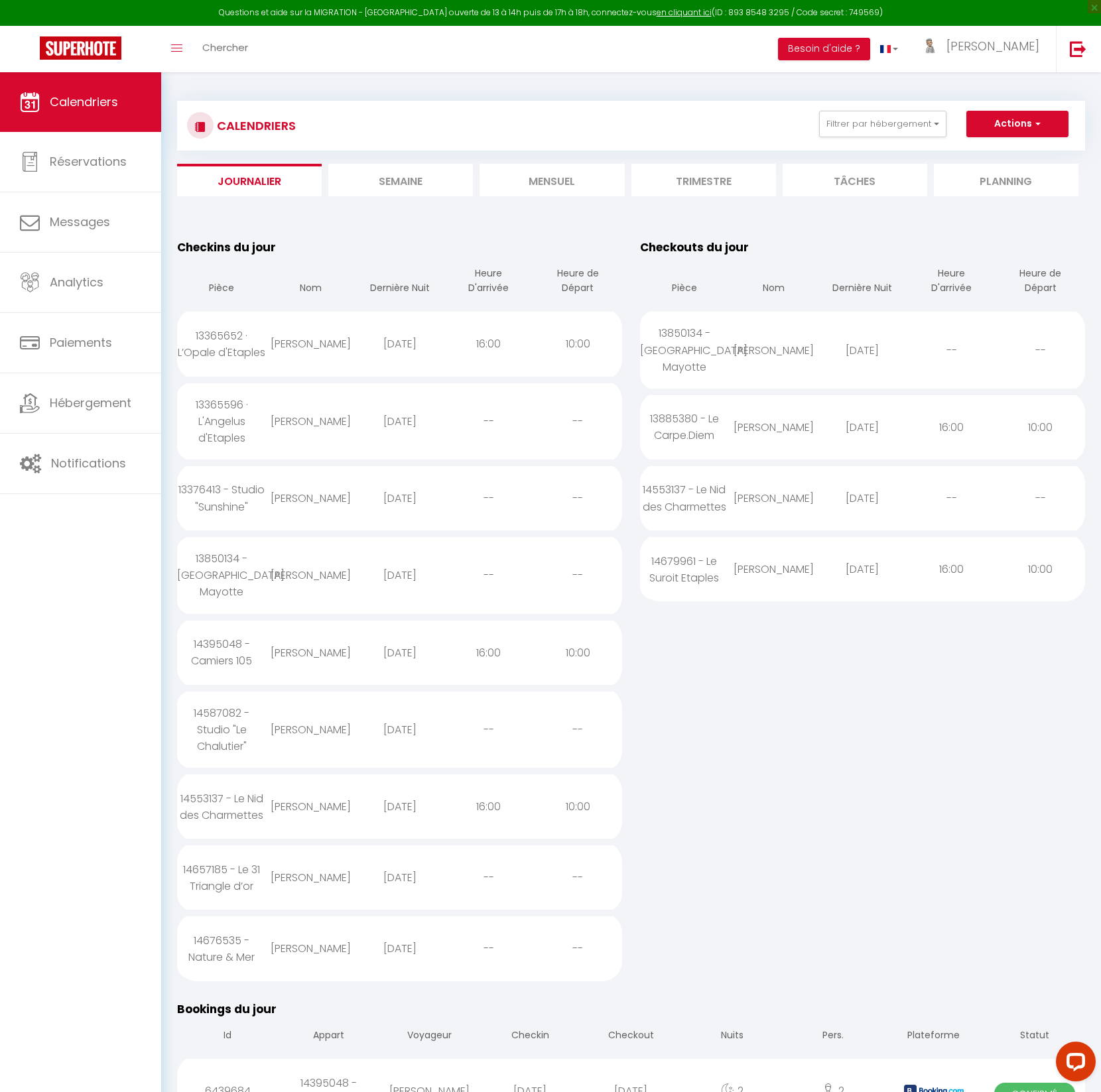
click at [243, 795] on div "14553137 - Le Nid des Charmettes" at bounding box center [221, 807] width 89 height 59
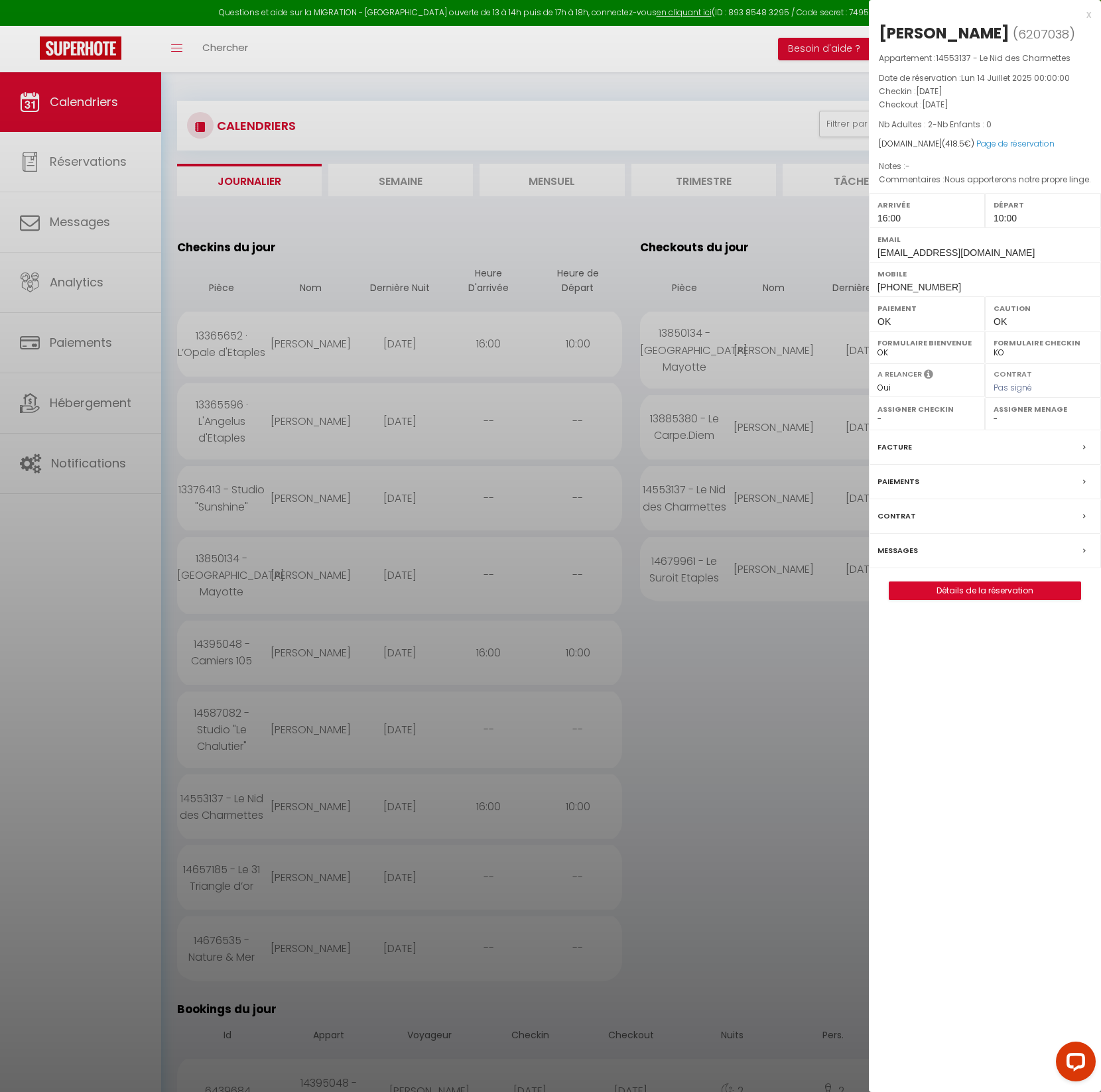
drag, startPoint x: 881, startPoint y: 31, endPoint x: 996, endPoint y: 35, distance: 115.1
click at [996, 35] on div "[PERSON_NAME]" at bounding box center [944, 33] width 131 height 21
copy div "[PERSON_NAME]"
click at [224, 867] on div at bounding box center [550, 546] width 1101 height 1092
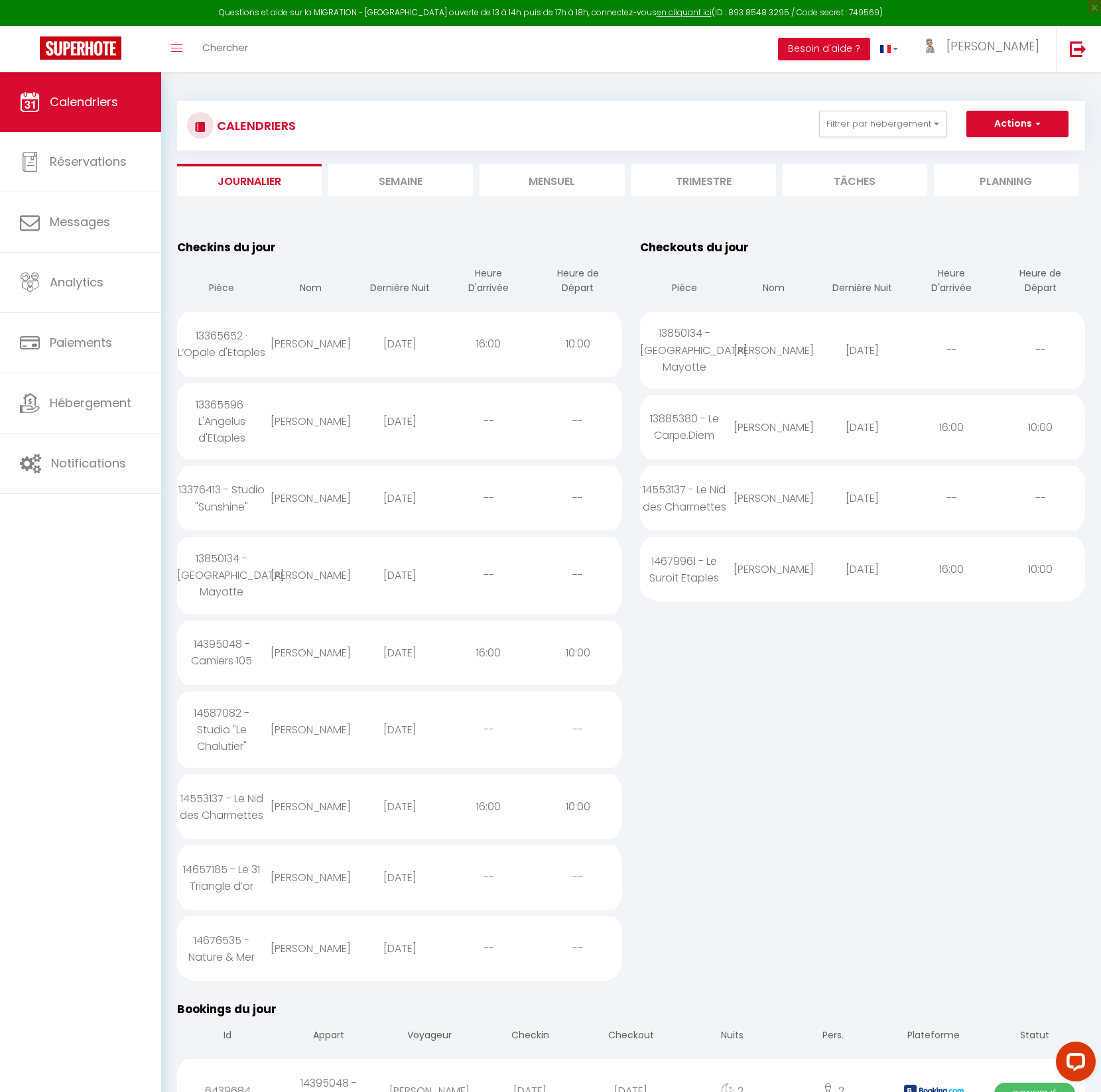
click at [227, 856] on div "14657185 - Le 31 Triangle d’or" at bounding box center [221, 878] width 89 height 59
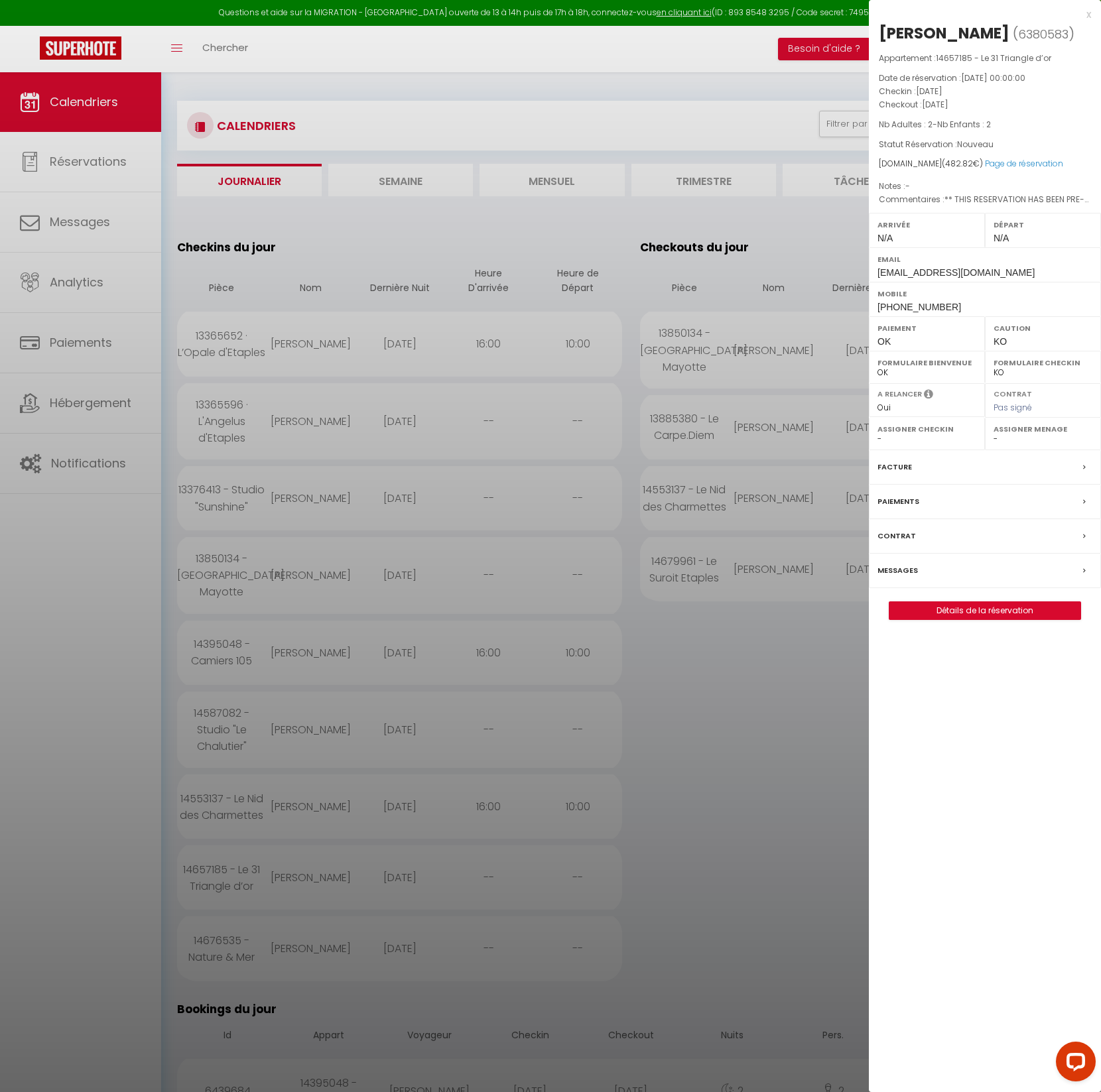
drag, startPoint x: 880, startPoint y: 33, endPoint x: 990, endPoint y: 32, distance: 110.0
click at [990, 32] on h2 "[PERSON_NAME] ( 6380583 )" at bounding box center [985, 33] width 213 height 22
copy div "[PERSON_NAME]"
click at [242, 933] on div at bounding box center [550, 546] width 1101 height 1092
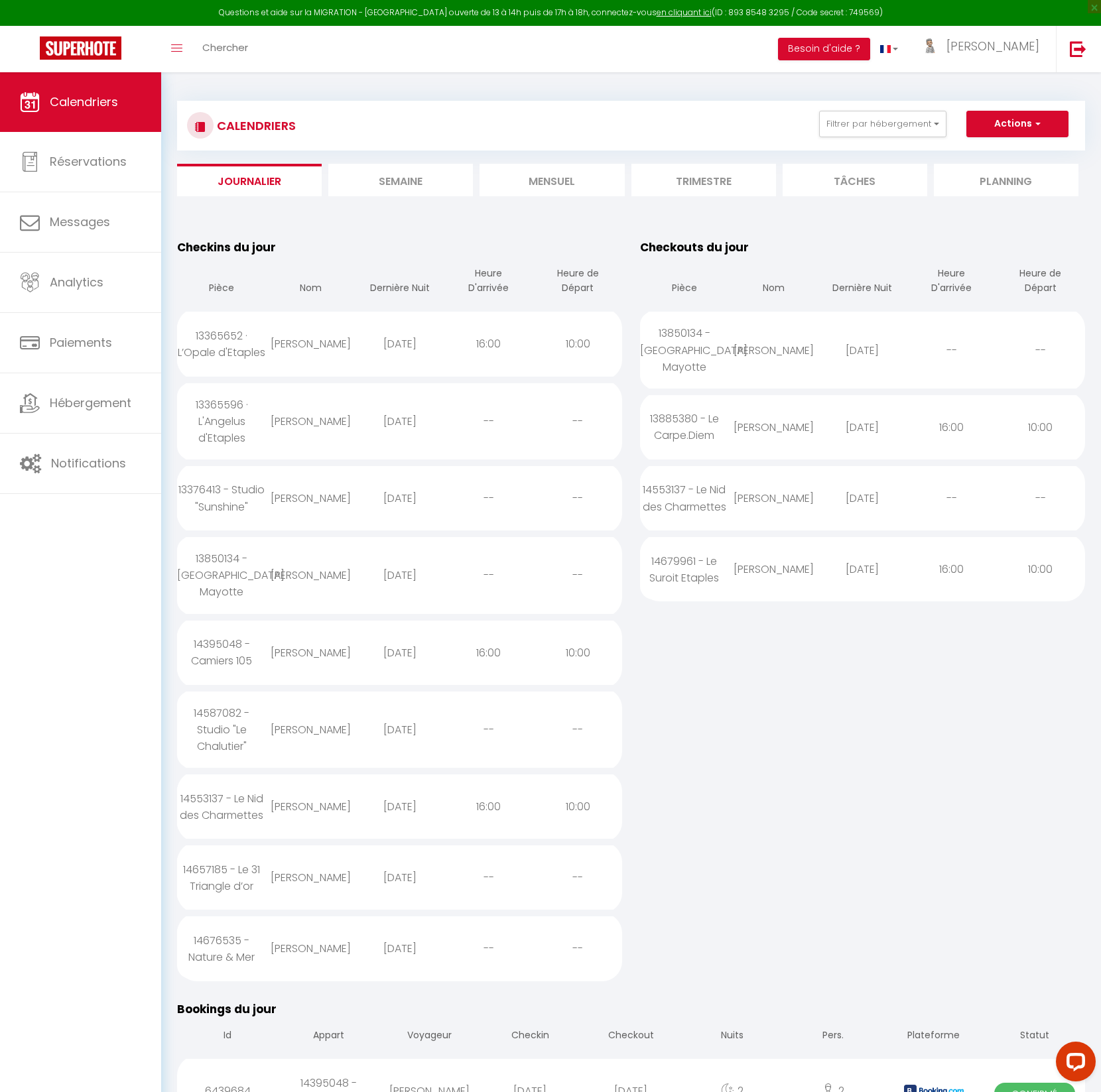
click at [187, 937] on div "14676535 - Nature & Mer" at bounding box center [221, 948] width 89 height 59
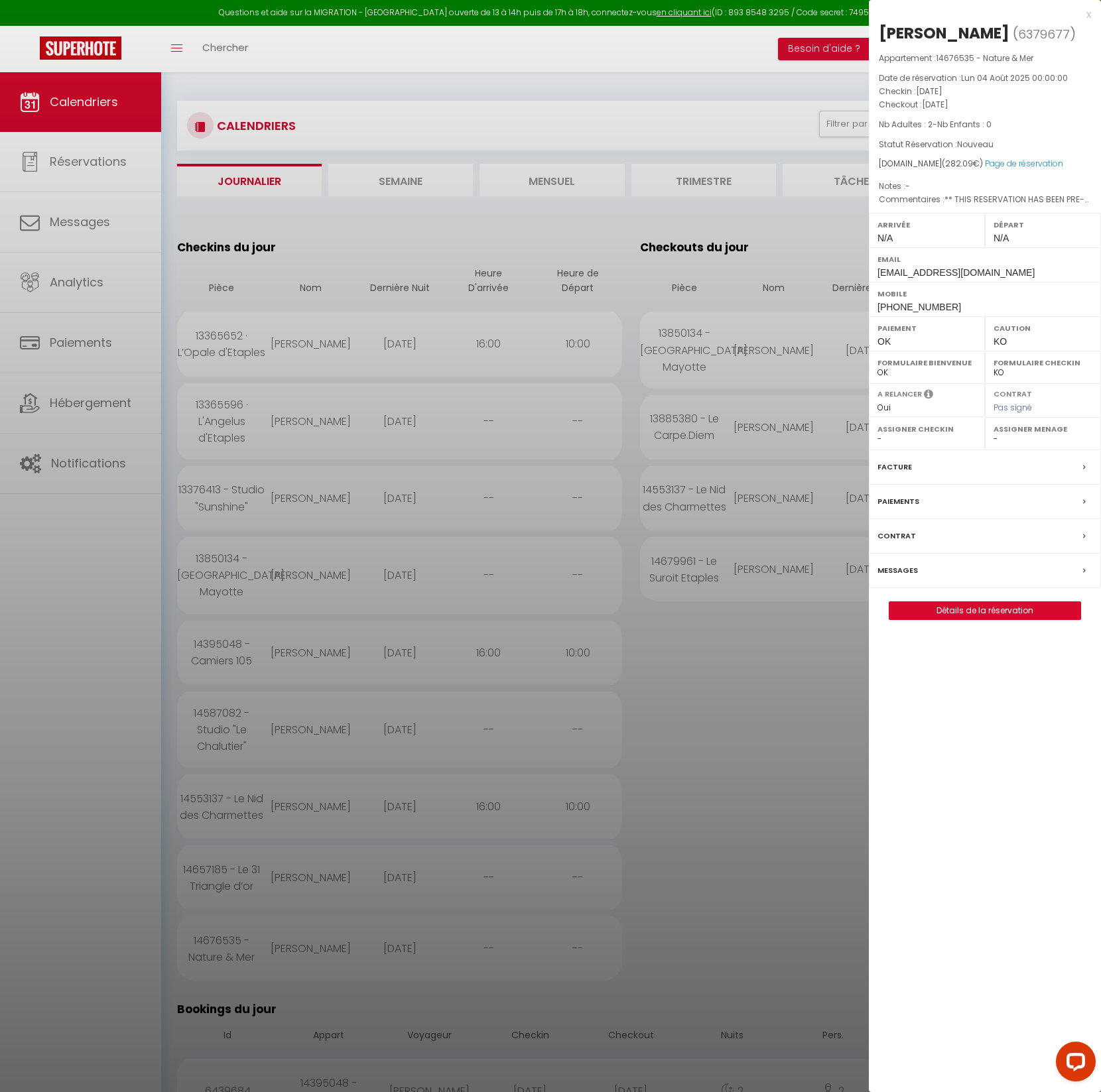
drag, startPoint x: 881, startPoint y: 33, endPoint x: 1043, endPoint y: 35, distance: 162.0
click at [1043, 35] on h2 "[PERSON_NAME] ( 6379677 )" at bounding box center [985, 33] width 213 height 22
copy div "[PERSON_NAME]"
click at [394, 239] on div at bounding box center [550, 546] width 1101 height 1092
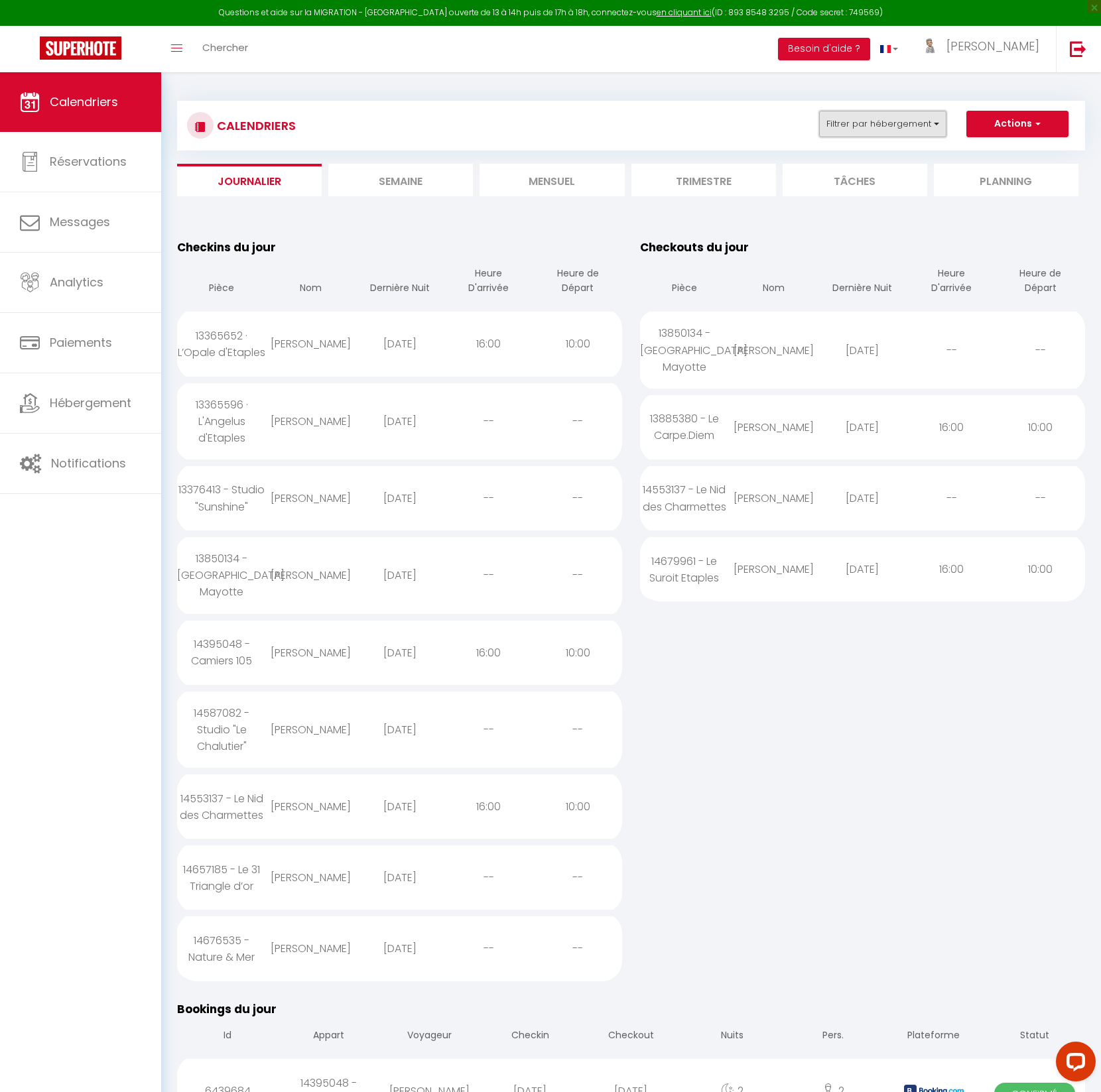
click at [886, 123] on button "Filtrer par hébergement" at bounding box center [883, 124] width 128 height 27
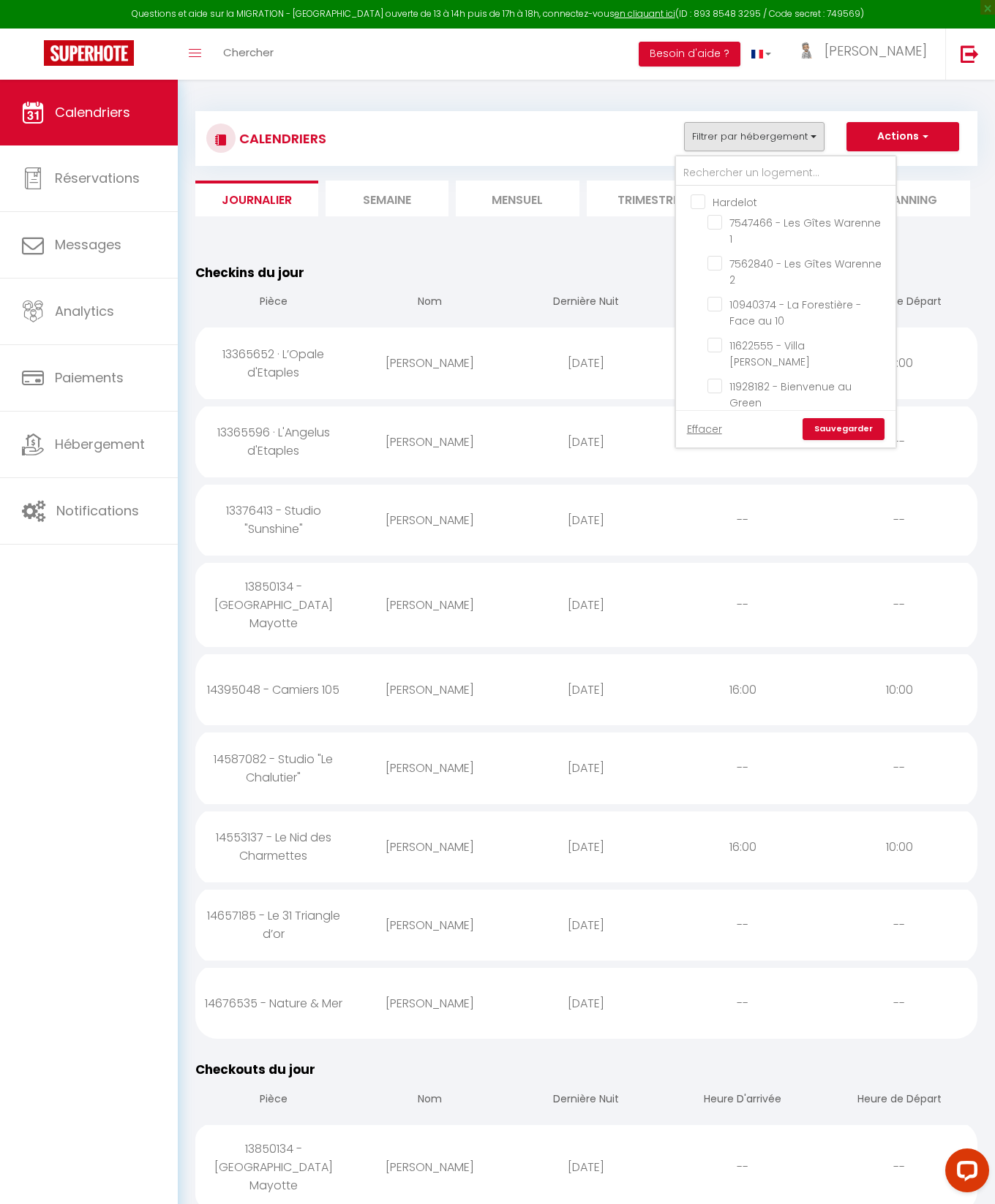
click at [508, 267] on table "Checkins du jour Pièce Nom Dernière Nuit Heure D'arrivée Heure de Départ 133656…" at bounding box center [586, 651] width 782 height 775
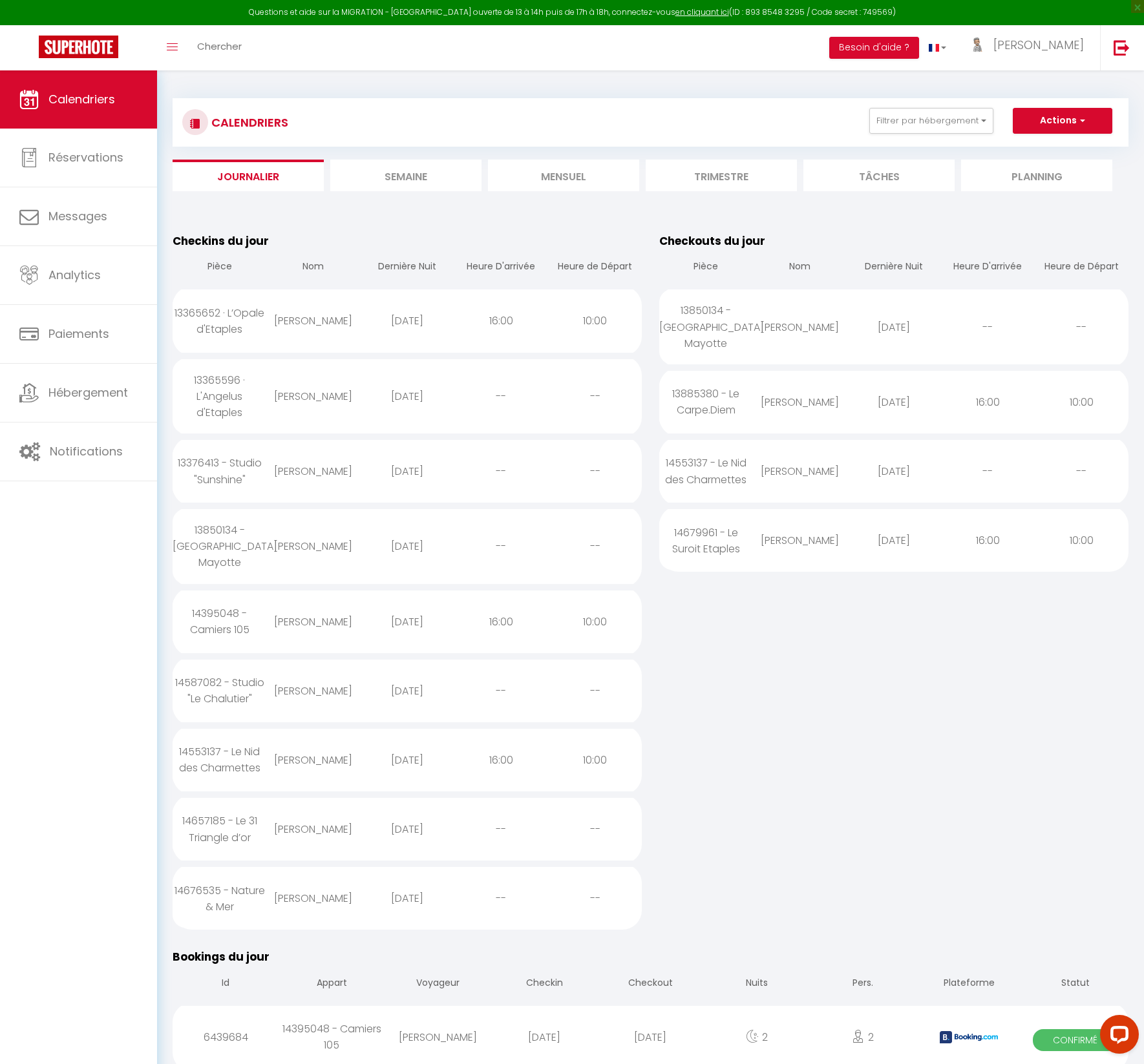
click at [247, 607] on div "14395048 - Camiers 105" at bounding box center [219, 622] width 94 height 58
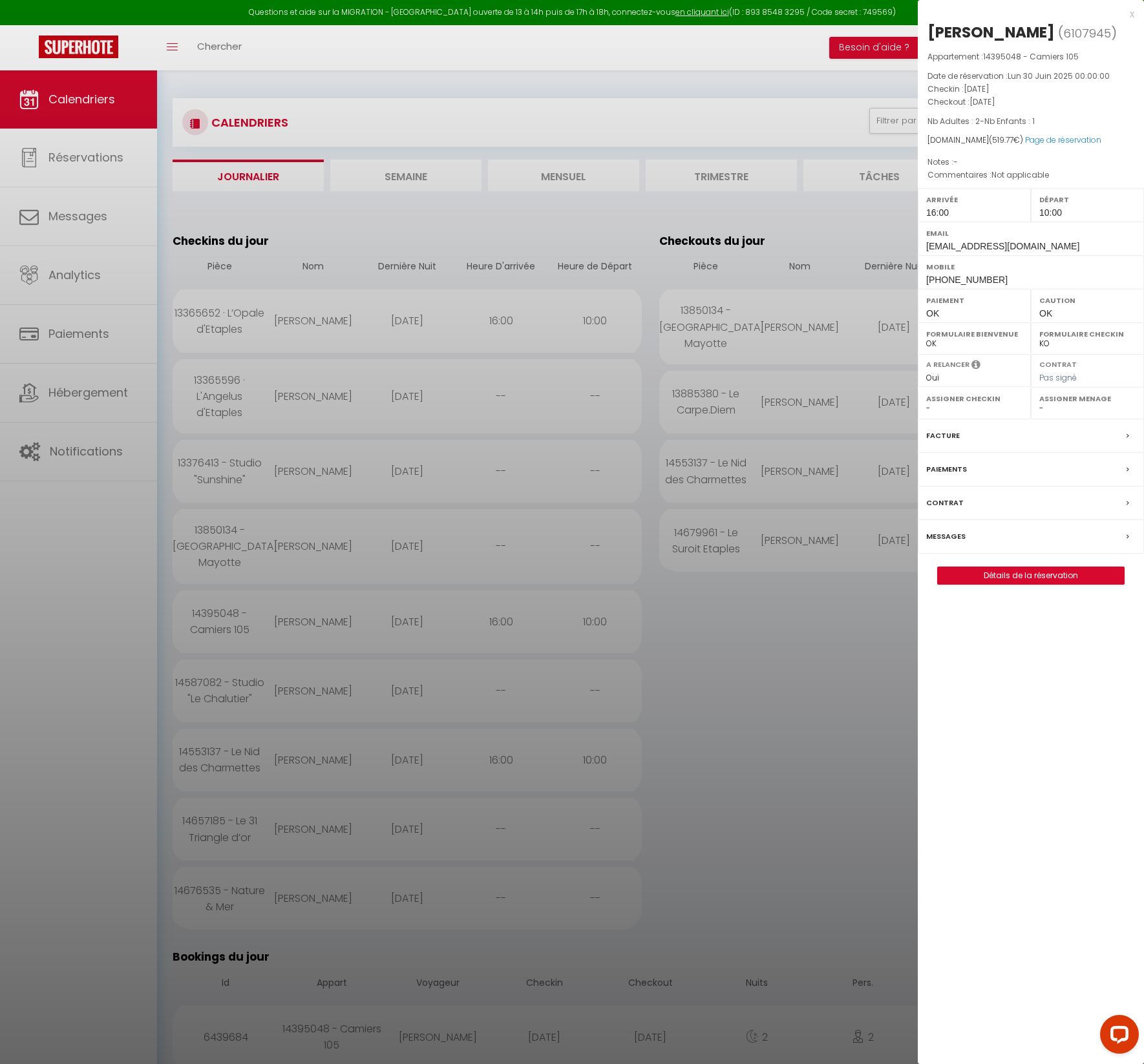
click at [951, 530] on label "Messages" at bounding box center [945, 536] width 40 height 13
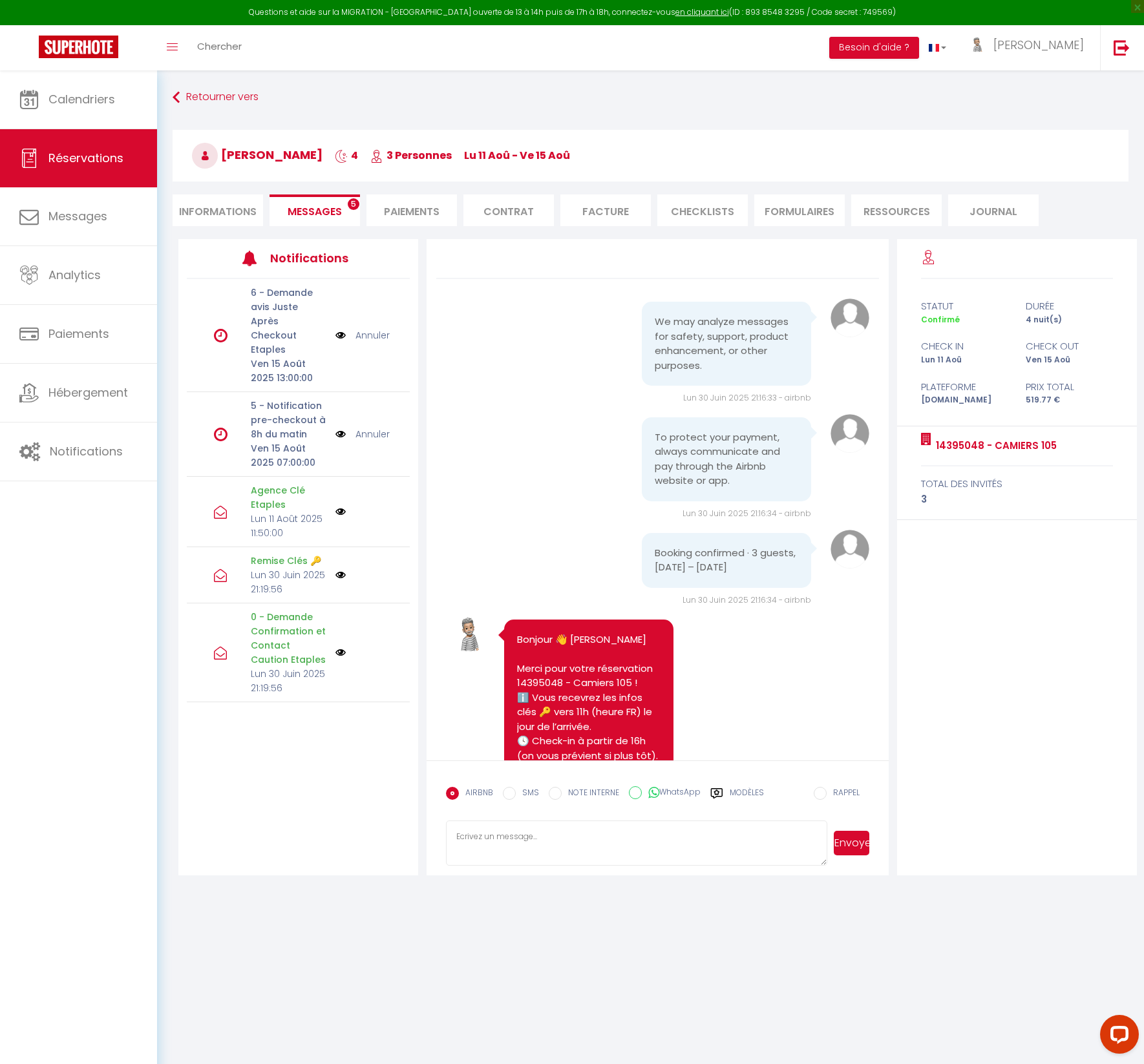
scroll to position [2242, 0]
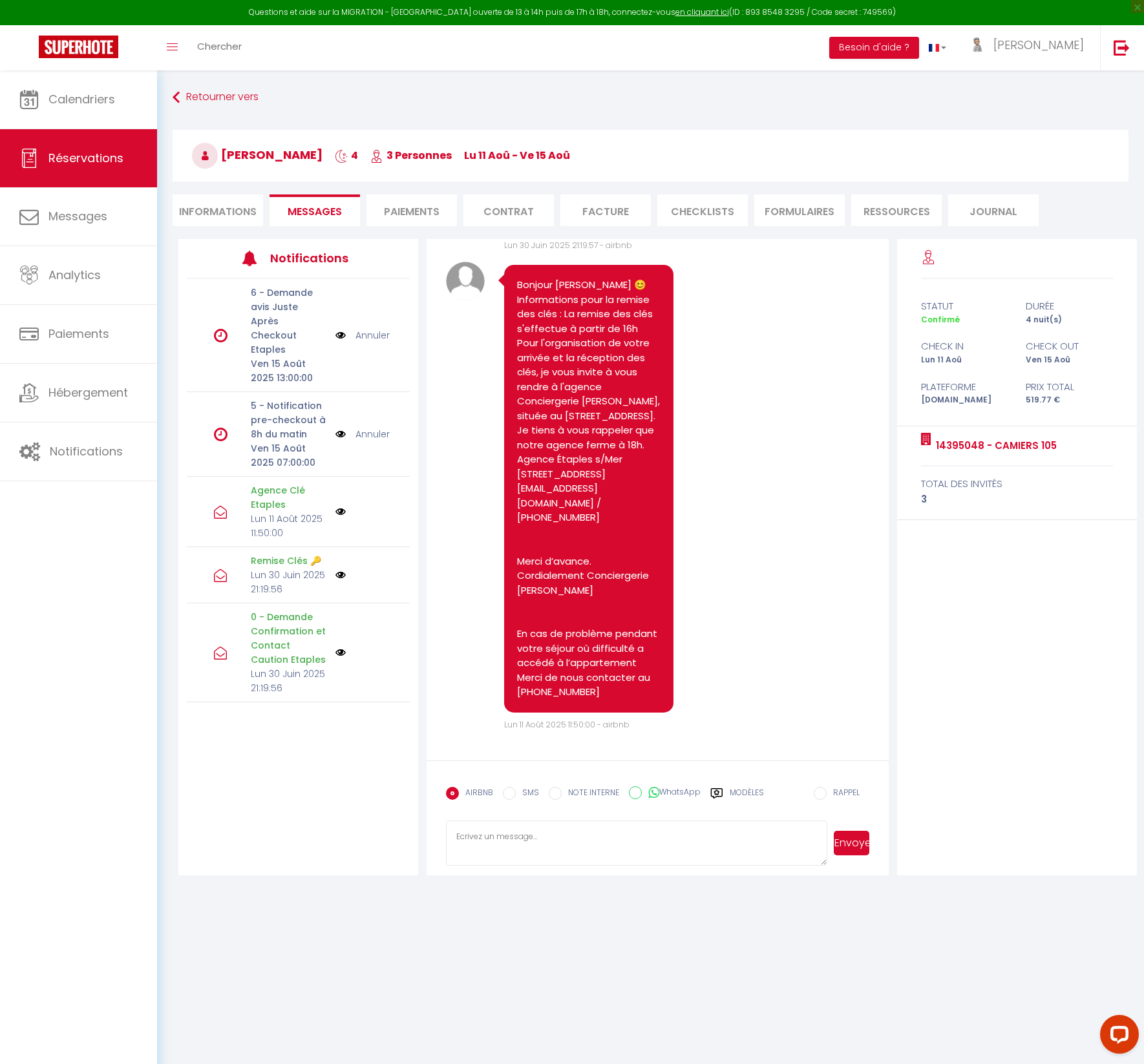
click at [208, 212] on li "Informations" at bounding box center [218, 210] width 90 height 32
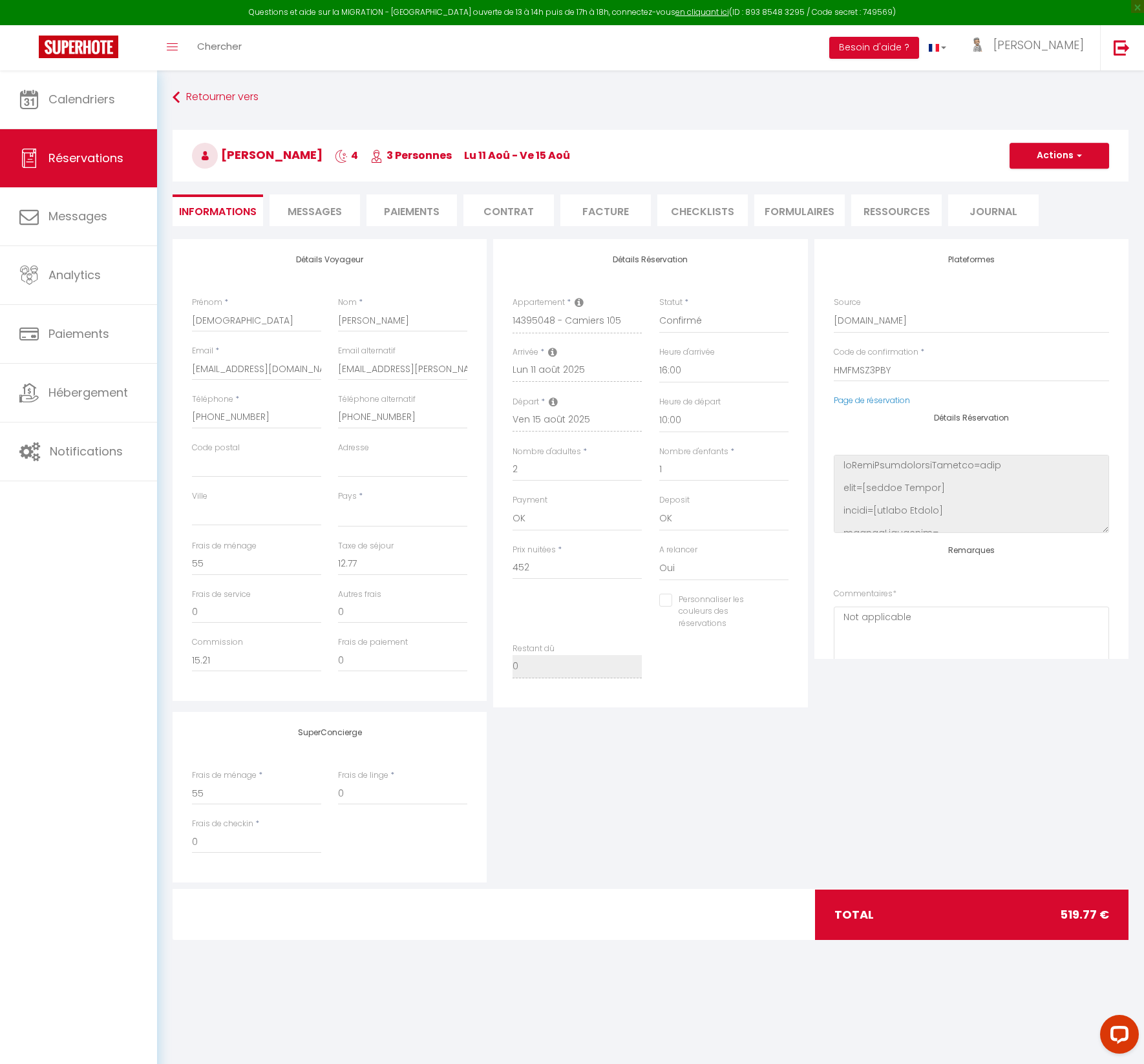
click at [413, 212] on li "Paiements" at bounding box center [411, 210] width 90 height 32
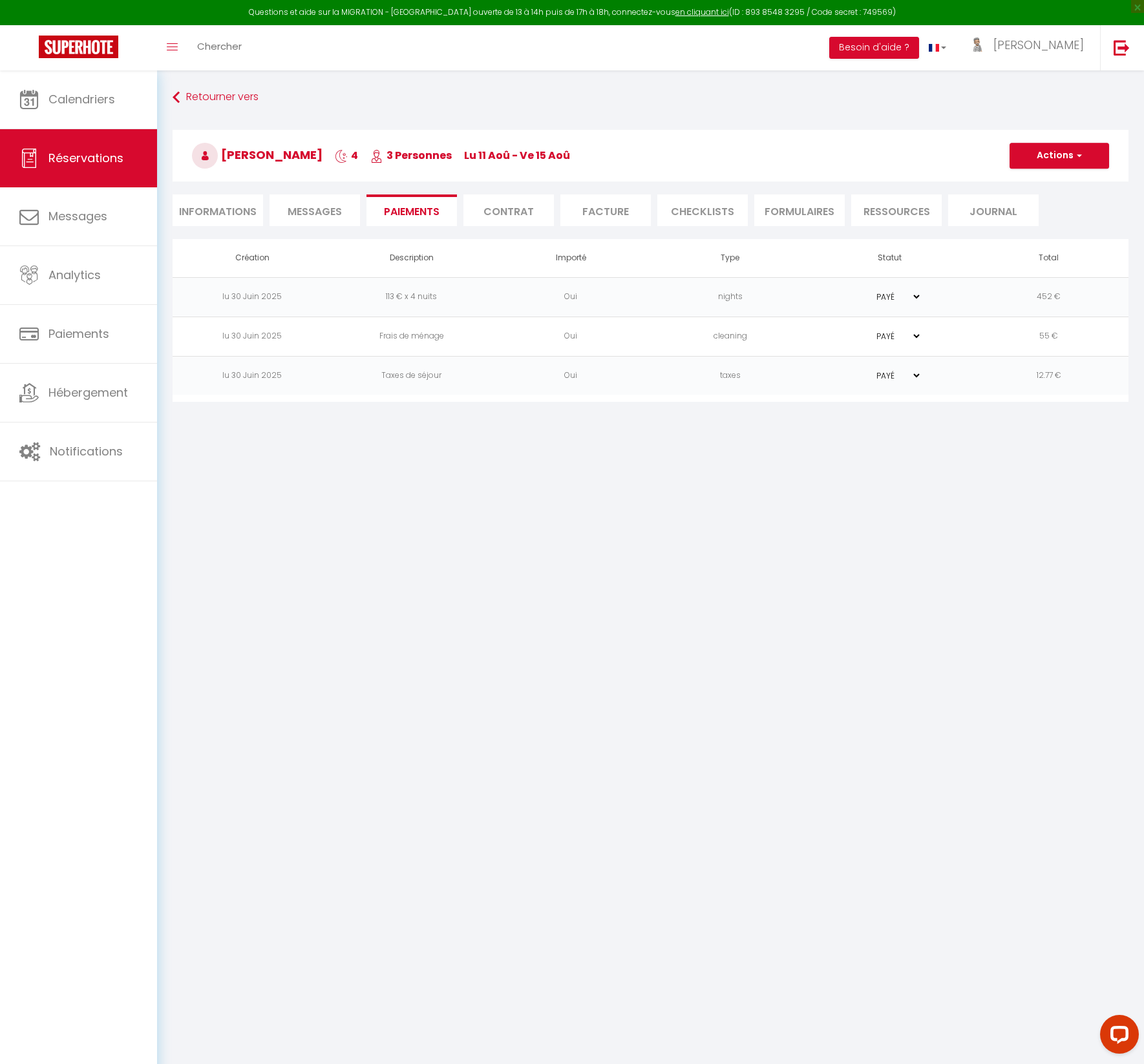
click at [312, 211] on span "Messages" at bounding box center [314, 211] width 54 height 15
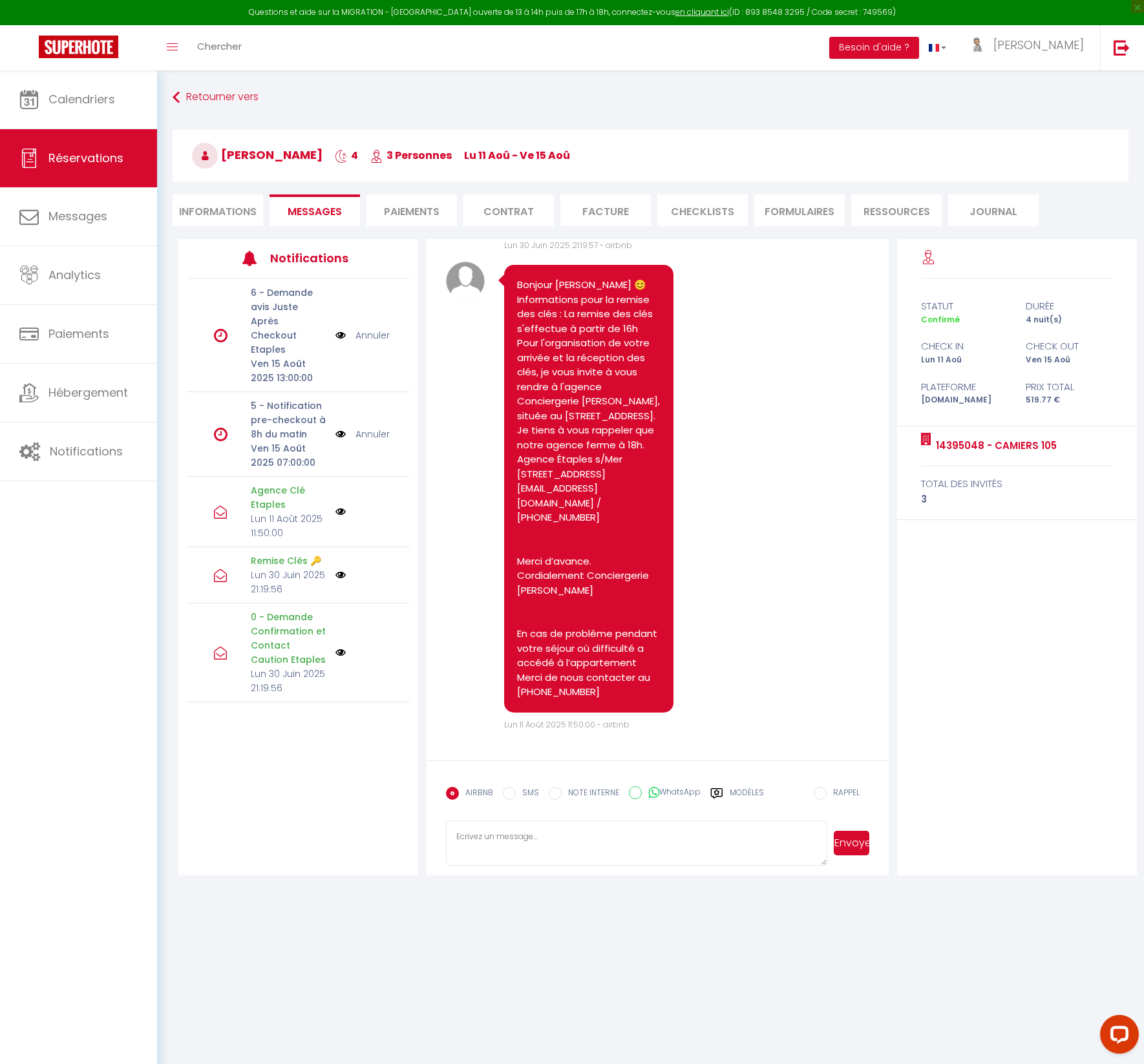
click at [476, 842] on textarea at bounding box center [637, 843] width 382 height 45
paste textarea "14395048 - Camiers 105 [STREET_ADDRESS][PERSON_NAME] Camiers 1 eme Etage Reside…"
click at [855, 844] on button "Envoyer" at bounding box center [851, 843] width 36 height 25
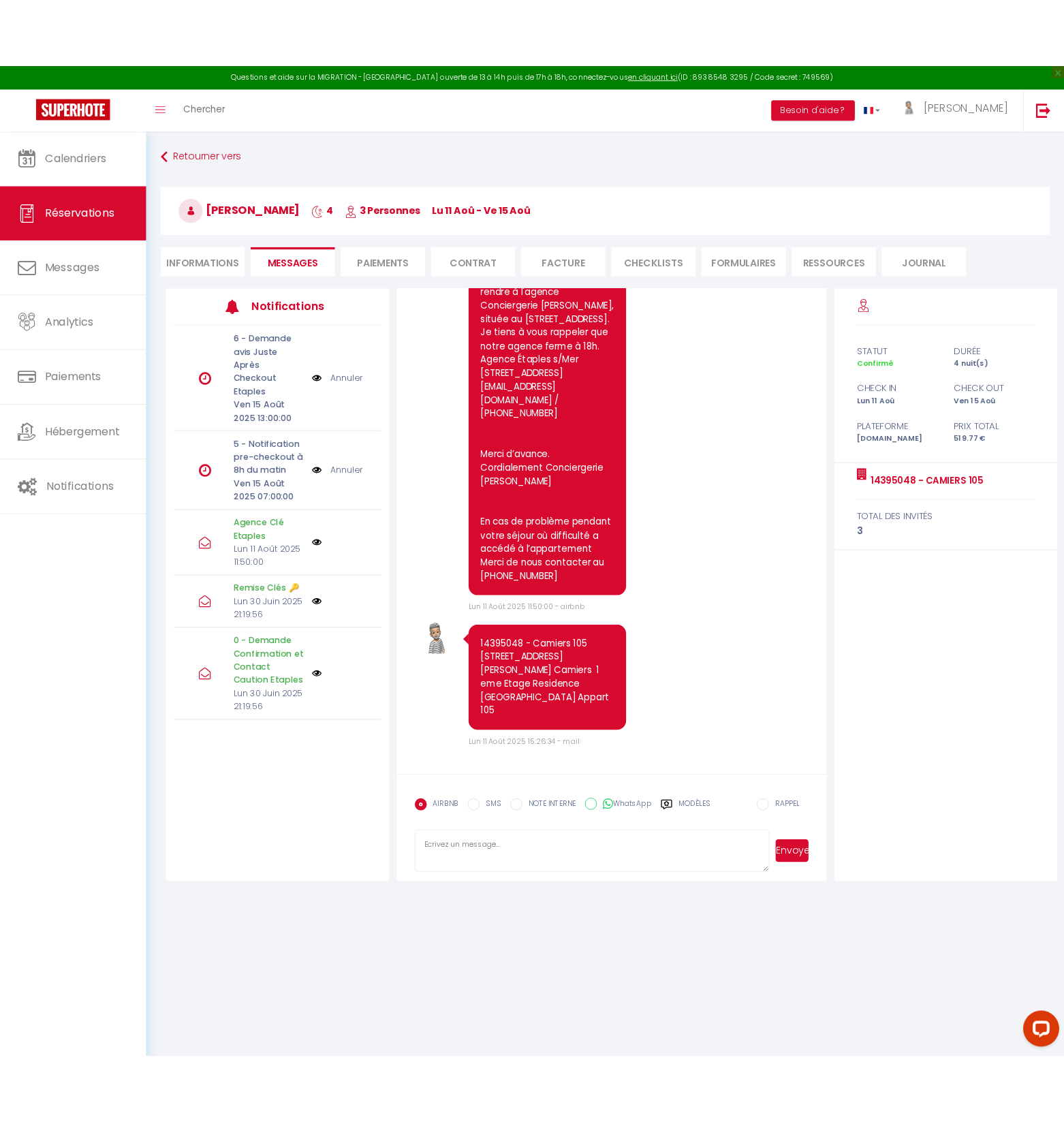
scroll to position [2501, 0]
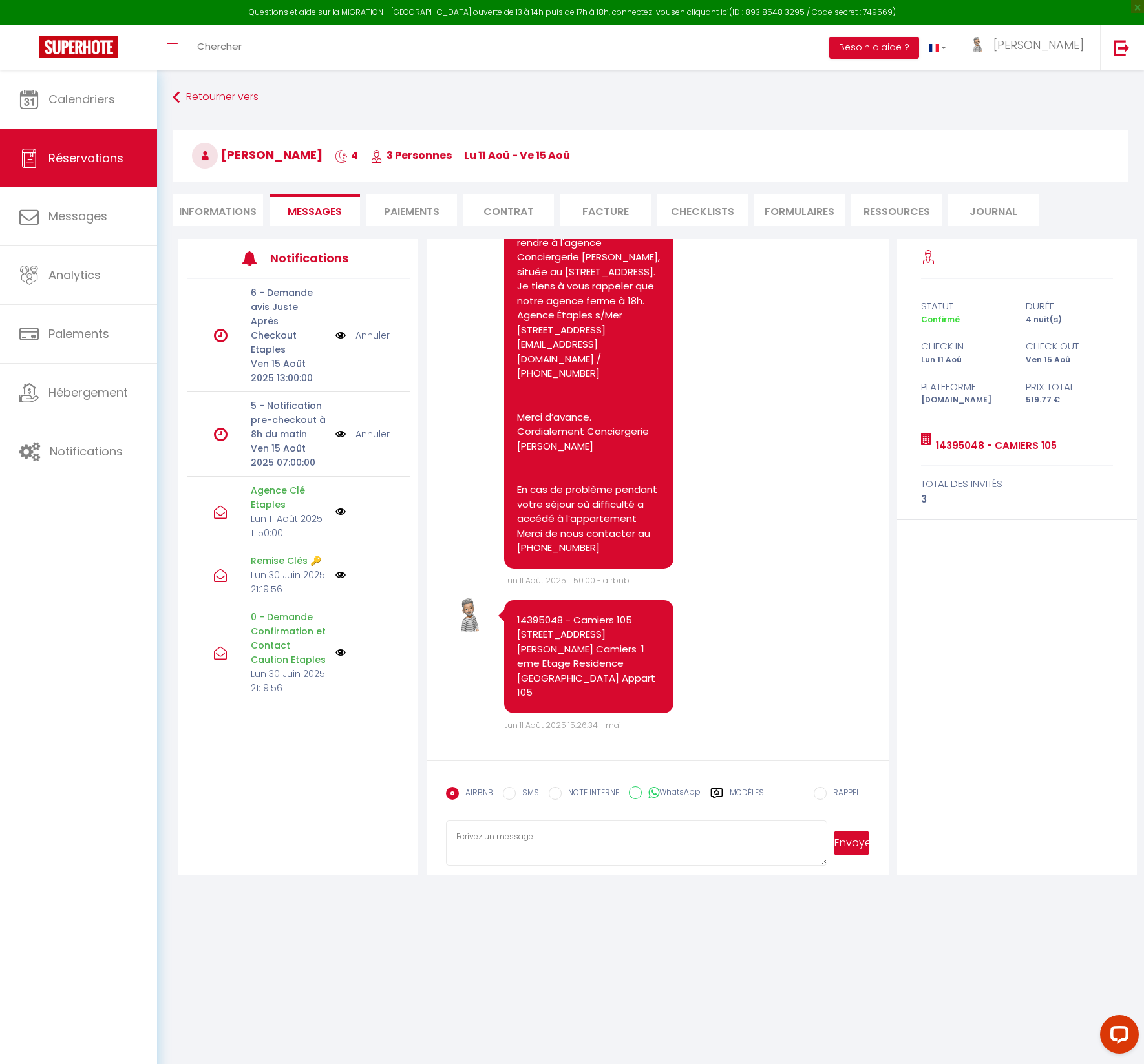
click at [839, 493] on div "Note Sms Bonjour [PERSON_NAME] 😊 Informations pour la remise des clés : La remi…" at bounding box center [657, 352] width 423 height 469
click at [840, 540] on div "Note Sms Bonjour [PERSON_NAME] 😊 Informations pour la remise des clés : La remi…" at bounding box center [657, 352] width 423 height 469
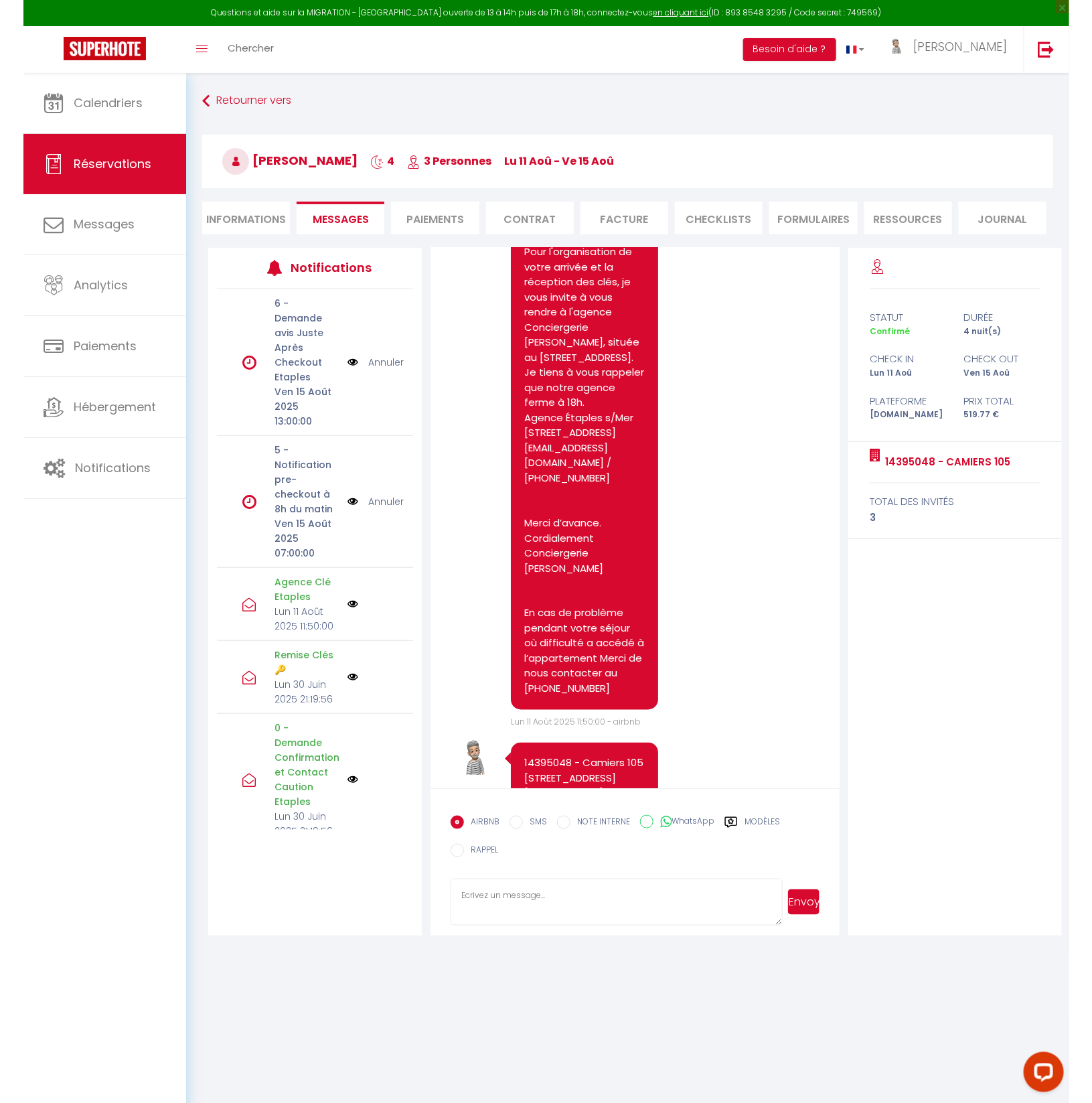
scroll to position [2654, 0]
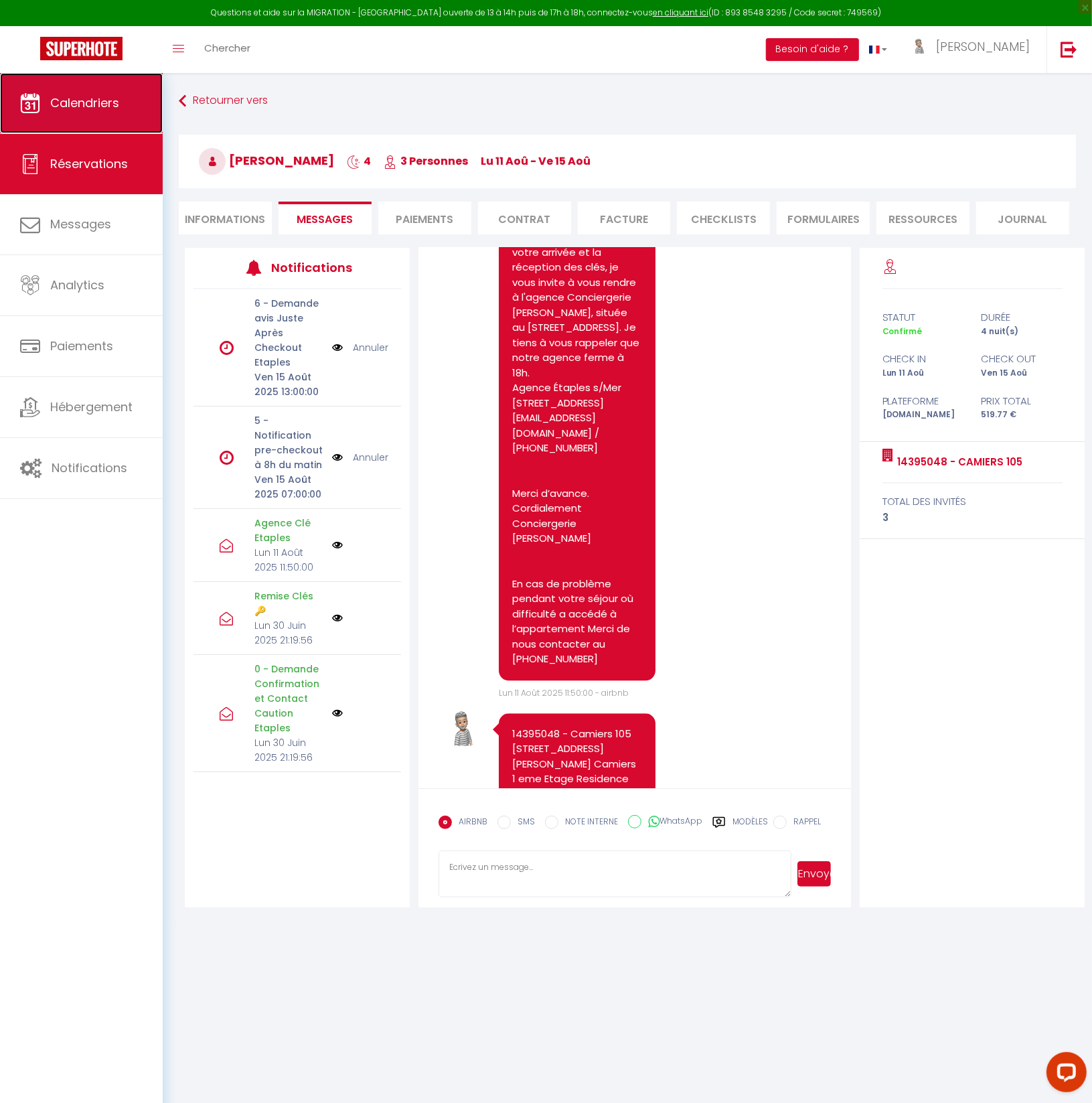
click at [88, 93] on link "Calendriers" at bounding box center [81, 103] width 163 height 60
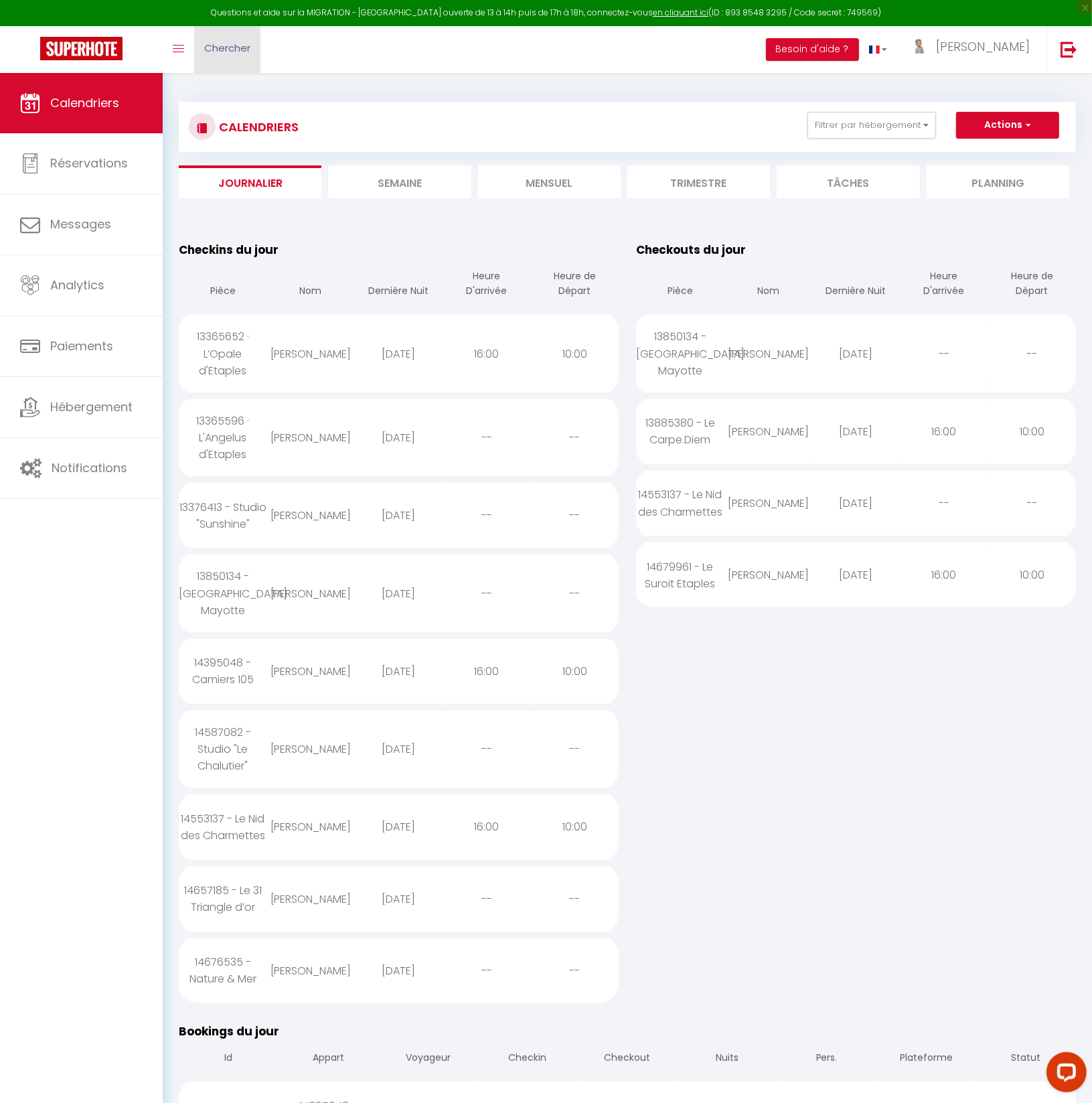
click at [220, 51] on span "Chercher" at bounding box center [227, 48] width 46 height 14
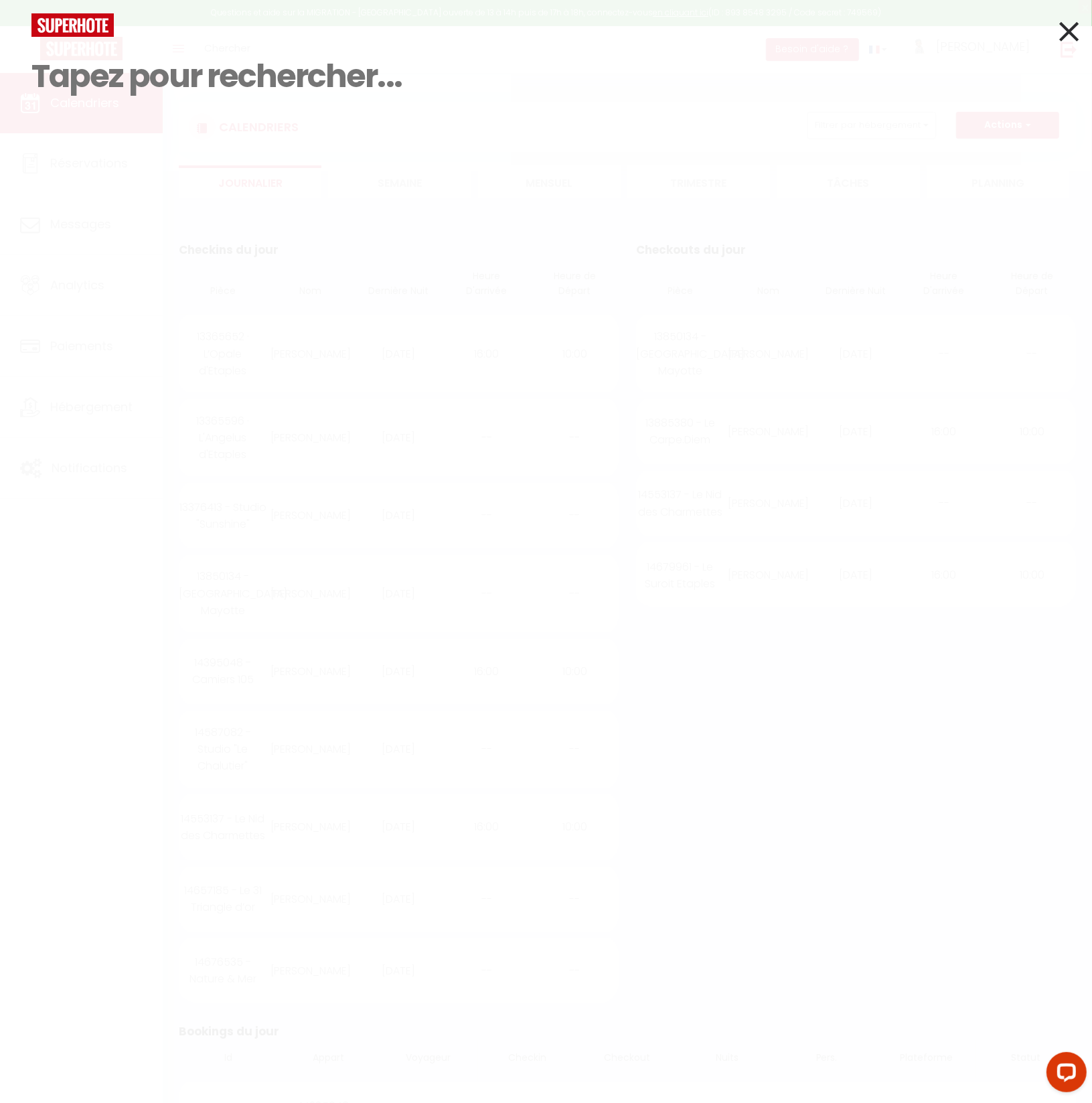
paste input "[PERSON_NAME]"
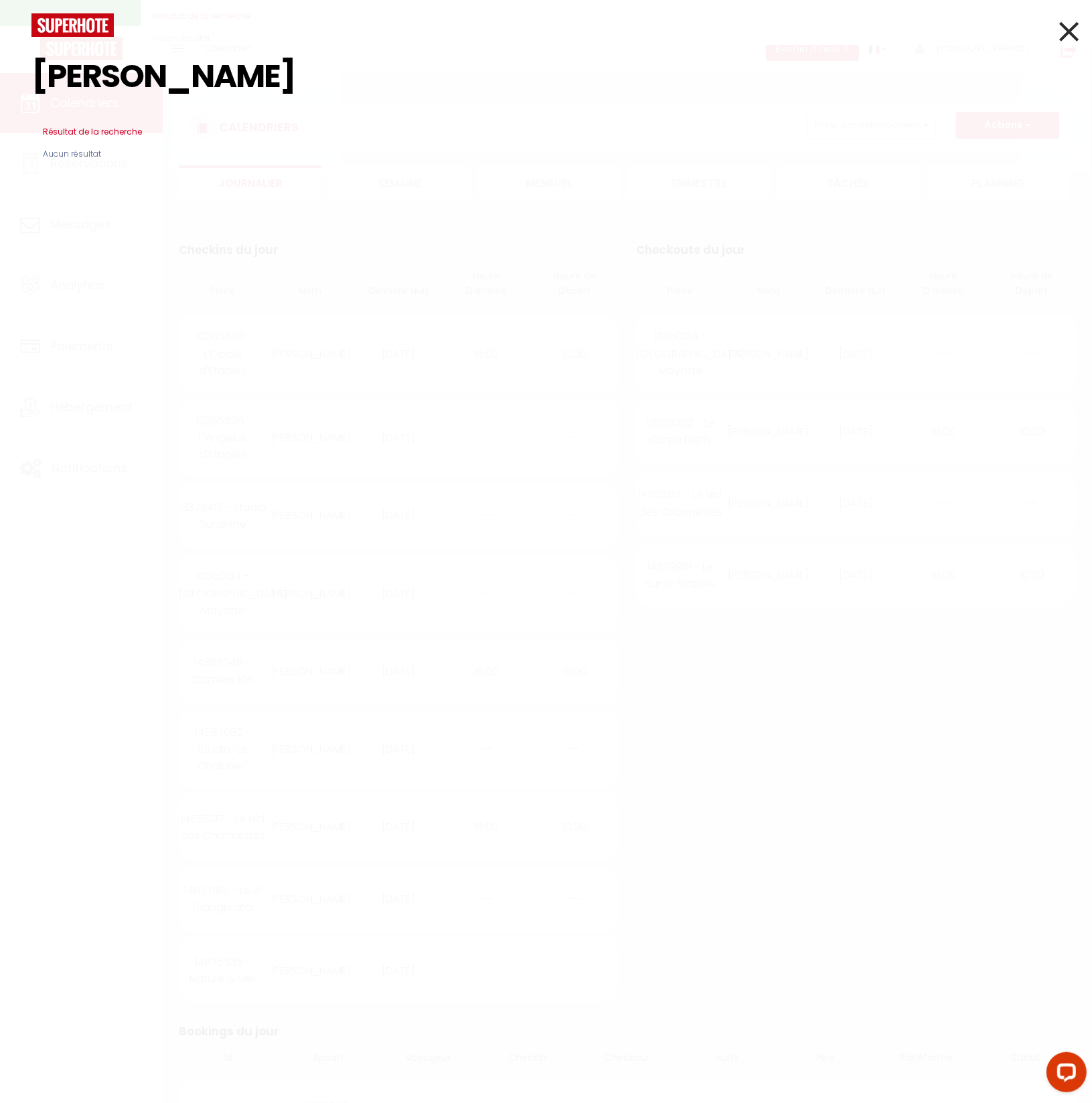
click at [1069, 30] on icon at bounding box center [1069, 31] width 20 height 34
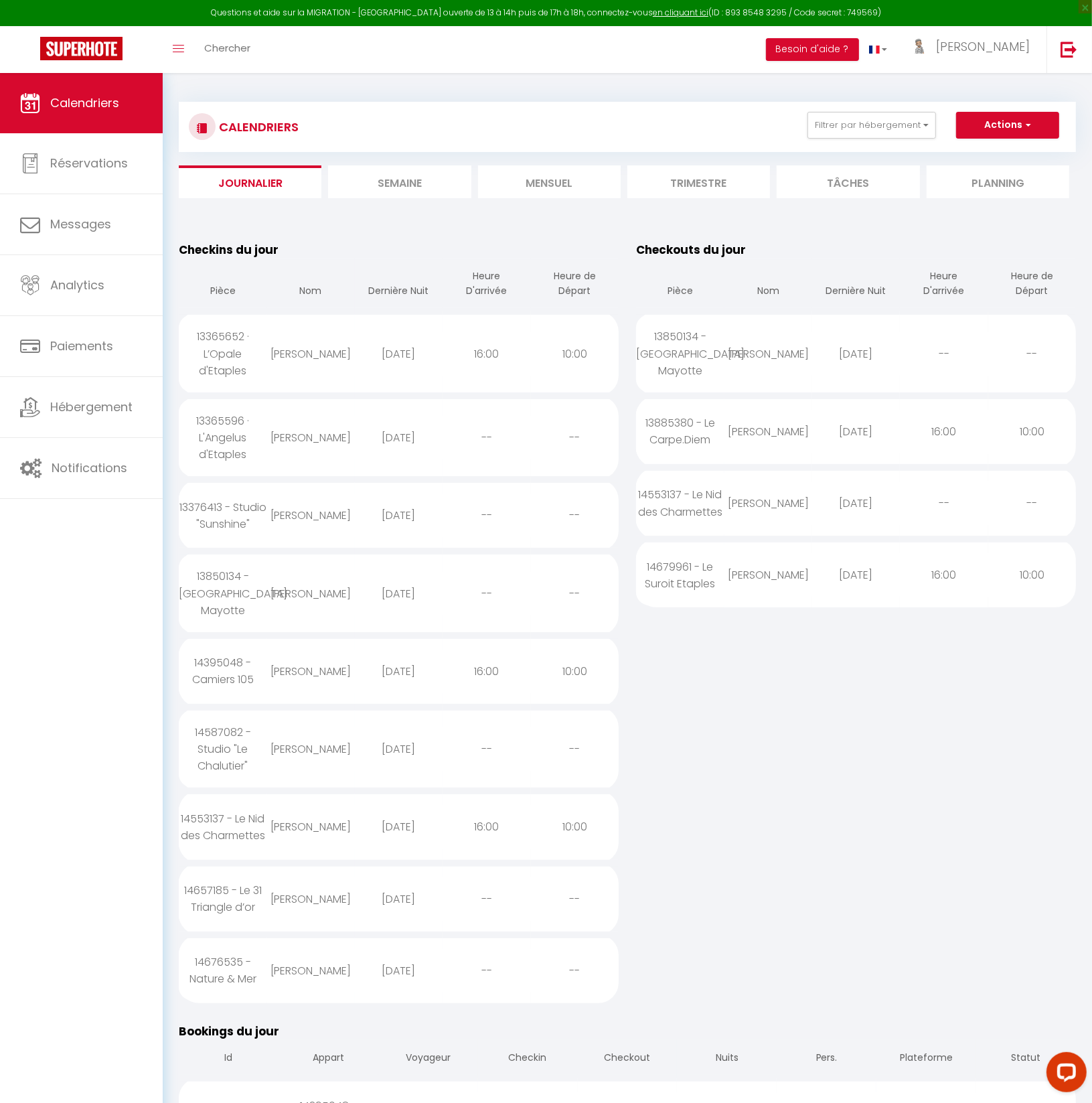
click at [247, 842] on div "14553137 - Le Nid des Charmettes" at bounding box center [223, 827] width 88 height 60
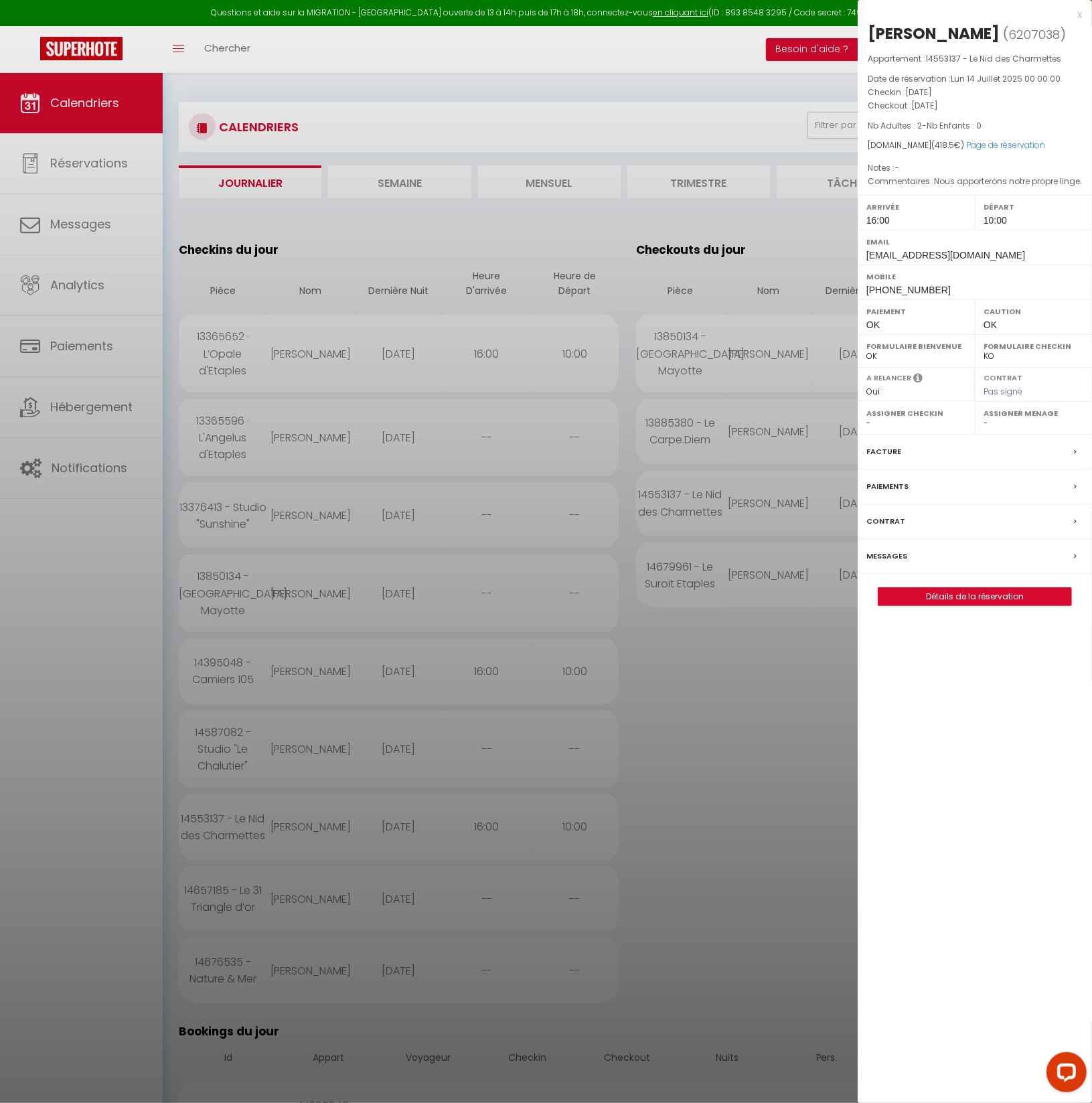
click at [218, 52] on div at bounding box center [546, 552] width 1092 height 1103
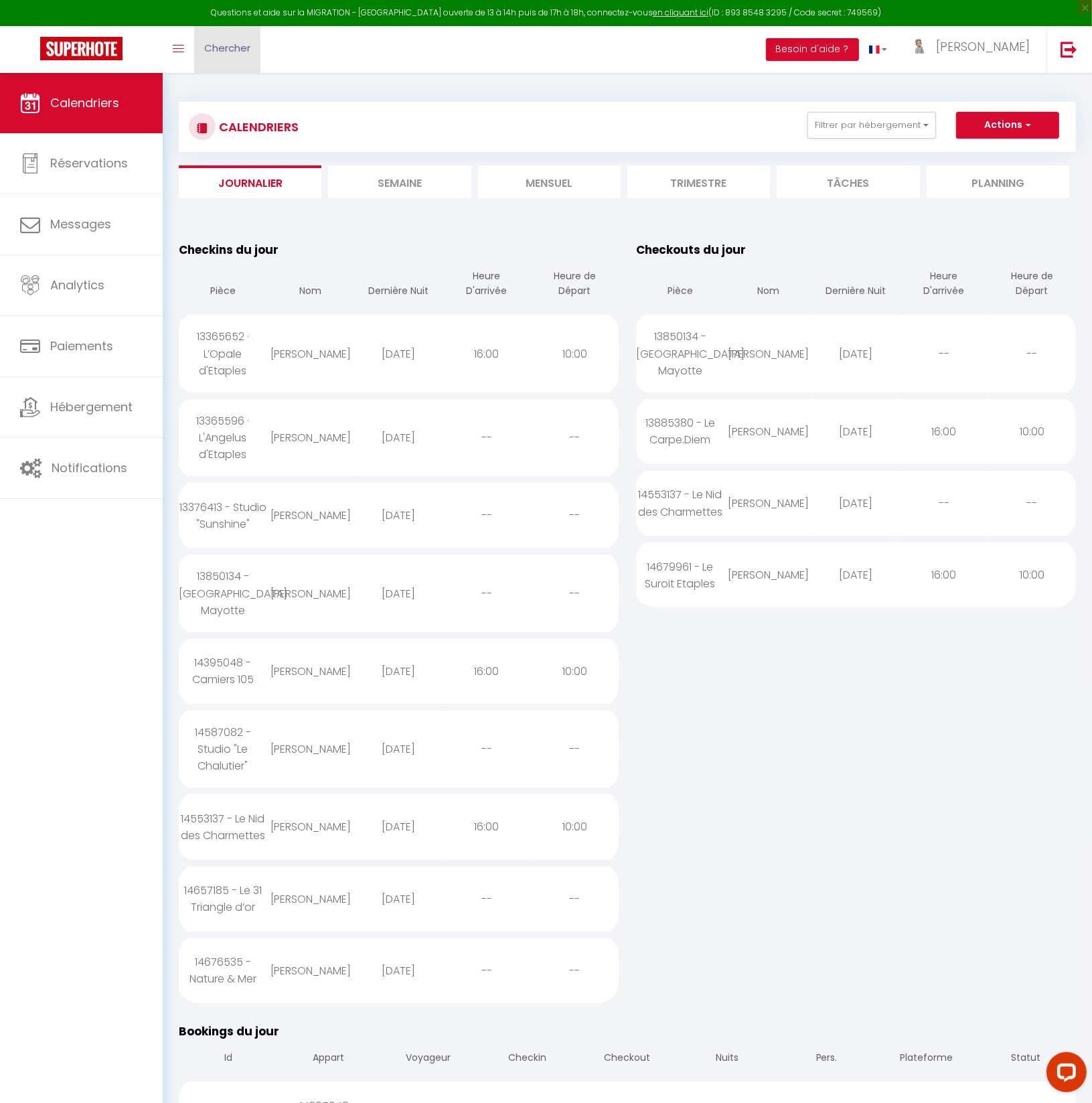
click at [227, 49] on span "Chercher" at bounding box center [227, 48] width 46 height 14
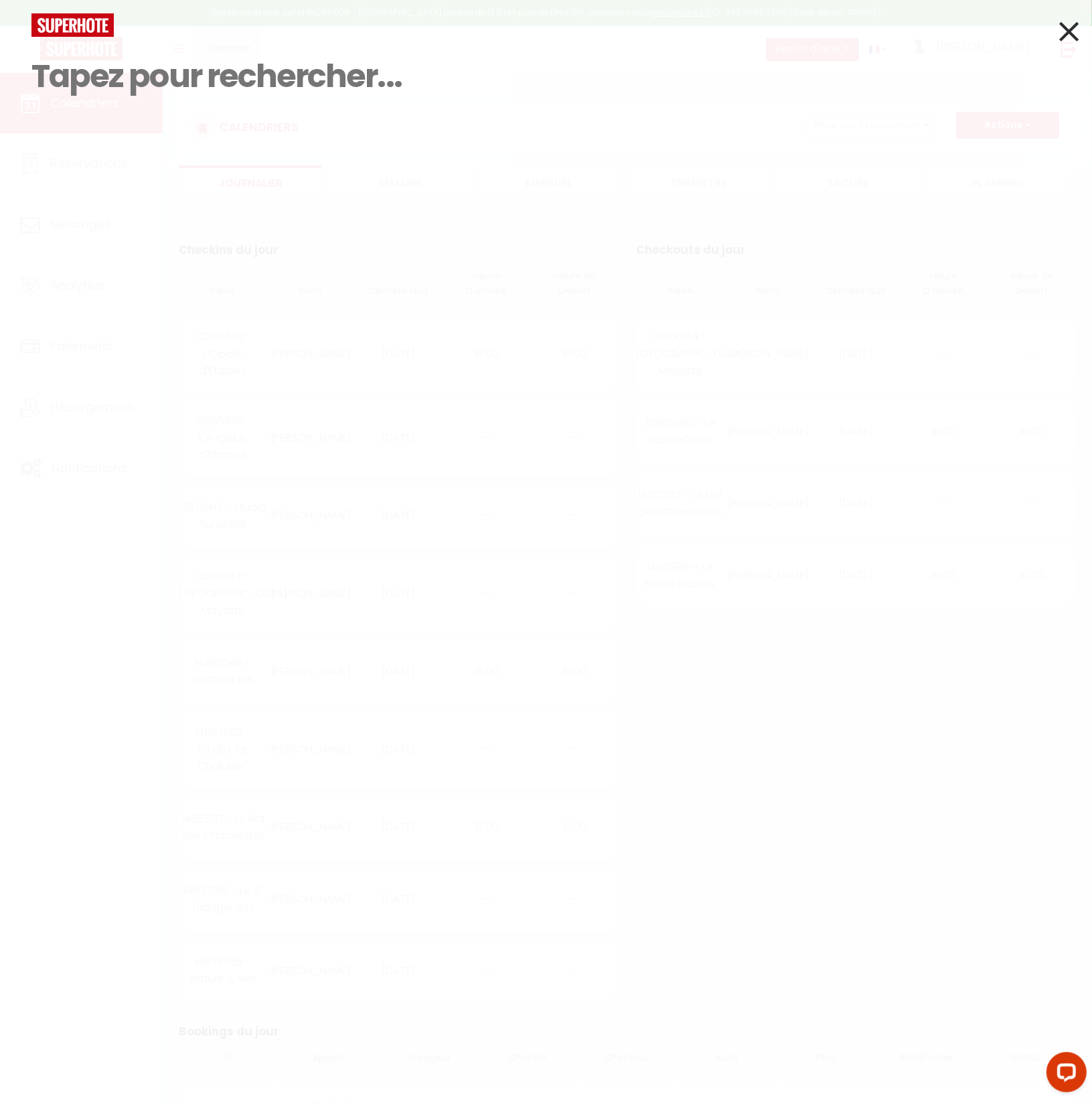
paste input "[PERSON_NAME]"
click at [1074, 27] on icon at bounding box center [1069, 31] width 20 height 34
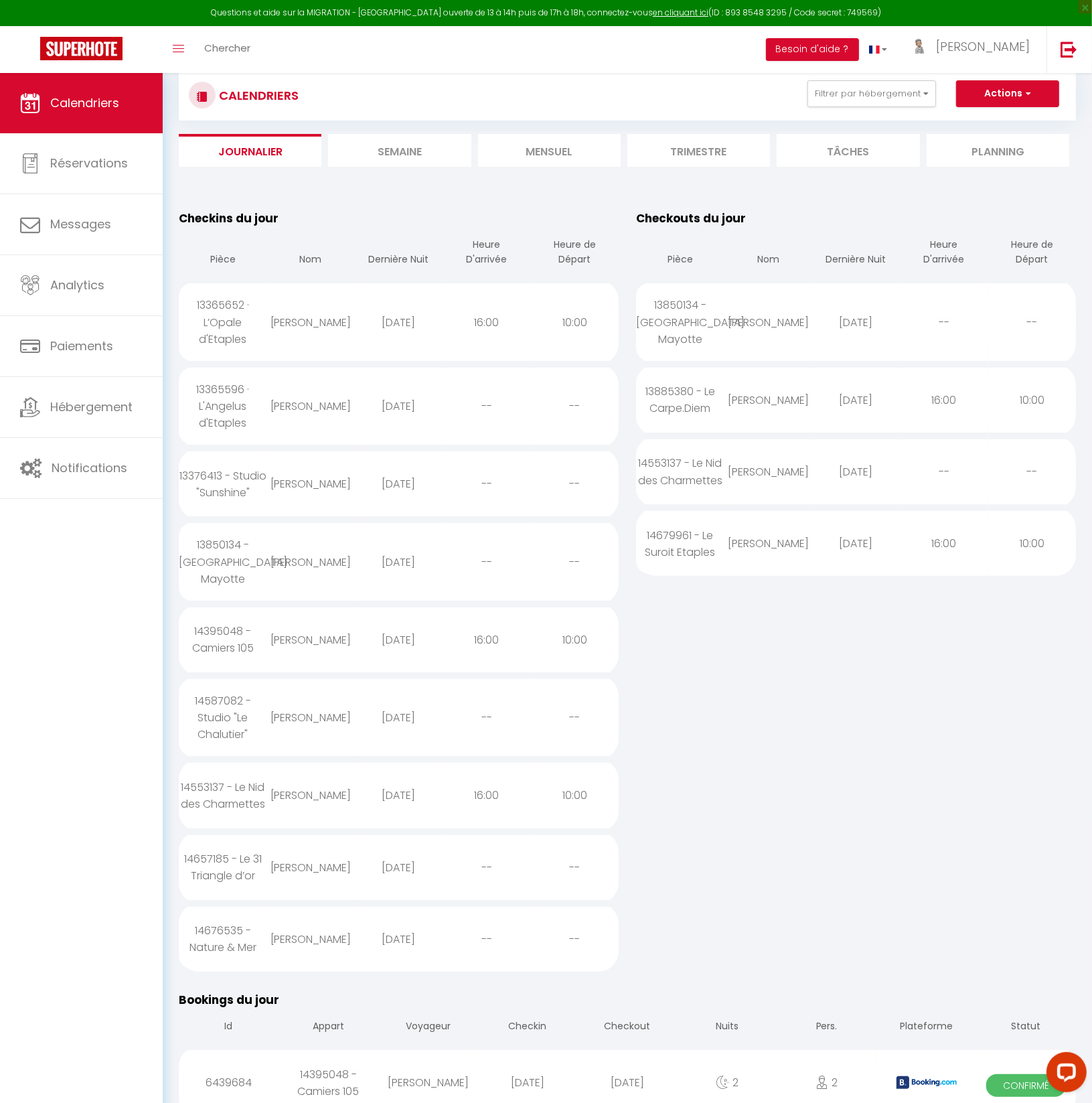
scroll to position [39, 0]
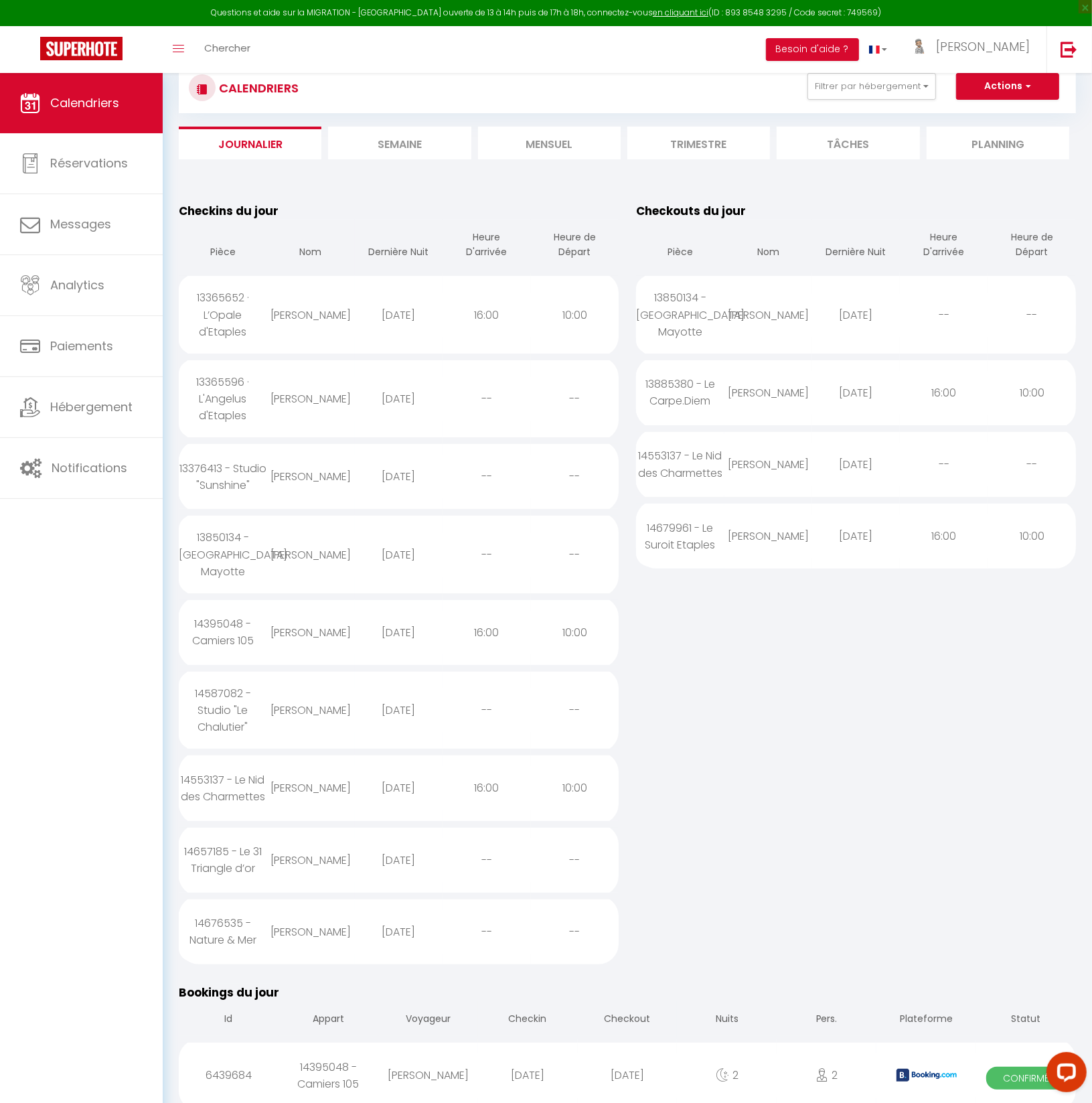
click at [238, 560] on div "13850134 -[GEOGRAPHIC_DATA] Mayotte" at bounding box center [223, 554] width 88 height 77
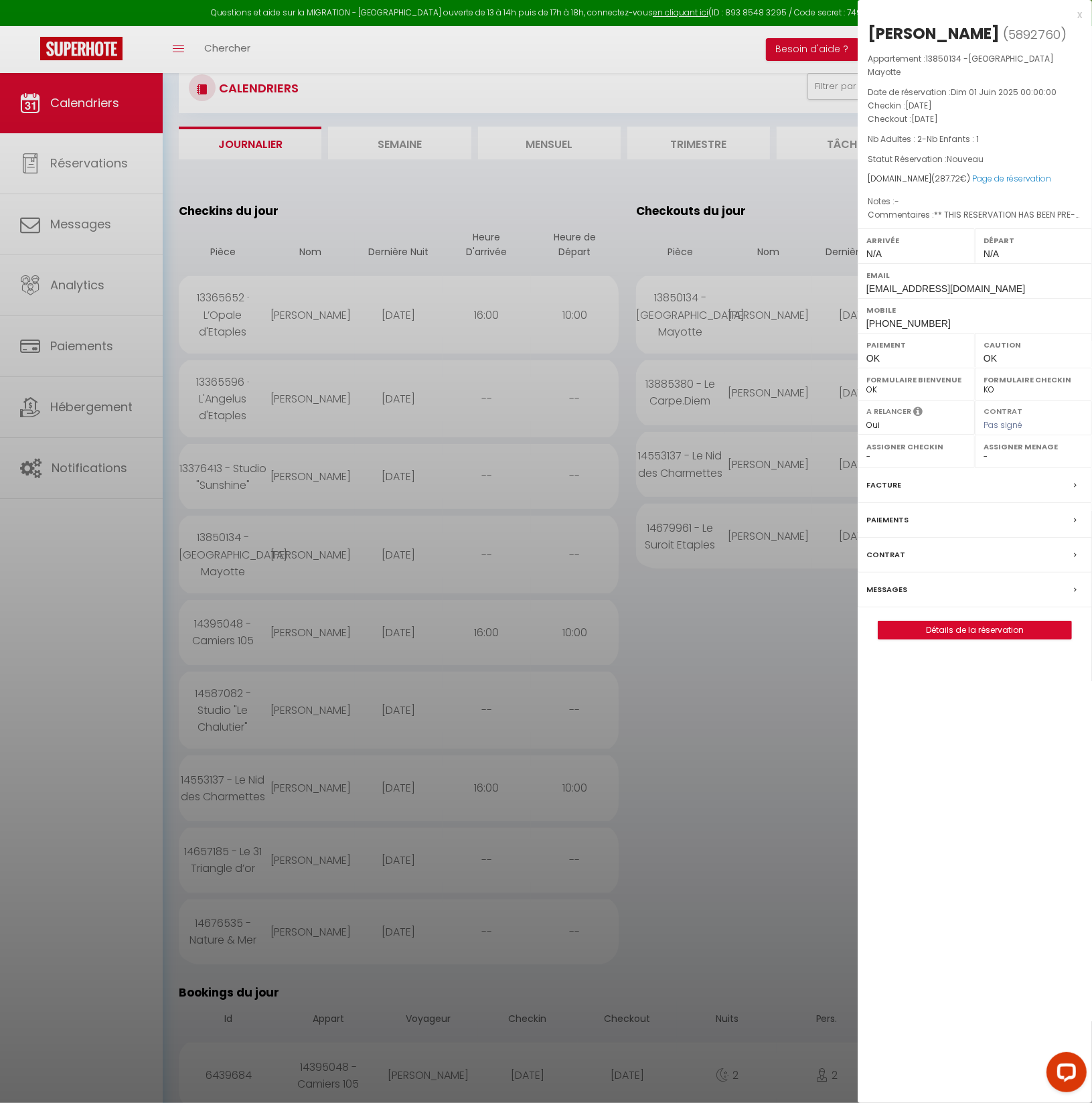
click at [885, 583] on label "Messages" at bounding box center [887, 590] width 41 height 14
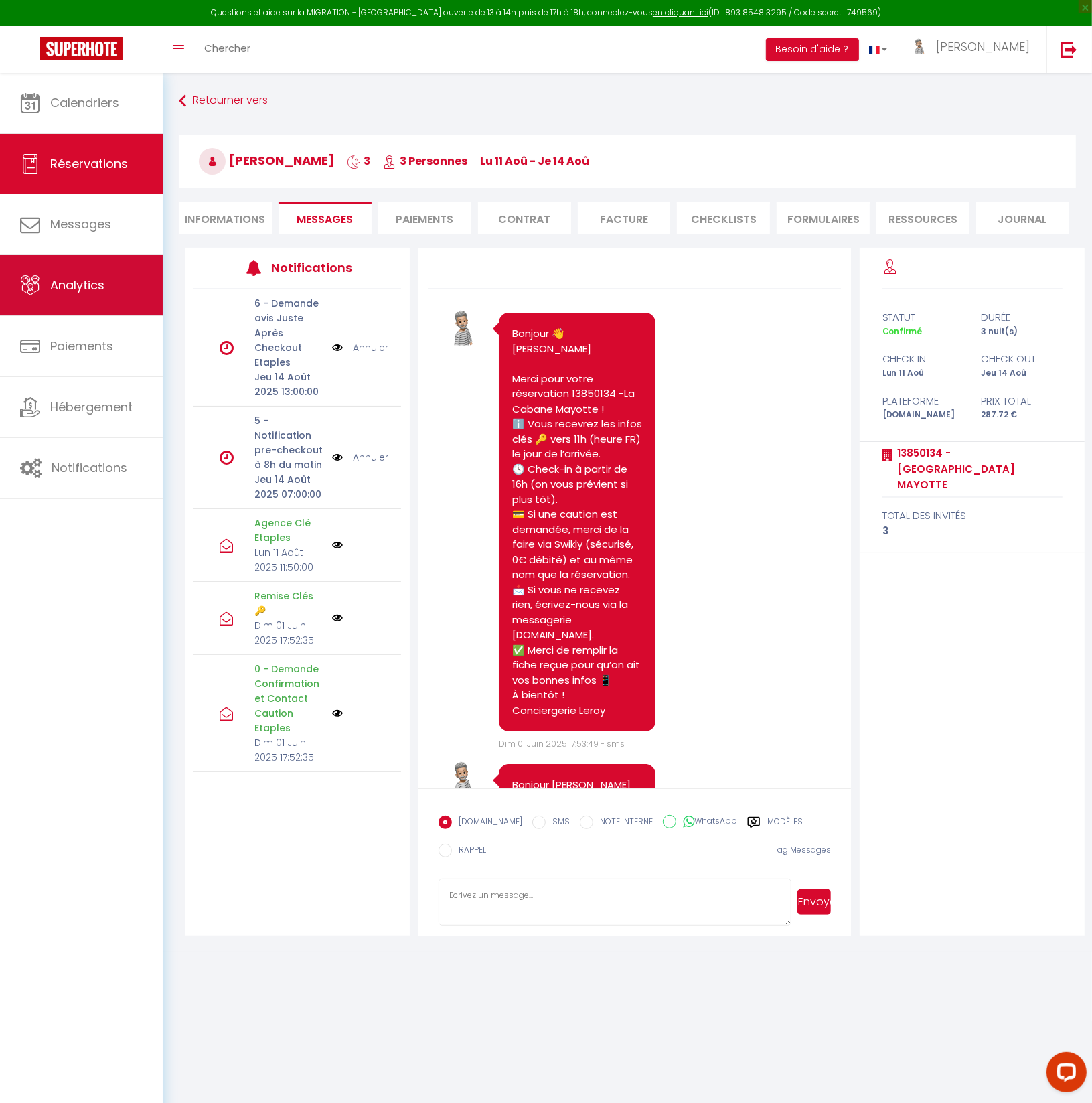
scroll to position [2658, 0]
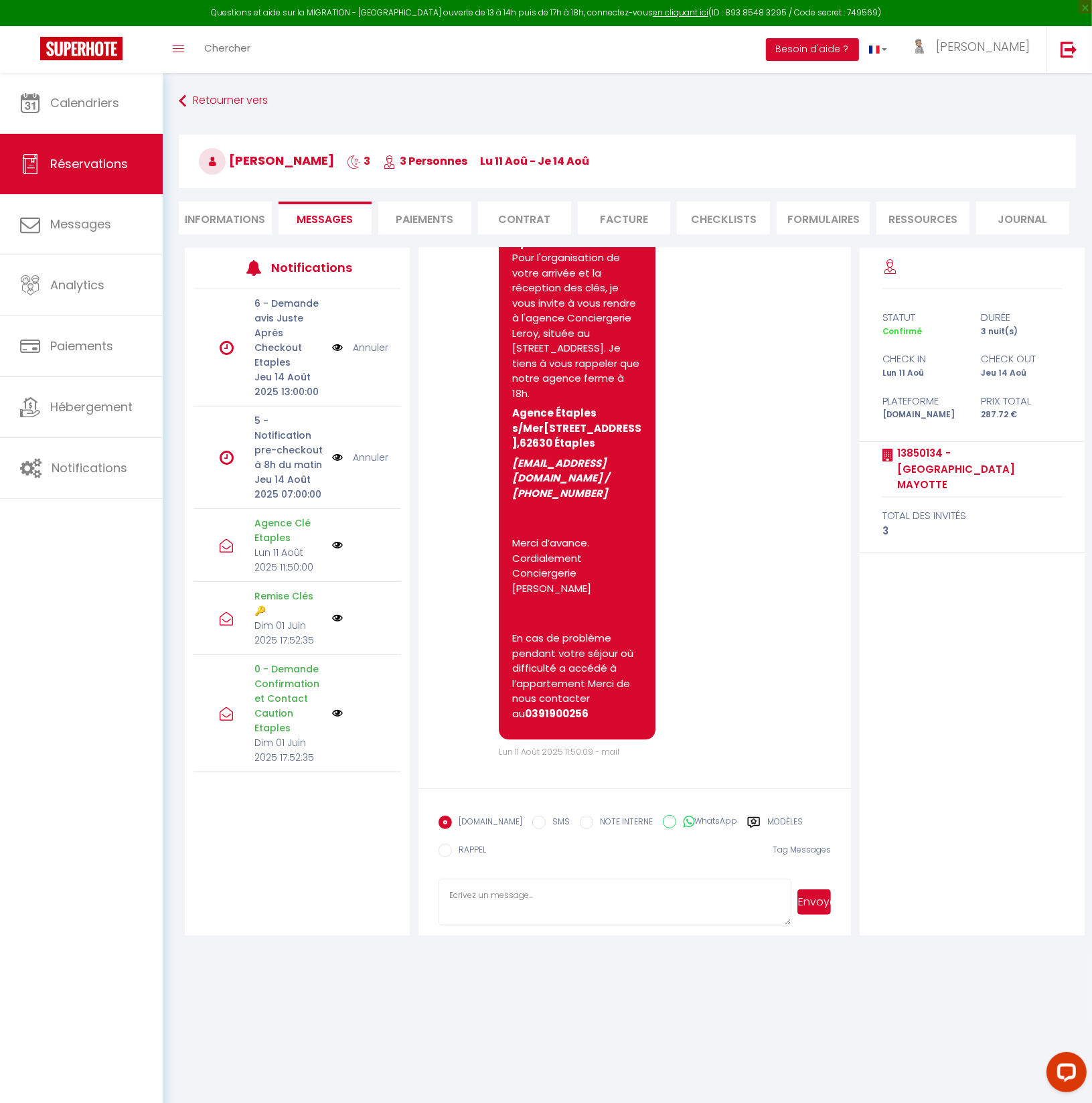
click at [532, 822] on input "SMS" at bounding box center [539, 822] width 13 height 13
click at [503, 892] on textarea at bounding box center [615, 902] width 353 height 47
paste textarea "13850134 - [GEOGRAPHIC_DATA] [STREET_ADDRESS] Cucq RDC APPART 4 Stationnement N…"
click at [819, 902] on button "Envoyer" at bounding box center [814, 902] width 34 height 26
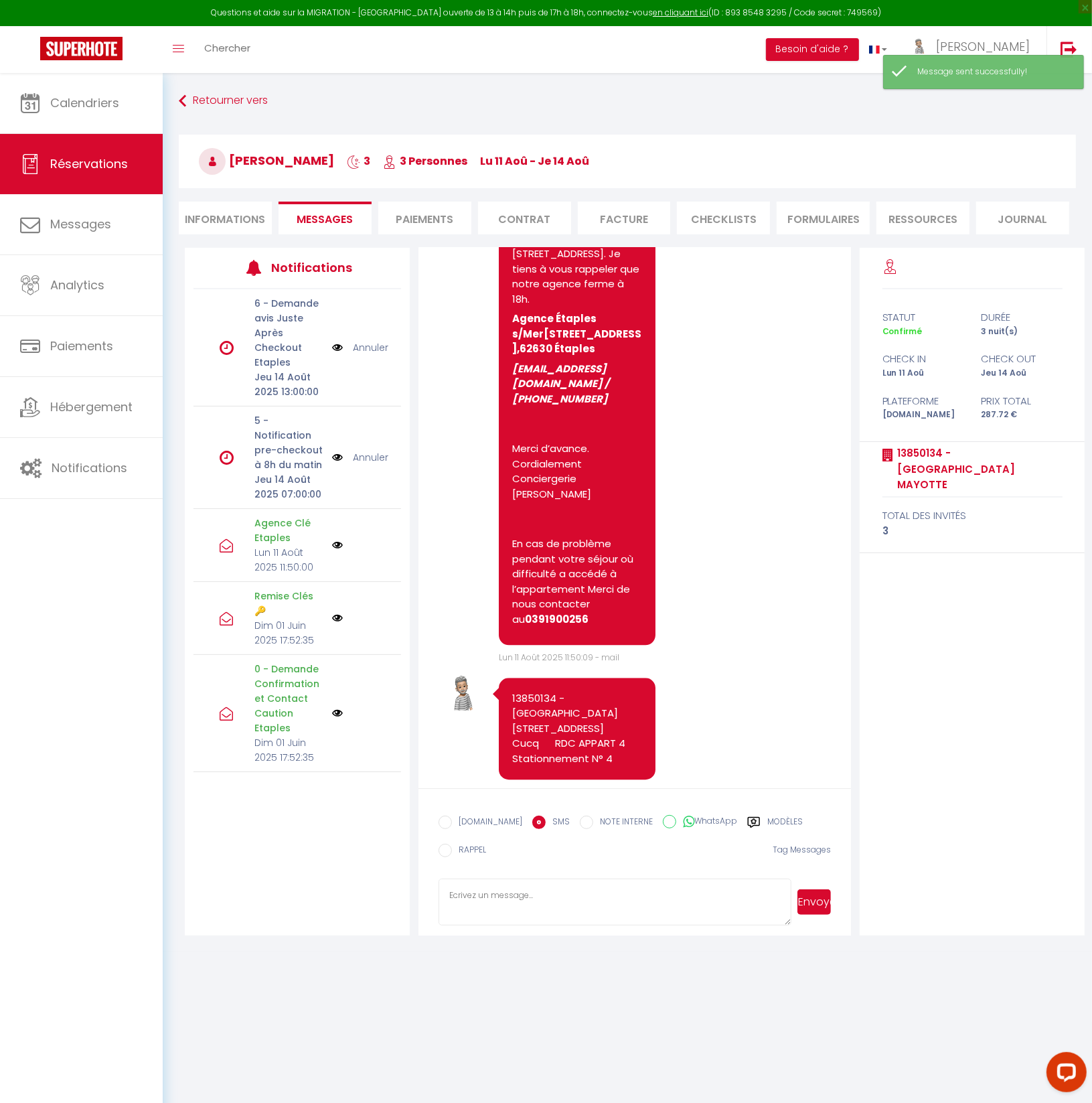
scroll to position [2793, 0]
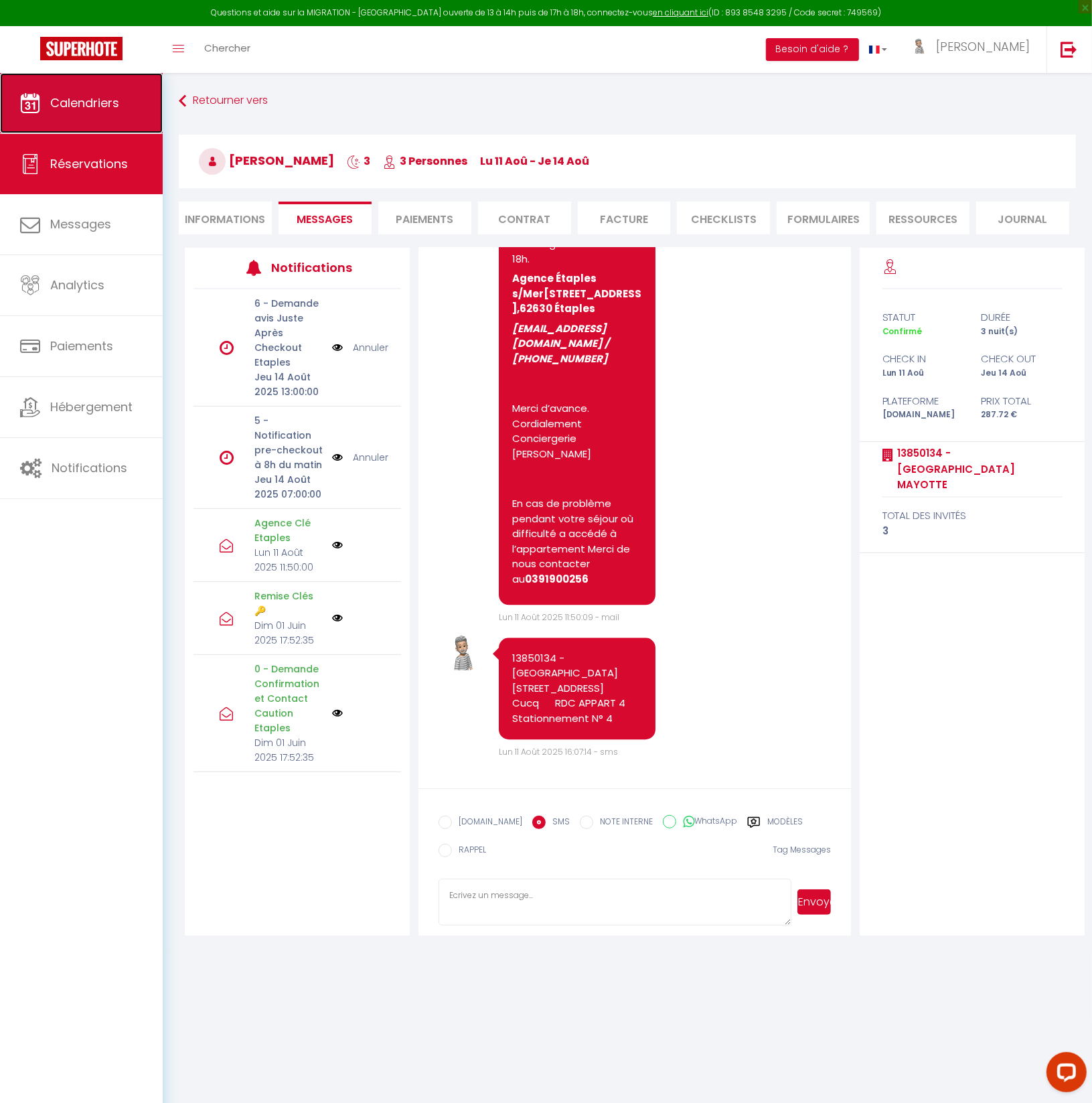
click at [99, 103] on span "Calendriers" at bounding box center [85, 103] width 69 height 17
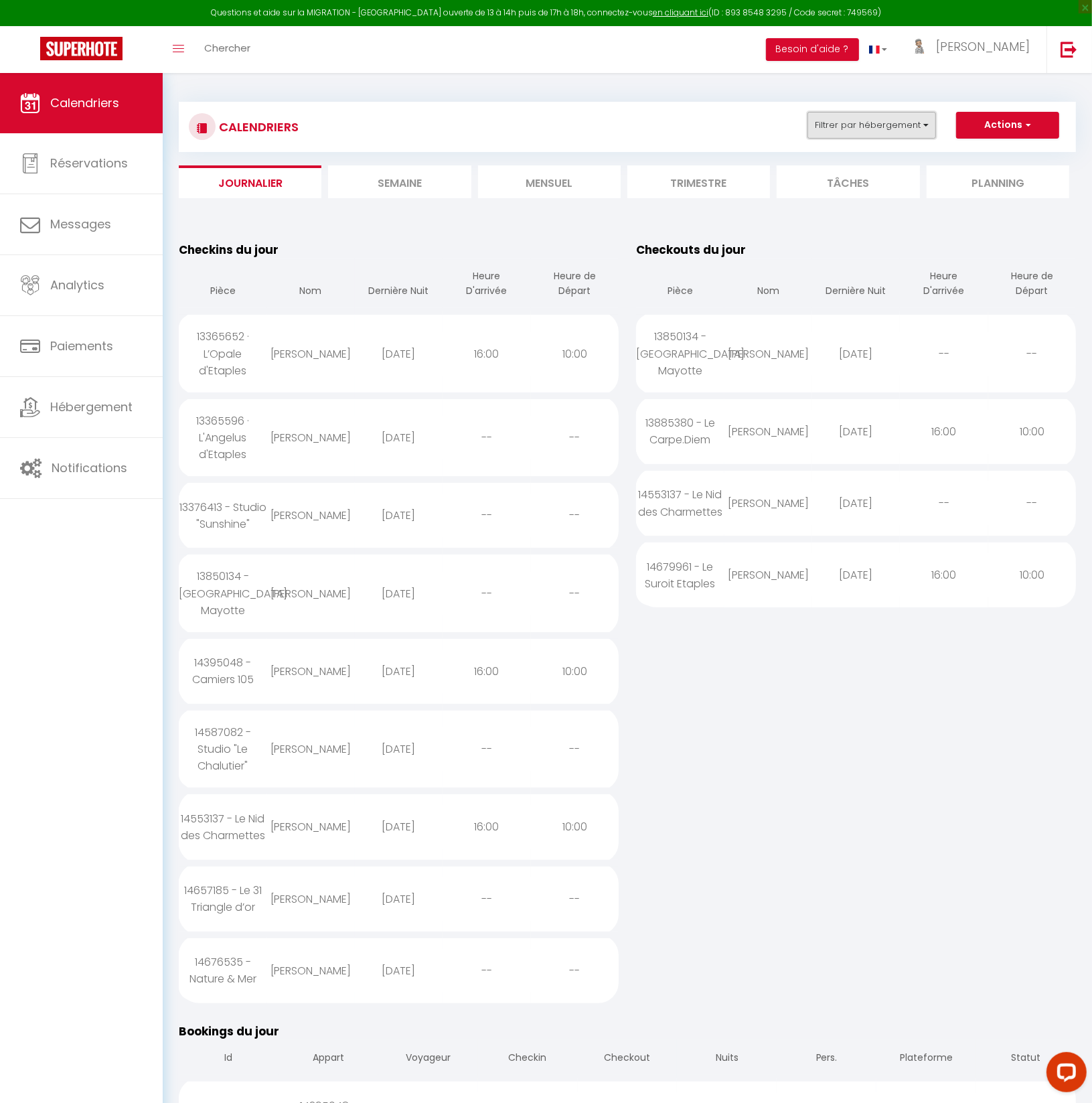
click at [856, 127] on button "Filtrer par hébergement" at bounding box center [872, 125] width 129 height 27
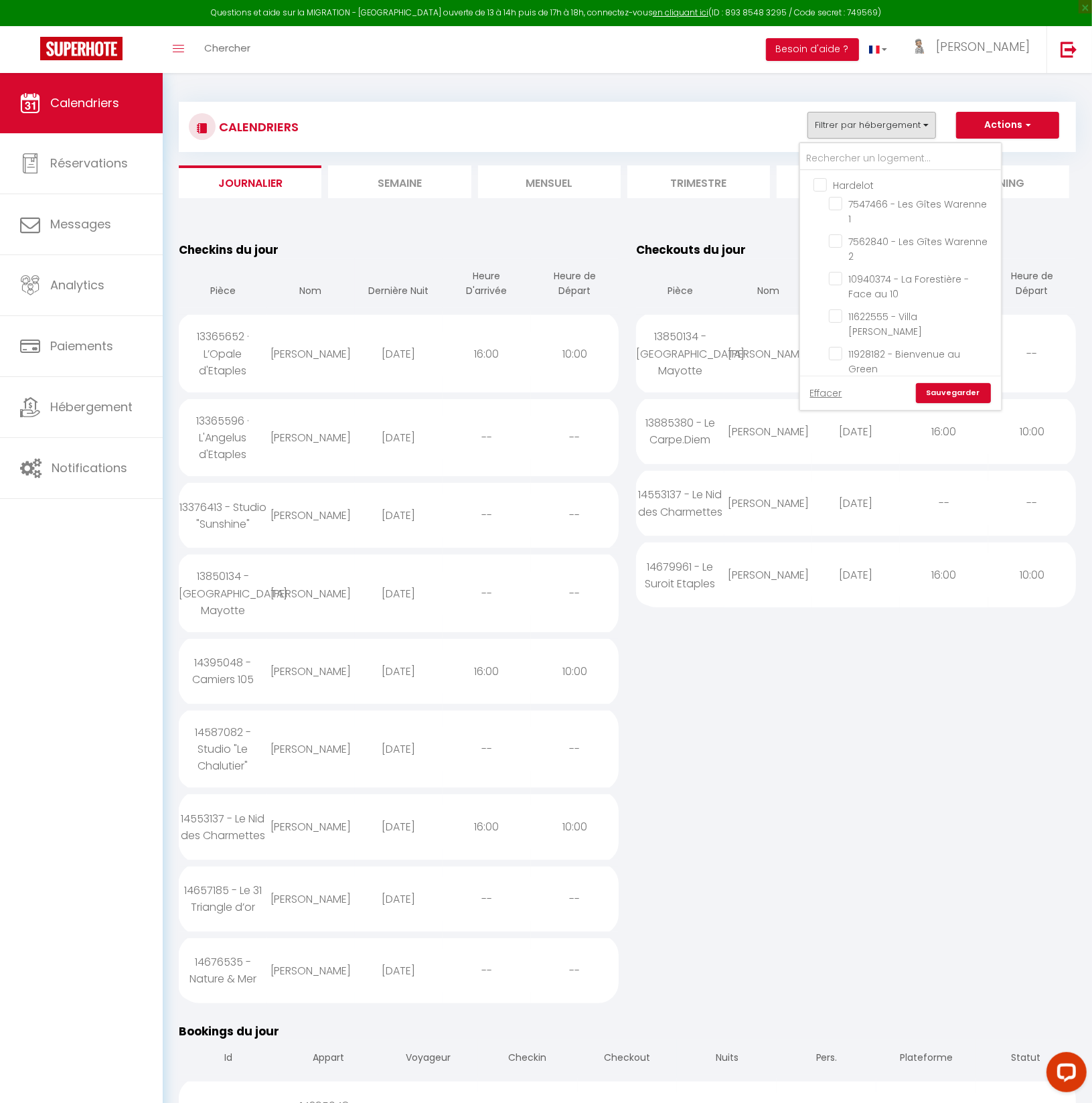
click at [822, 181] on input "Hardelot" at bounding box center [914, 184] width 201 height 13
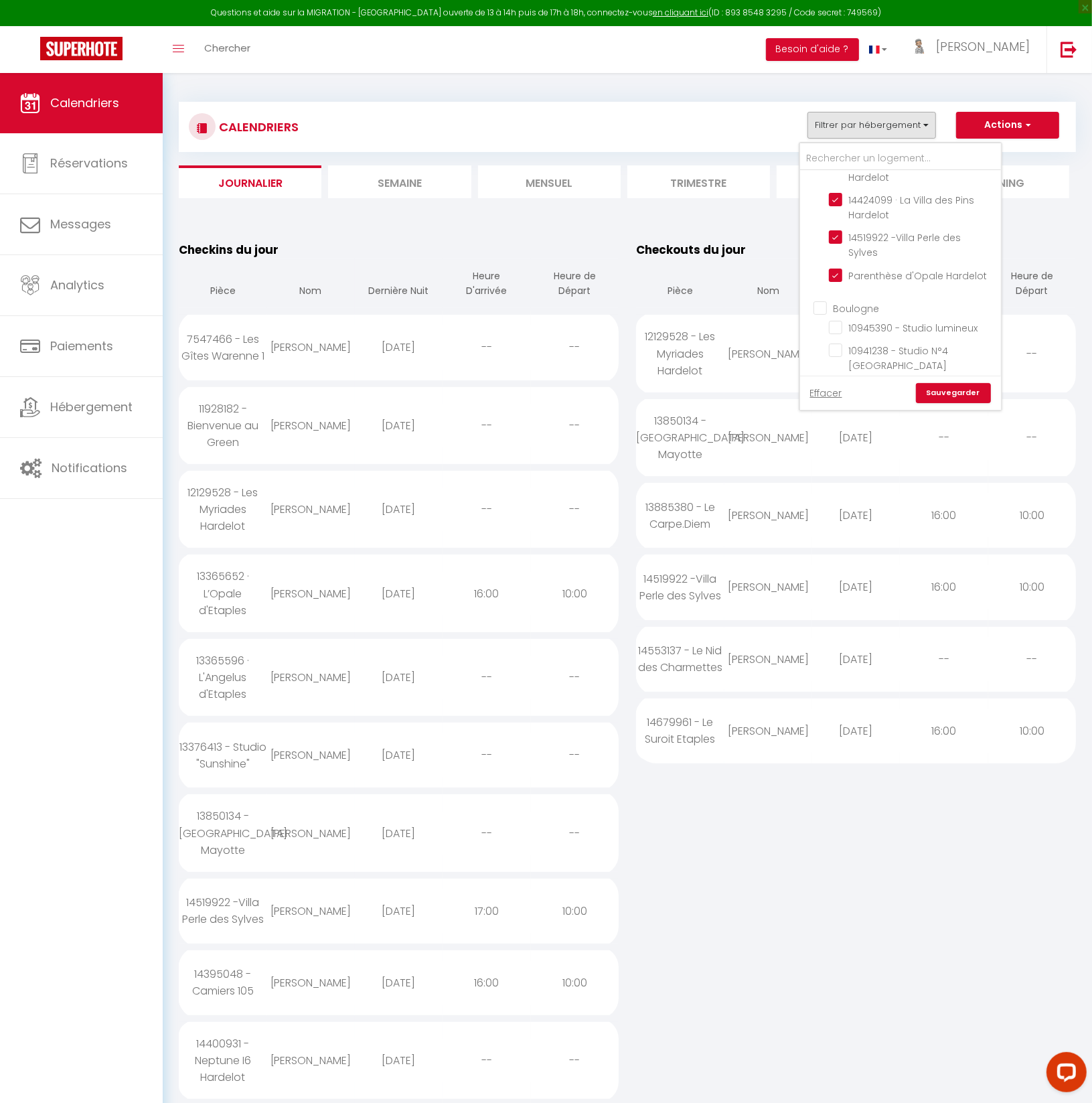
scroll to position [552, 0]
click at [822, 302] on input "Boulogne" at bounding box center [914, 308] width 201 height 13
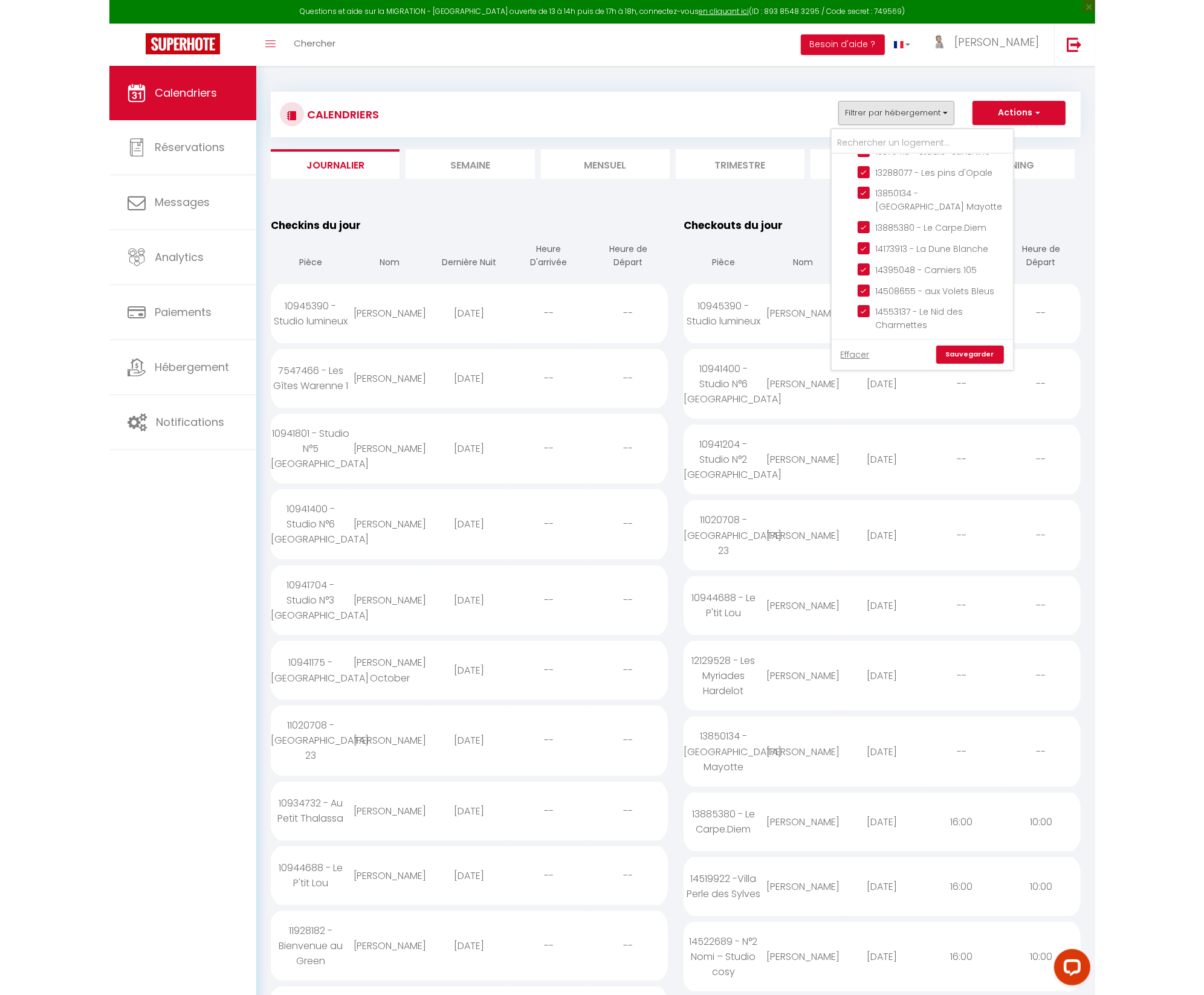
scroll to position [7, 0]
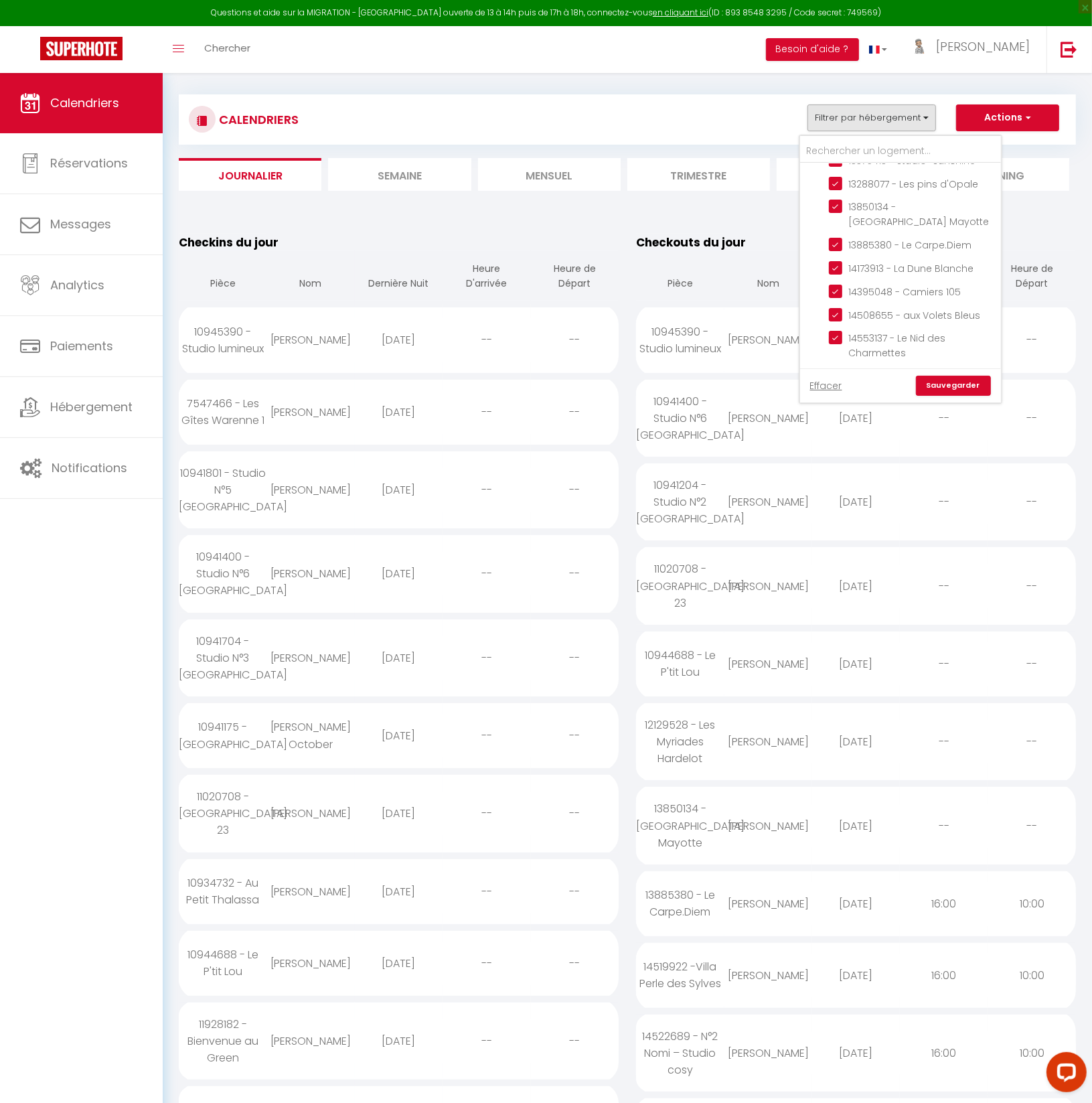
click at [821, 486] on input "Contrat à La Carte" at bounding box center [914, 493] width 201 height 13
click at [961, 386] on link "Sauvegarder" at bounding box center [954, 385] width 75 height 20
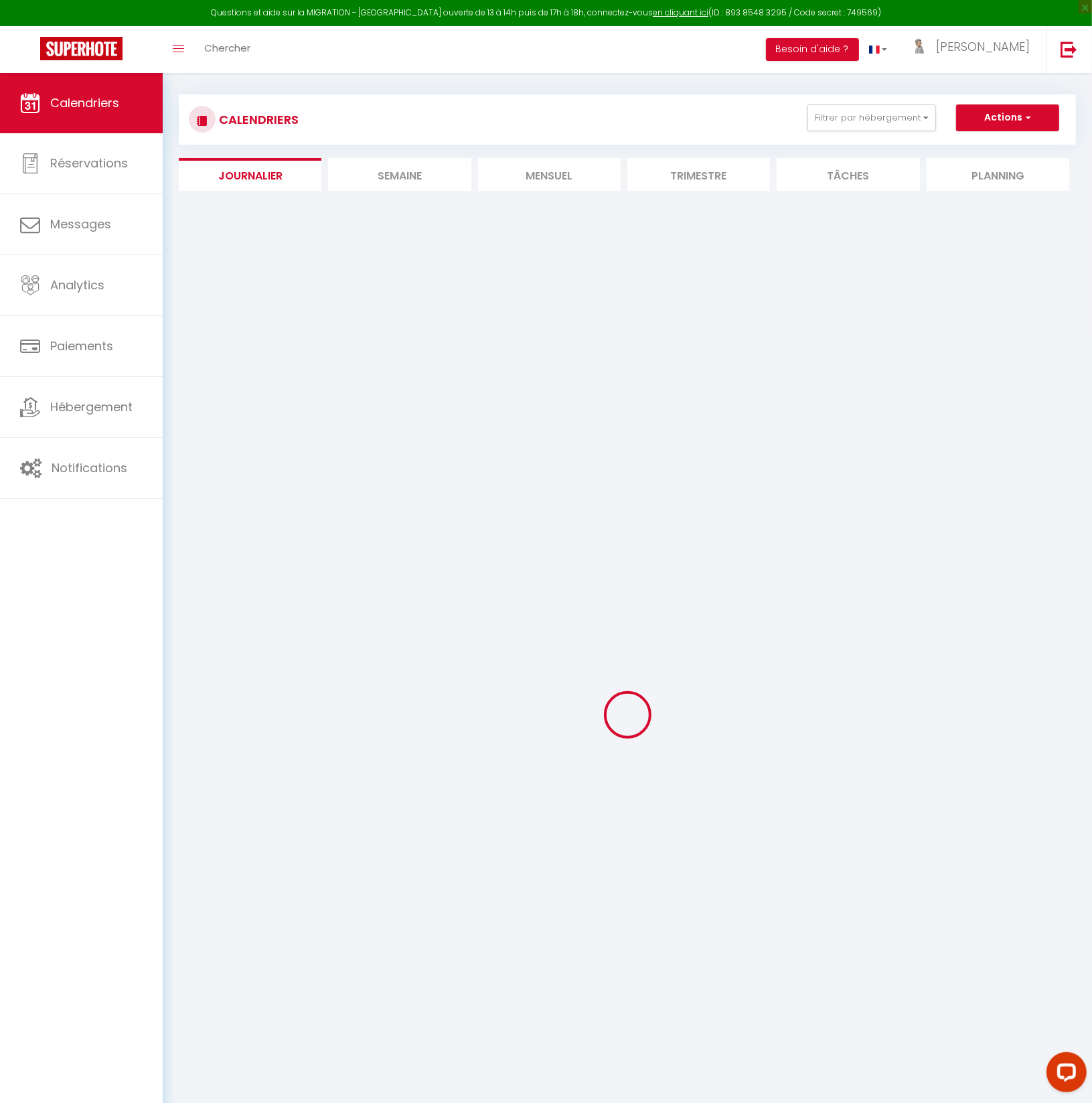
click at [414, 177] on li "Semaine" at bounding box center [399, 174] width 143 height 33
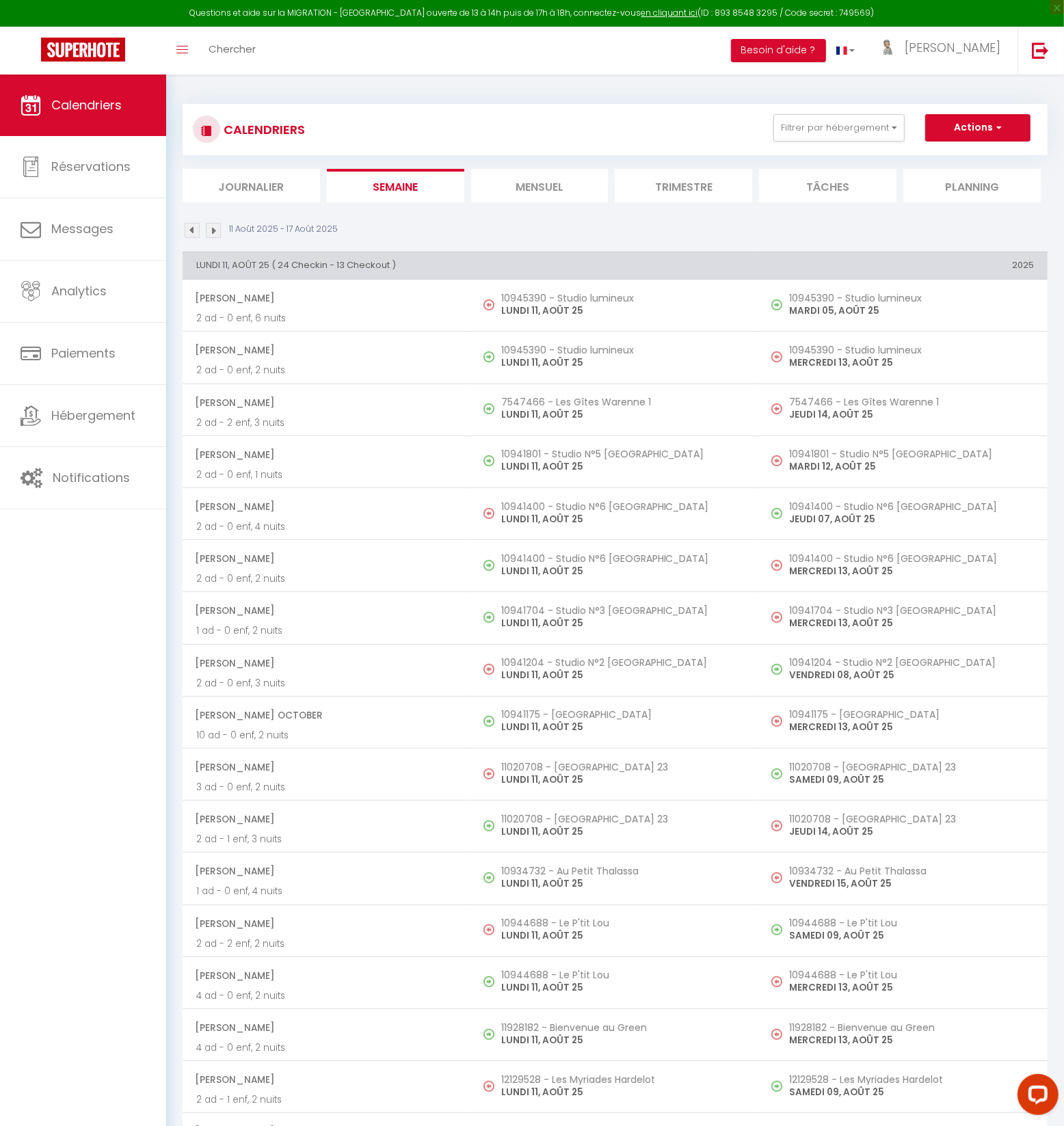
click at [257, 191] on li "Journalier" at bounding box center [251, 185] width 138 height 34
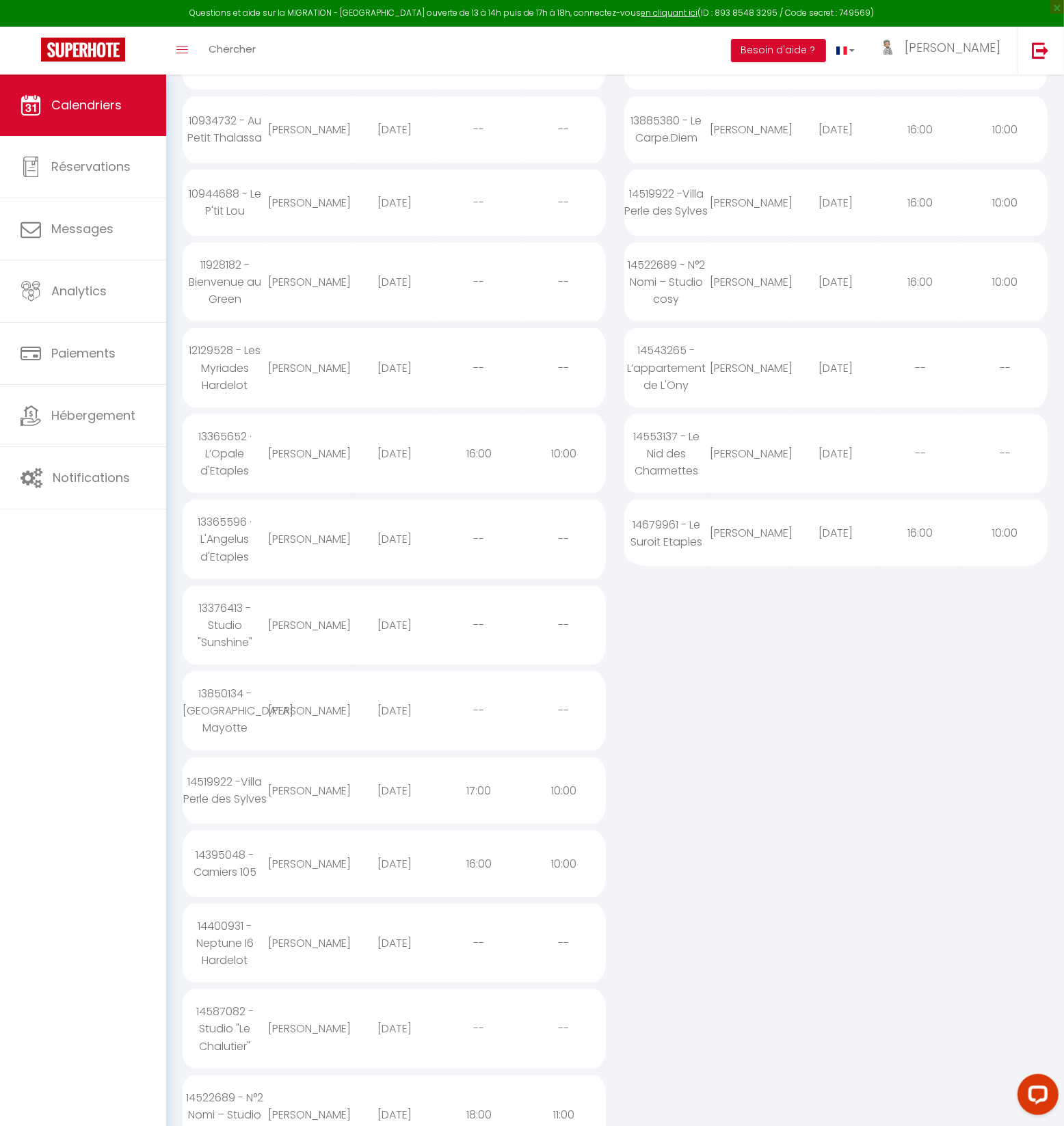
scroll to position [805, 0]
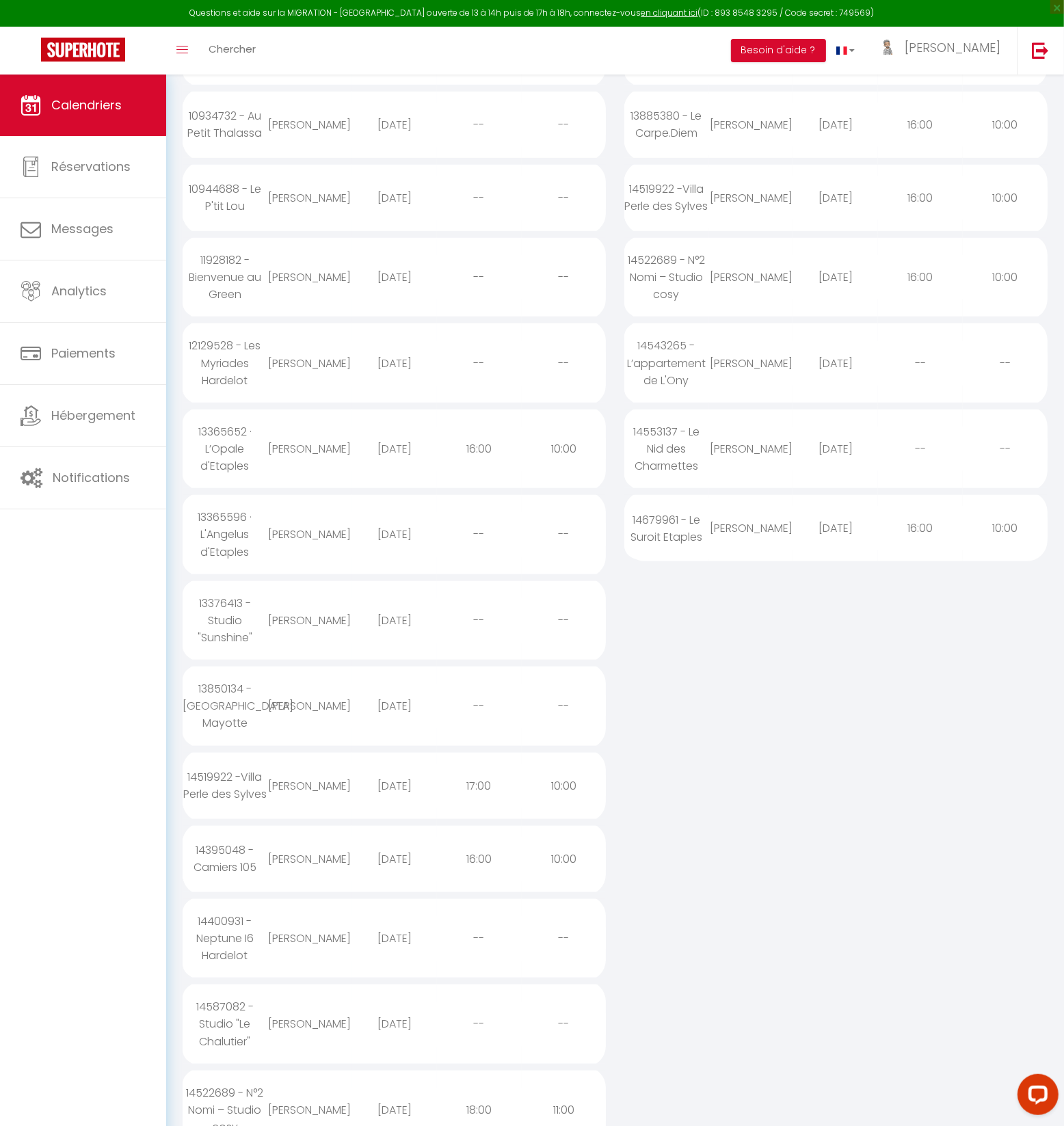
click at [231, 356] on div "12129528 - Les Myriades Hardelot" at bounding box center [224, 363] width 84 height 79
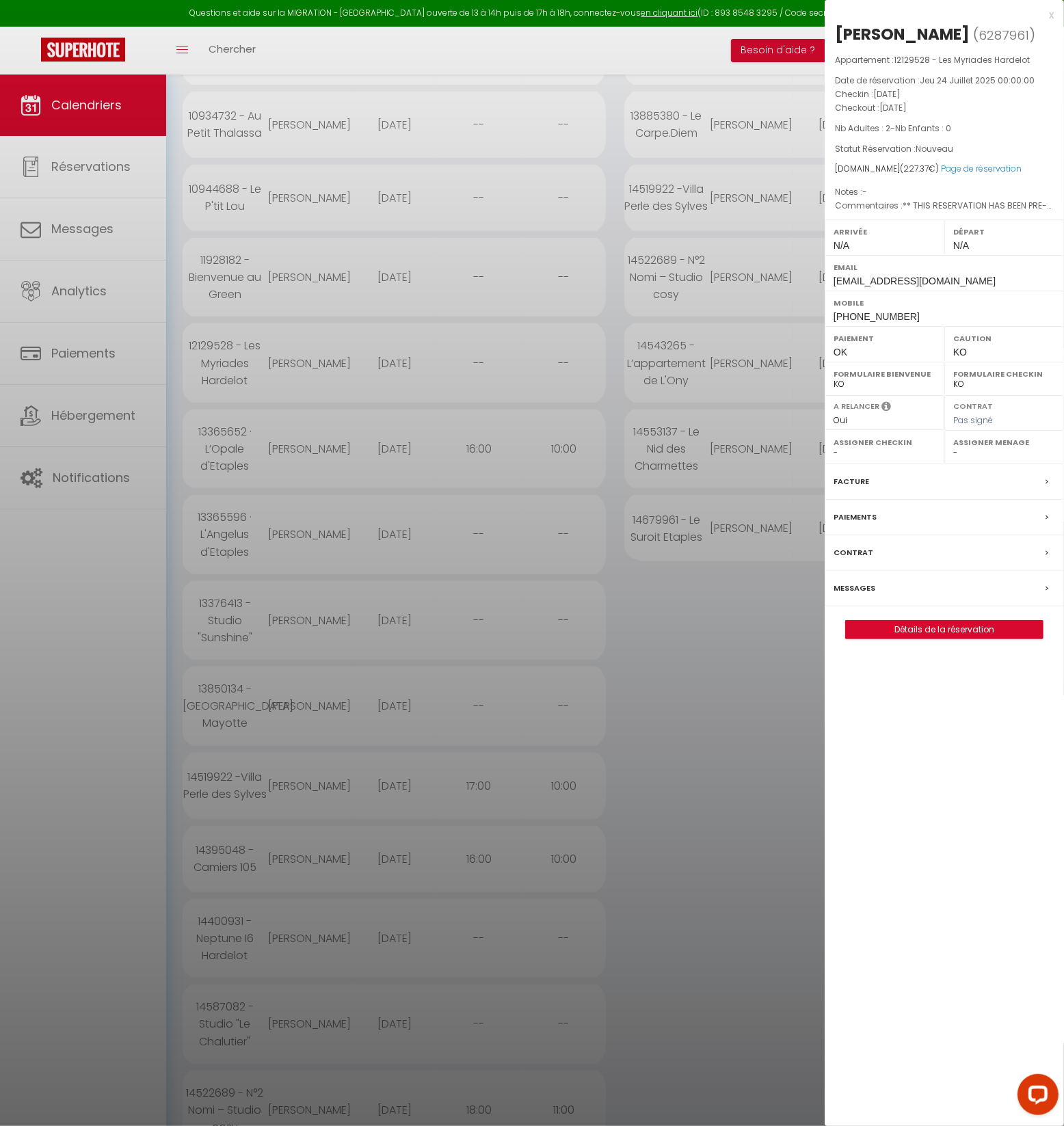
click at [855, 581] on label "Messages" at bounding box center [855, 588] width 42 height 14
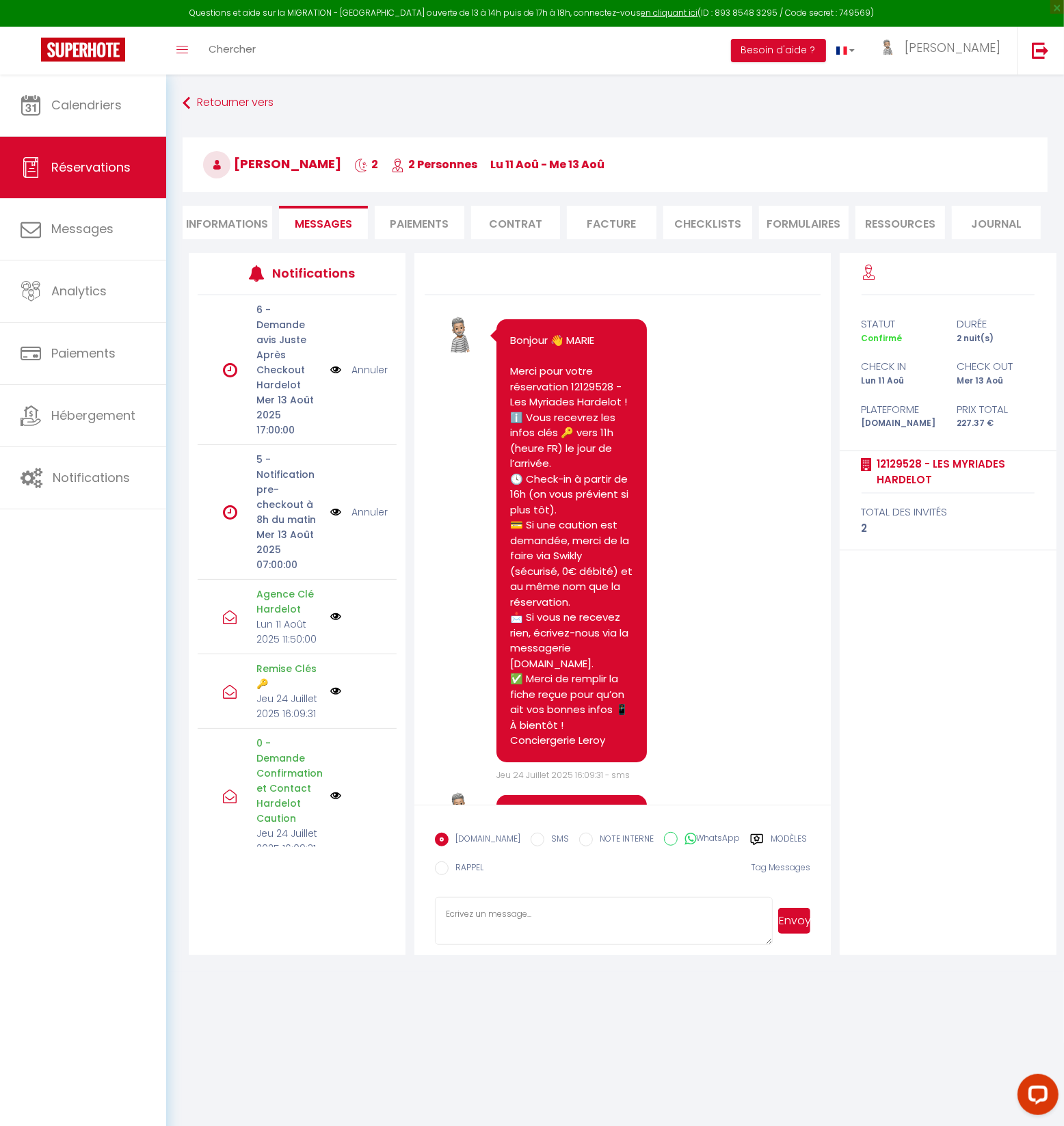
scroll to position [2659, 0]
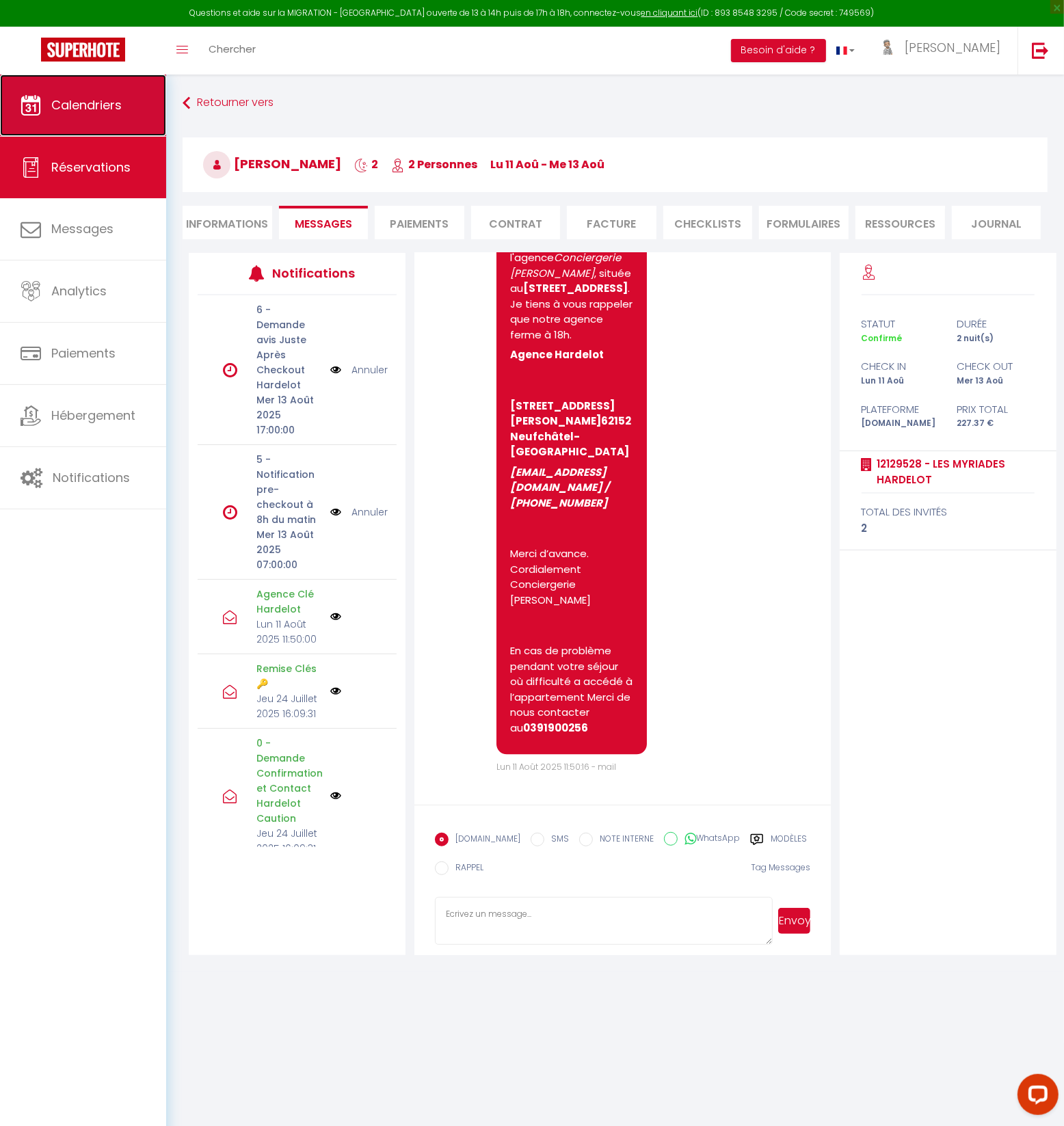
click at [90, 100] on span "Calendriers" at bounding box center [87, 105] width 70 height 17
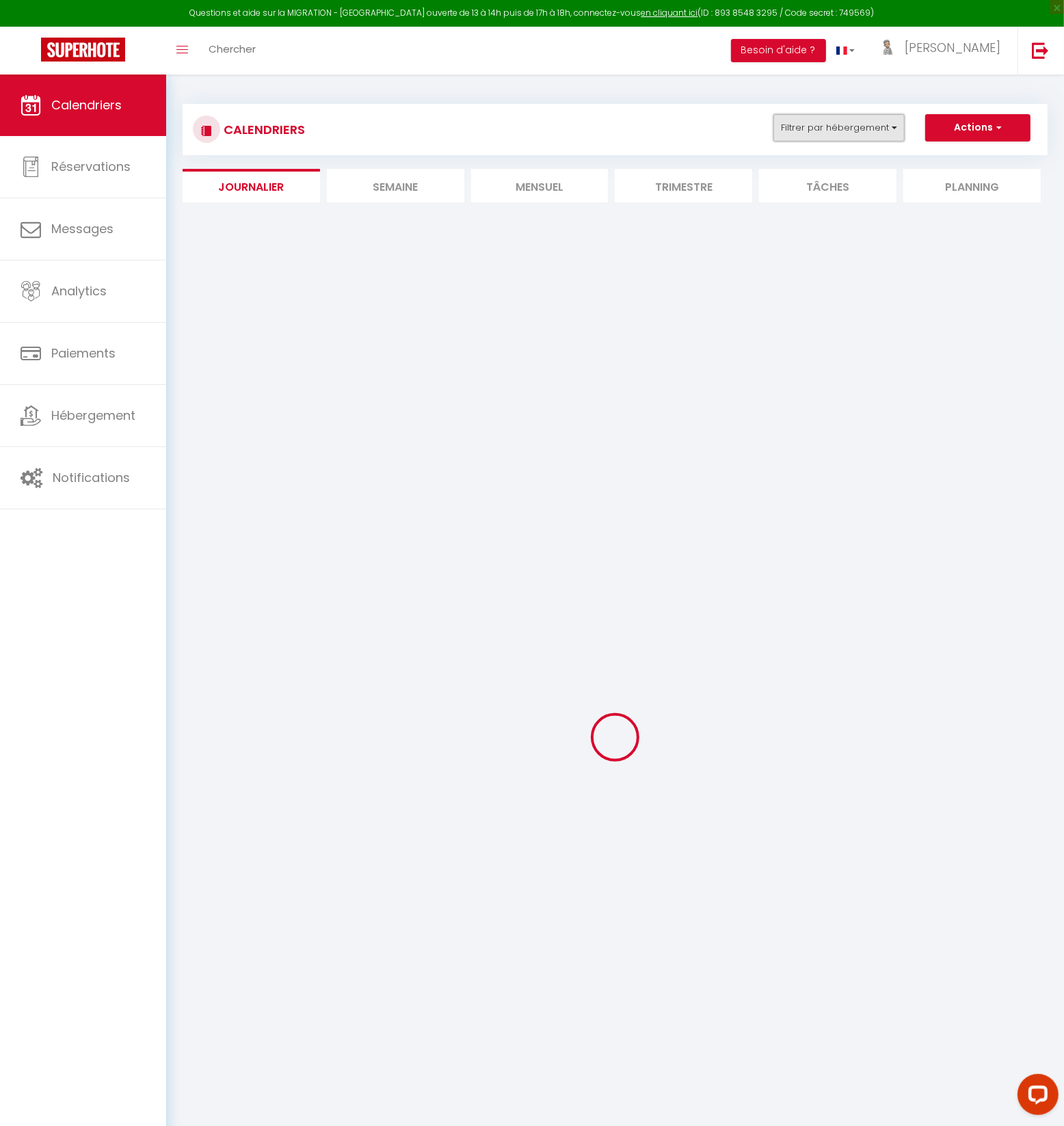
click at [842, 130] on button "Filtrer par hébergement" at bounding box center [839, 128] width 132 height 28
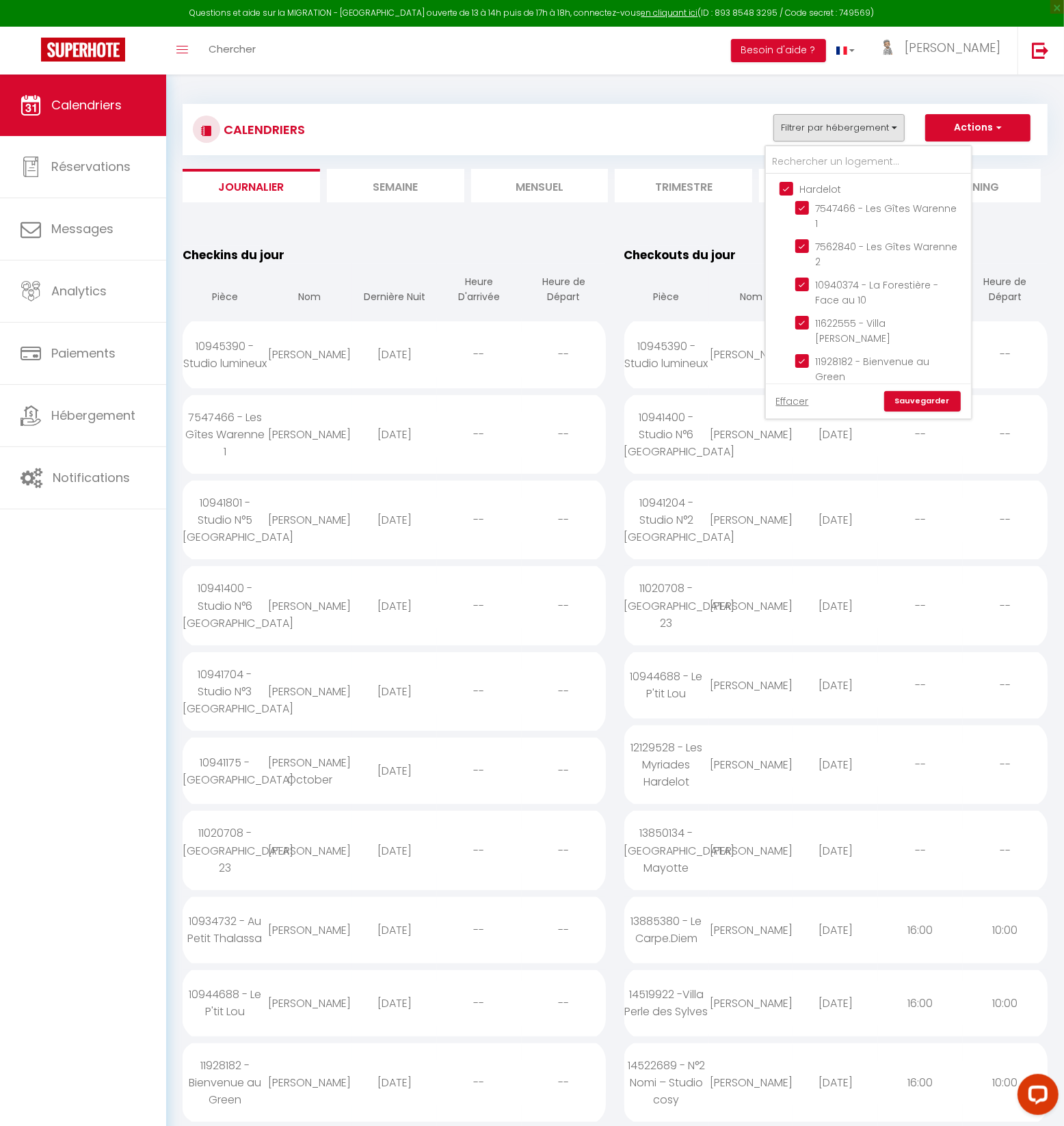
click at [787, 185] on input "Hardelot" at bounding box center [882, 188] width 205 height 13
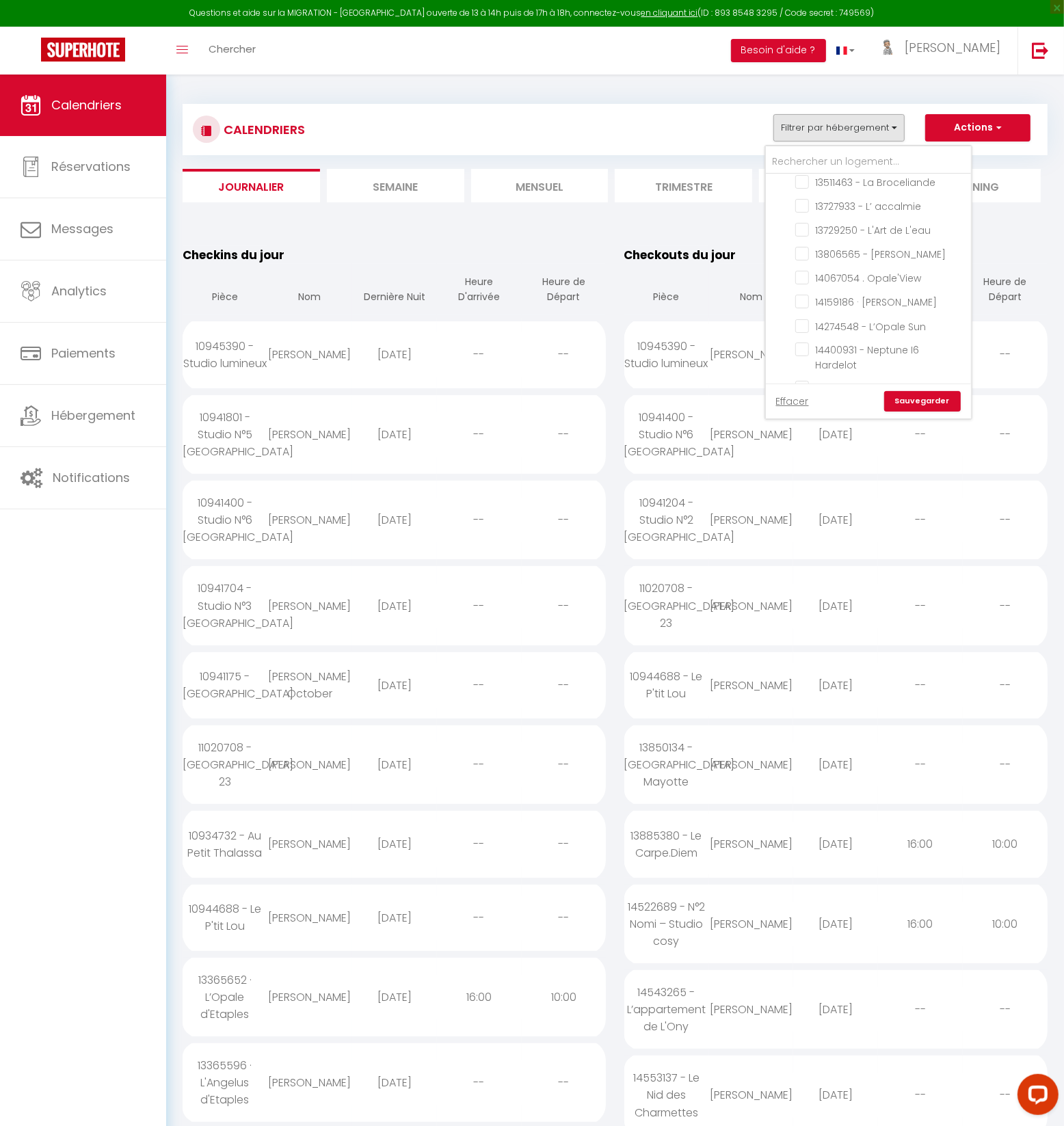
scroll to position [396, 0]
click at [808, 367] on input "14424099 · La Villa des Pins Hardelot" at bounding box center [880, 374] width 171 height 13
click at [790, 477] on input "Boulogne" at bounding box center [882, 484] width 205 height 13
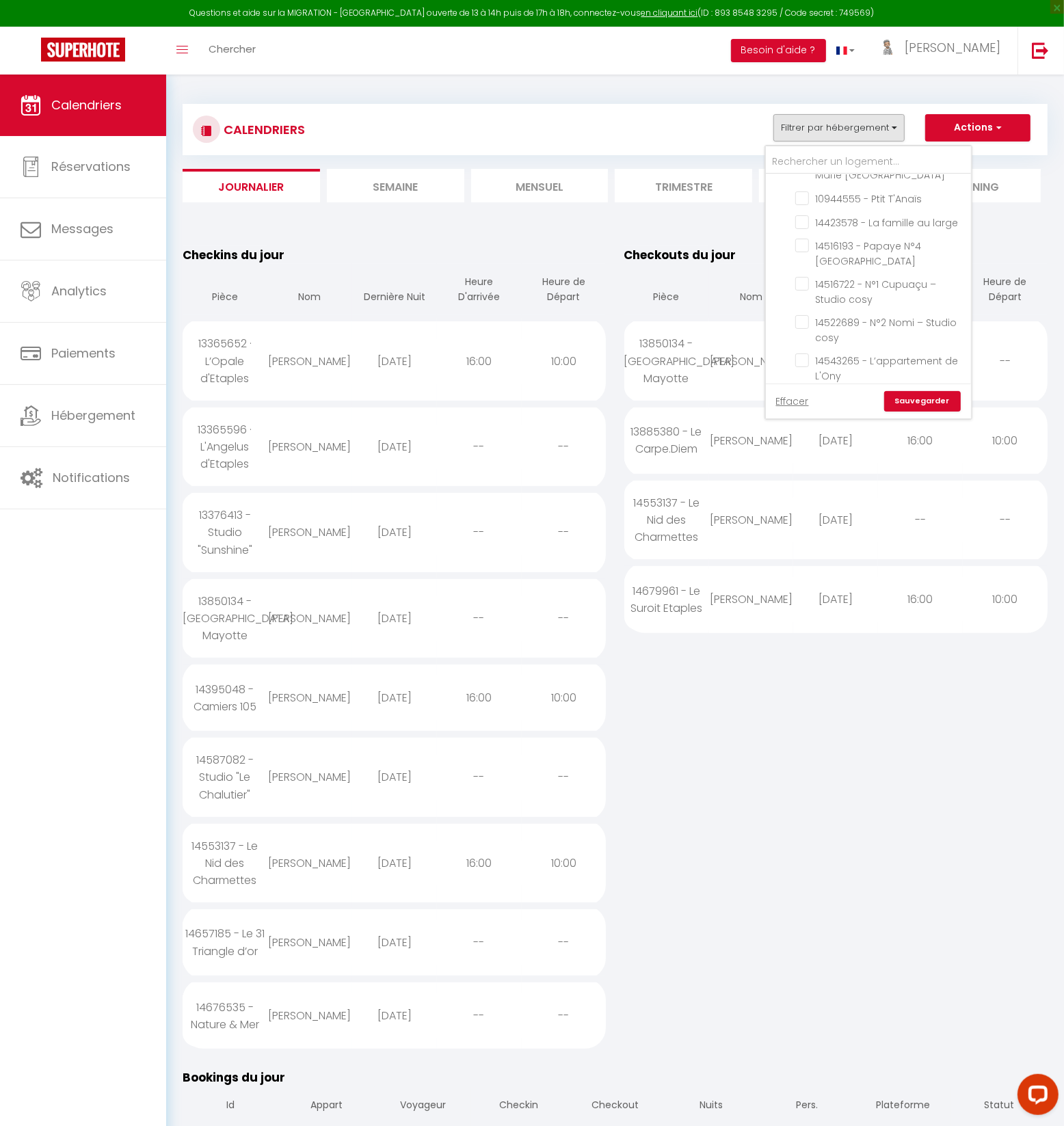
scroll to position [1219, 0]
click at [789, 490] on input "Agence Etaples" at bounding box center [882, 496] width 205 height 13
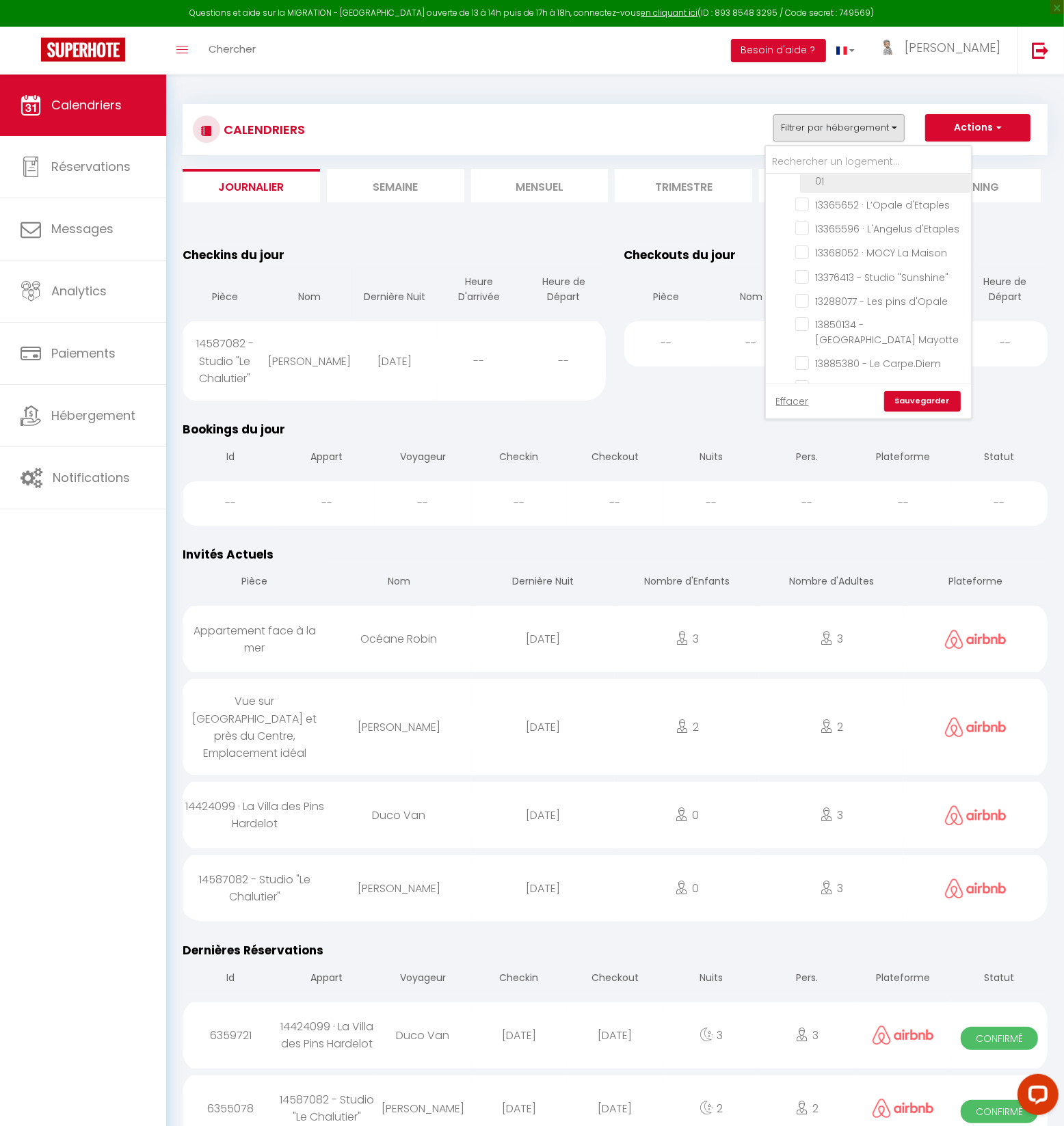
scroll to position [1676, 0]
click at [790, 504] on input "Contrat à La Carte" at bounding box center [882, 511] width 205 height 13
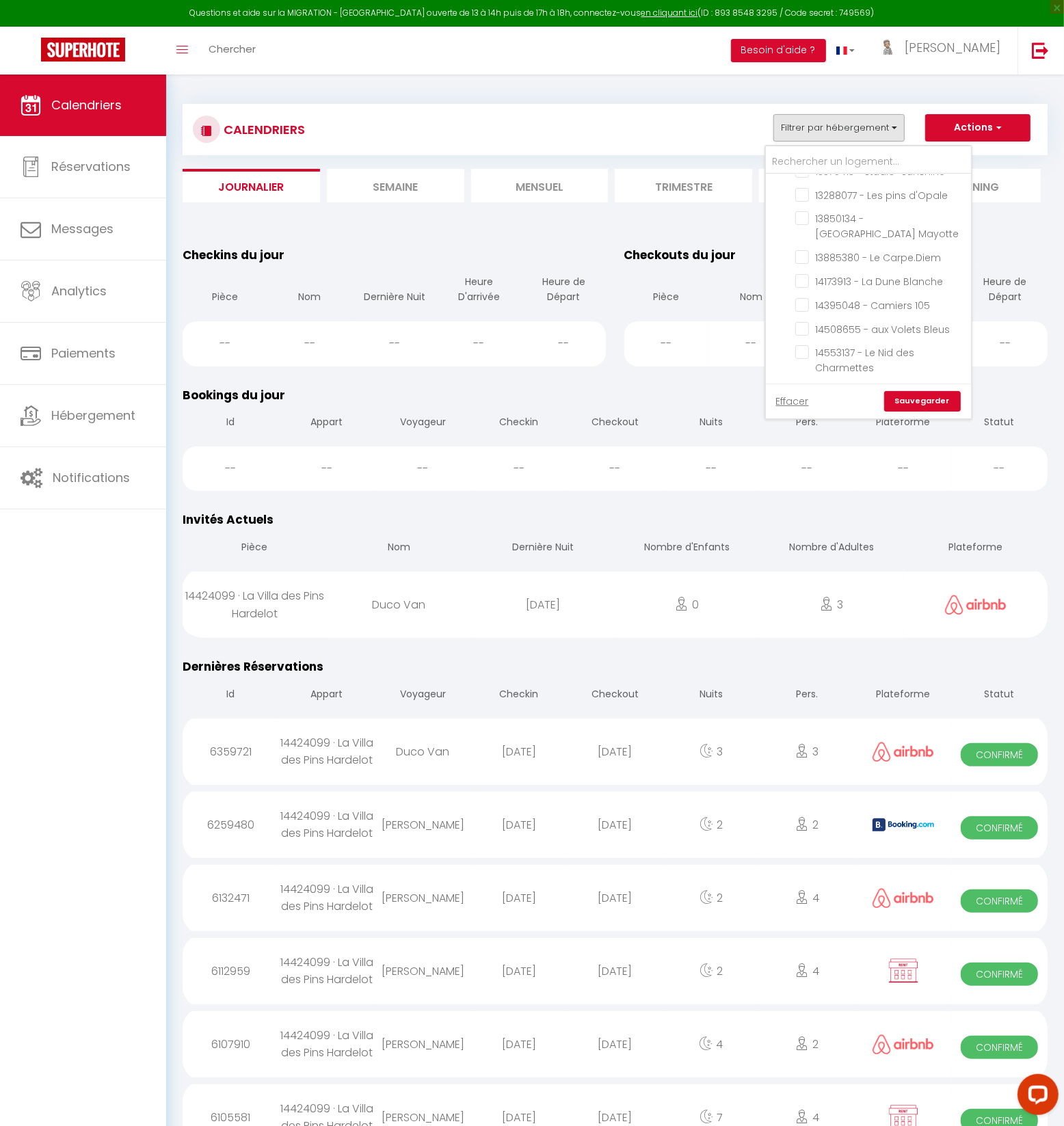
click at [931, 402] on link "Sauvegarder" at bounding box center [922, 401] width 76 height 20
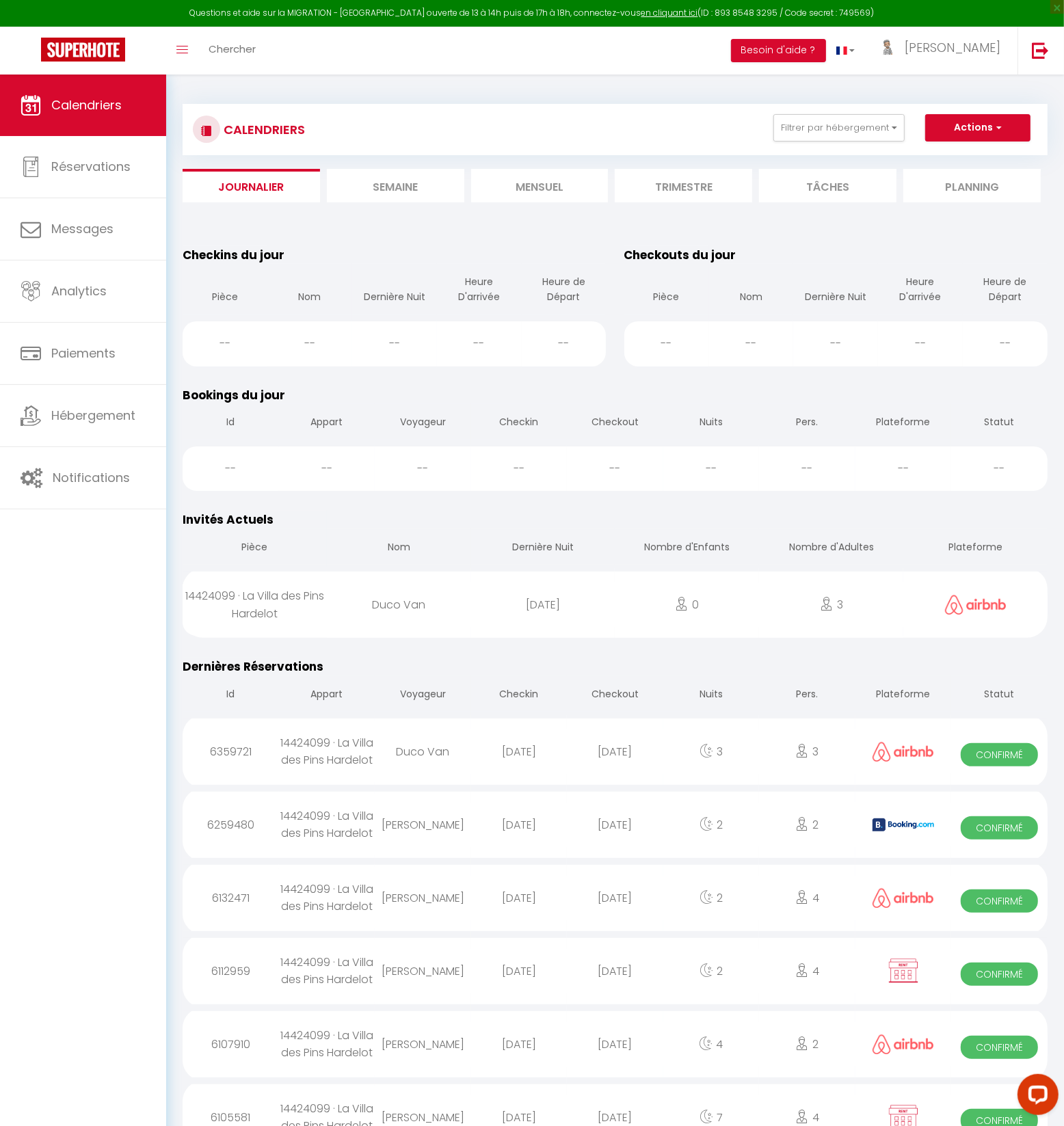
click at [527, 183] on li "Mensuel" at bounding box center [540, 185] width 138 height 34
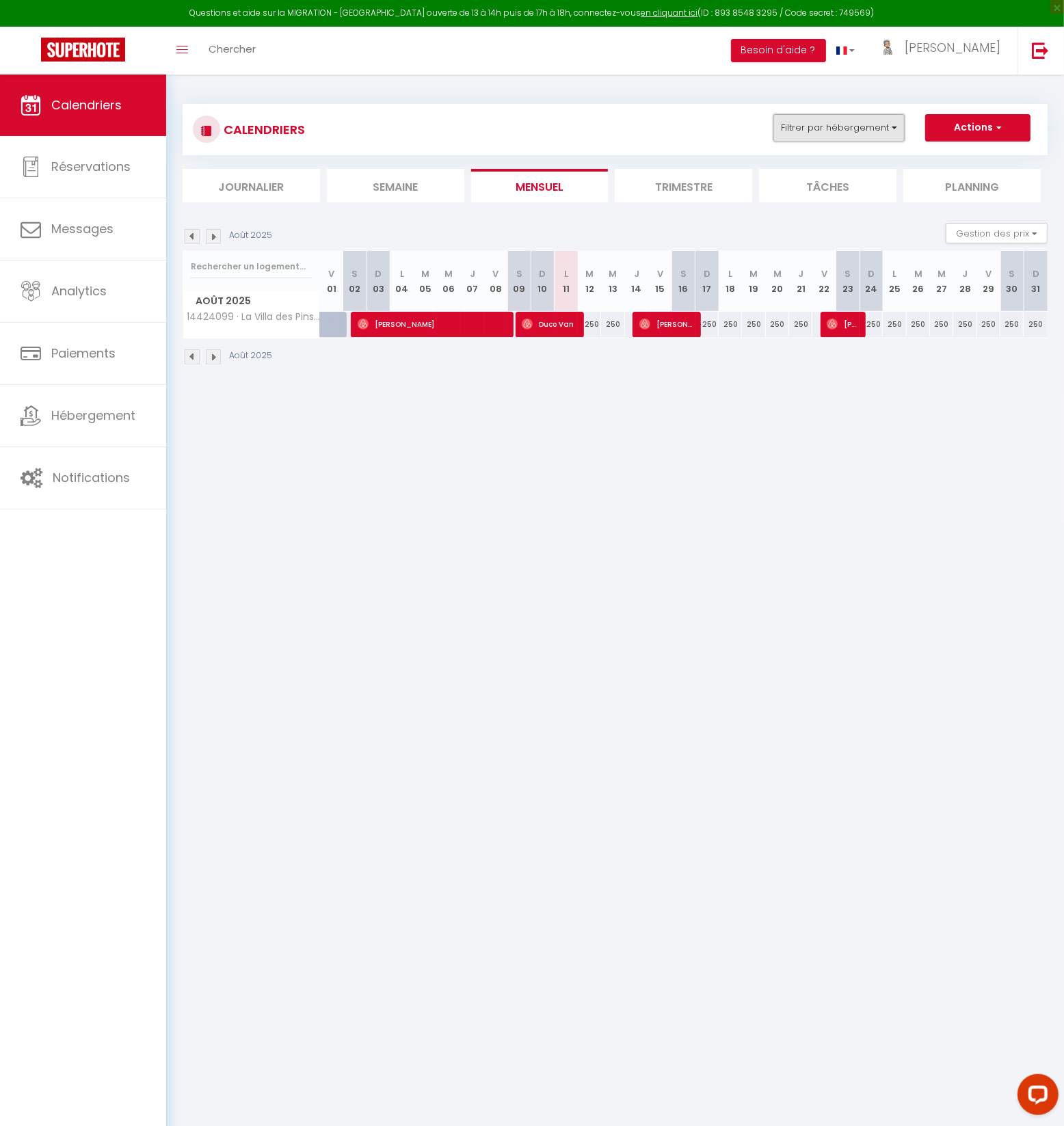
click at [838, 124] on button "Filtrer par hébergement" at bounding box center [839, 128] width 132 height 28
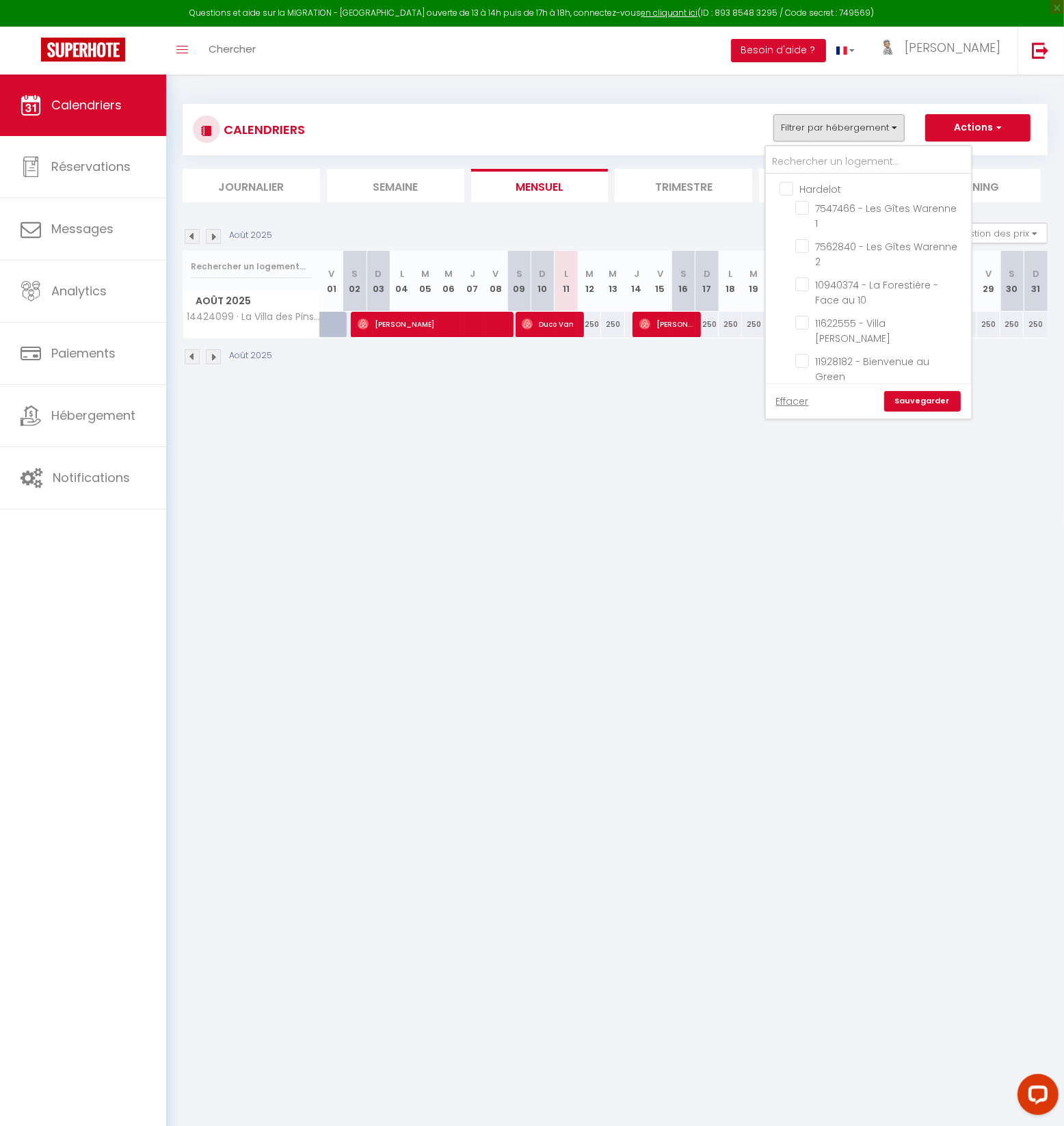
click at [784, 186] on input "Hardelot" at bounding box center [882, 188] width 205 height 13
click at [788, 307] on input "Boulogne" at bounding box center [882, 314] width 205 height 13
click at [788, 435] on input "Agence Etaples" at bounding box center [882, 442] width 205 height 13
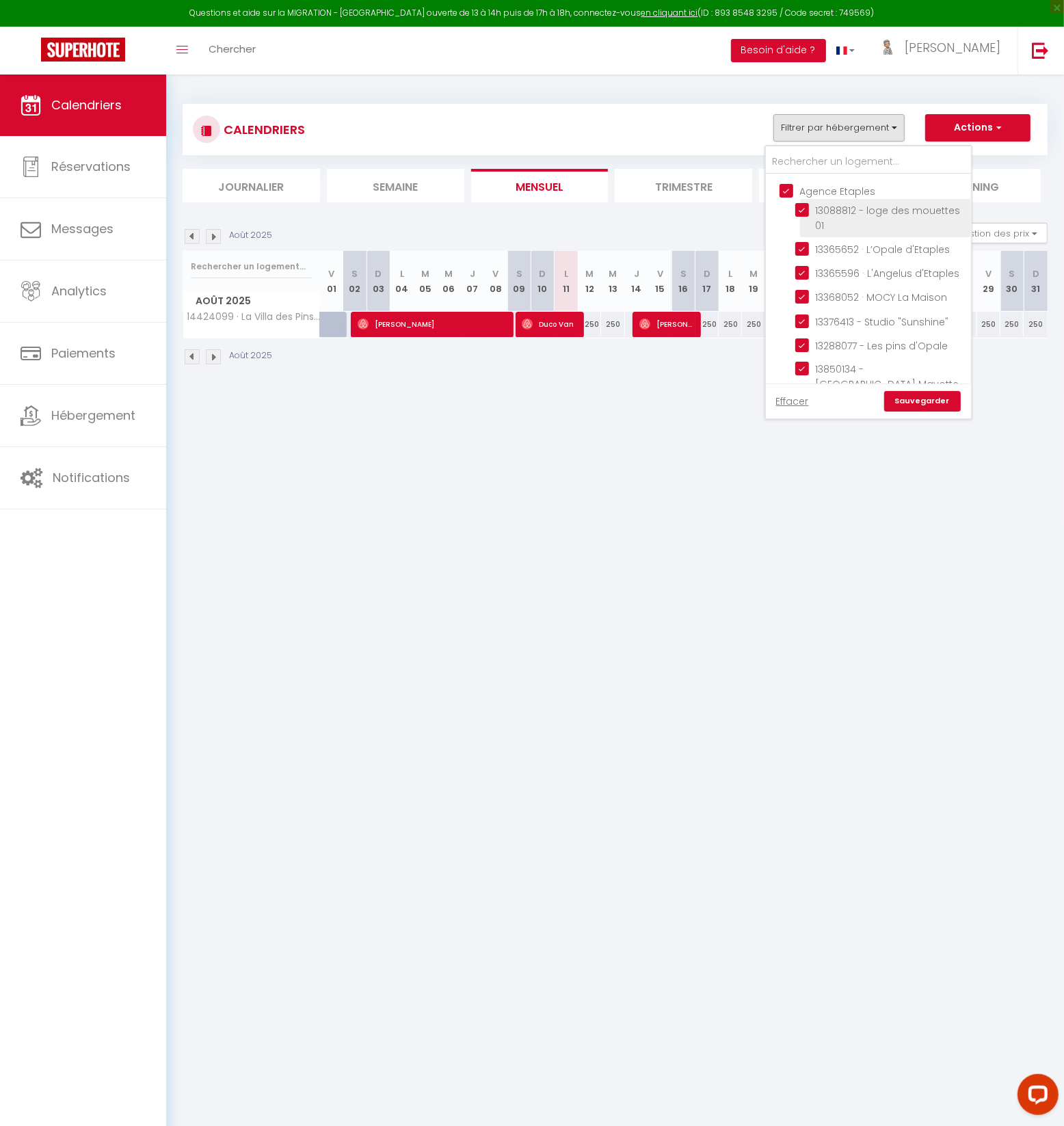
scroll to position [1676, 0]
click at [786, 504] on input "Contrat à La Carte" at bounding box center [882, 511] width 205 height 13
click at [936, 400] on link "Sauvegarder" at bounding box center [922, 401] width 76 height 20
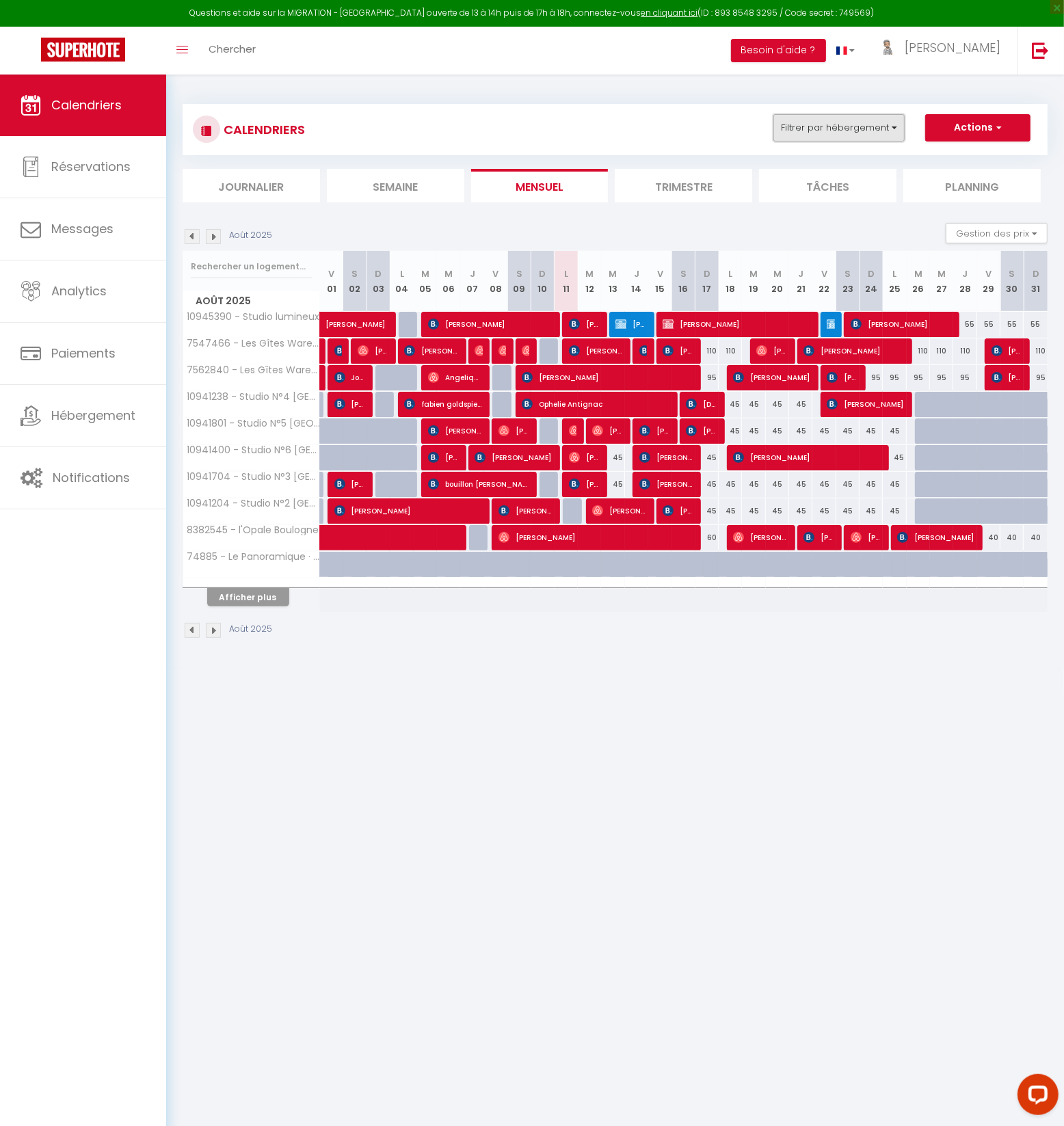
click at [829, 125] on button "Filtrer par hébergement" at bounding box center [839, 128] width 132 height 28
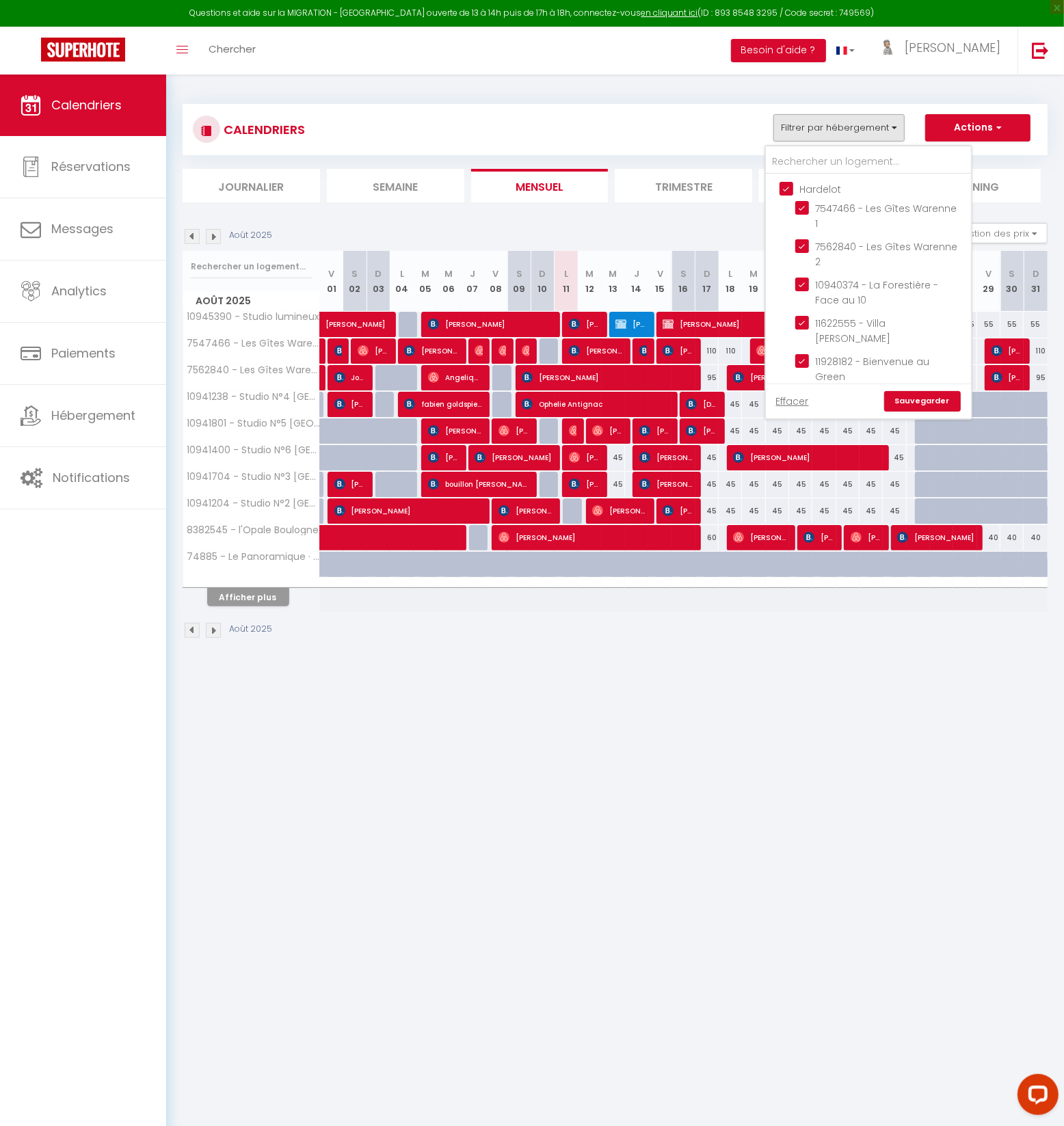
click at [793, 184] on input "Hardelot" at bounding box center [882, 188] width 205 height 13
click at [787, 298] on input "Boulogne" at bounding box center [882, 305] width 205 height 13
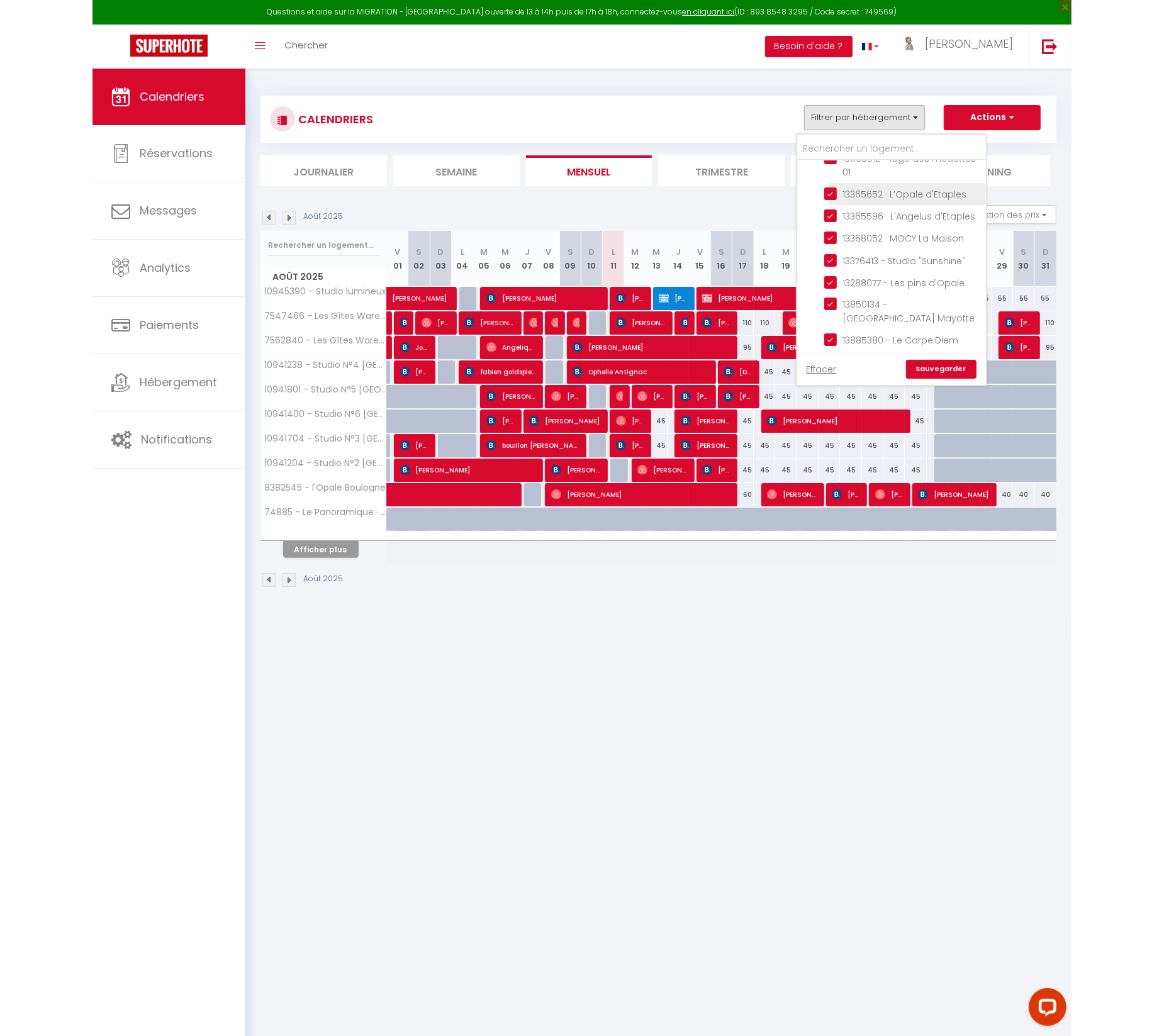
scroll to position [1542, 0]
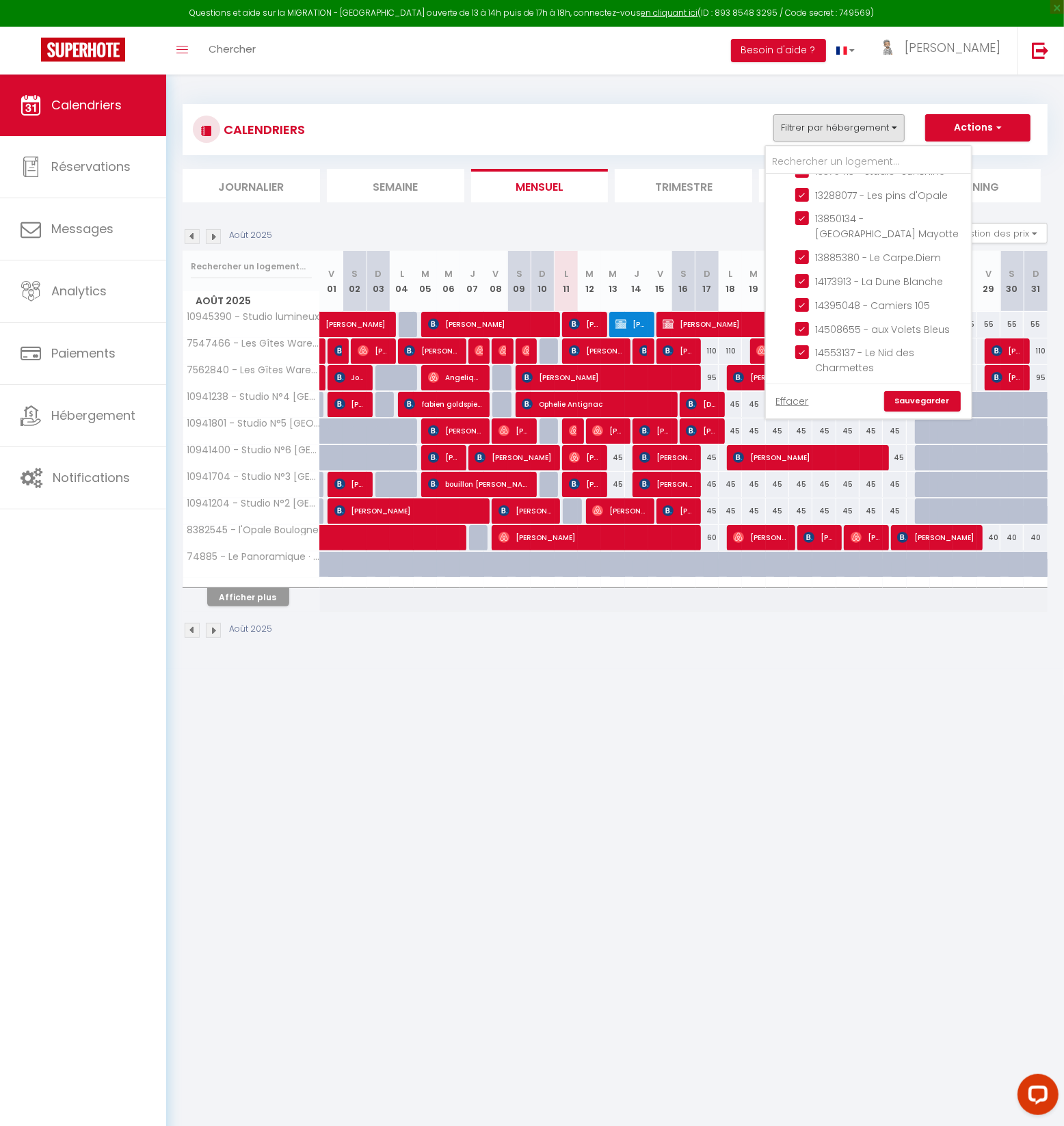
click at [788, 504] on input "Contrat à La Carte" at bounding box center [882, 511] width 205 height 13
click at [802, 601] on input "14587082 - Studio "Le Chalutier"" at bounding box center [880, 608] width 171 height 13
click at [926, 402] on link "Sauvegarder" at bounding box center [922, 401] width 76 height 20
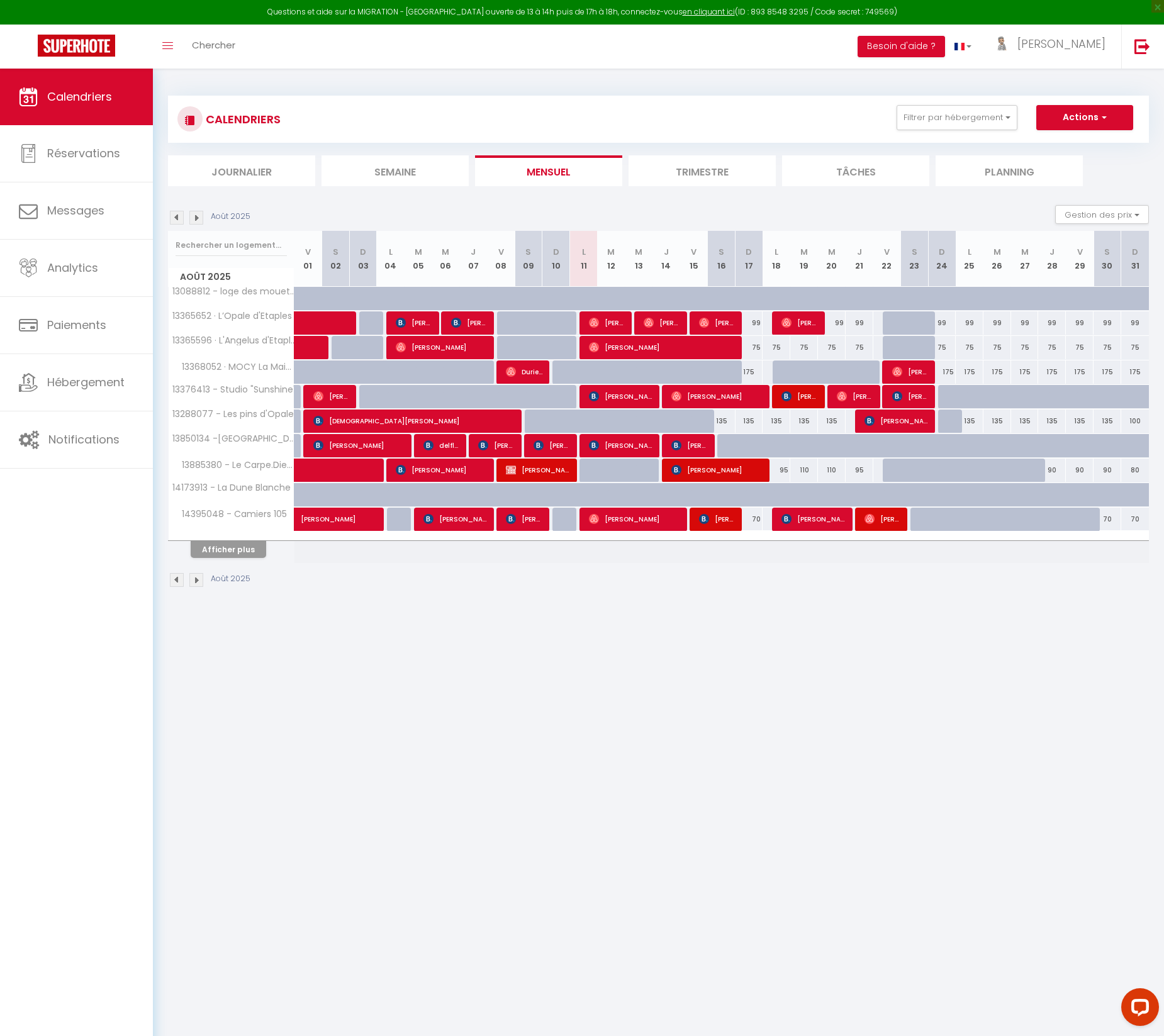
click at [253, 171] on li "Journalier" at bounding box center [241, 171] width 147 height 31
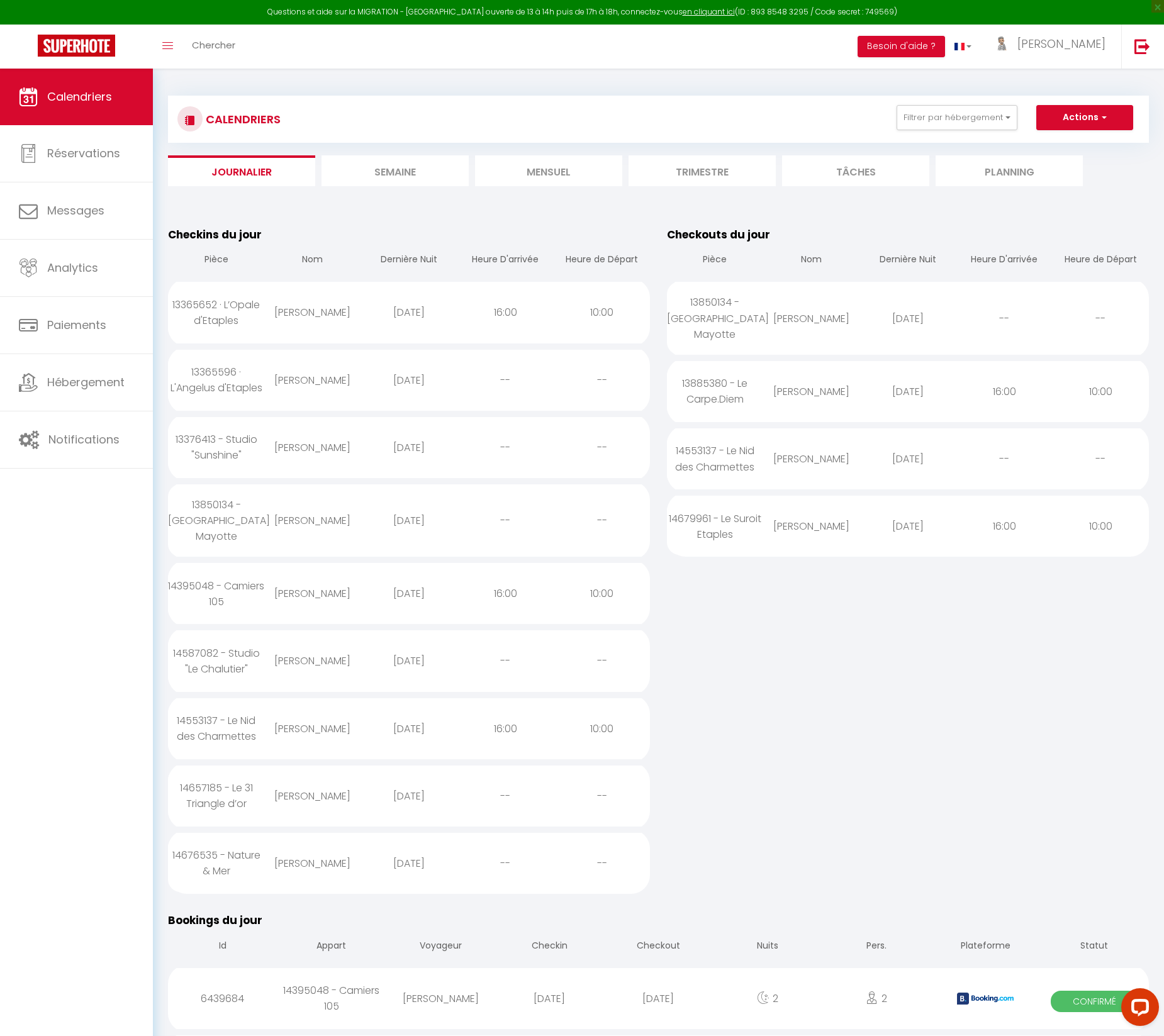
click at [239, 849] on div "14676535 - Nature & Mer" at bounding box center [216, 863] width 96 height 56
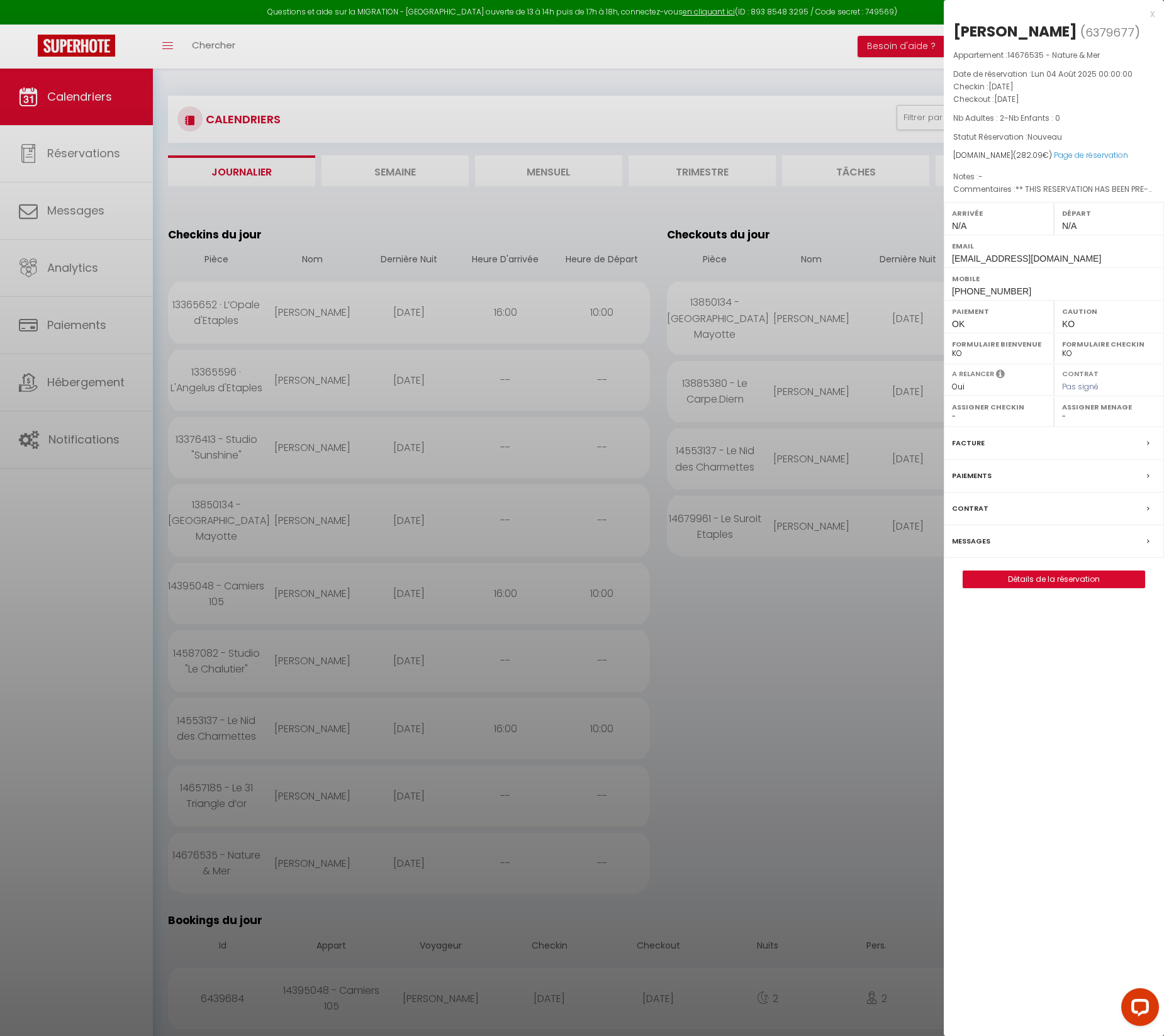
click at [854, 229] on div at bounding box center [582, 518] width 1164 height 1036
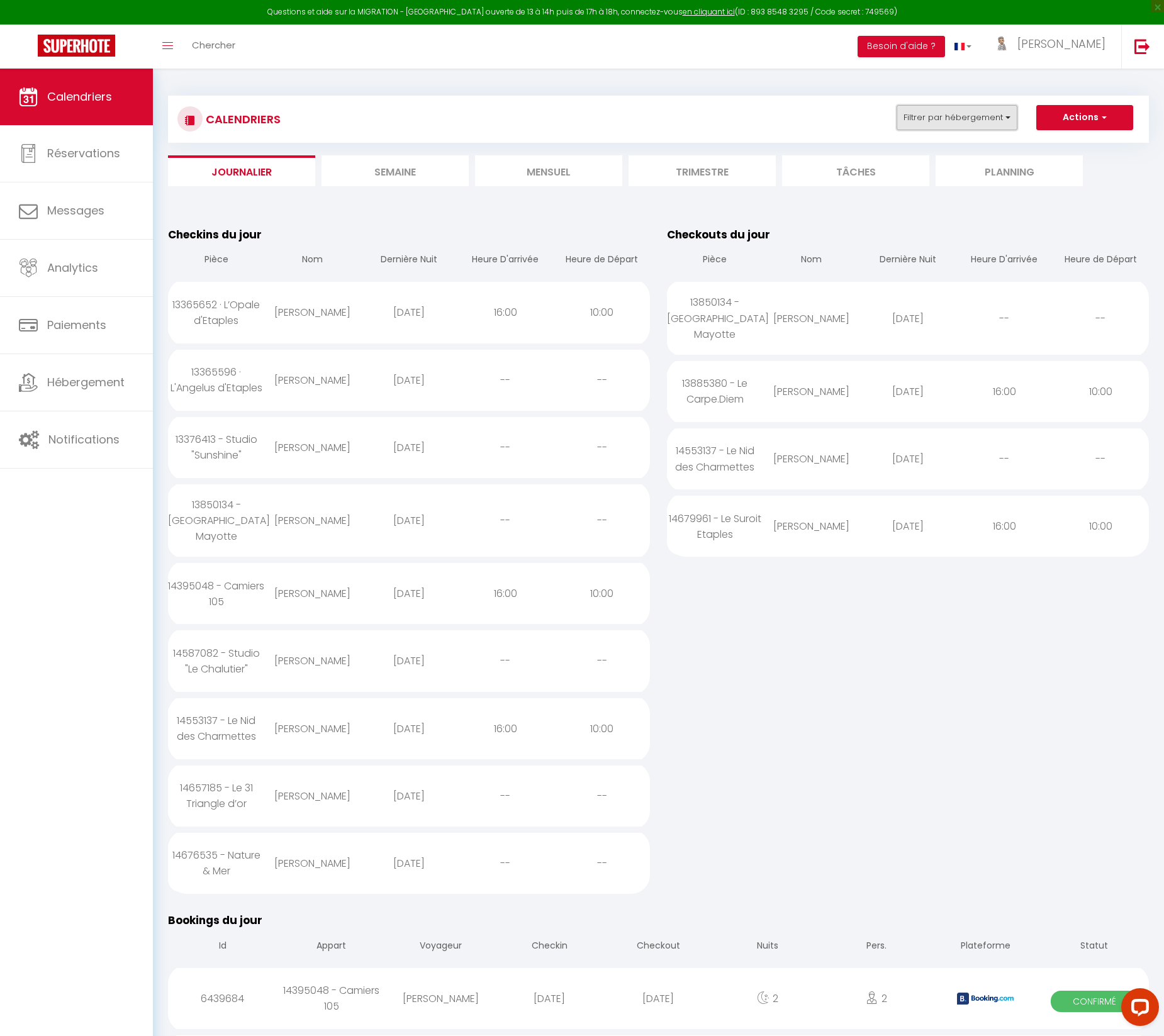
click at [976, 116] on button "Filtrer par hébergement" at bounding box center [957, 118] width 121 height 25
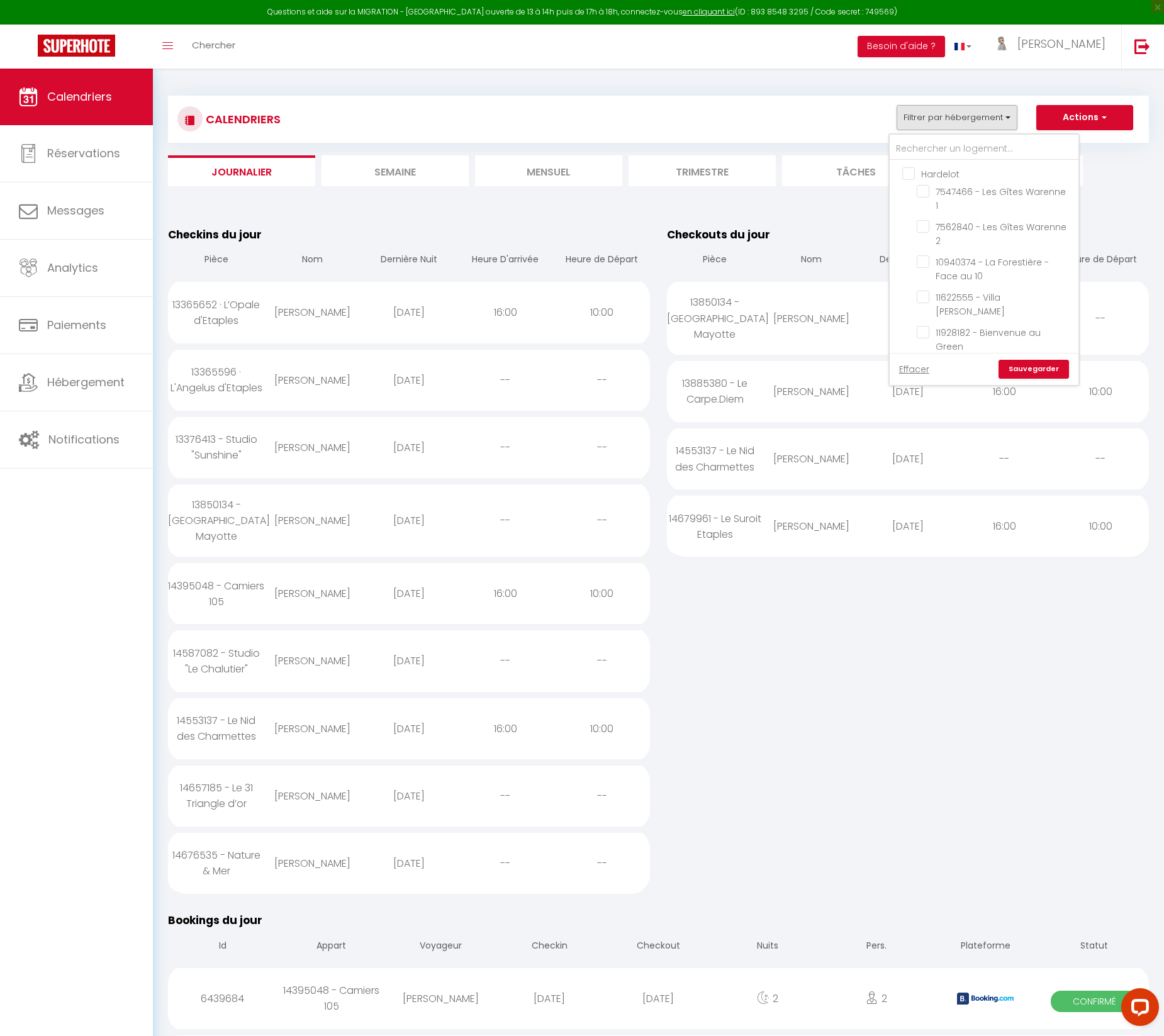
click at [909, 171] on input "Hardelot" at bounding box center [996, 173] width 188 height 12
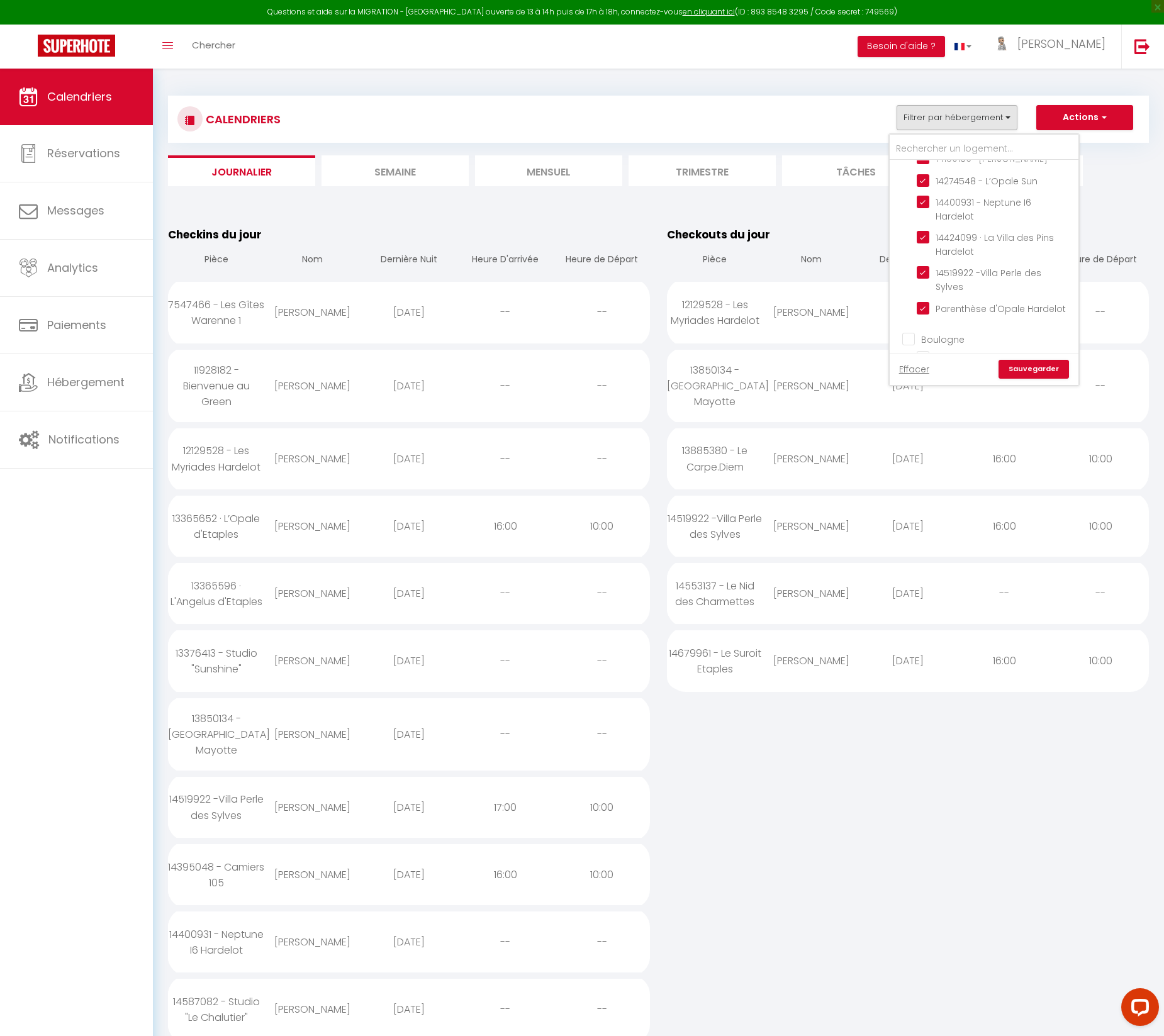
click at [912, 332] on input "Boulogne" at bounding box center [996, 338] width 188 height 12
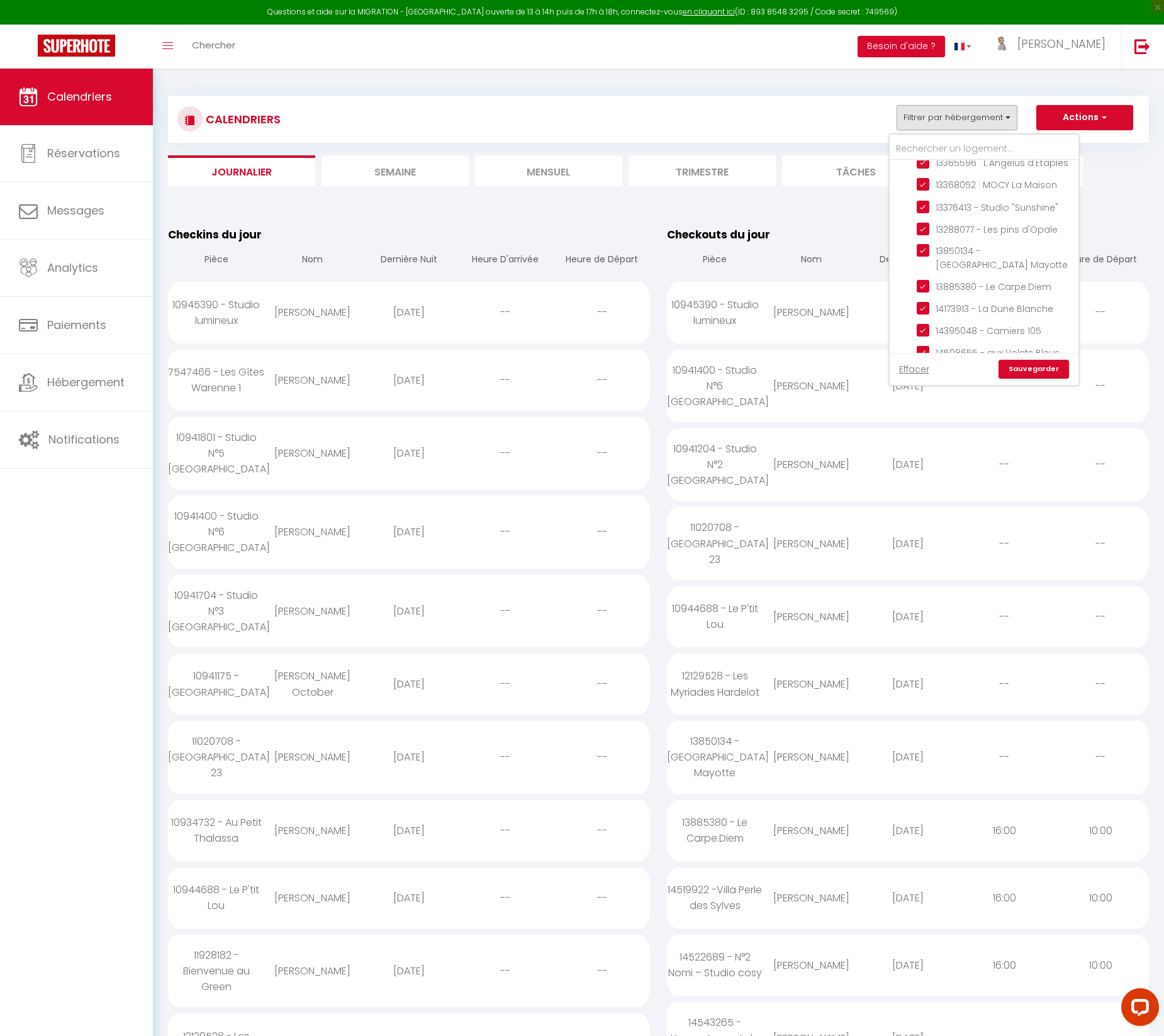
scroll to position [1495, 0]
click at [905, 511] on input "Contrat à La Carte" at bounding box center [996, 517] width 188 height 12
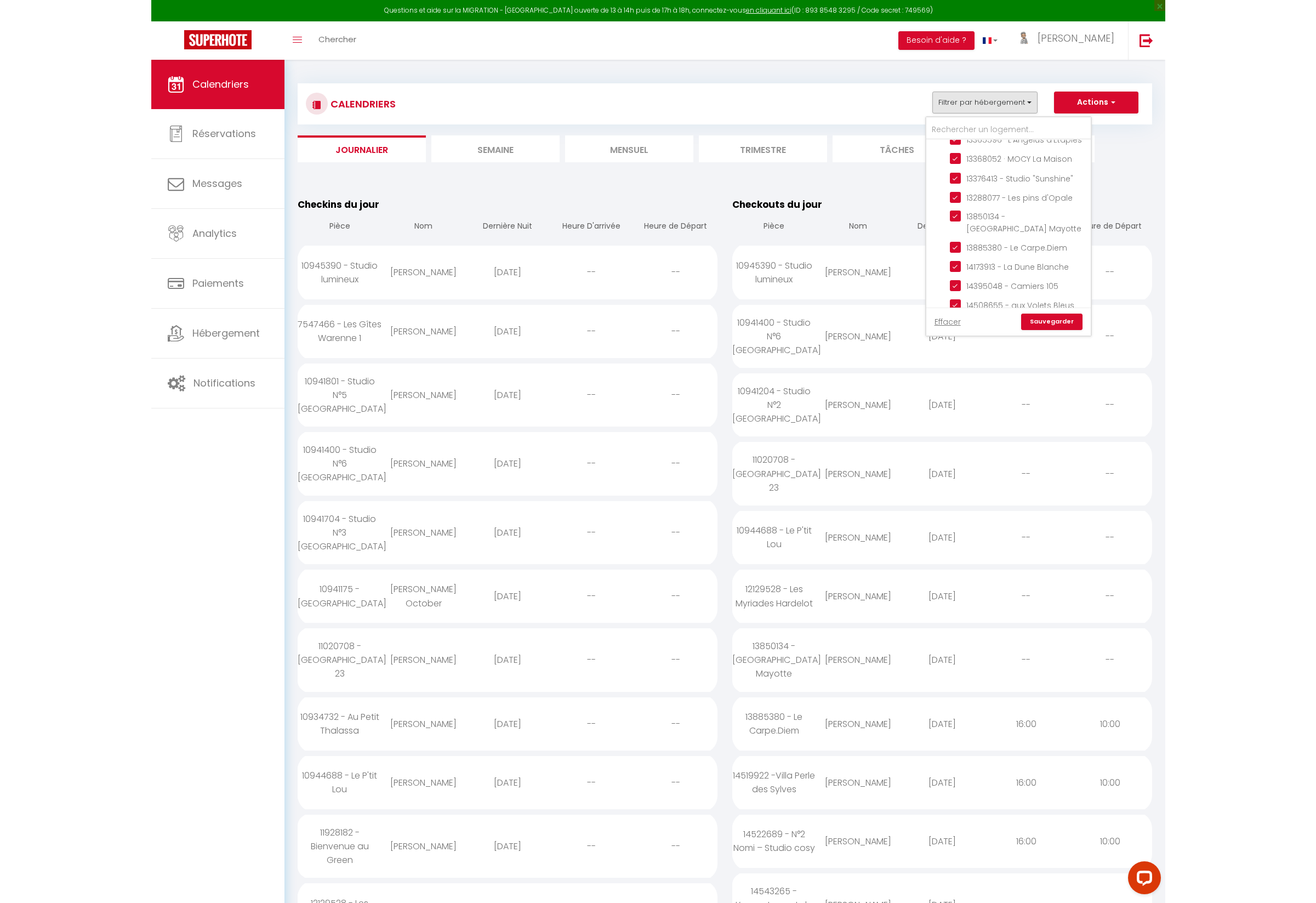
scroll to position [1344, 0]
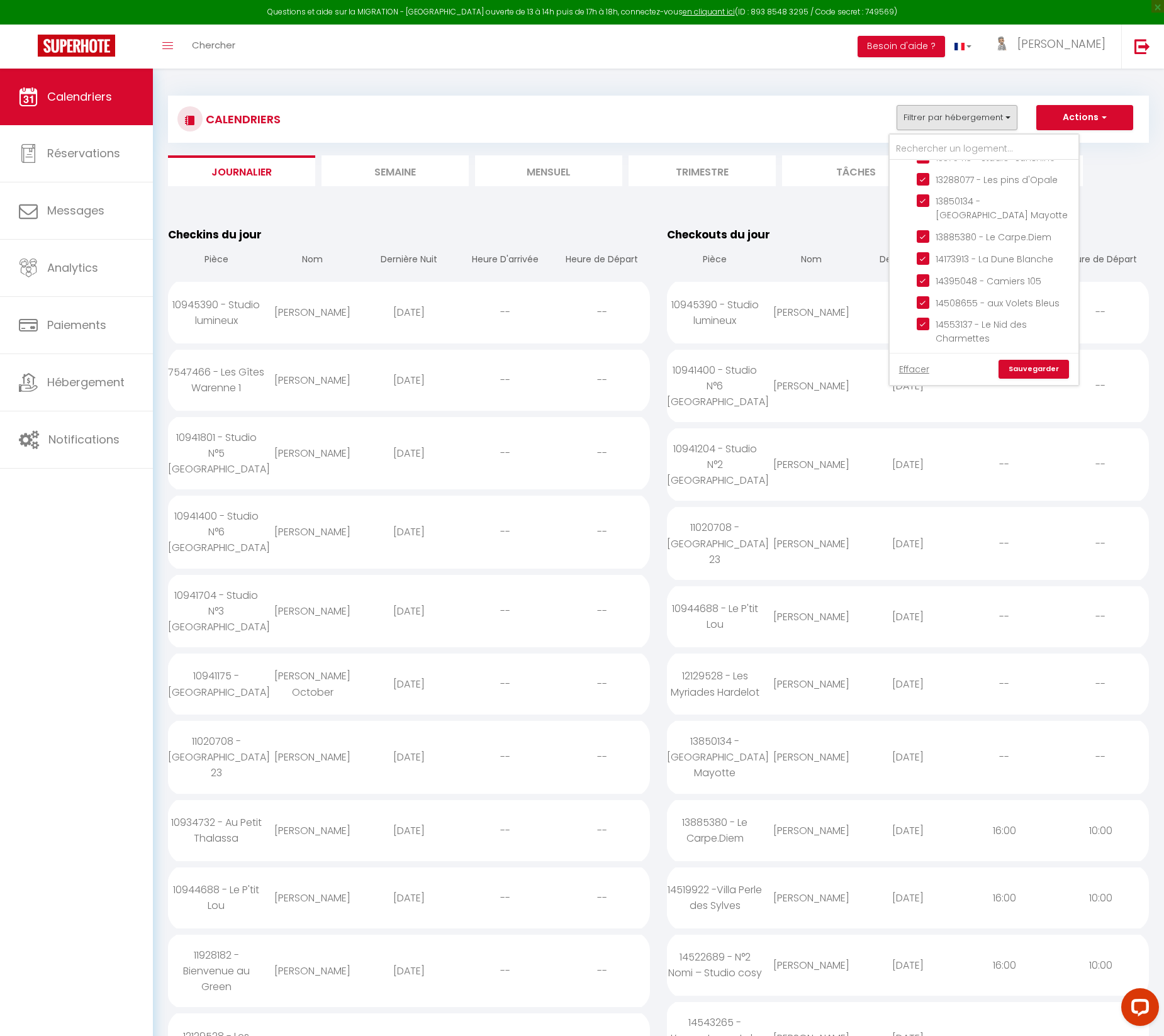
click at [1038, 369] on link "Sauvegarder" at bounding box center [1033, 369] width 70 height 19
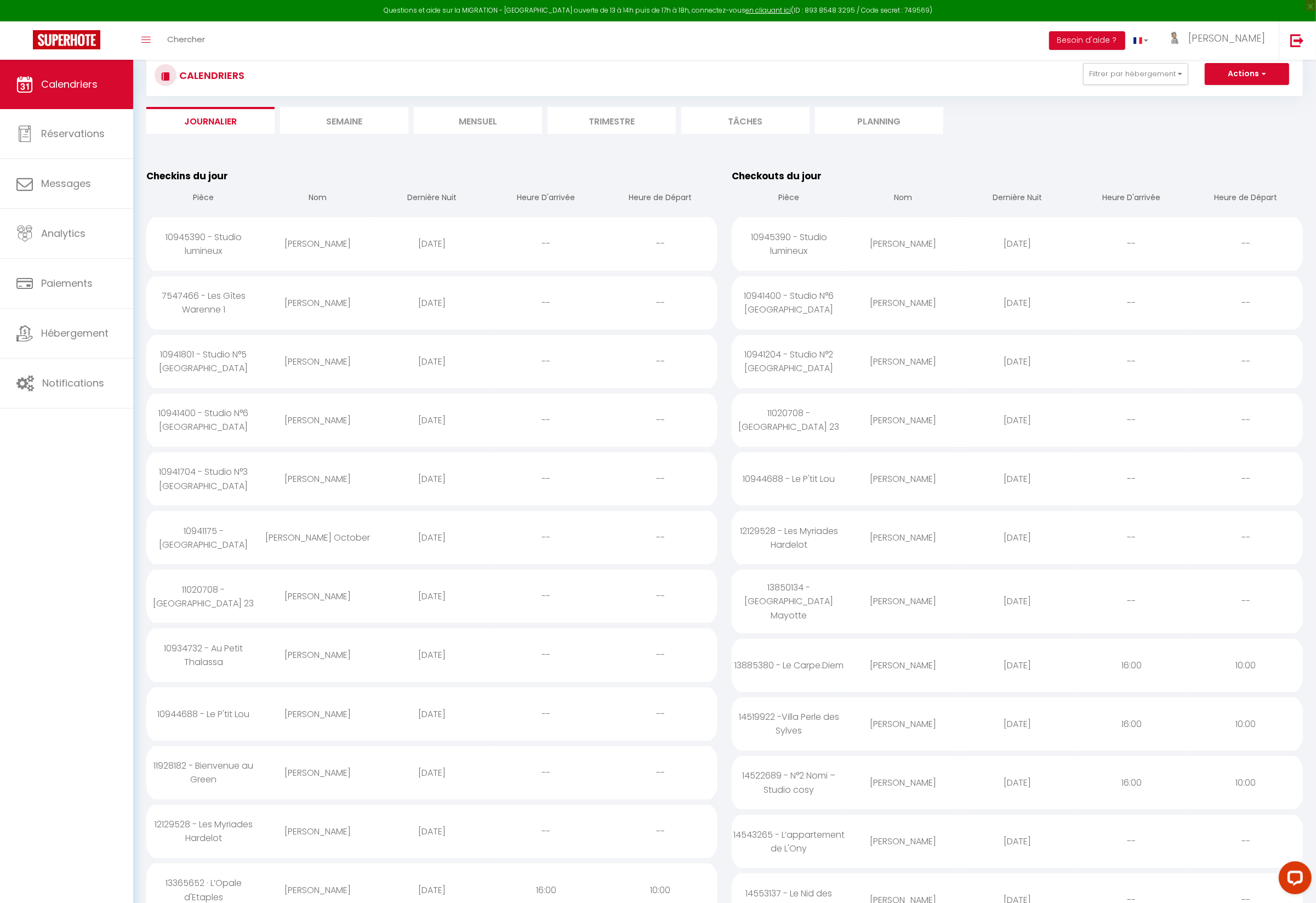
scroll to position [0, 0]
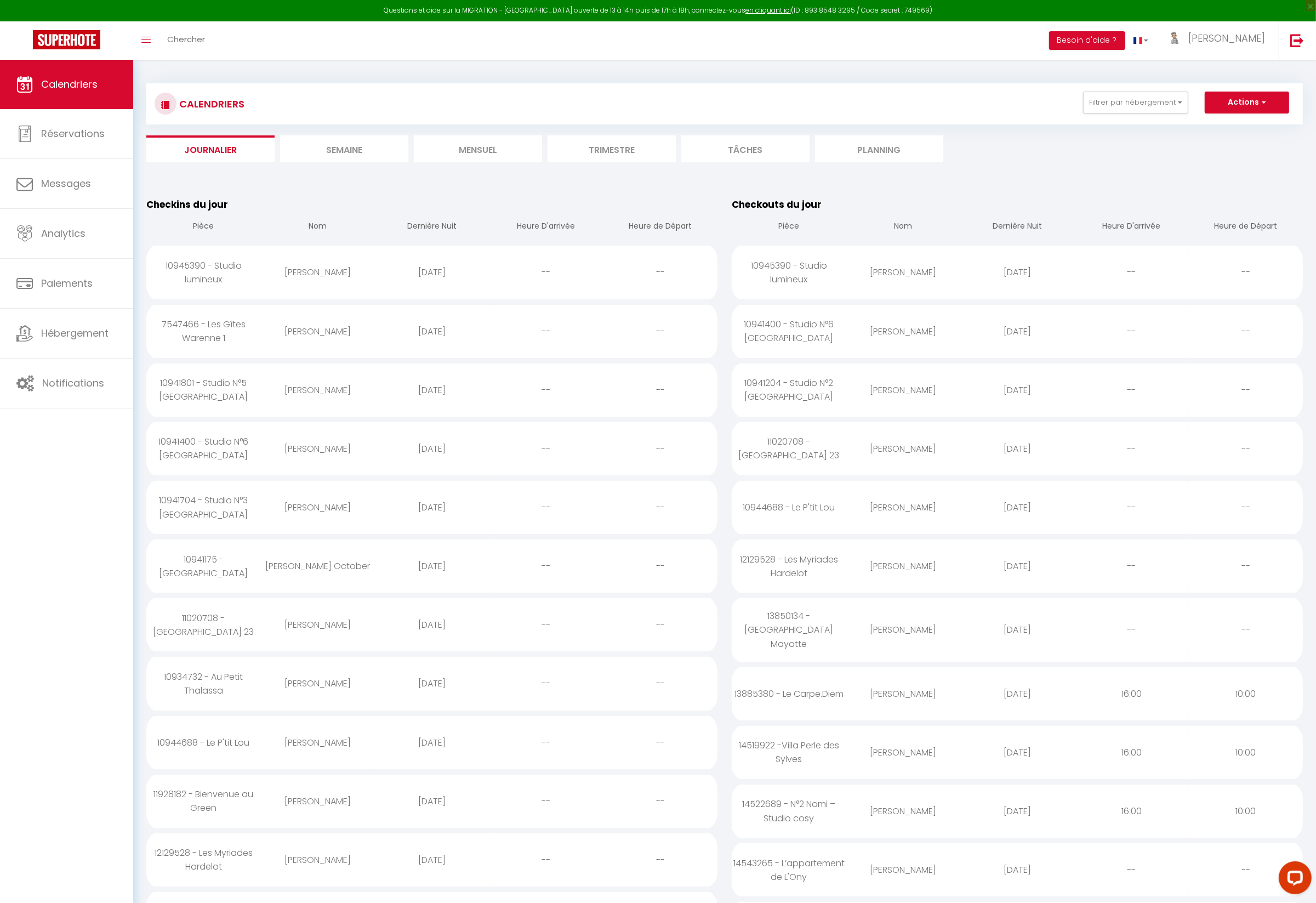
click at [484, 155] on li "Mensuel" at bounding box center [478, 149] width 128 height 27
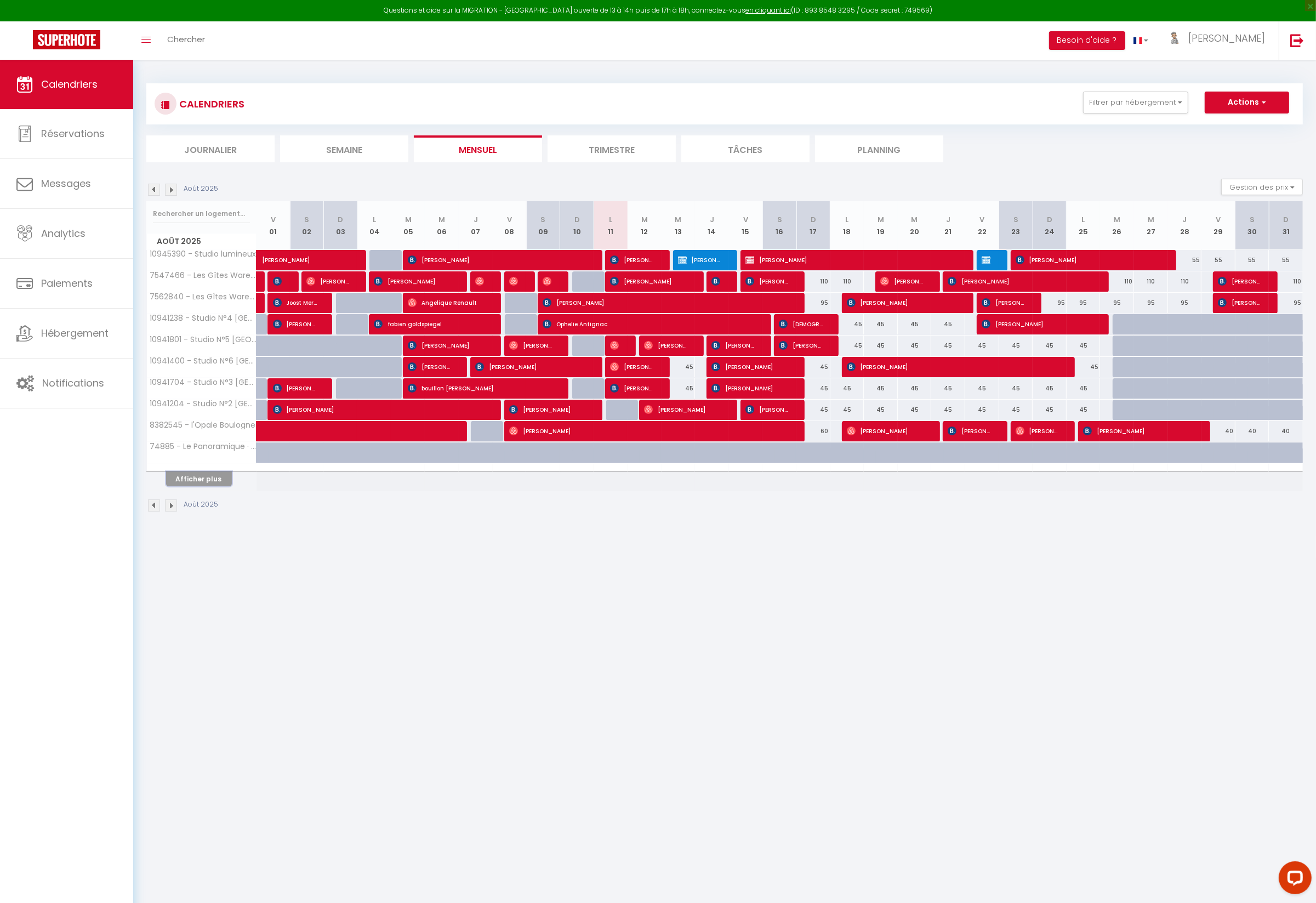
click at [213, 475] on button "Afficher plus" at bounding box center [199, 478] width 66 height 15
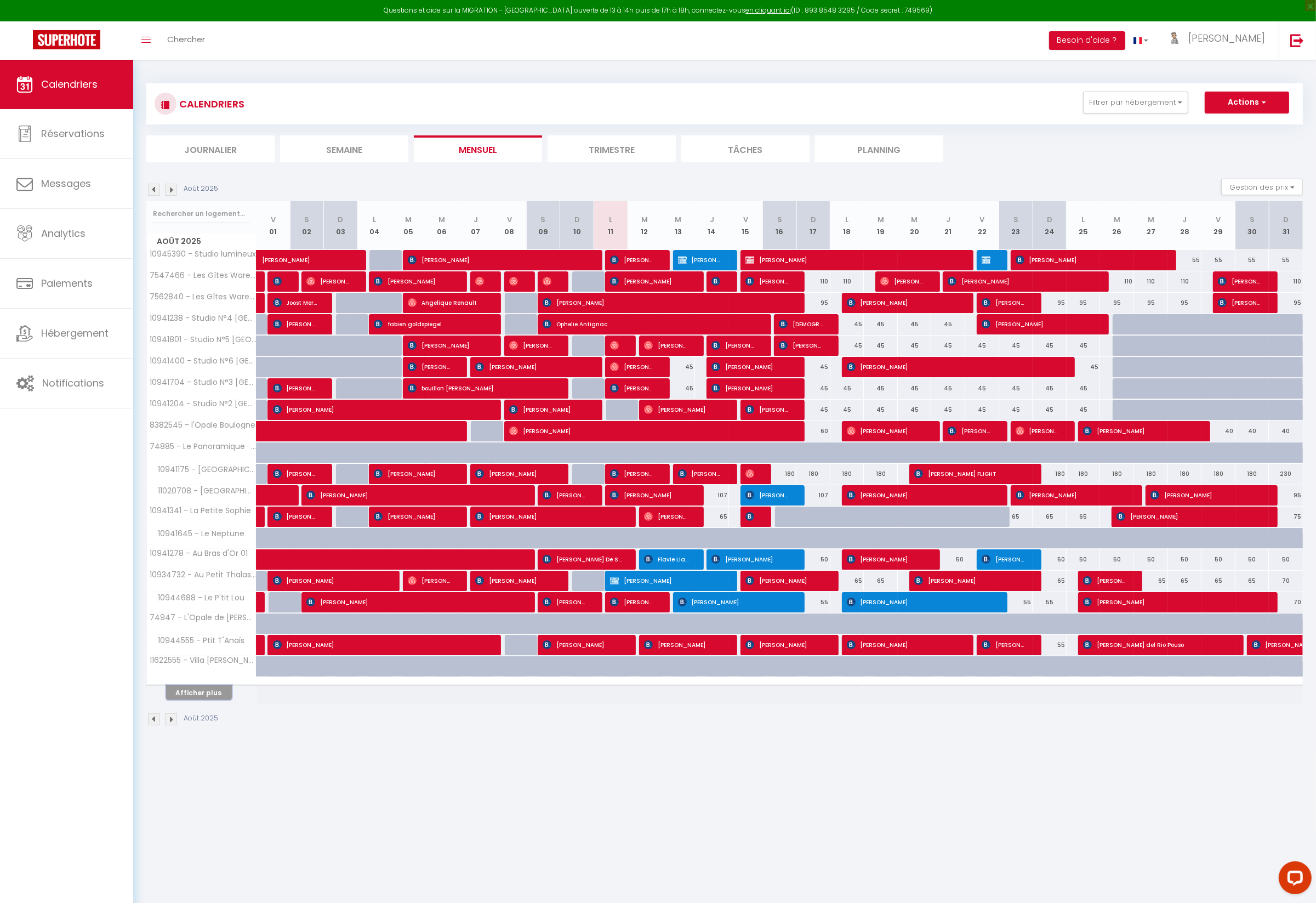
click at [193, 686] on button "Afficher plus" at bounding box center [199, 693] width 66 height 15
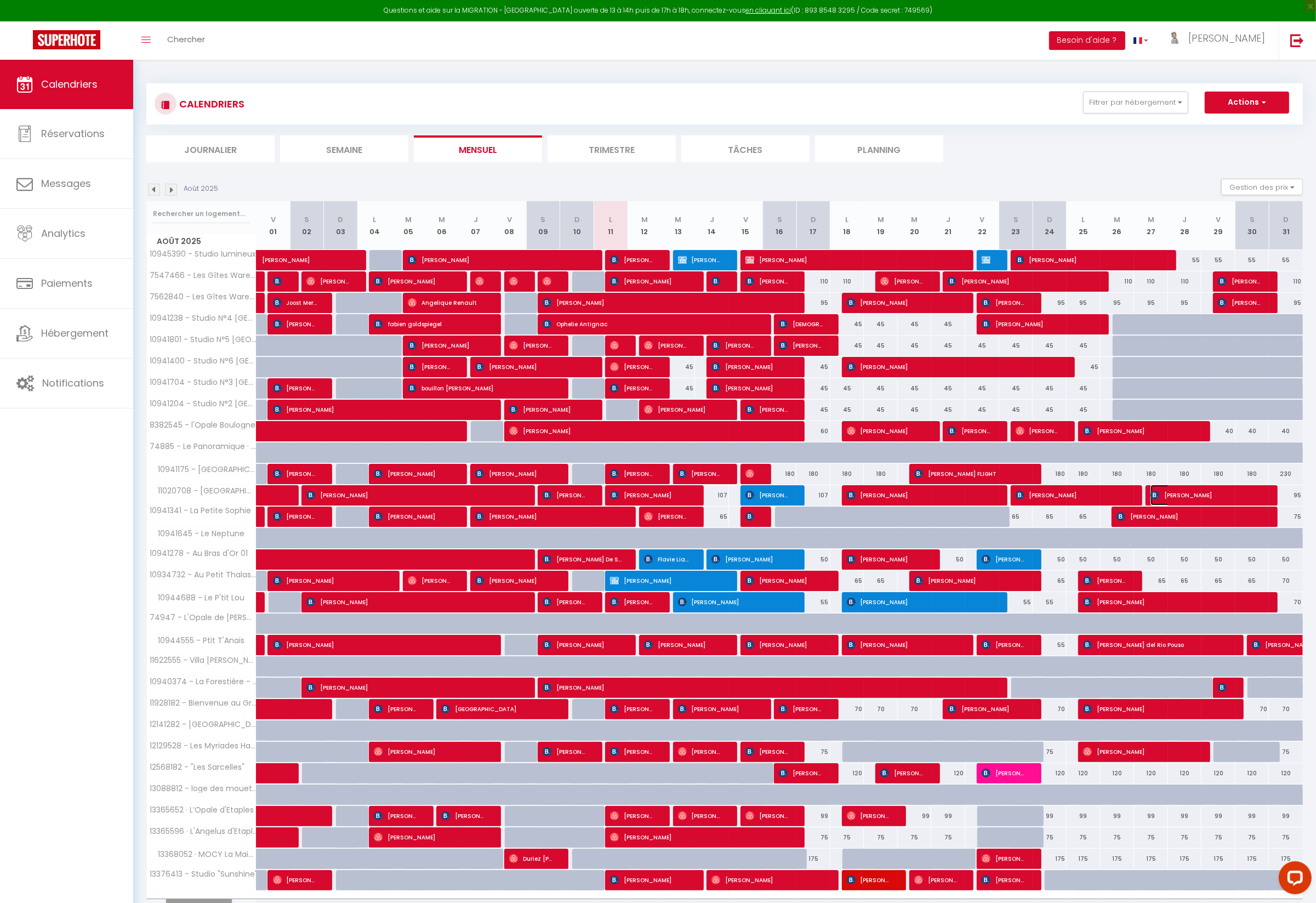
click at [1147, 489] on span "[PERSON_NAME]" at bounding box center [1206, 495] width 113 height 21
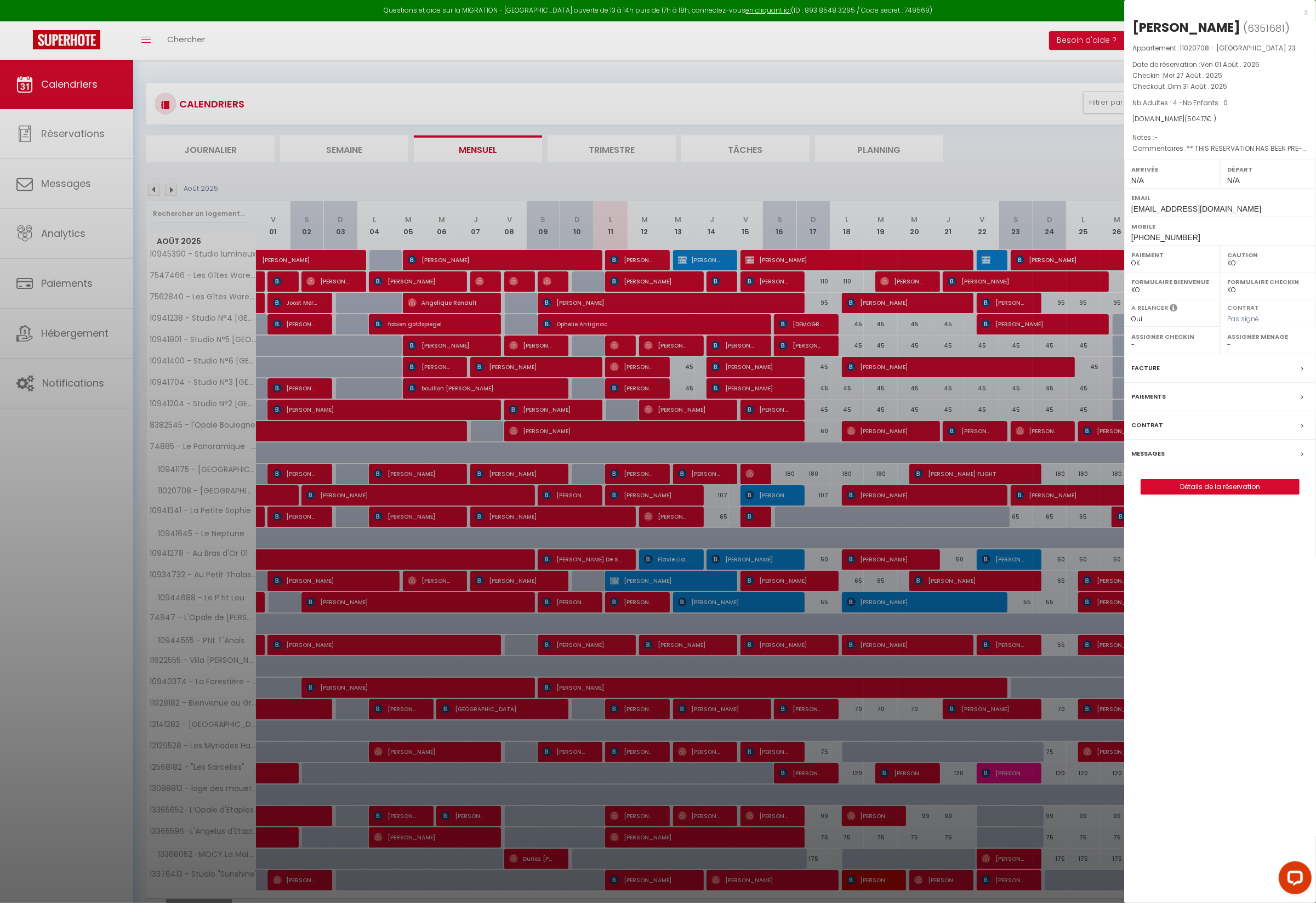
click at [1069, 168] on div at bounding box center [658, 452] width 1316 height 903
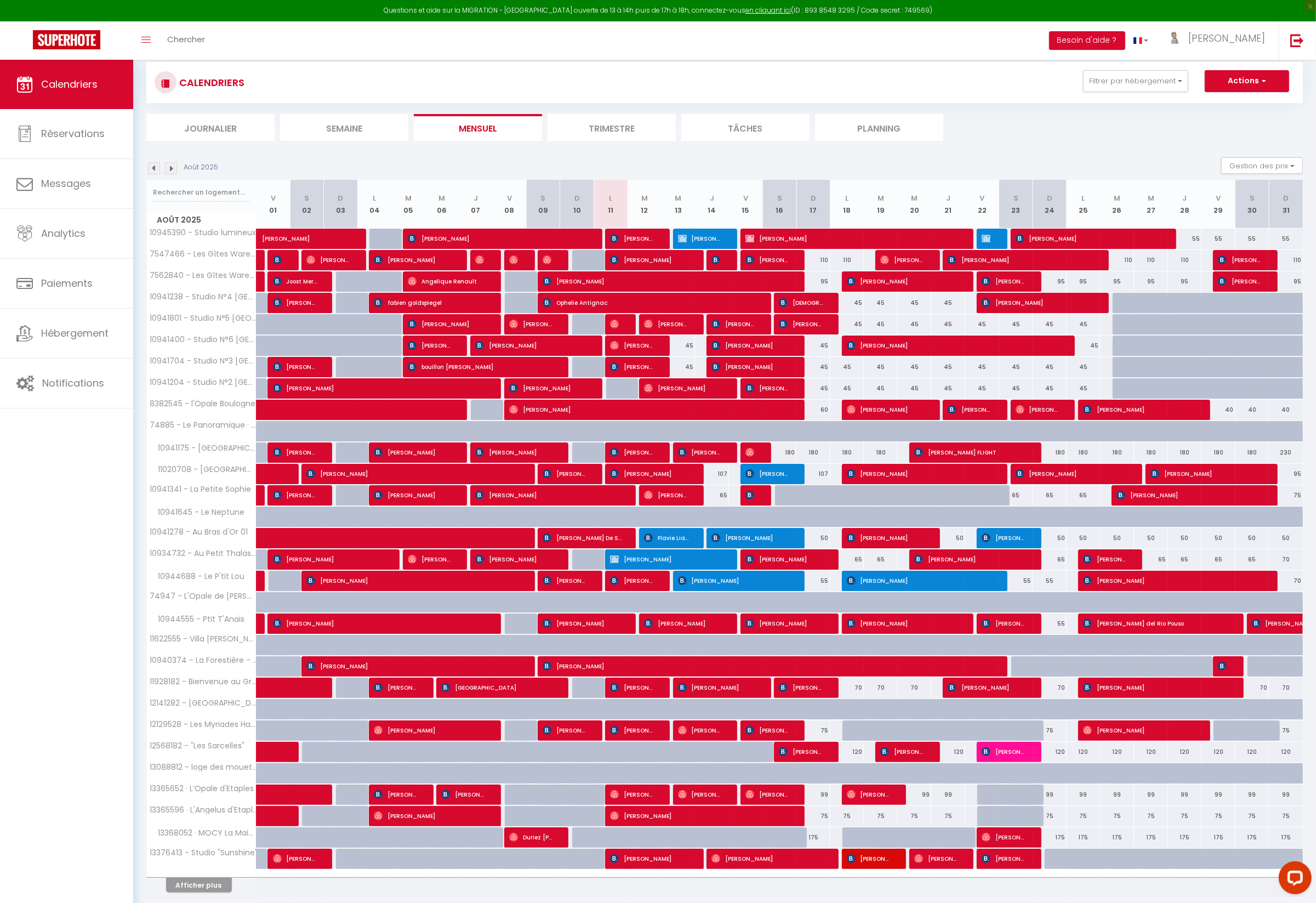
scroll to position [19, 0]
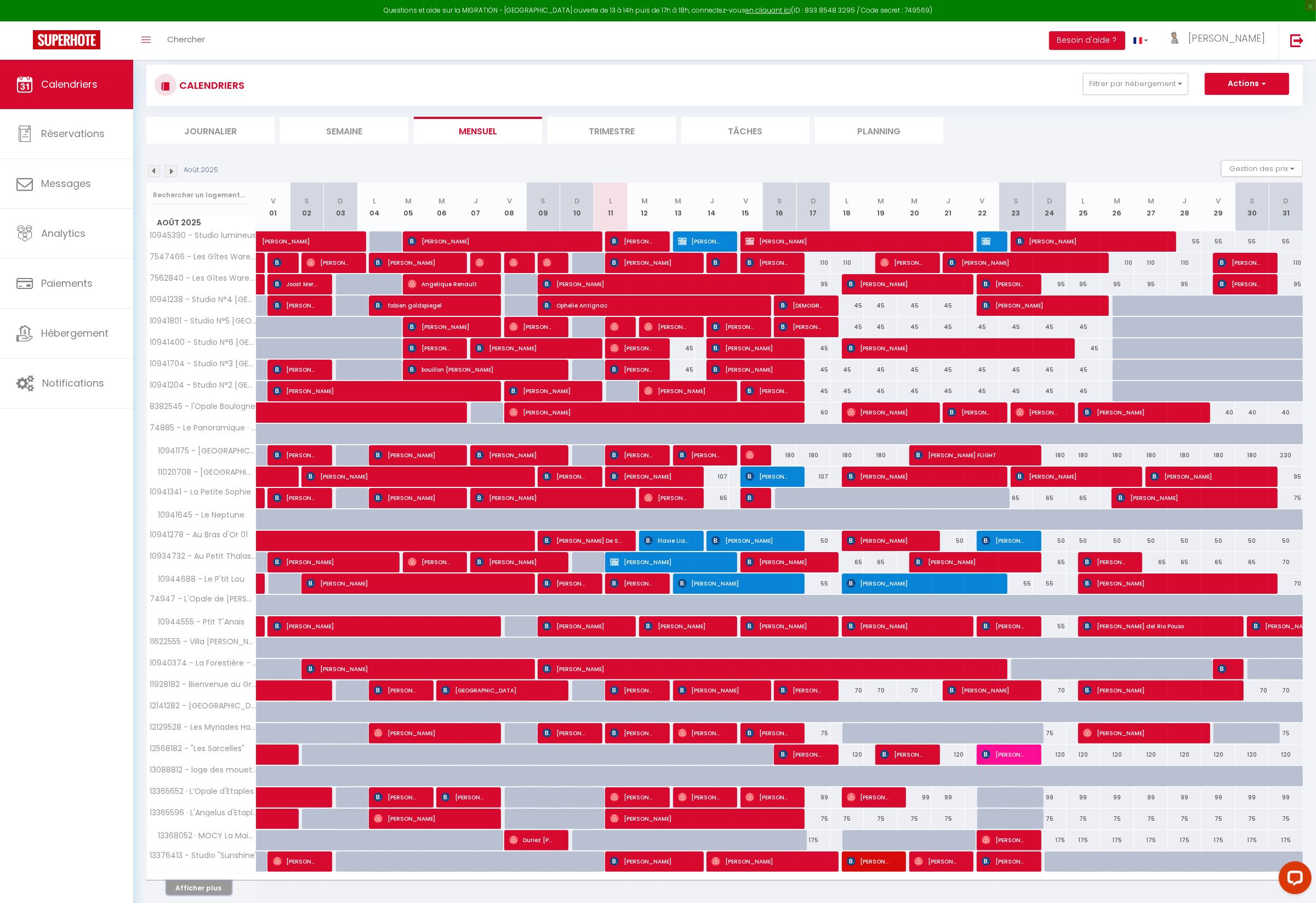
click at [204, 883] on button "Afficher plus" at bounding box center [199, 888] width 66 height 15
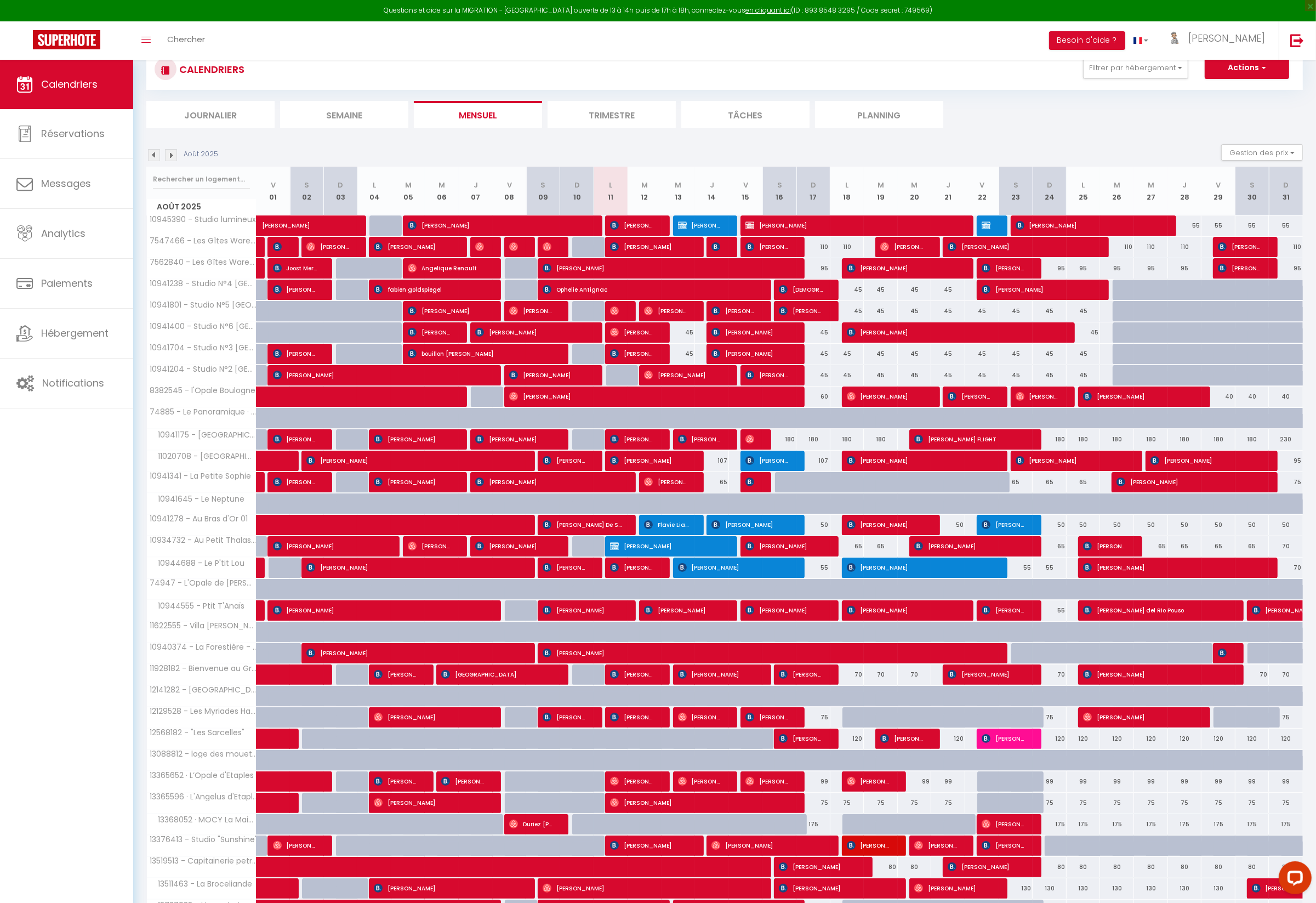
scroll to position [0, 0]
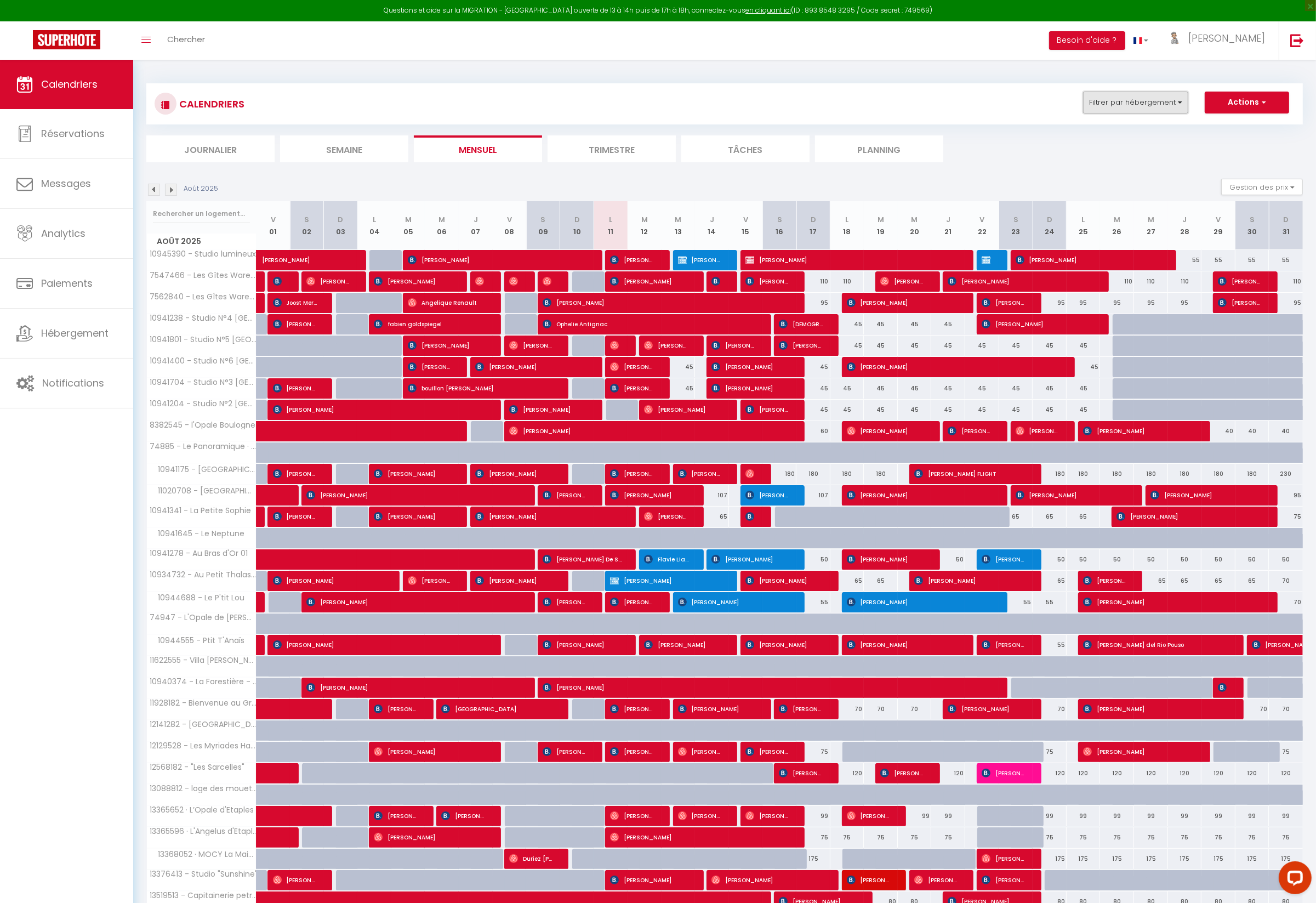
click at [1136, 107] on button "Filtrer par hébergement" at bounding box center [1136, 103] width 105 height 22
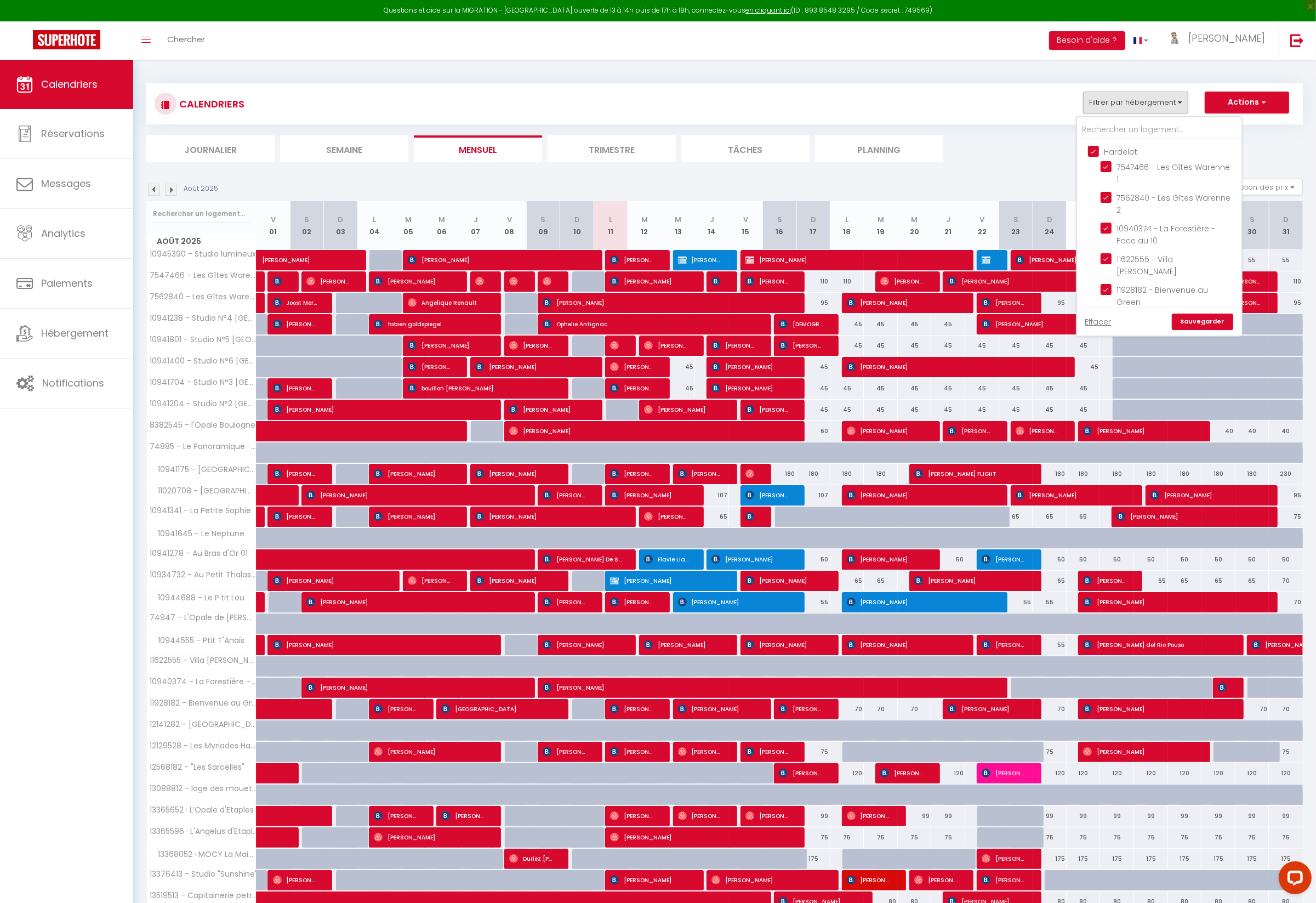
click at [1094, 150] on input "Hardelot" at bounding box center [1170, 150] width 164 height 11
click at [1095, 290] on input "Boulogne" at bounding box center [1170, 296] width 164 height 11
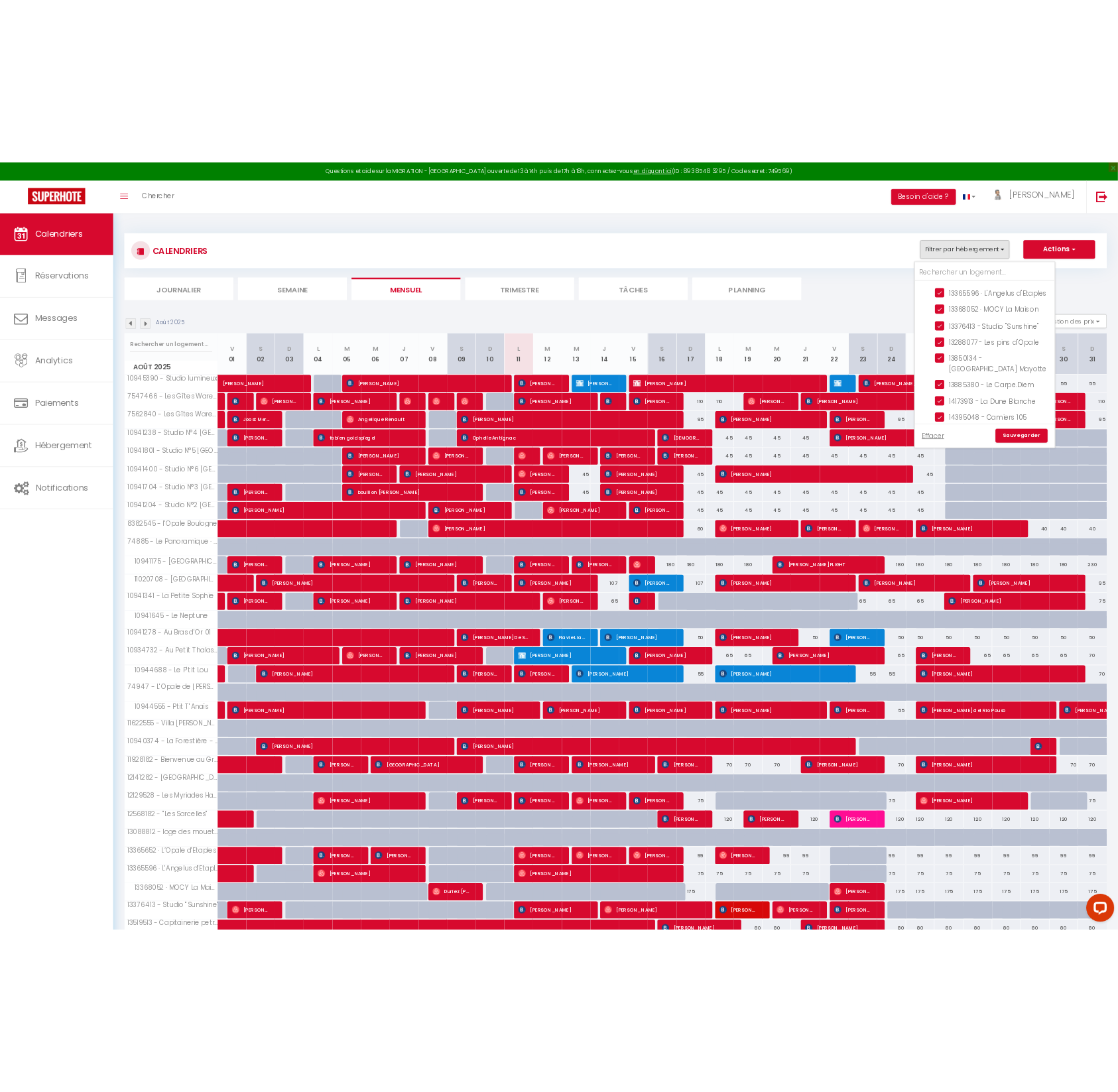
scroll to position [1625, 0]
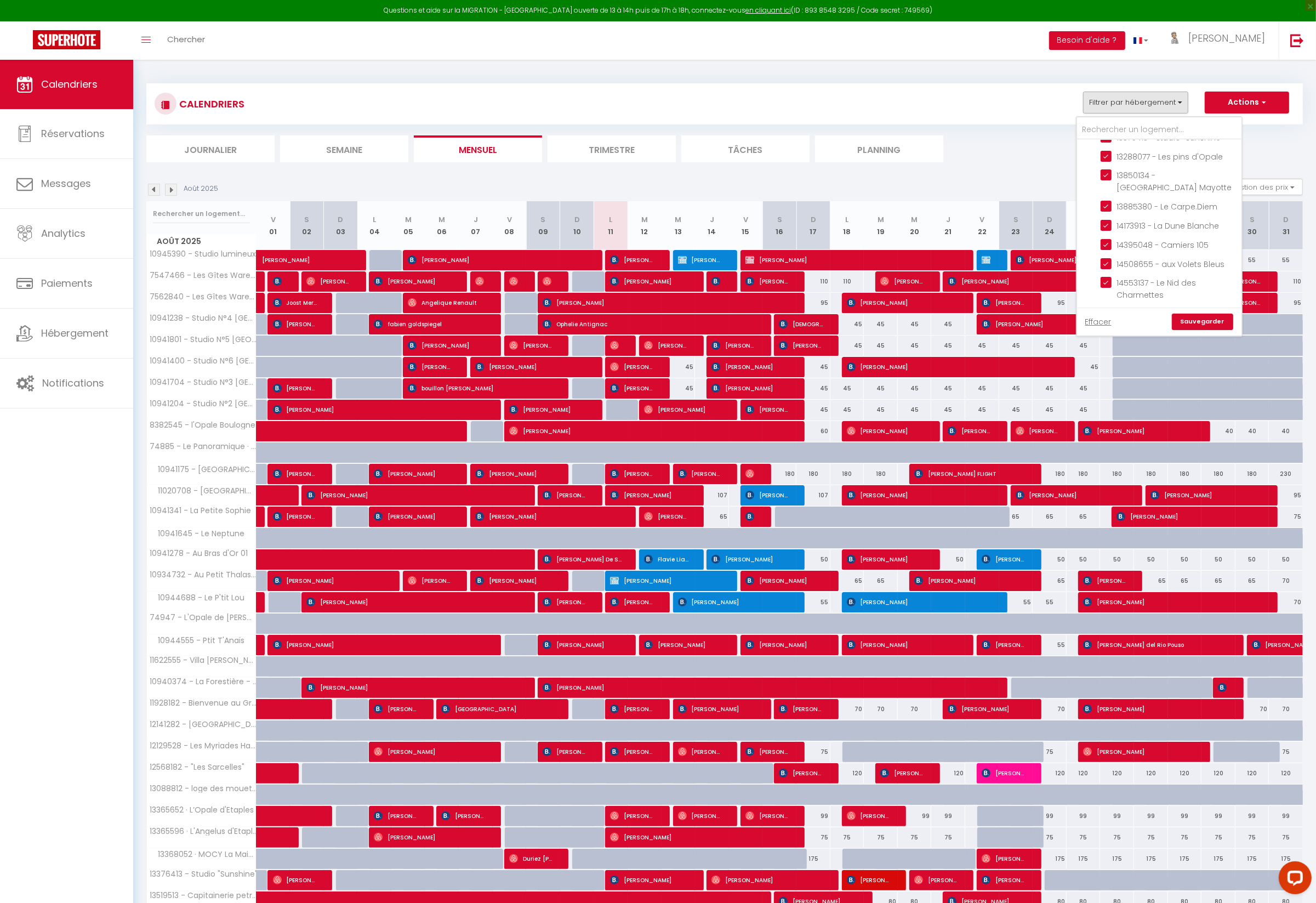
click at [1094, 404] on input "Contrat à La Carte" at bounding box center [1170, 410] width 164 height 11
drag, startPoint x: 1110, startPoint y: 278, endPoint x: 1194, endPoint y: 317, distance: 92.6
click at [1111, 482] on input "14587082 - Studio "Le Chalutier"" at bounding box center [1169, 487] width 137 height 11
click at [1147, 321] on link "Sauvegarder" at bounding box center [1202, 321] width 61 height 16
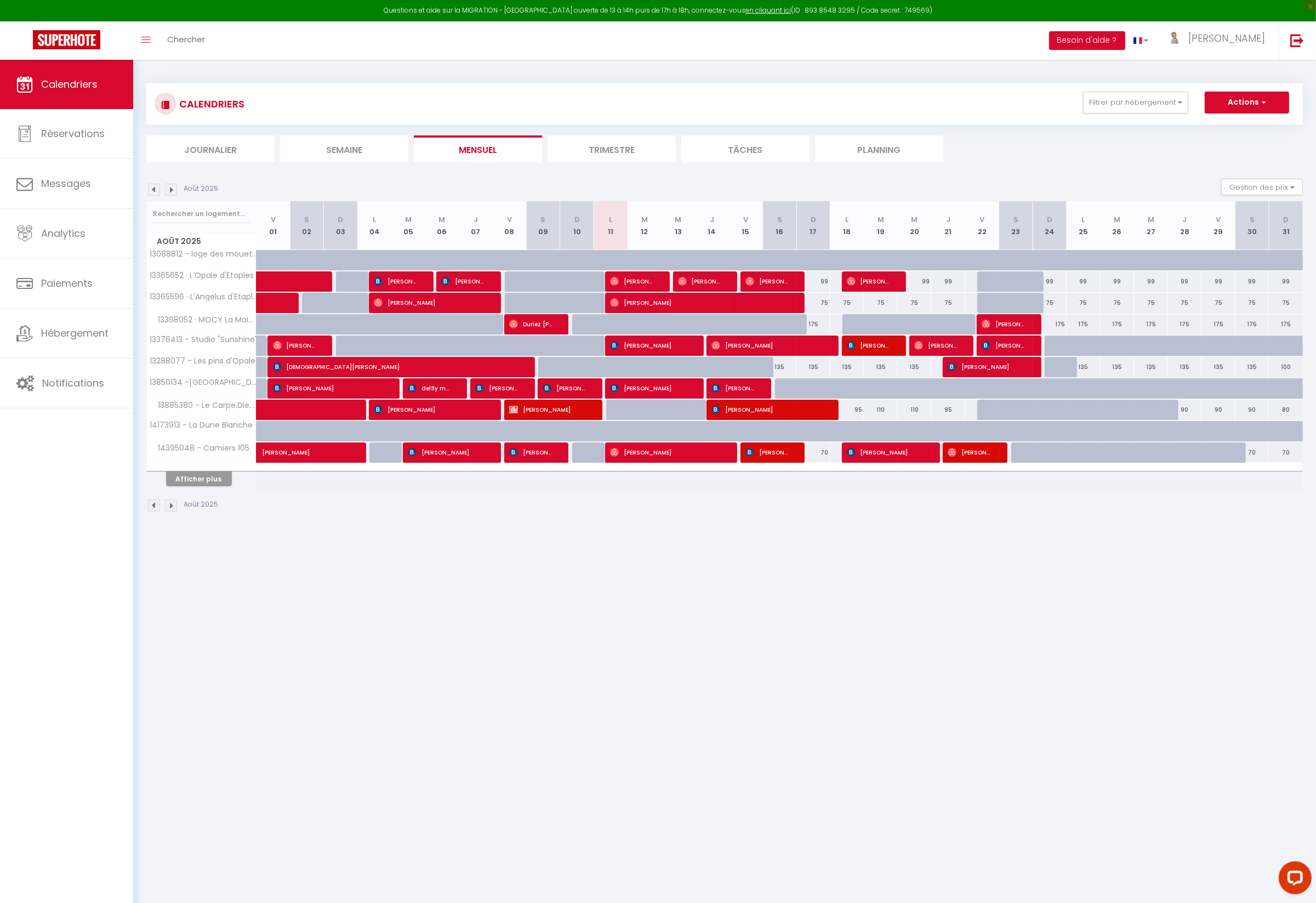
click at [215, 147] on li "Journalier" at bounding box center [210, 149] width 128 height 27
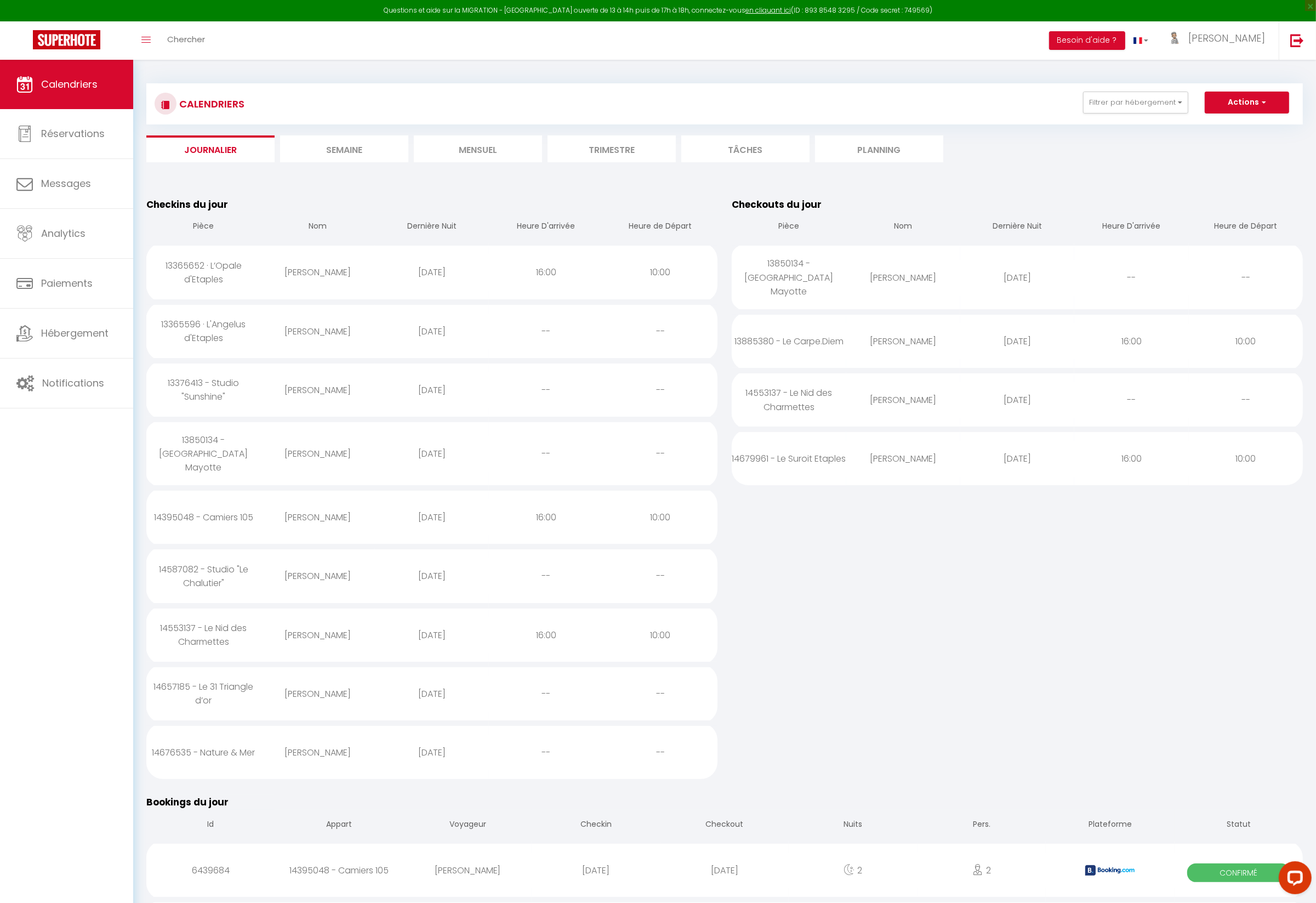
click at [220, 328] on div "13365596 · L'Angelus d'Etaples" at bounding box center [203, 331] width 114 height 49
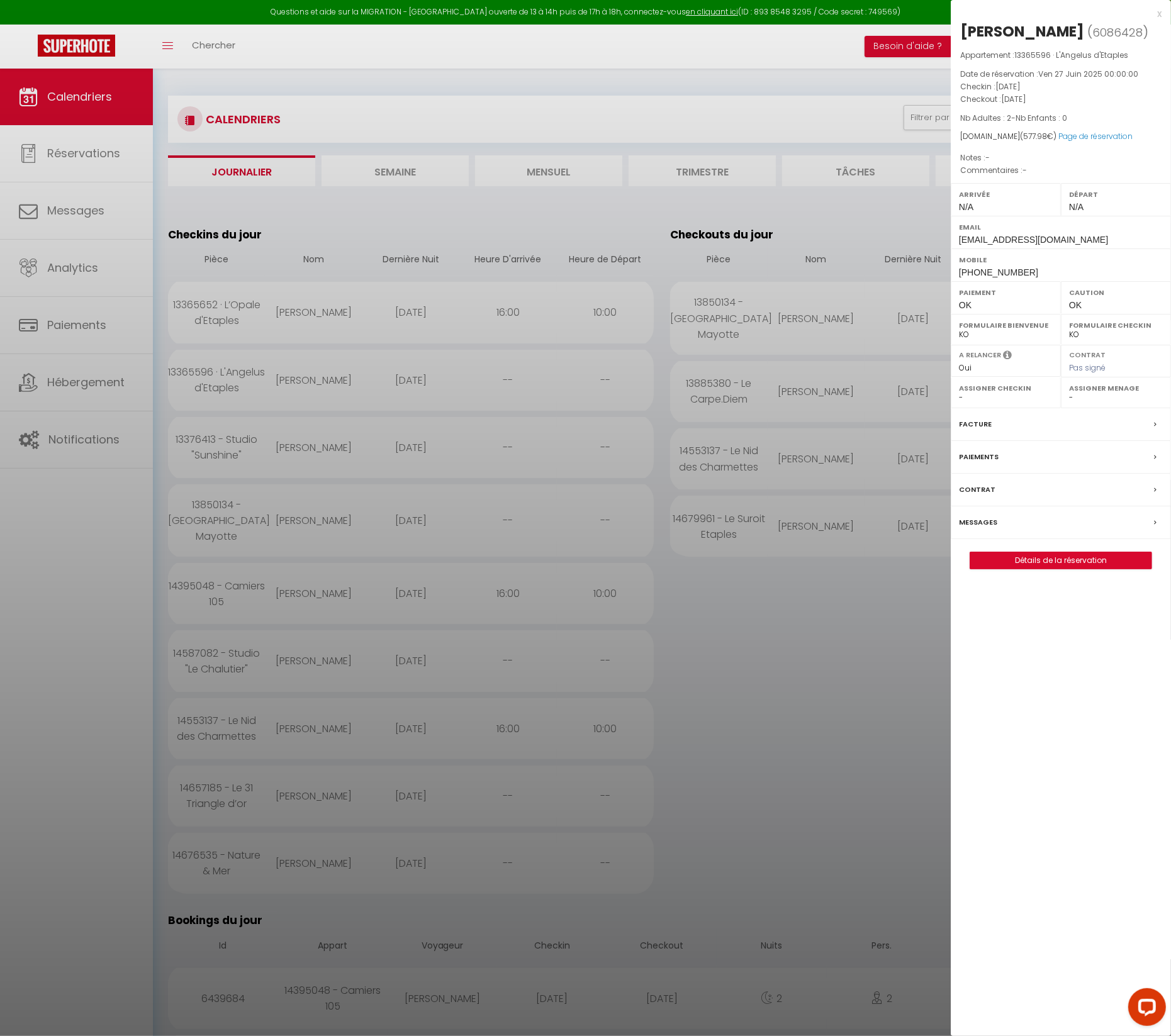
click at [771, 730] on div at bounding box center [586, 518] width 1171 height 1036
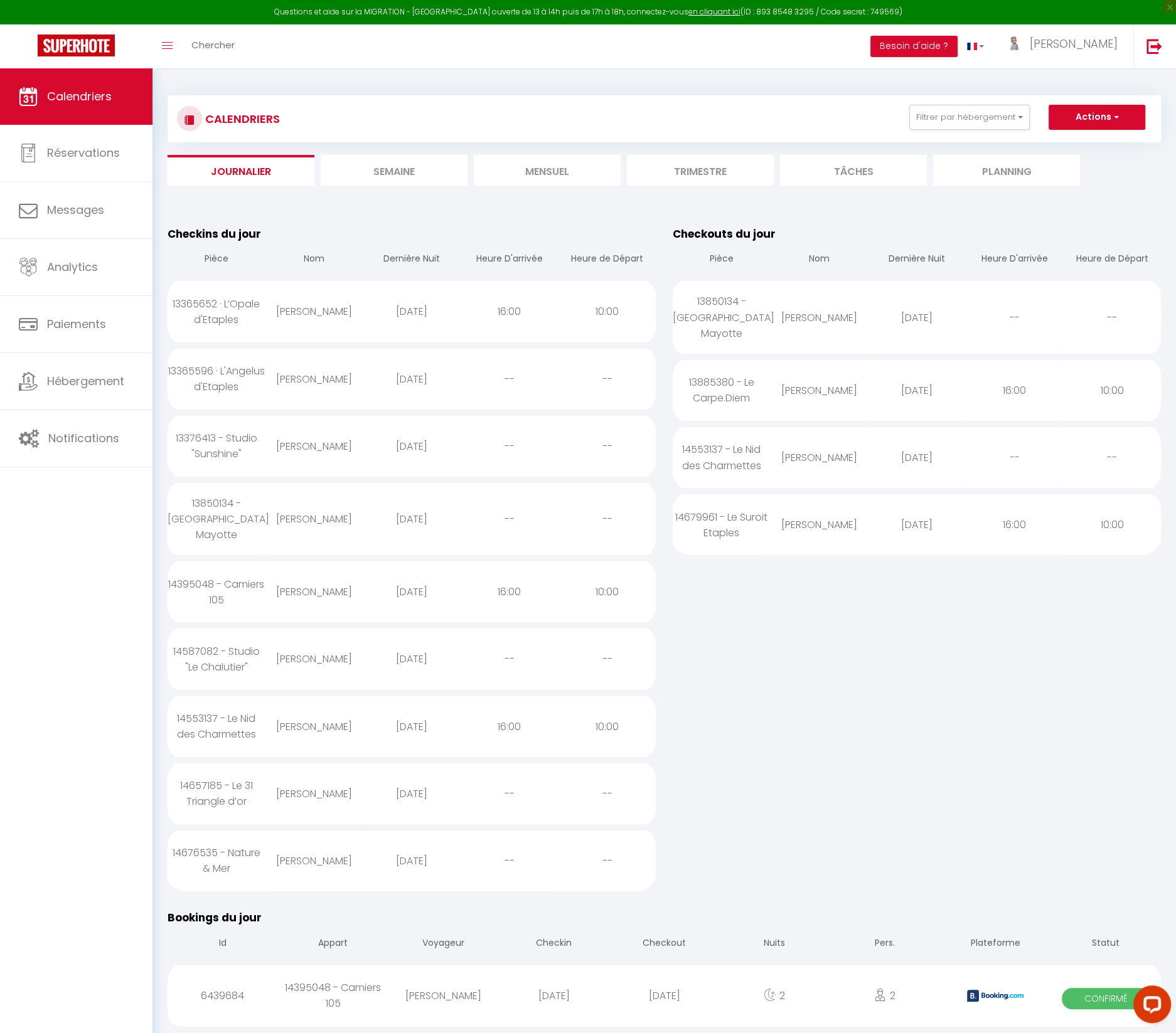
click at [239, 641] on div "14587082 - Studio "Le Chalutier"" at bounding box center [216, 659] width 98 height 56
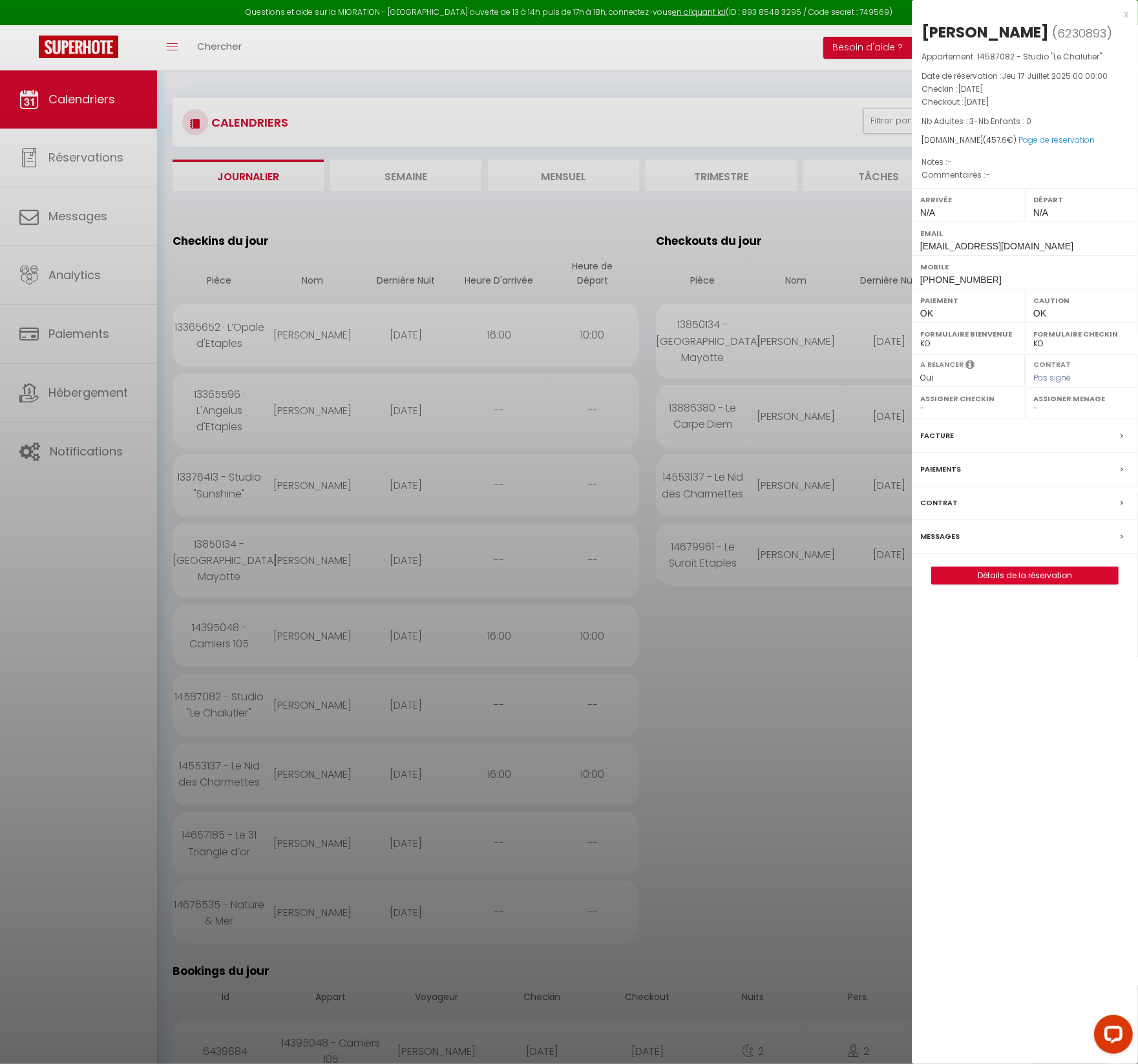
click at [532, 230] on div at bounding box center [569, 532] width 1138 height 1064
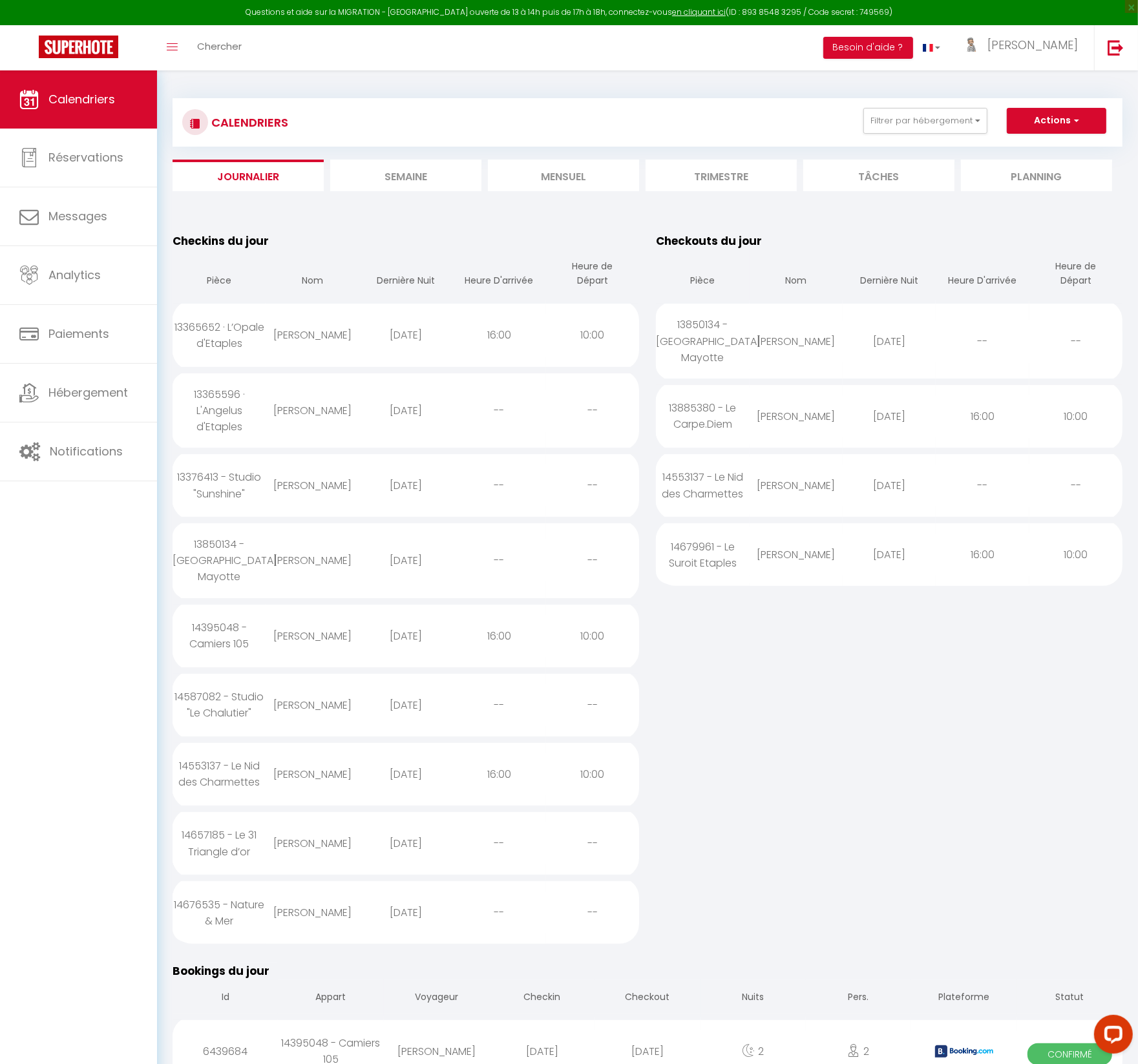
click at [218, 329] on div "13365652 · L’Opale d'Etaples" at bounding box center [219, 335] width 93 height 58
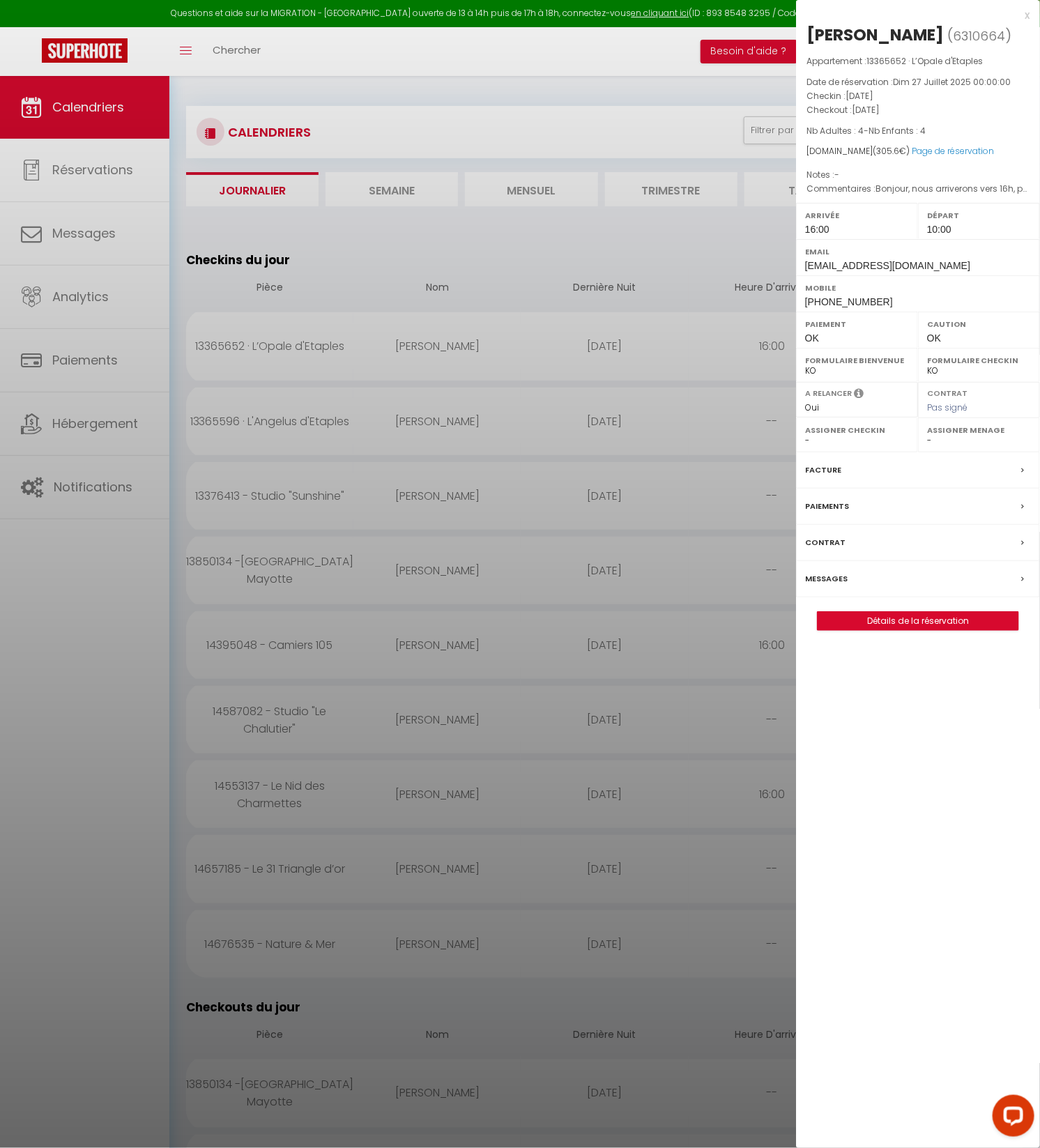
click at [383, 280] on div at bounding box center [520, 574] width 1040 height 1148
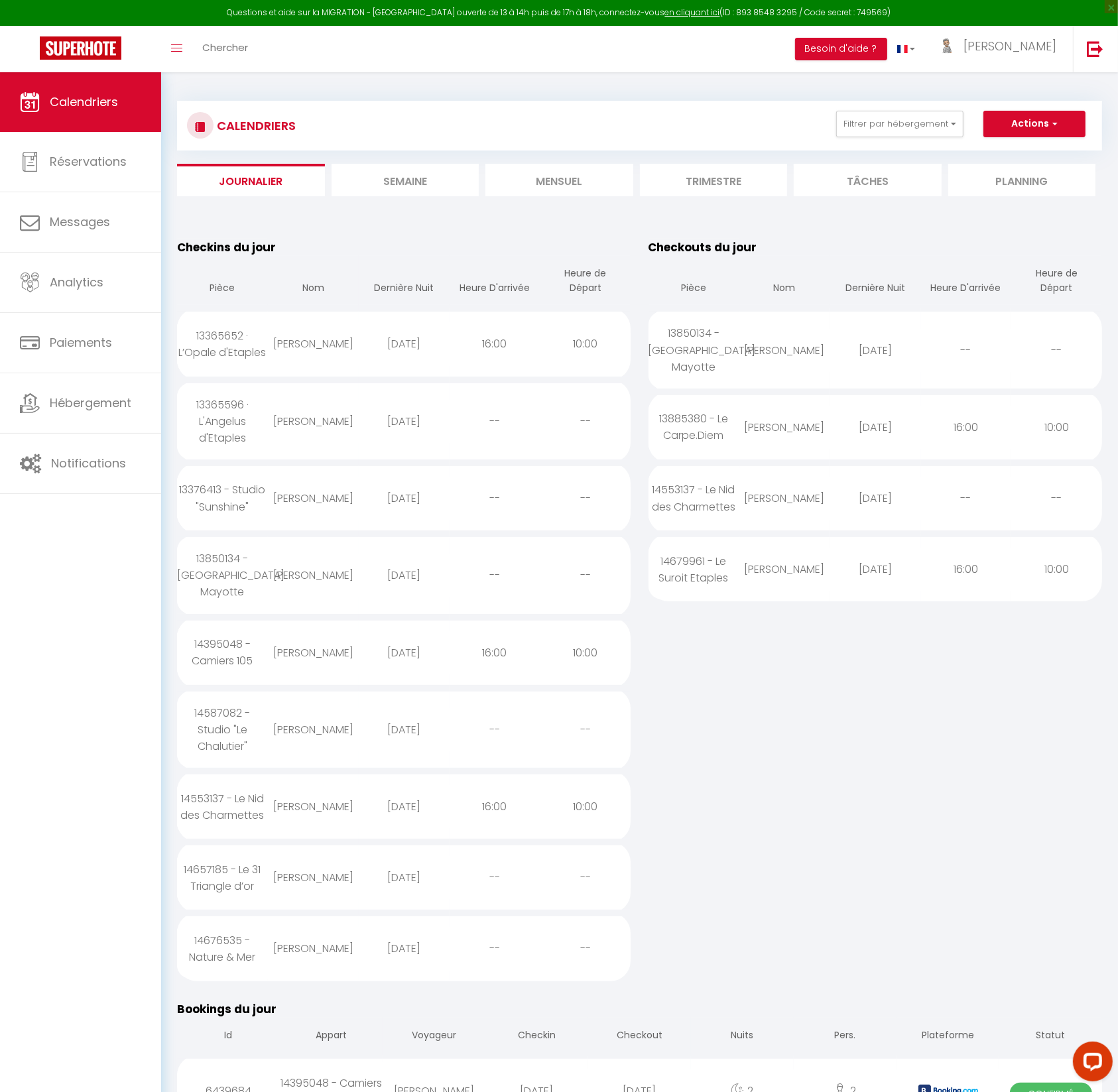
scroll to position [3, 0]
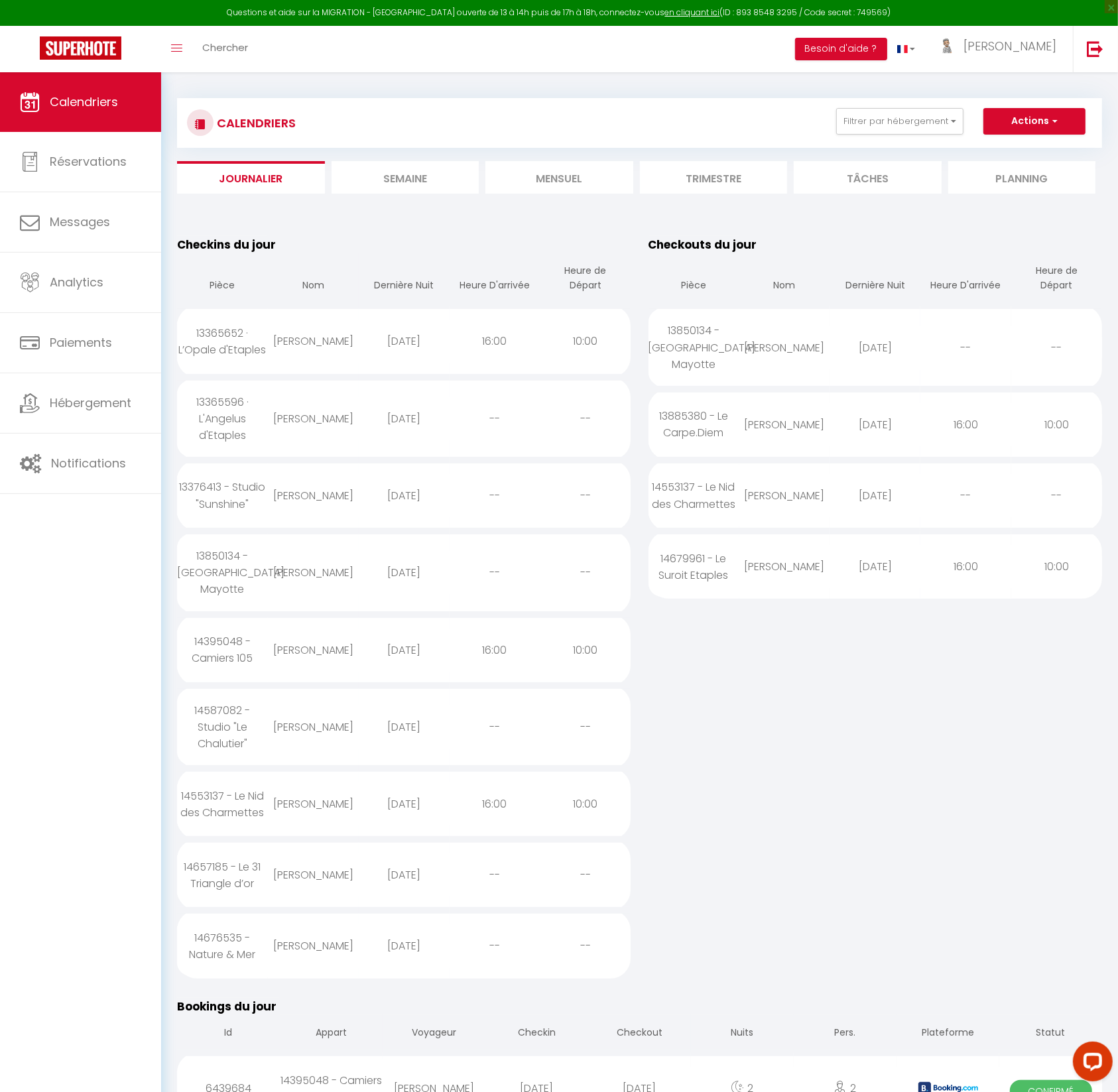
click at [289, 866] on div "[PERSON_NAME]" at bounding box center [312, 874] width 91 height 43
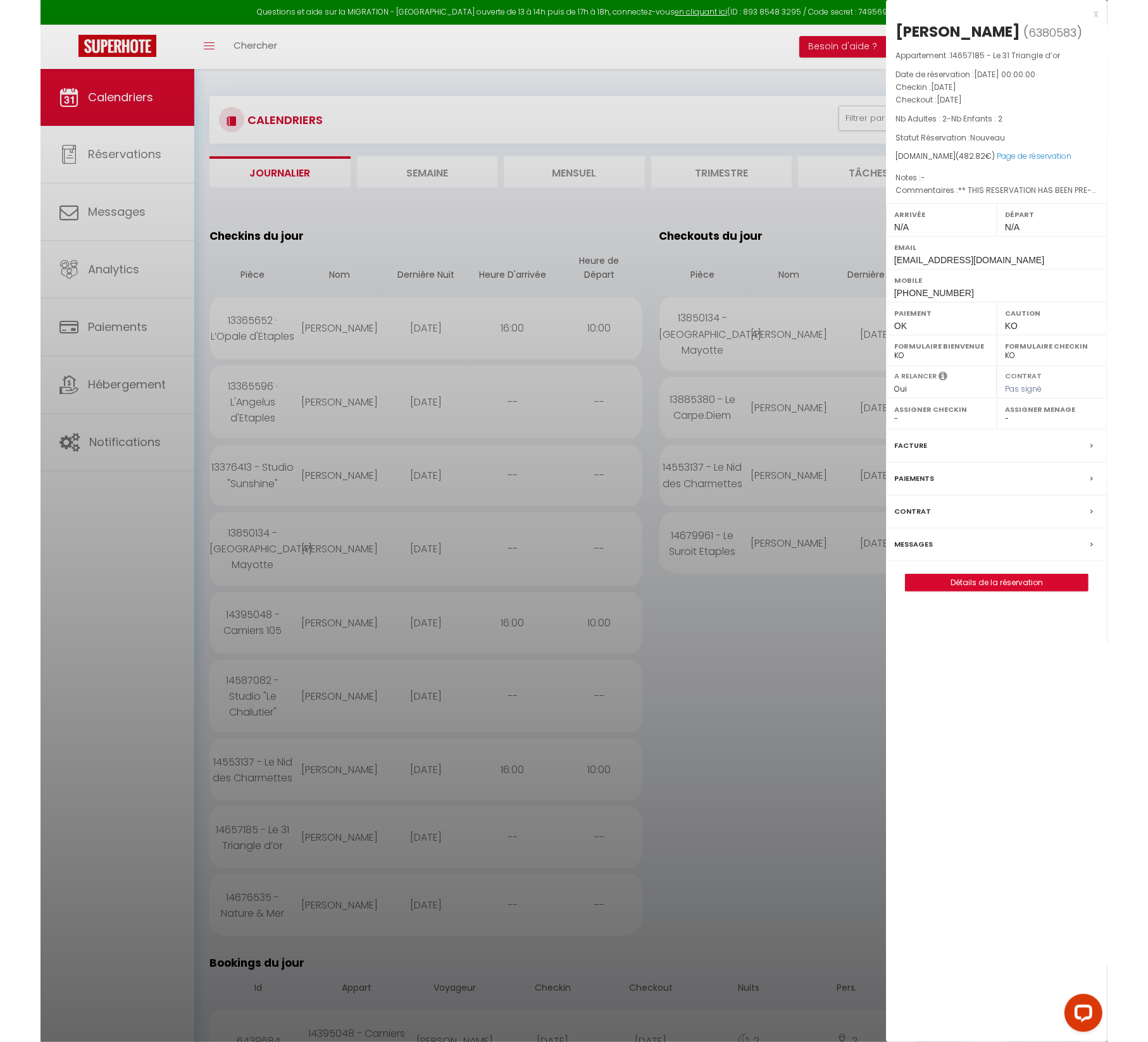
scroll to position [0, 0]
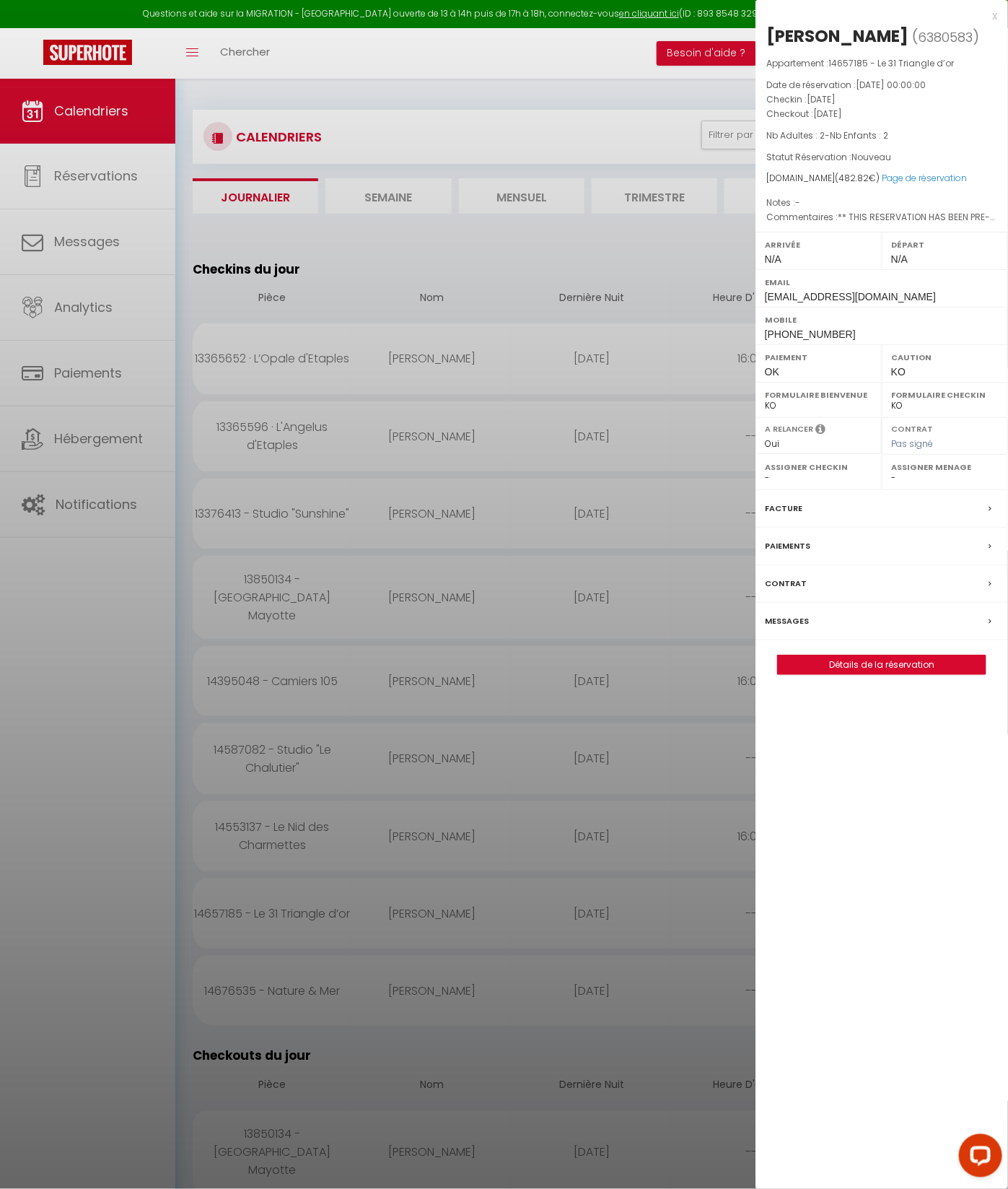
click at [62, 611] on div at bounding box center [504, 594] width 1008 height 1189
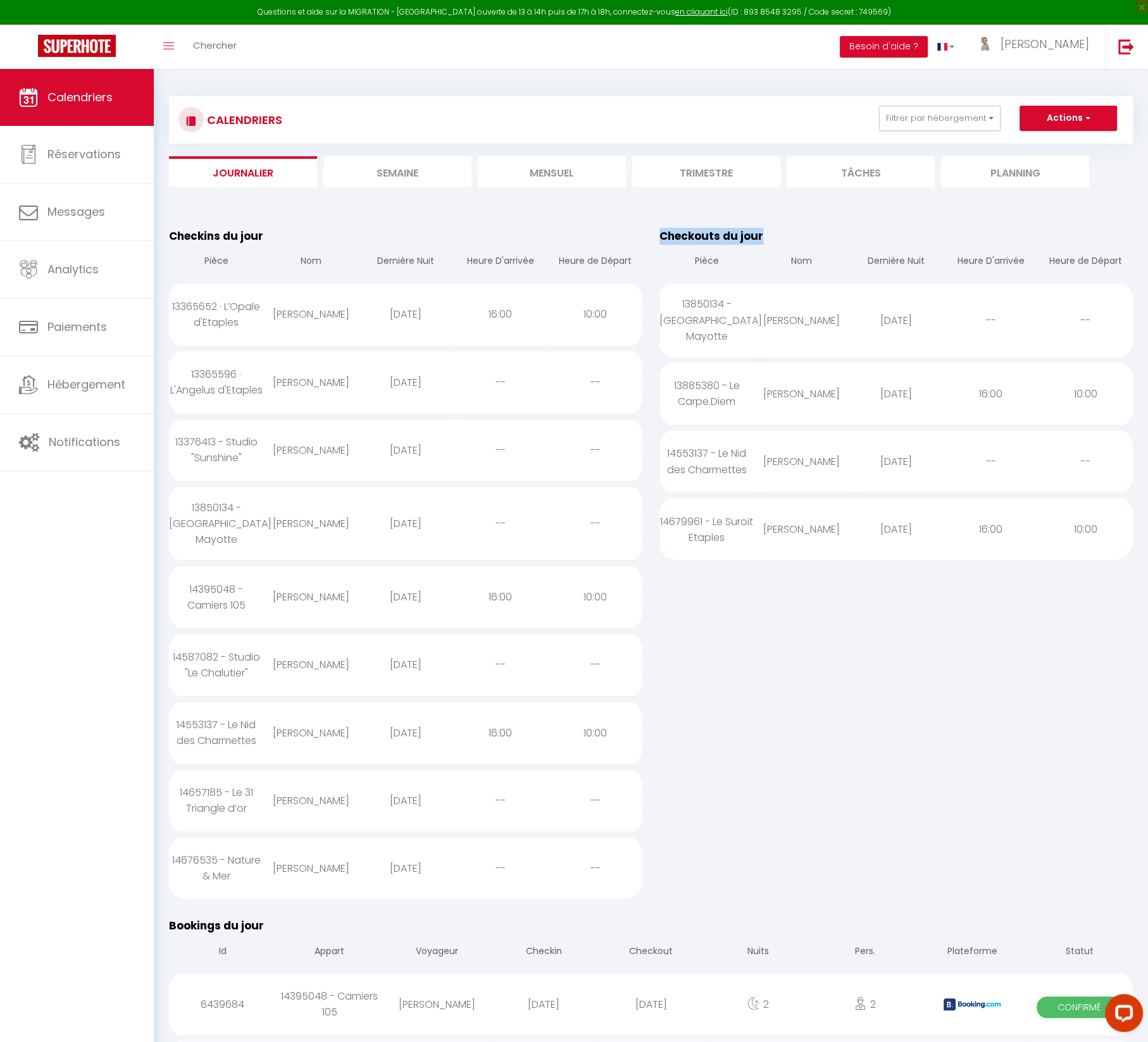
drag, startPoint x: 661, startPoint y: 235, endPoint x: 765, endPoint y: 235, distance: 104.0
click at [765, 235] on table "Checkouts du jour Pièce Nom Dernière Nuit Heure D'arrivée Heure de Départ 13850…" at bounding box center [896, 394] width 473 height 333
click at [630, 226] on div "Checkins du jour Pièce Nom Dernière Nuit Heure D'arrivée Heure de Départ 133656…" at bounding box center [406, 563] width 491 height 690
drag, startPoint x: 660, startPoint y: 233, endPoint x: 1125, endPoint y: 258, distance: 465.7
click at [1125, 258] on thead "Checkouts du jour Pièce Nom Dernière Nuit Heure D'arrivée Heure de [PERSON_NAME]" at bounding box center [896, 254] width 473 height 53
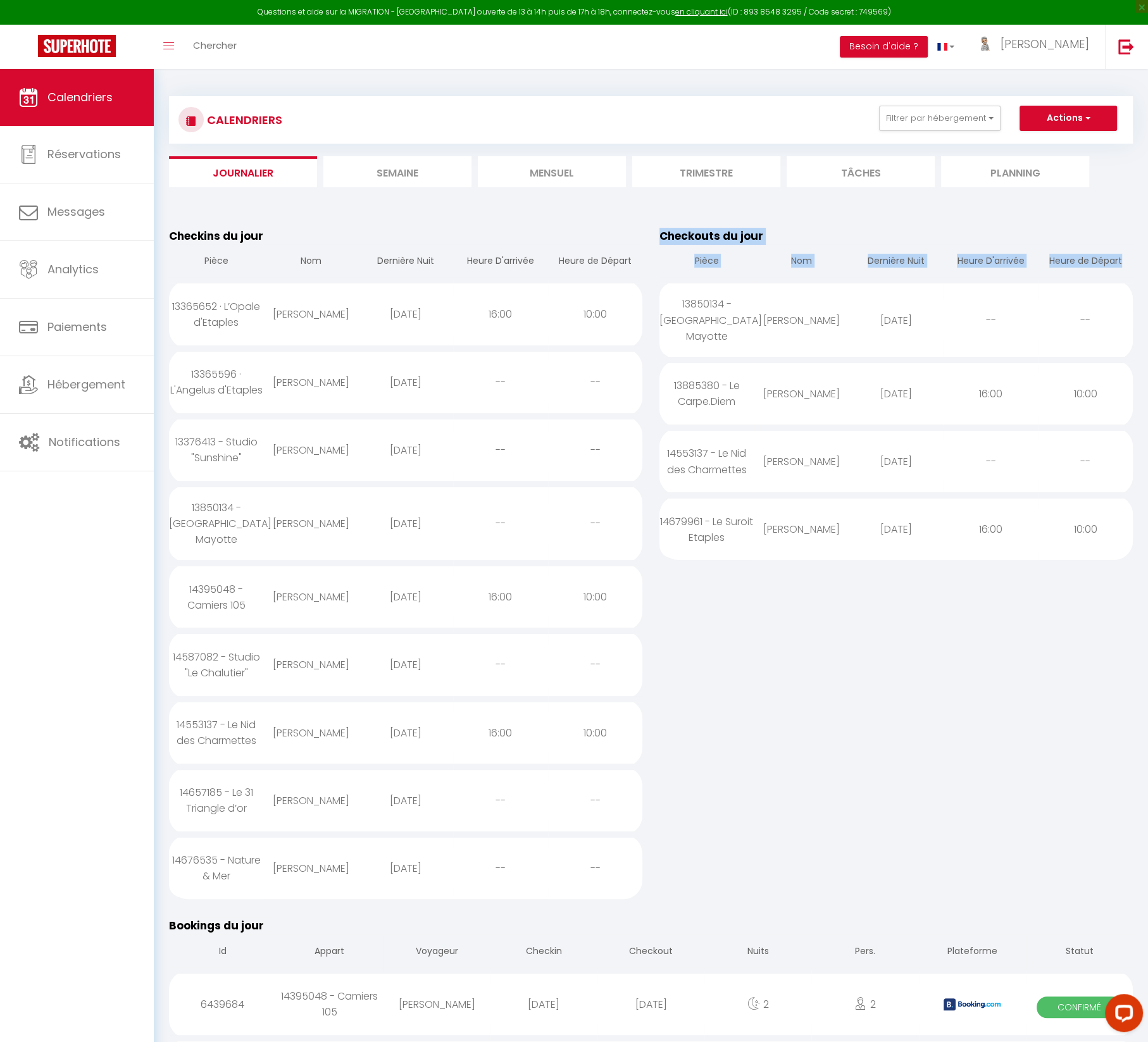
click at [1068, 228] on table "Checkouts du jour Pièce Nom Dernière Nuit Heure D'arrivée Heure de Départ 13850…" at bounding box center [896, 394] width 473 height 333
click at [230, 787] on div "14657185 - Le 31 Triangle d’or" at bounding box center [216, 801] width 95 height 57
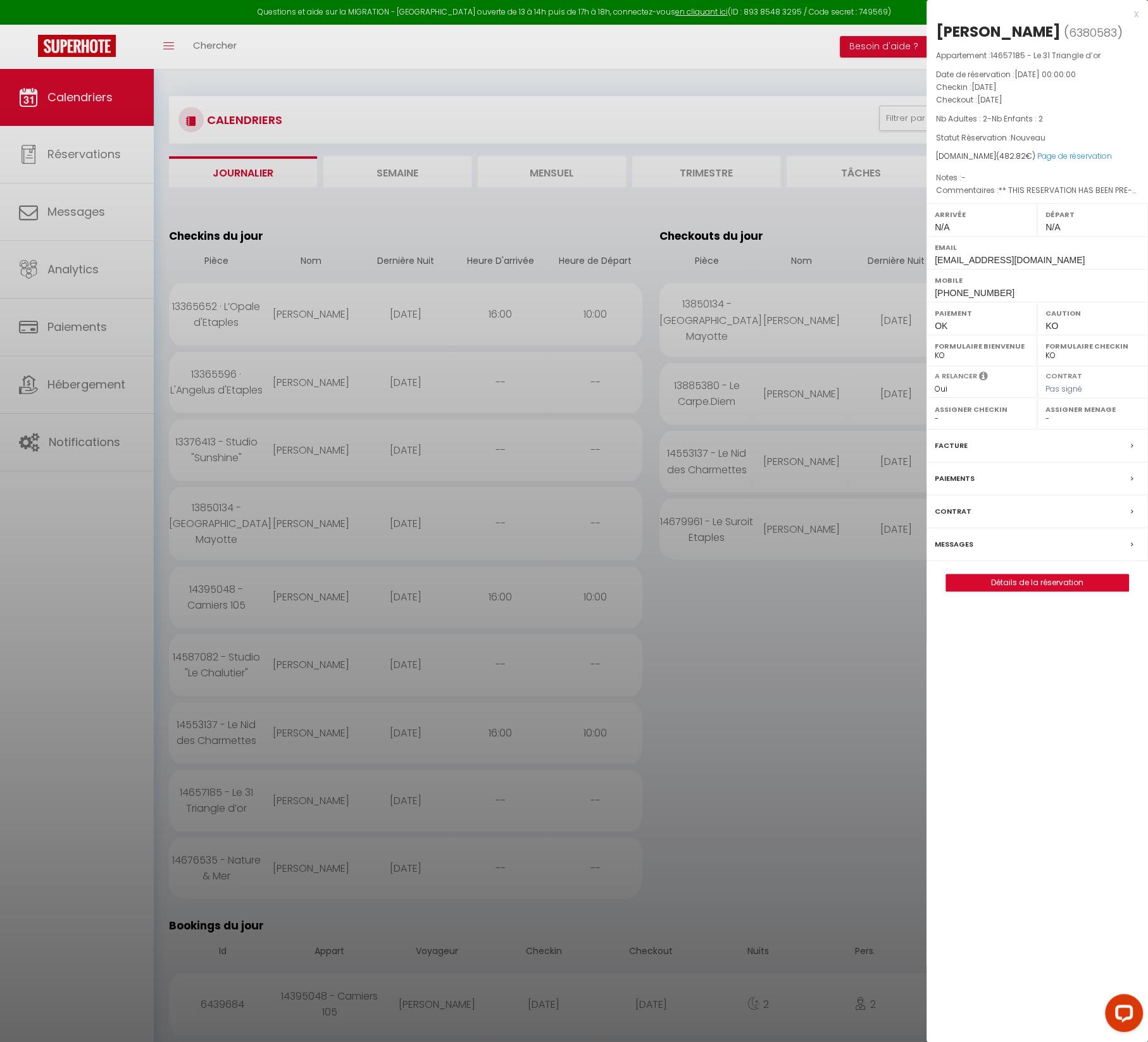
click at [954, 538] on label "Messages" at bounding box center [954, 544] width 39 height 13
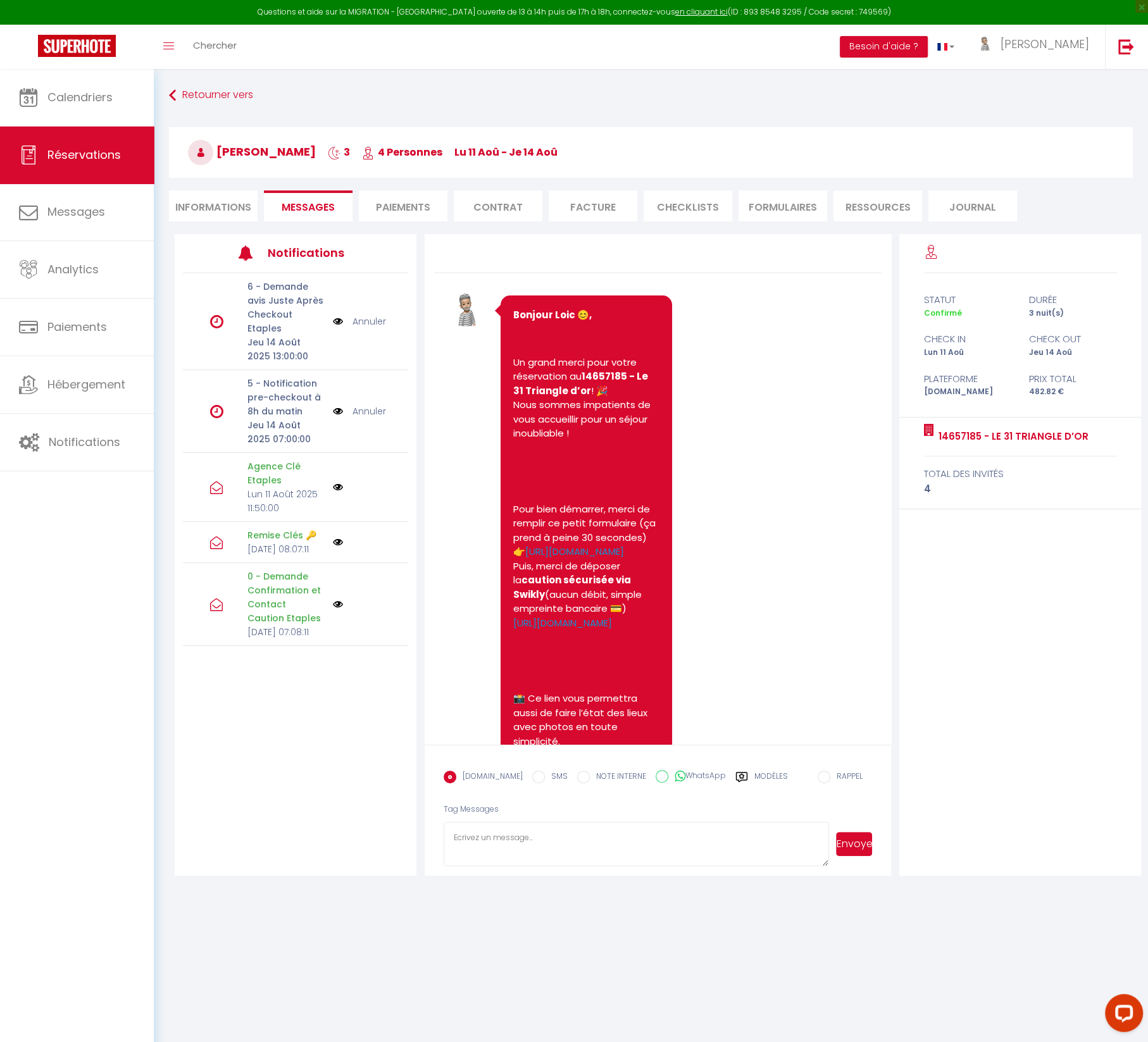
scroll to position [2091, 0]
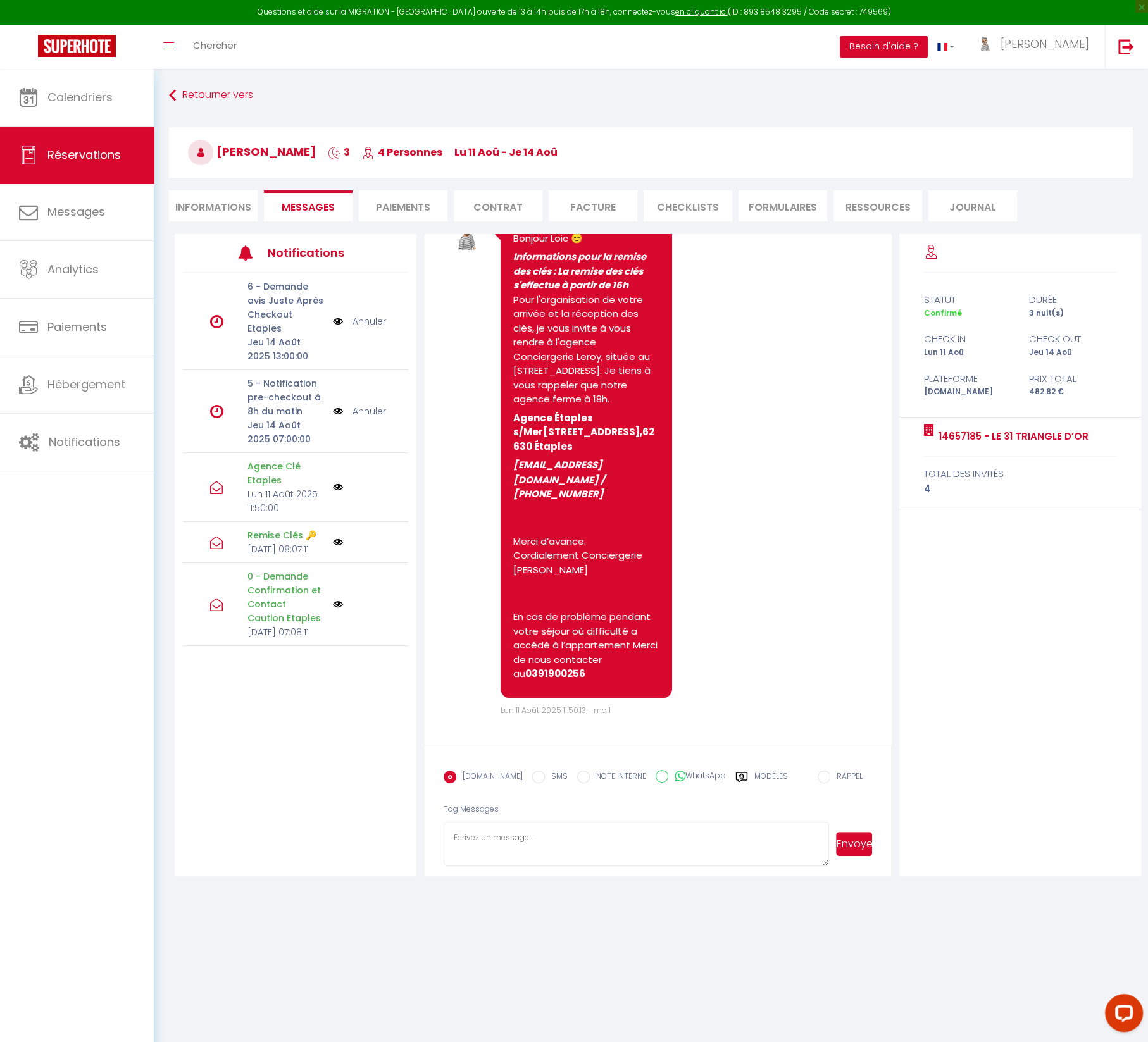
drag, startPoint x: 641, startPoint y: 428, endPoint x: 507, endPoint y: 387, distance: 140.1
click at [507, 387] on div "Bonjour Loic 😊 Informations pour la remise des clés : La remise des clés s'effe…" at bounding box center [586, 458] width 172 height 479
copy p "Conciergerie Leroy, située au [STREET_ADDRESS]. Je tiens à vous rappeler que no…"
click at [532, 771] on input "SMS" at bounding box center [538, 777] width 12 height 12
click at [511, 824] on textarea at bounding box center [637, 844] width 386 height 44
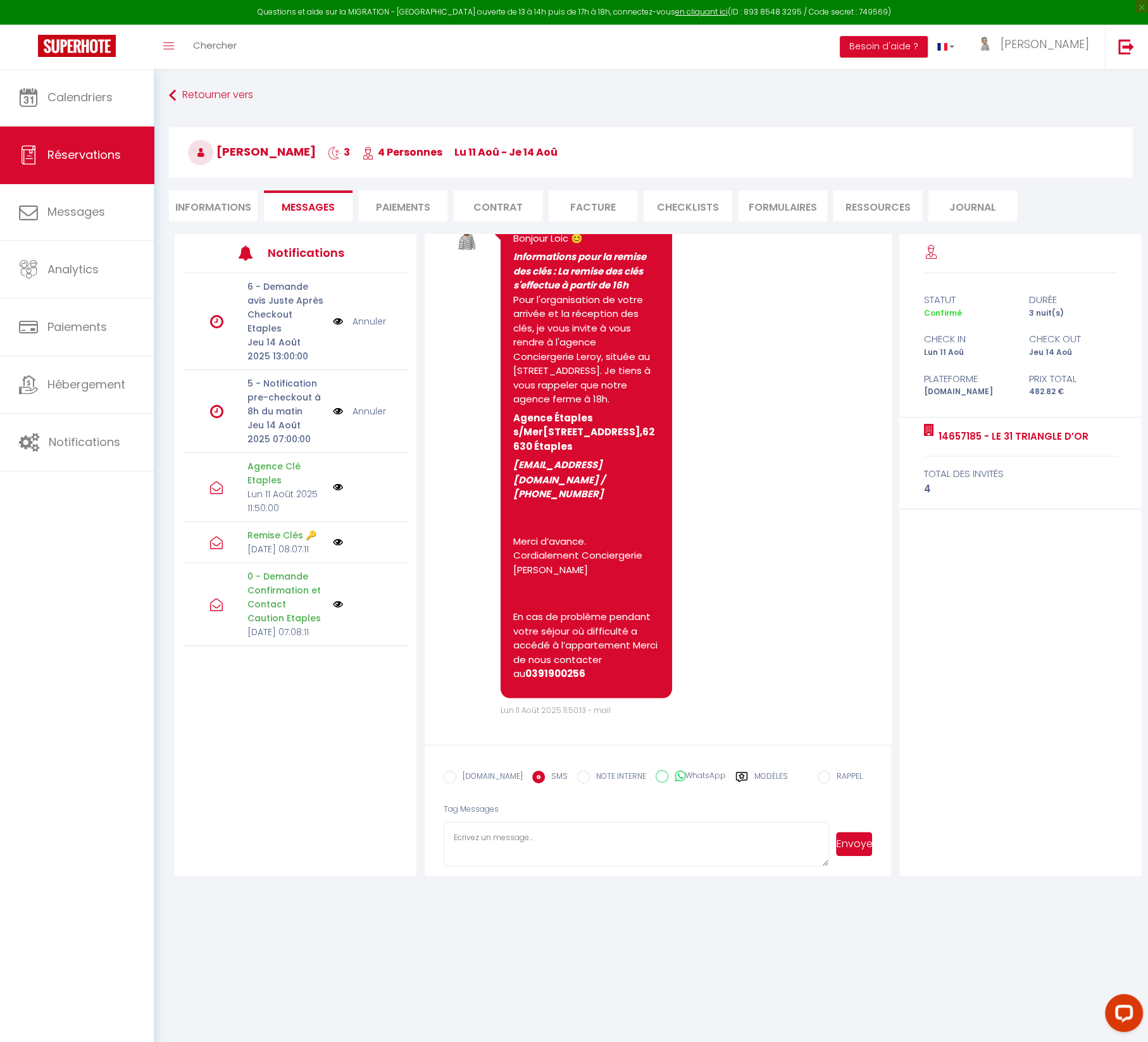
paste textarea "Conciergerie Leroy, située au [STREET_ADDRESS]. Je tiens à vous rappeler que no…"
click at [857, 844] on button "Envoyer" at bounding box center [854, 843] width 37 height 24
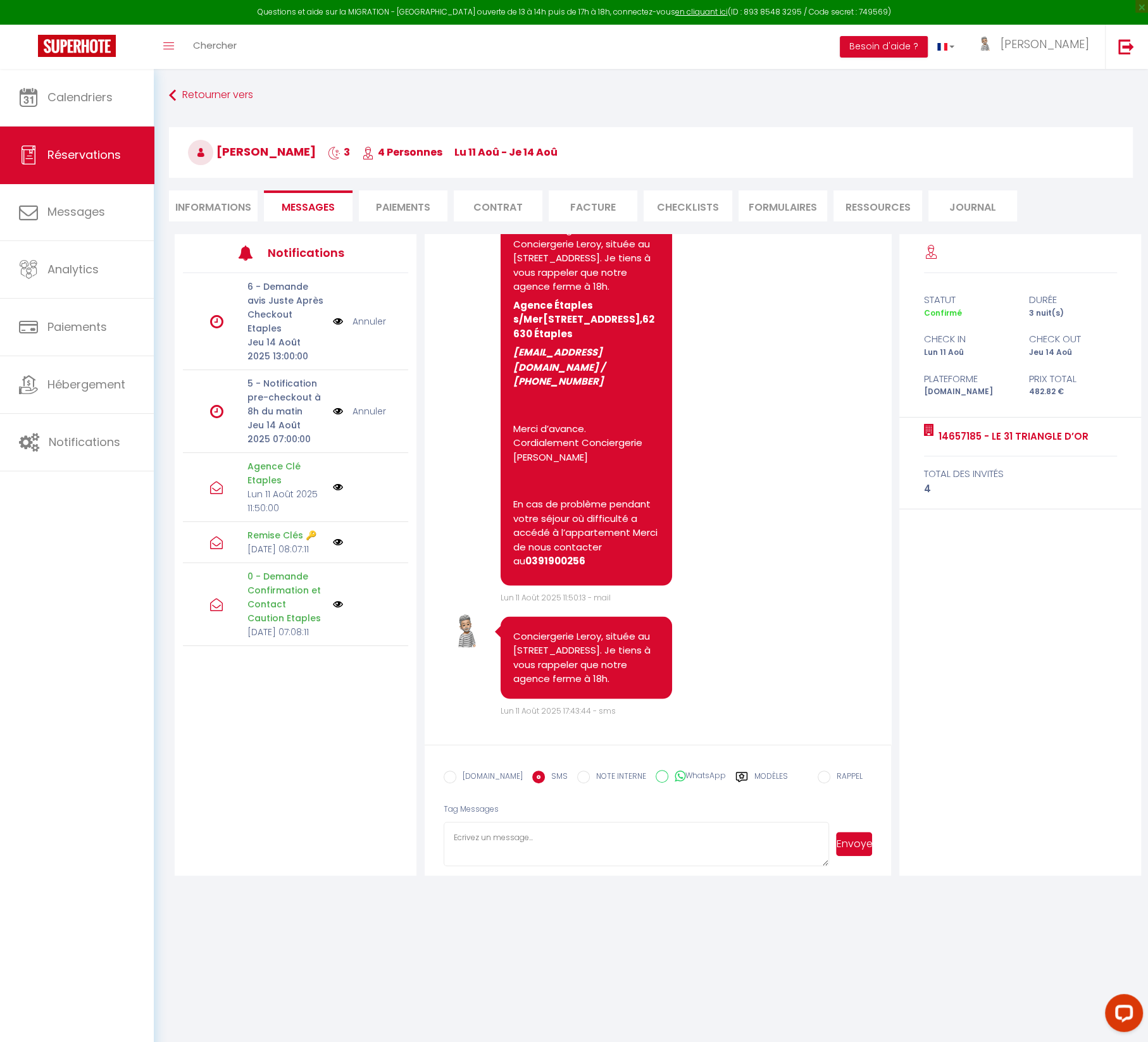
scroll to position [68, 0]
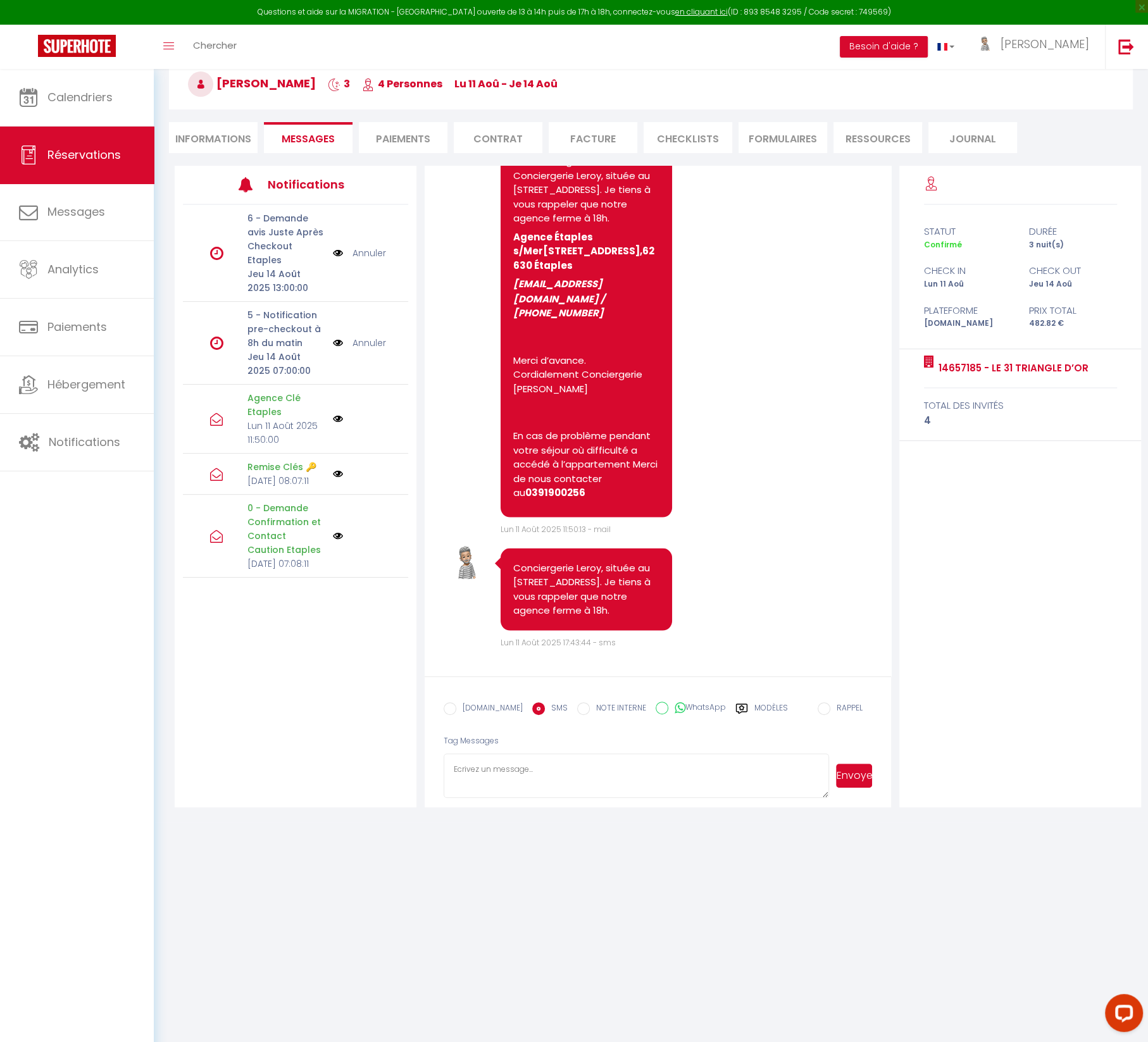
click at [492, 773] on textarea at bounding box center [637, 776] width 386 height 44
paste textarea "Je reste sans nouvelles de votre part, aucun contact n’a été pris. Merci de vou…"
click at [854, 779] on button "Envoyer" at bounding box center [854, 776] width 37 height 24
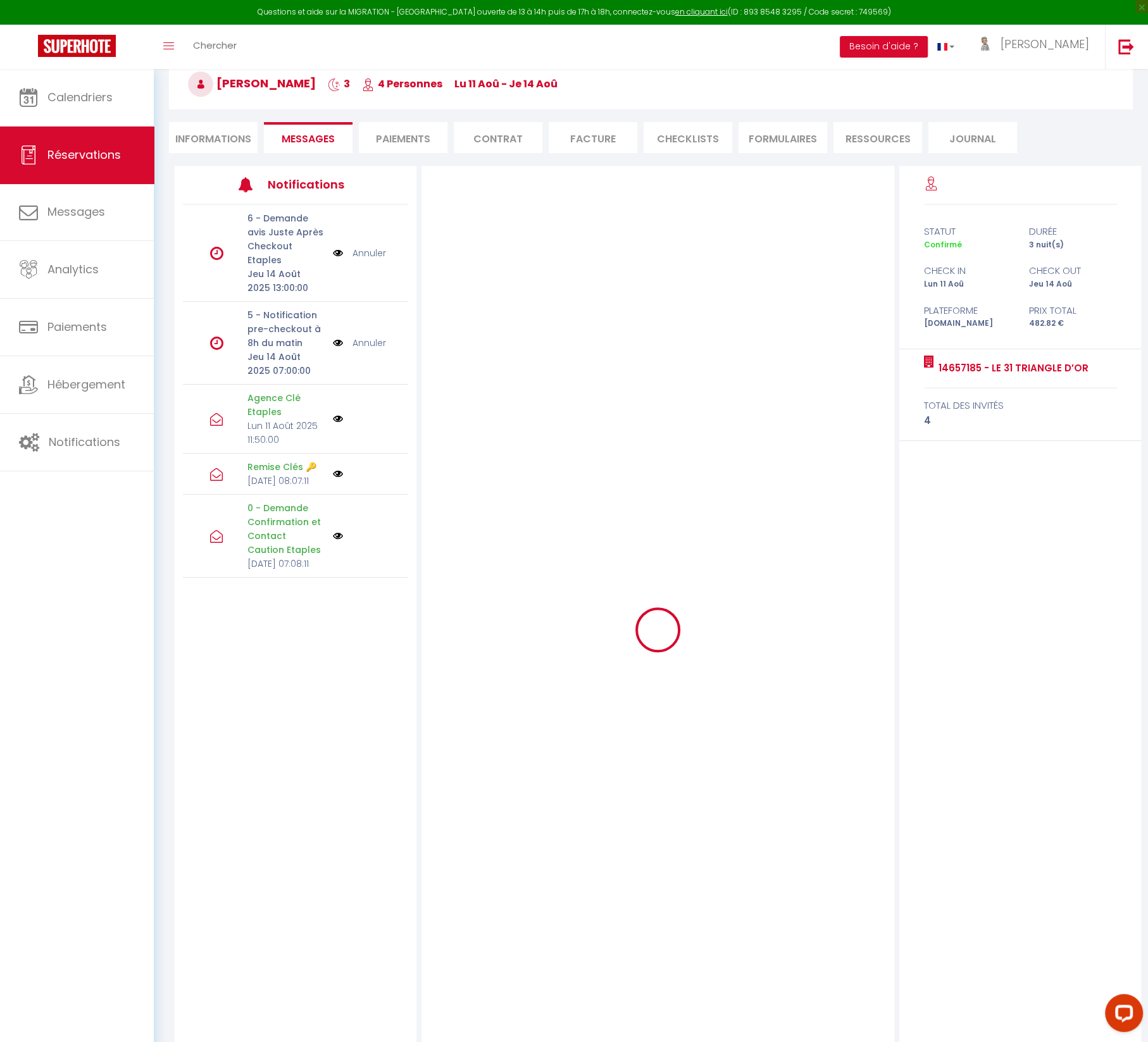
scroll to position [0, 0]
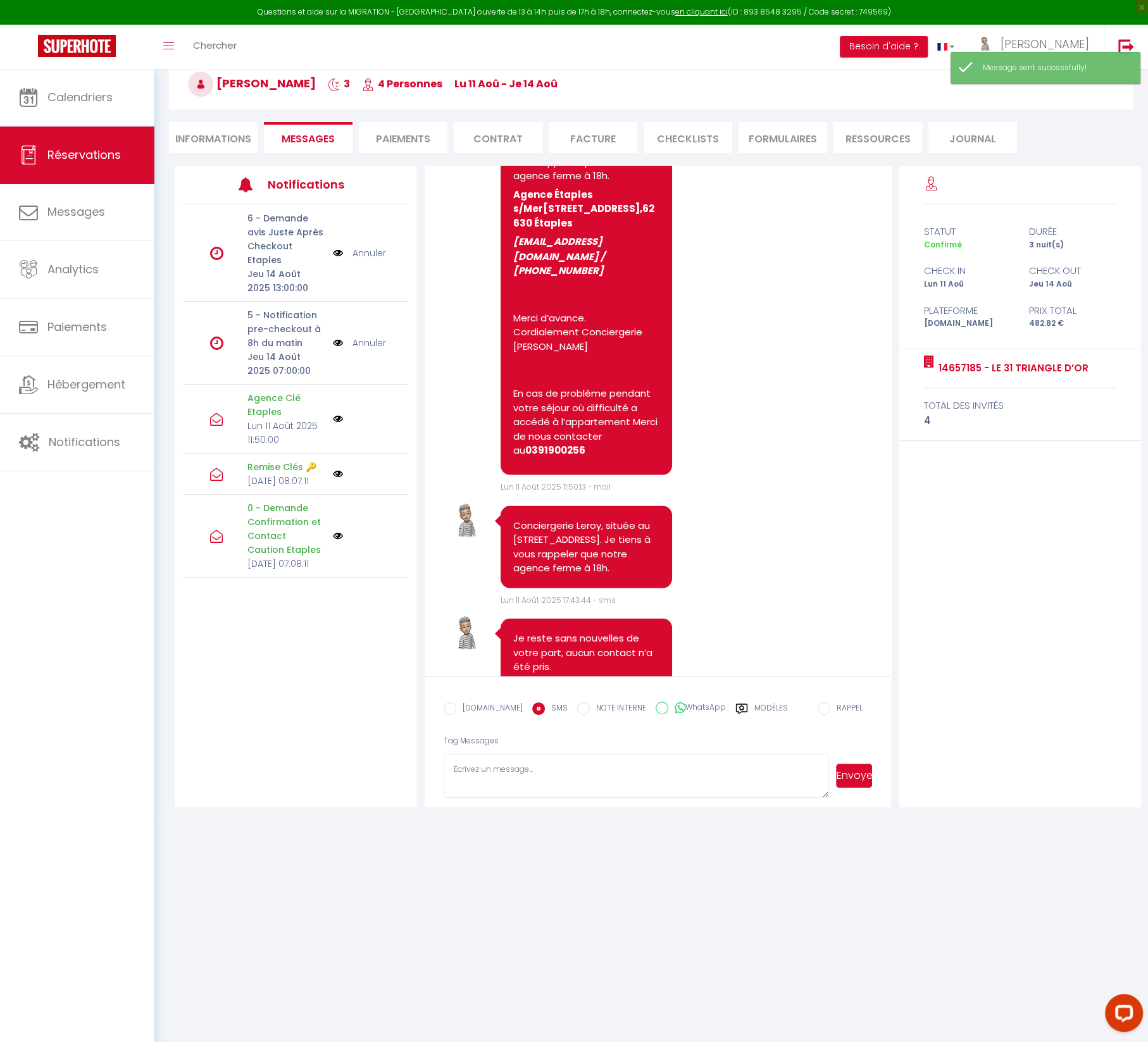
click at [511, 564] on div "Conciergerie Leroy, située au [STREET_ADDRESS]. Je tiens à vous rappeler que no…" at bounding box center [586, 547] width 172 height 82
drag, startPoint x: 513, startPoint y: 564, endPoint x: 646, endPoint y: 623, distance: 145.5
click at [646, 588] on div "Conciergerie Leroy, située au [STREET_ADDRESS]. Je tiens à vous rappeler que no…" at bounding box center [586, 547] width 172 height 82
click at [453, 707] on input "EMAIL" at bounding box center [450, 709] width 12 height 12
click at [460, 765] on textarea at bounding box center [637, 776] width 386 height 44
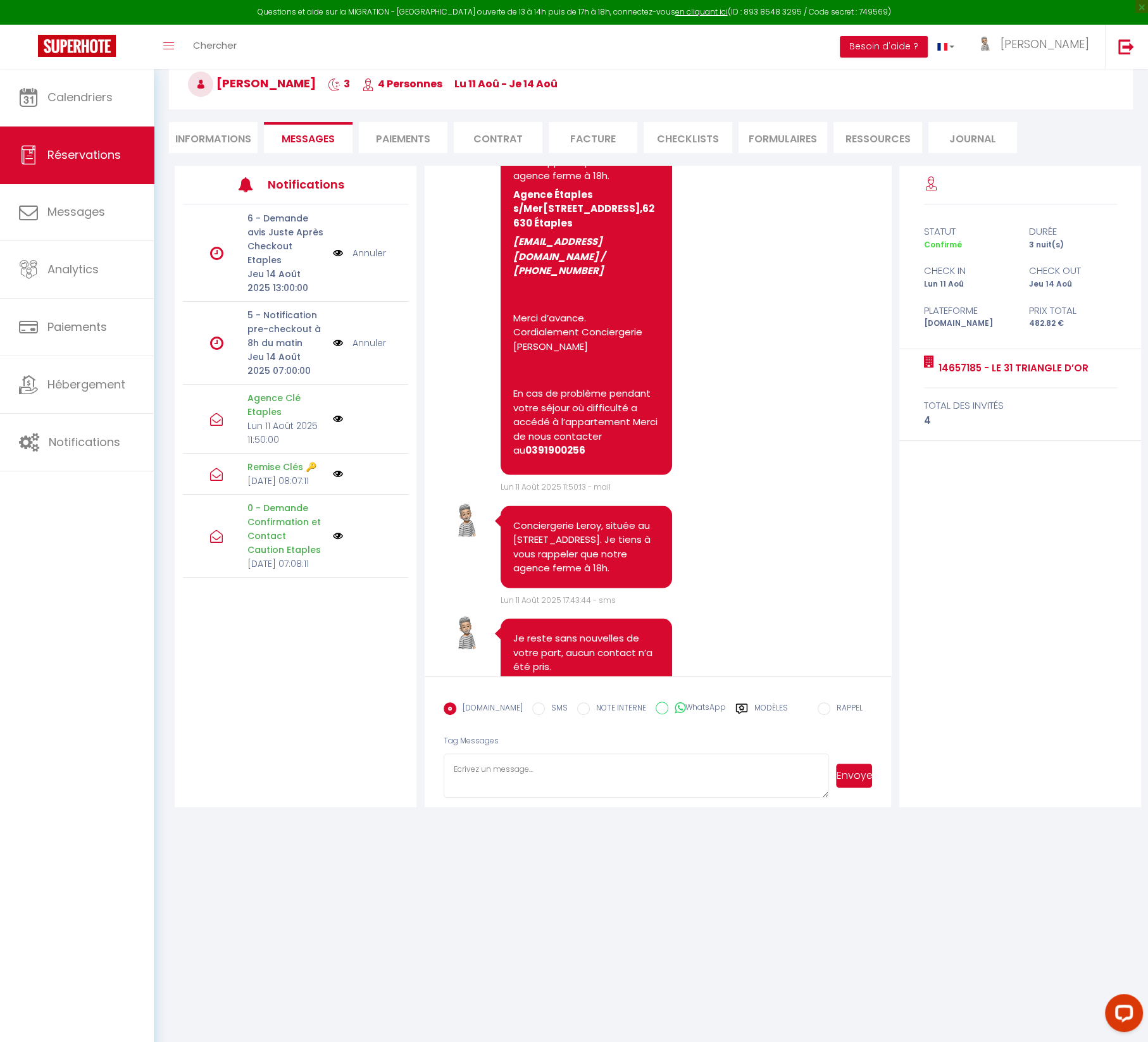
paste textarea "Conciergerie Leroy, située au [STREET_ADDRESS]. Je tiens à vous rappeler que no…"
click at [862, 774] on button "Envoyer" at bounding box center [854, 776] width 37 height 24
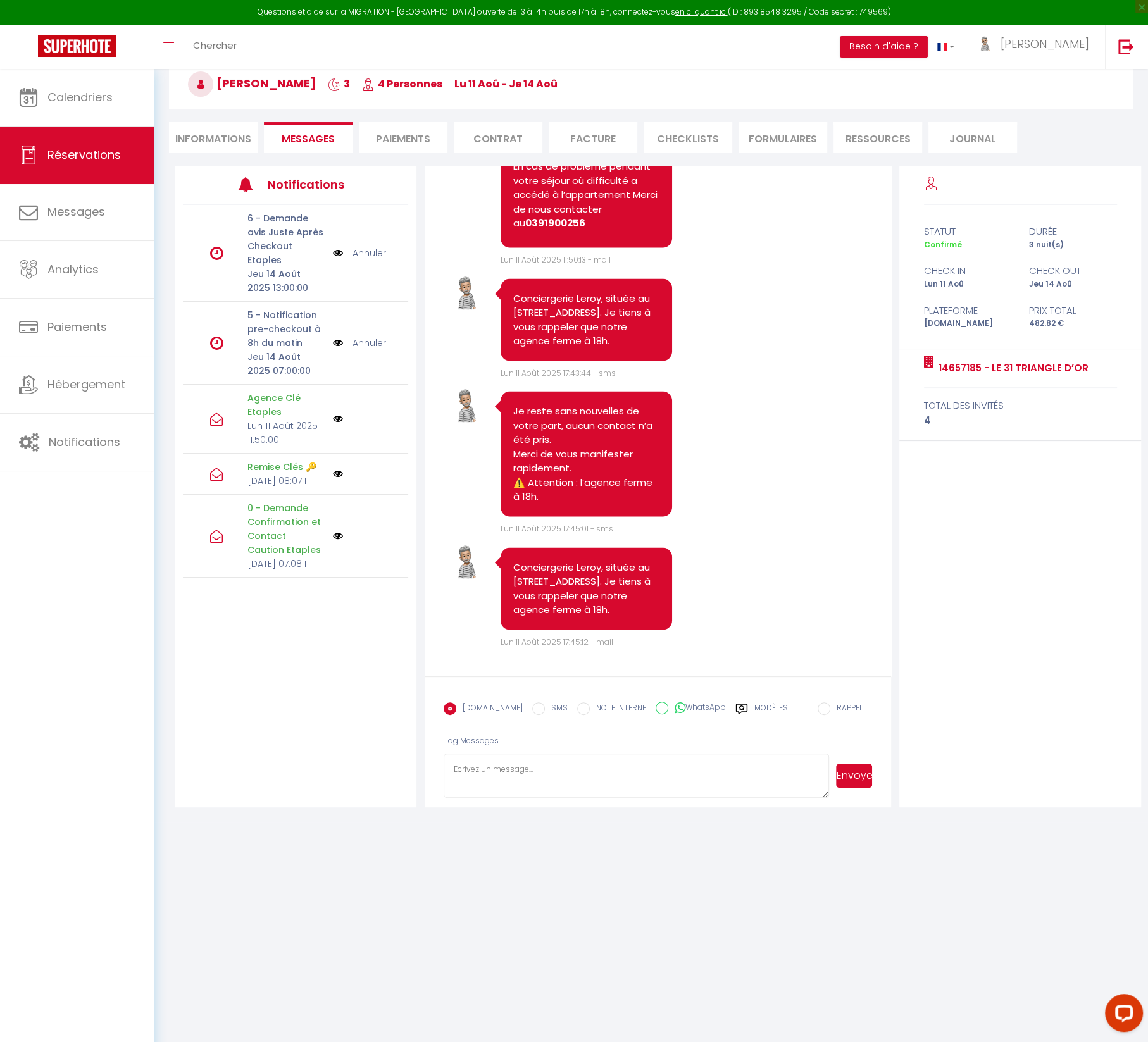
scroll to position [2474, 0]
drag, startPoint x: 514, startPoint y: 410, endPoint x: 590, endPoint y: 505, distance: 121.7
click at [590, 505] on div "Je reste sans nouvelles de votre part, aucun contact n’a été pris. Merci de vou…" at bounding box center [586, 453] width 172 height 125
click at [492, 764] on textarea at bounding box center [637, 776] width 386 height 44
paste textarea "Je reste sans nouvelles de votre part, aucun contact n’a été pris. Merci de vou…"
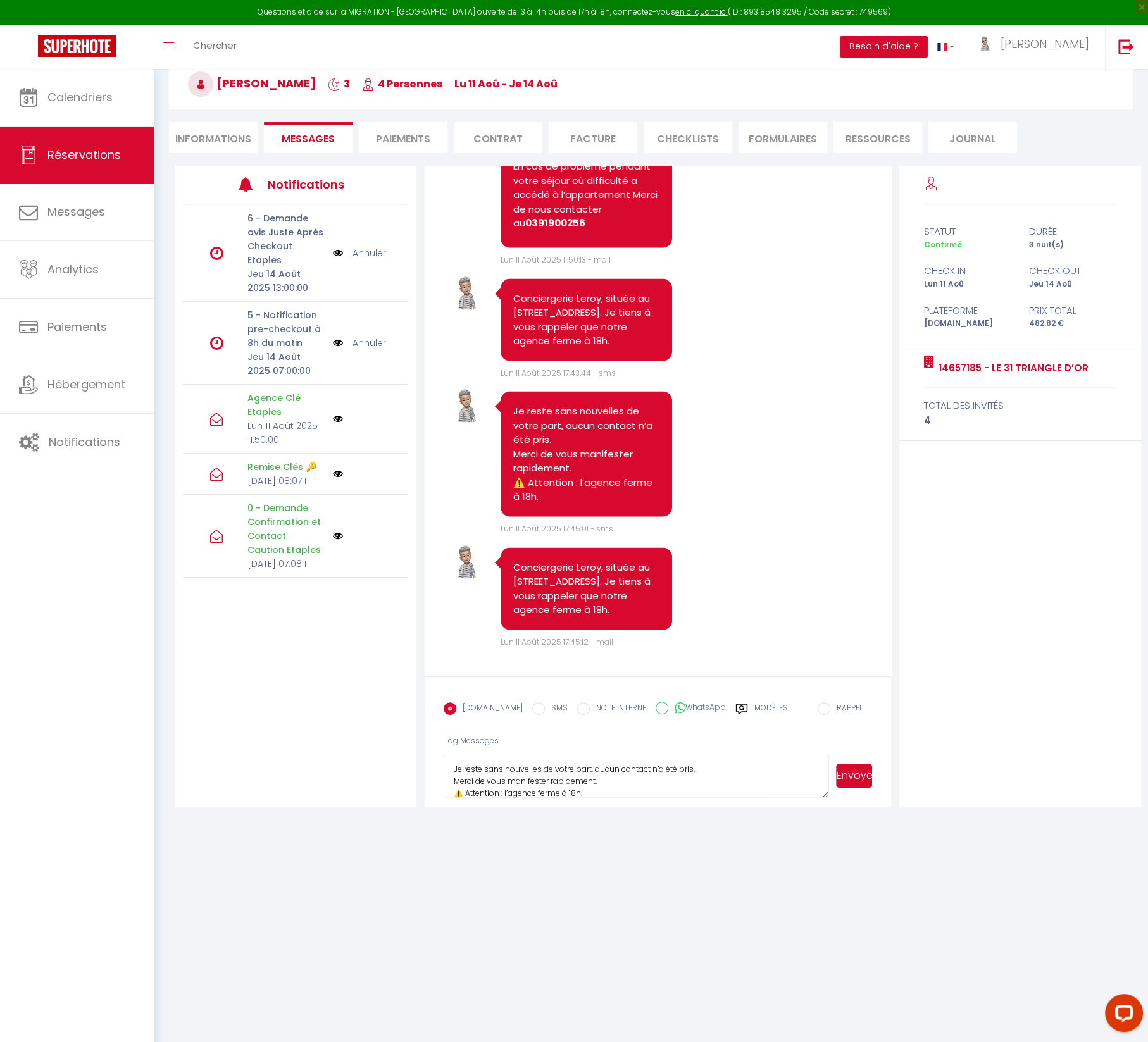
scroll to position [1, 0]
click at [865, 780] on button "Envoyer" at bounding box center [854, 776] width 37 height 24
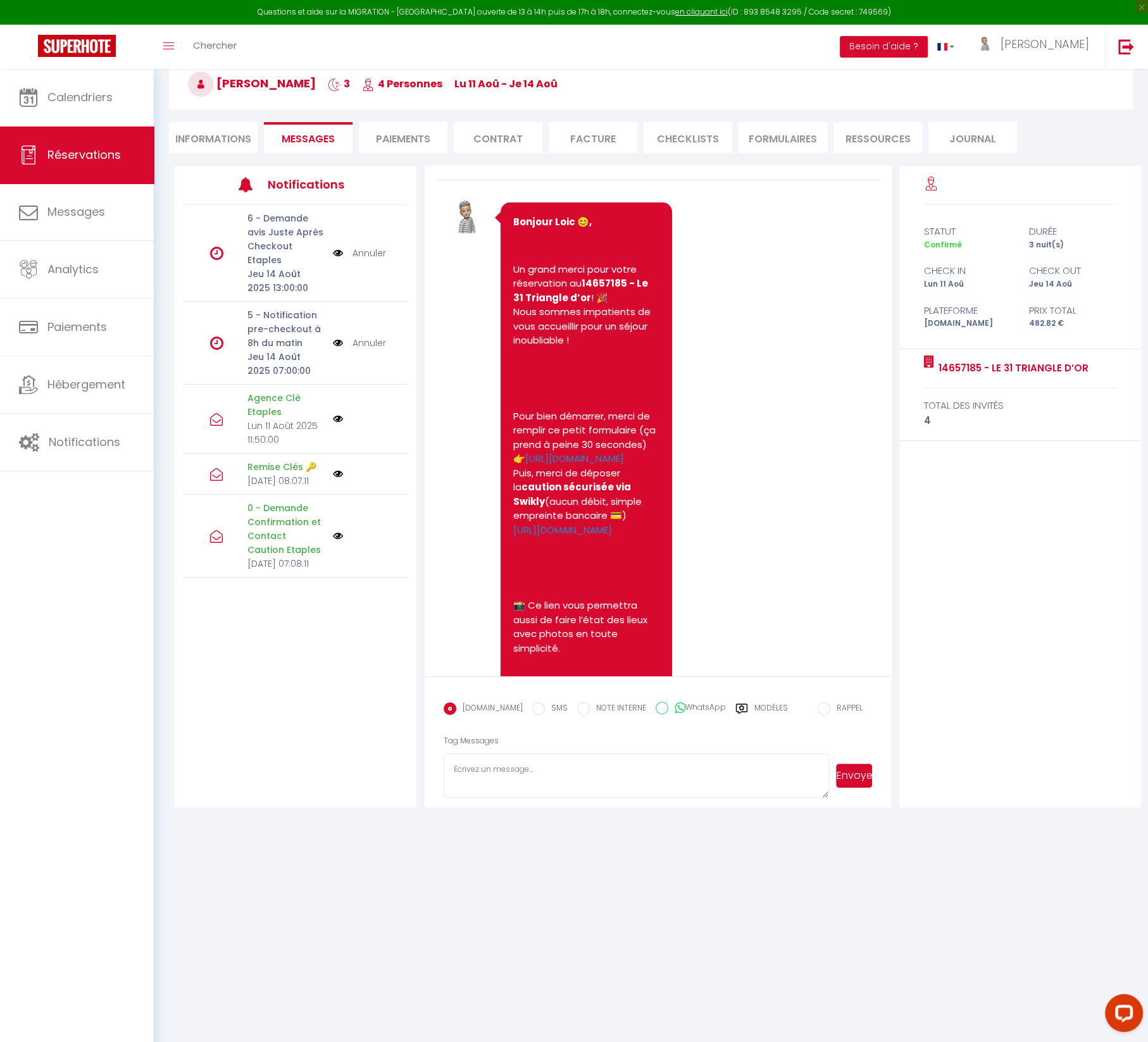
scroll to position [0, 0]
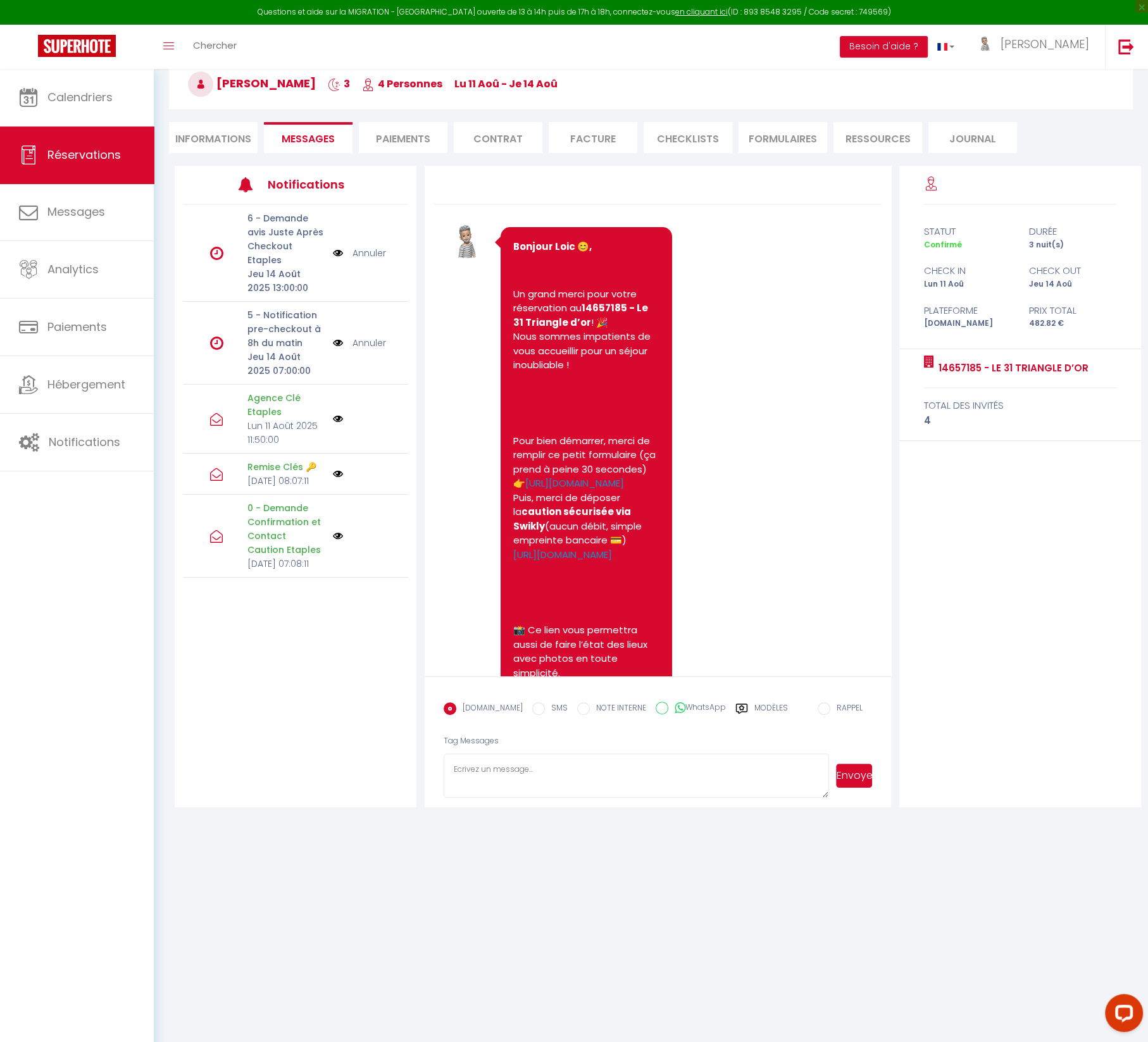
click at [219, 137] on li "Informations" at bounding box center [213, 137] width 89 height 31
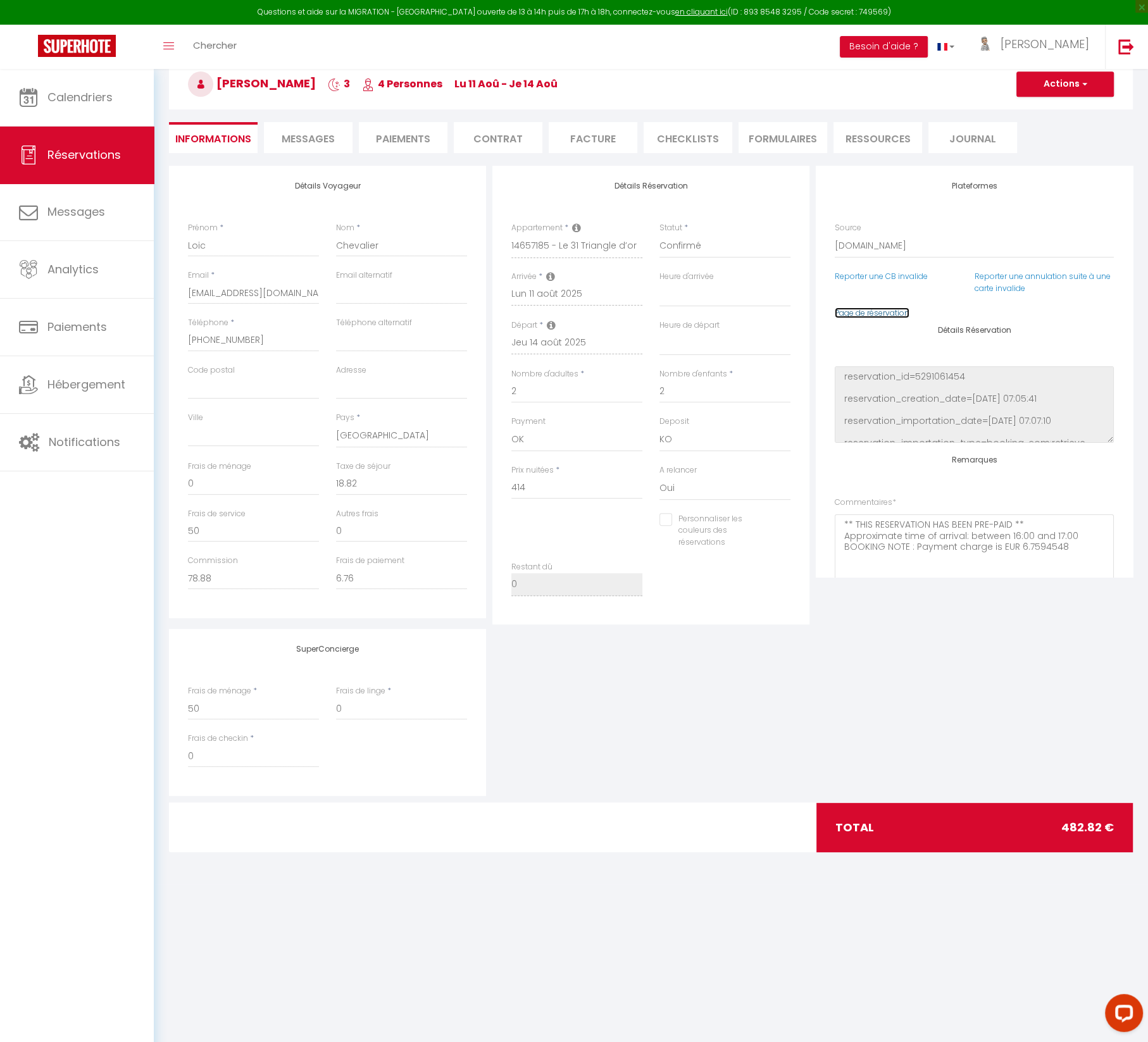
click at [875, 314] on link "Page de réservation" at bounding box center [872, 313] width 75 height 11
click at [313, 136] on span "Messages" at bounding box center [308, 138] width 53 height 15
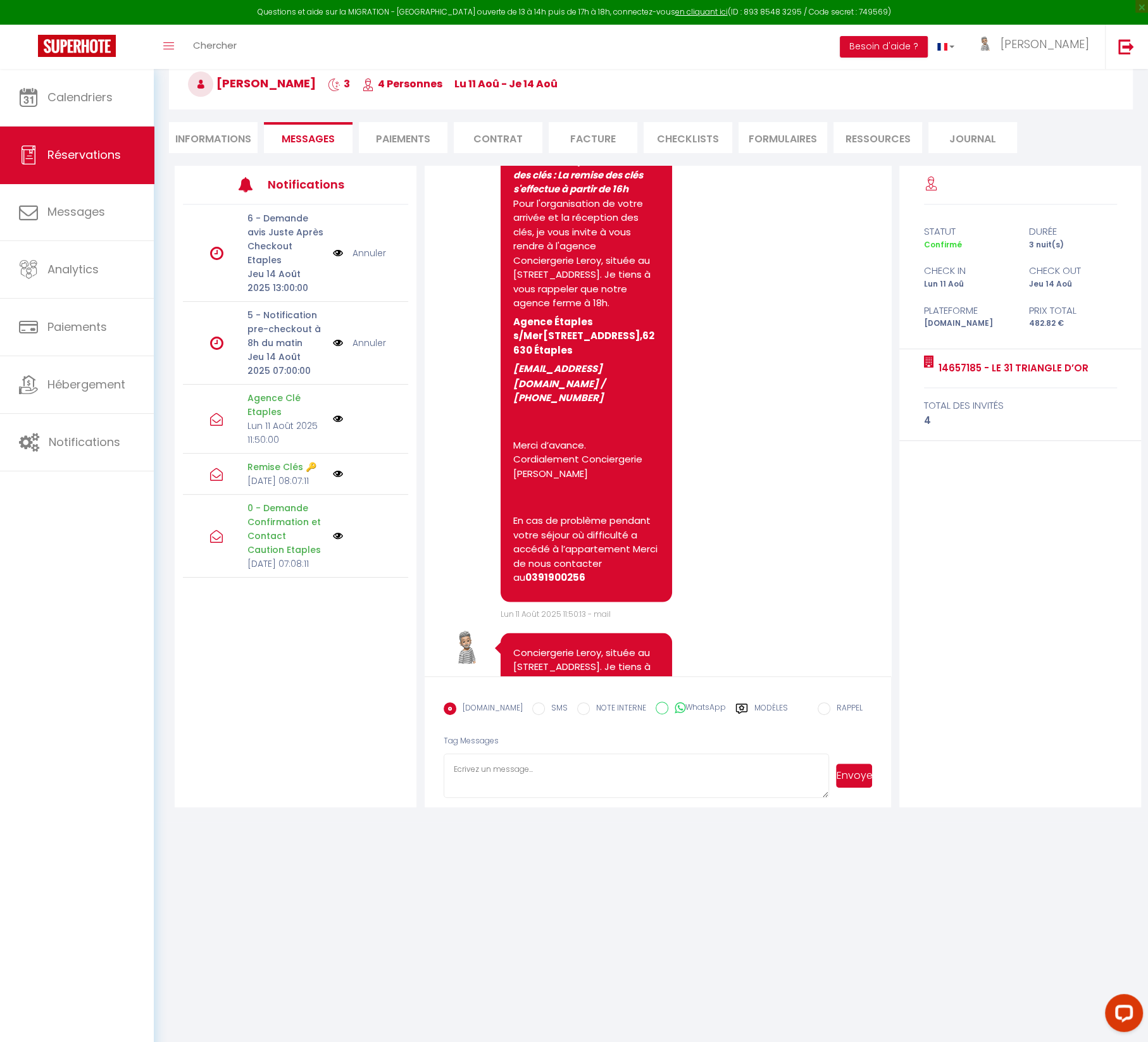
scroll to position [2629, 0]
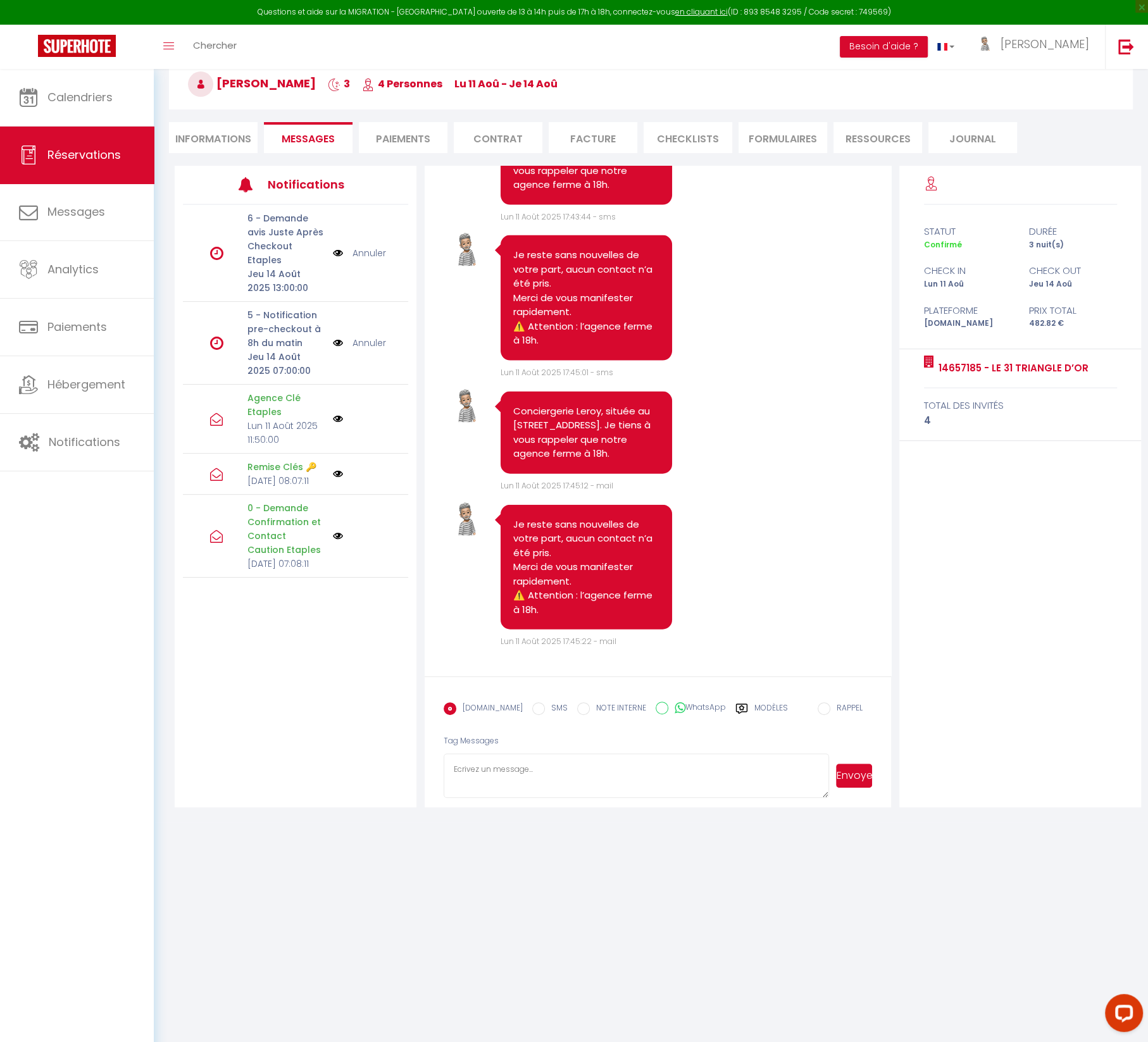
click at [206, 134] on li "Informations" at bounding box center [213, 137] width 89 height 31
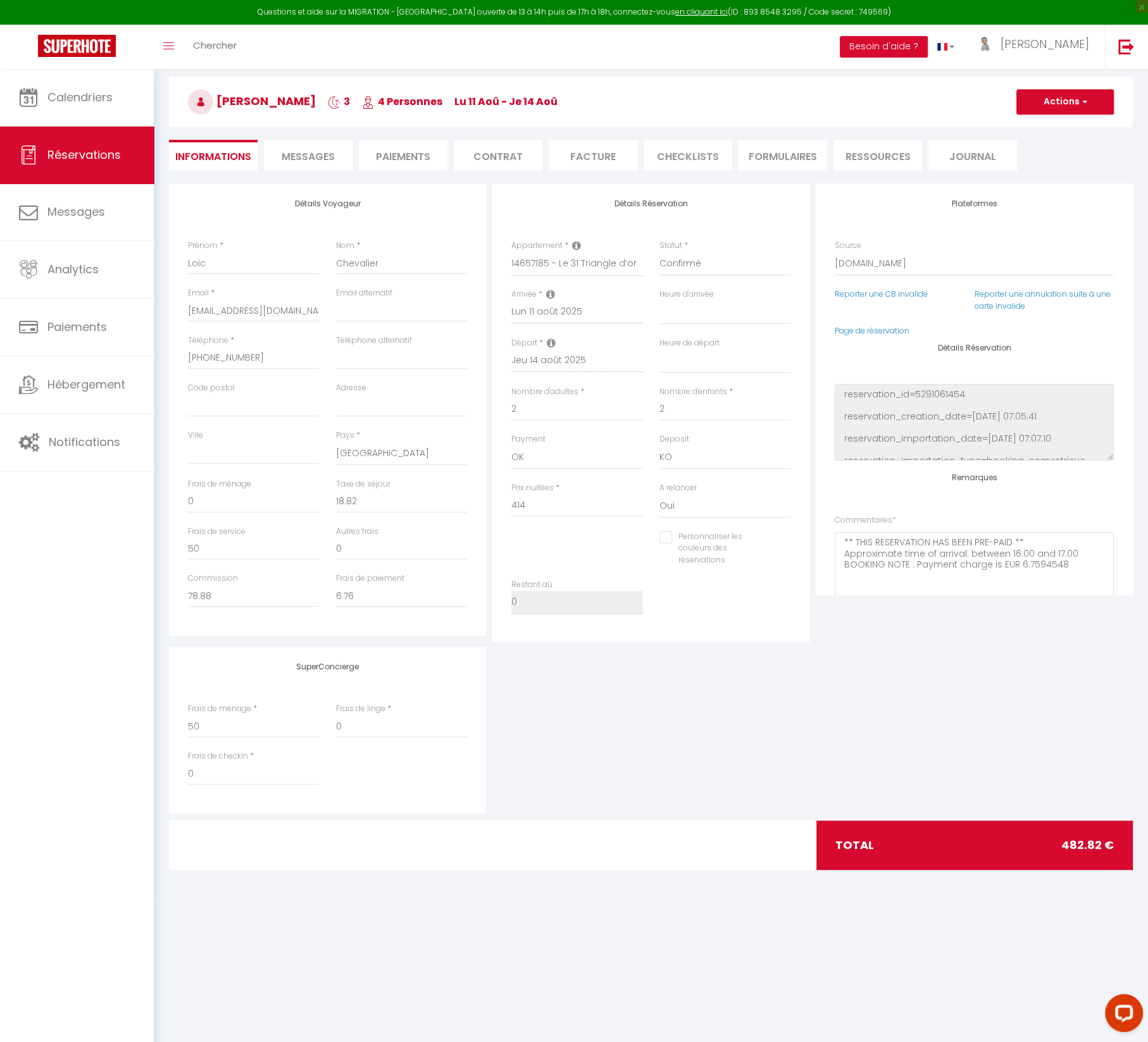
click at [695, 721] on div "SuperConcierge Frais de ménage * 50 Frais de linge * 0 Frais de checkin * 0" at bounding box center [651, 730] width 970 height 167
click at [195, 262] on input "Loic" at bounding box center [253, 262] width 131 height 23
click at [233, 262] on input "Loic" at bounding box center [253, 262] width 131 height 23
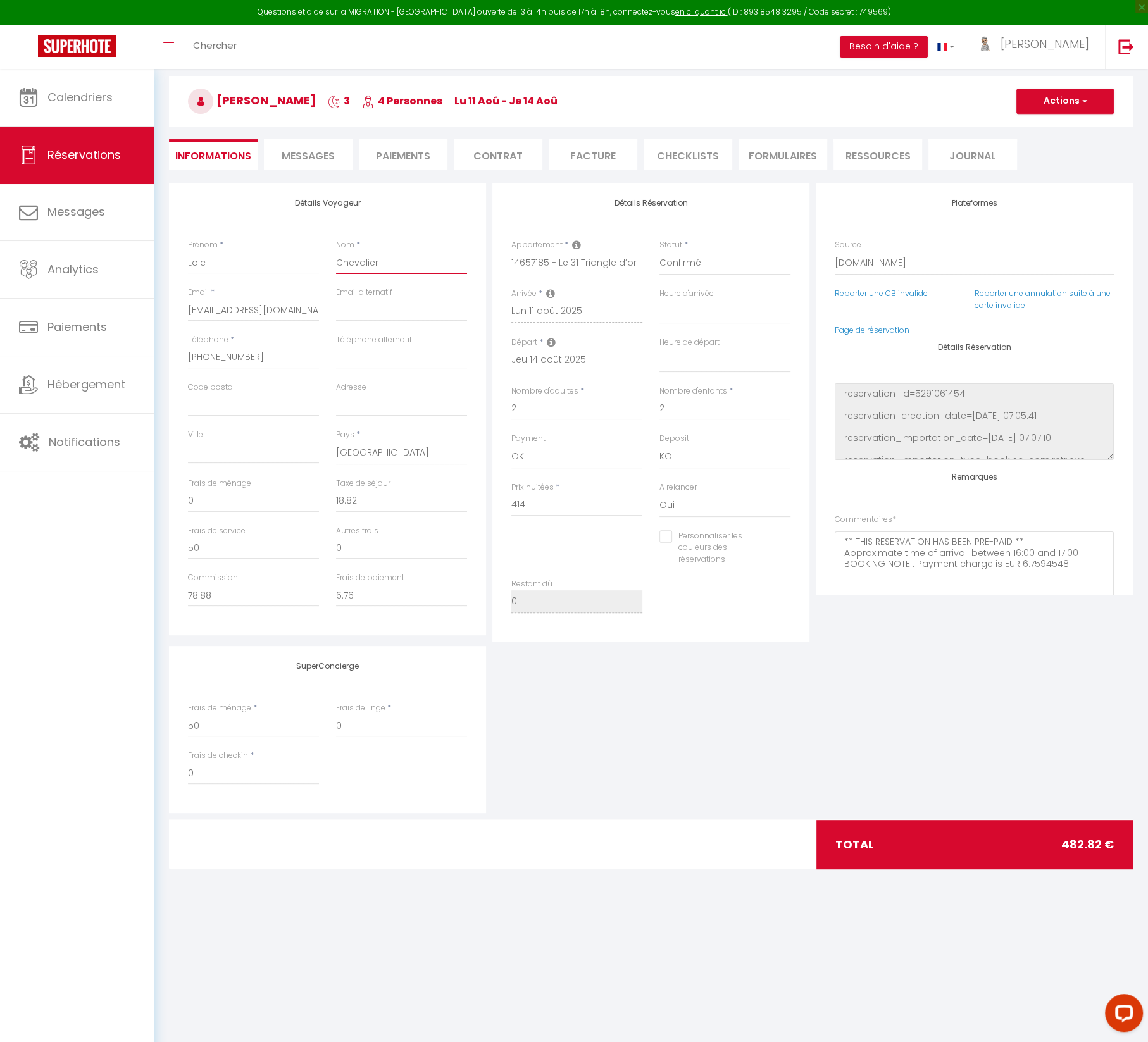
click at [355, 263] on input "Chevalier" at bounding box center [401, 262] width 131 height 23
click at [411, 262] on input "Chevalier" at bounding box center [401, 262] width 131 height 23
click at [181, 202] on div "Détails Voyageur Prénom * Loic Nom * Chevalier Email * [EMAIL_ADDRESS][DOMAIN_N…" at bounding box center [327, 409] width 317 height 453
click at [313, 150] on span "Messages" at bounding box center [308, 156] width 53 height 15
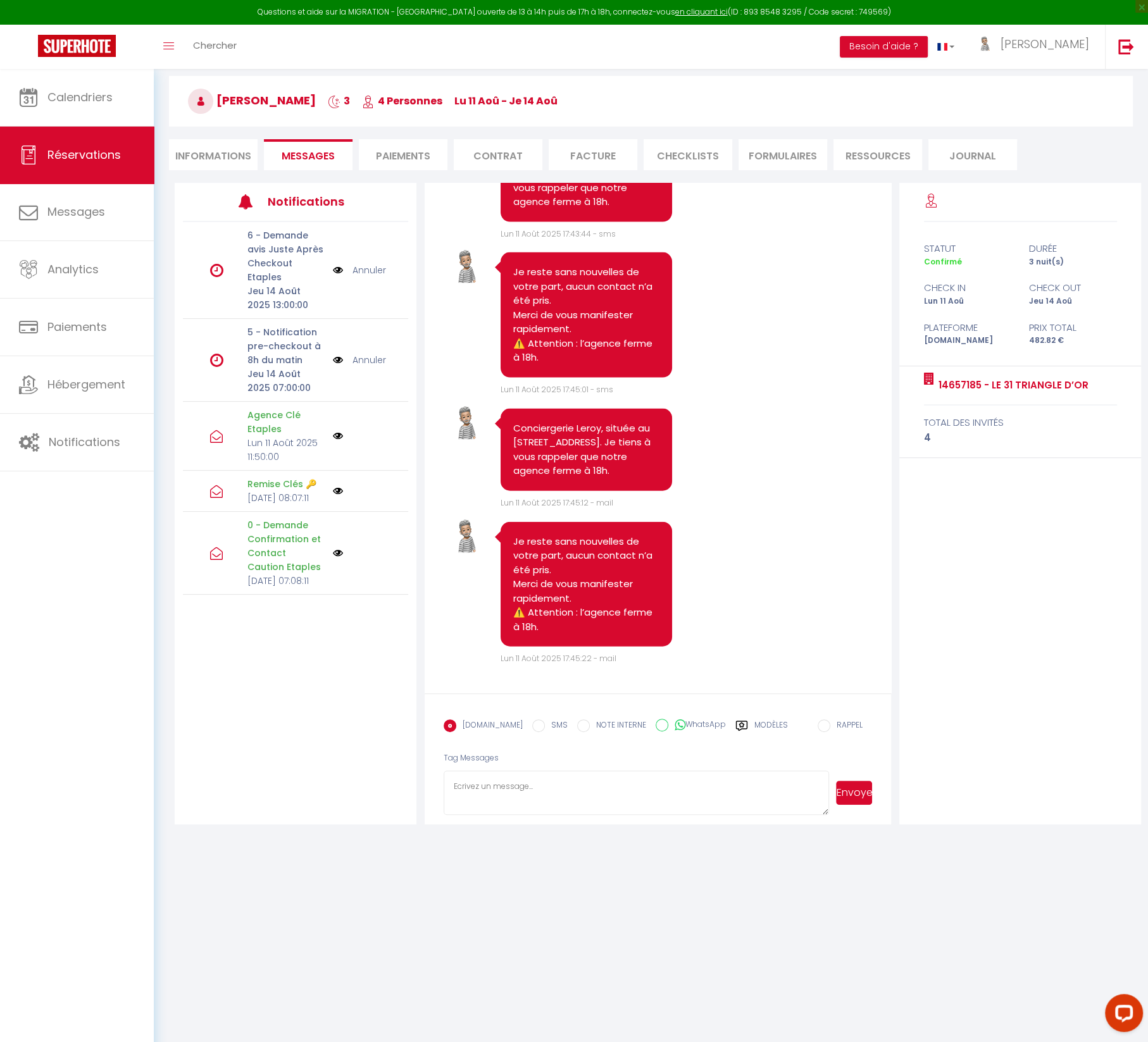
click at [226, 152] on li "Informations" at bounding box center [213, 154] width 89 height 31
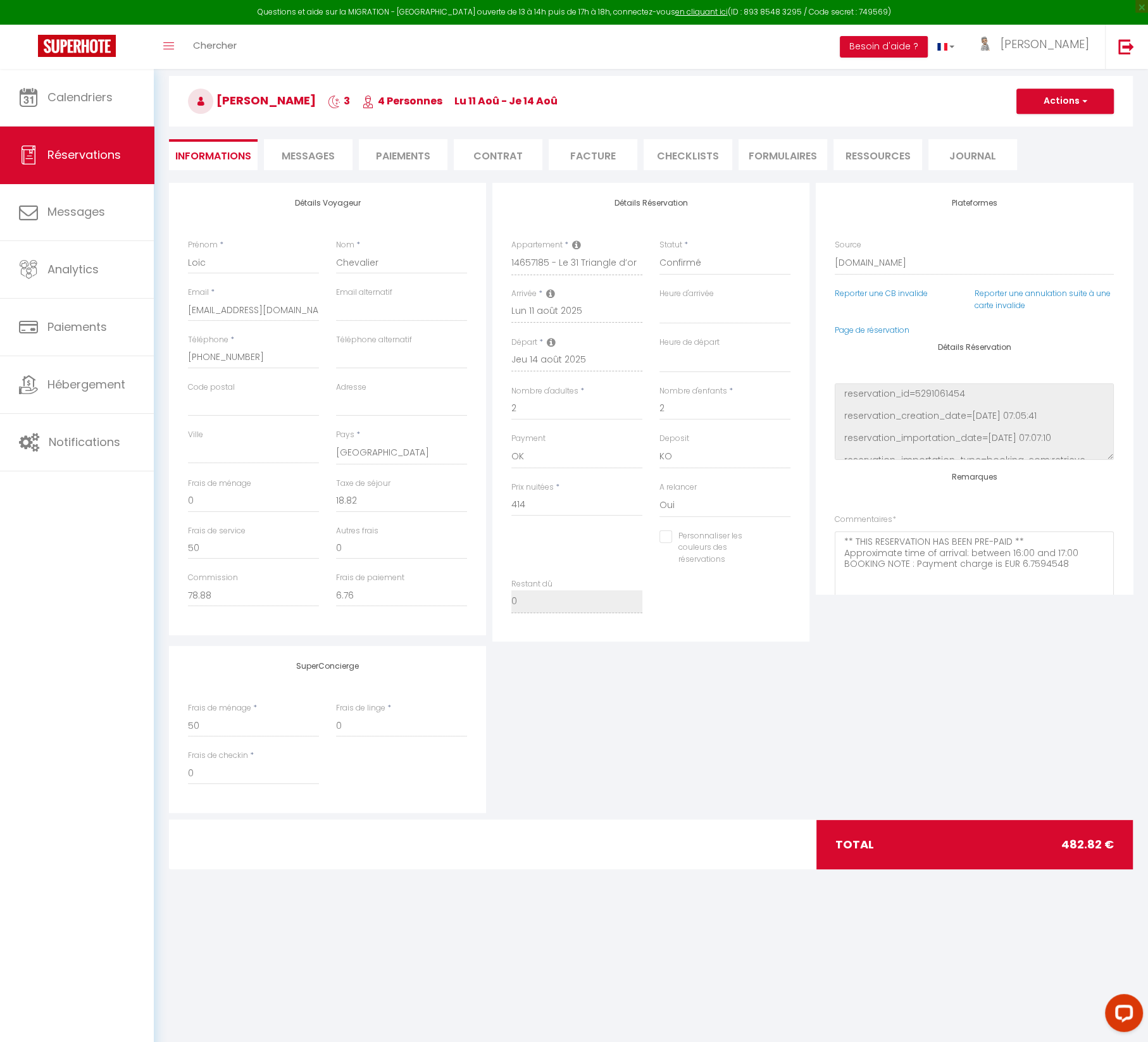
click at [303, 156] on span "Messages" at bounding box center [308, 156] width 53 height 15
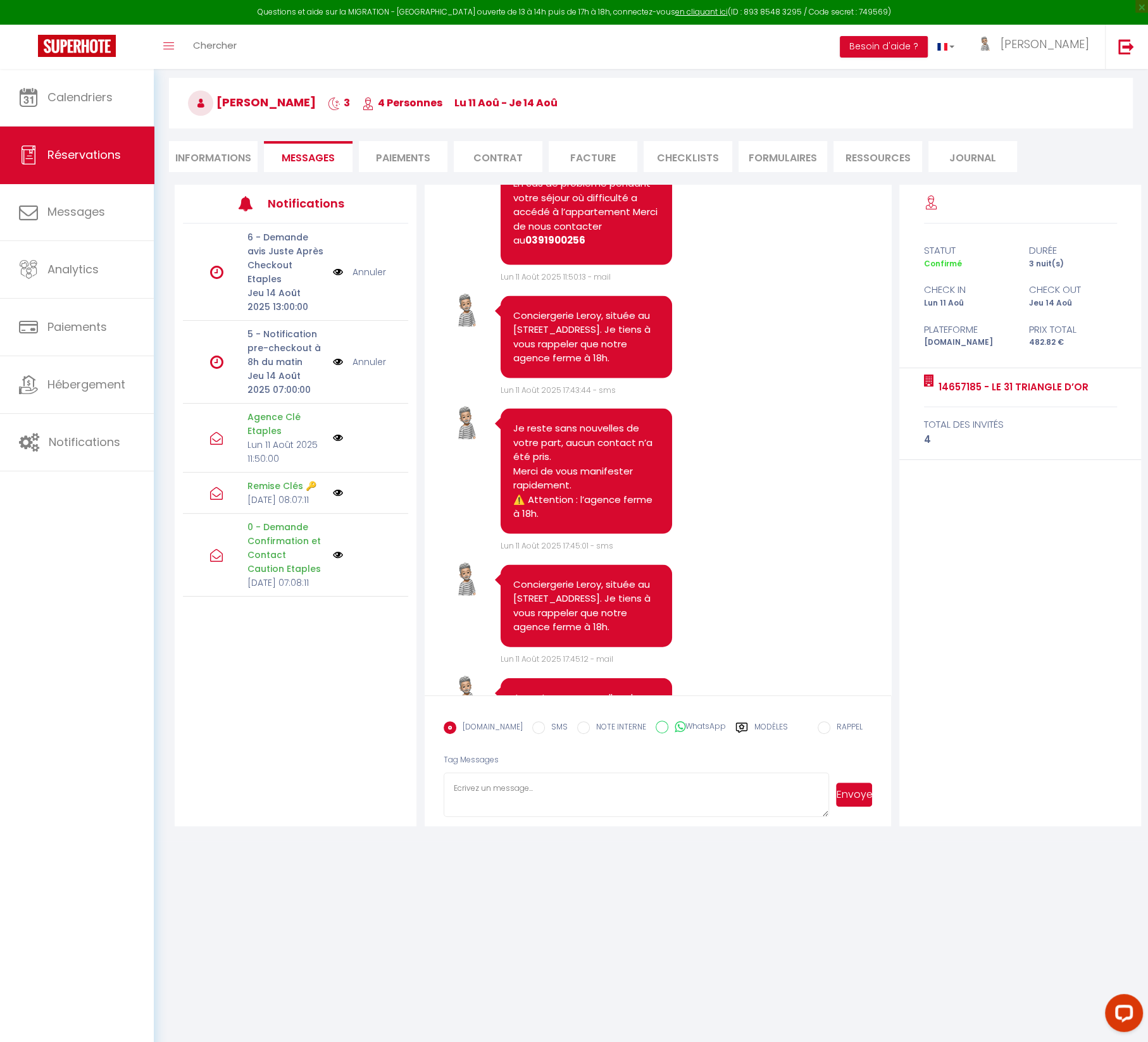
scroll to position [2435, 0]
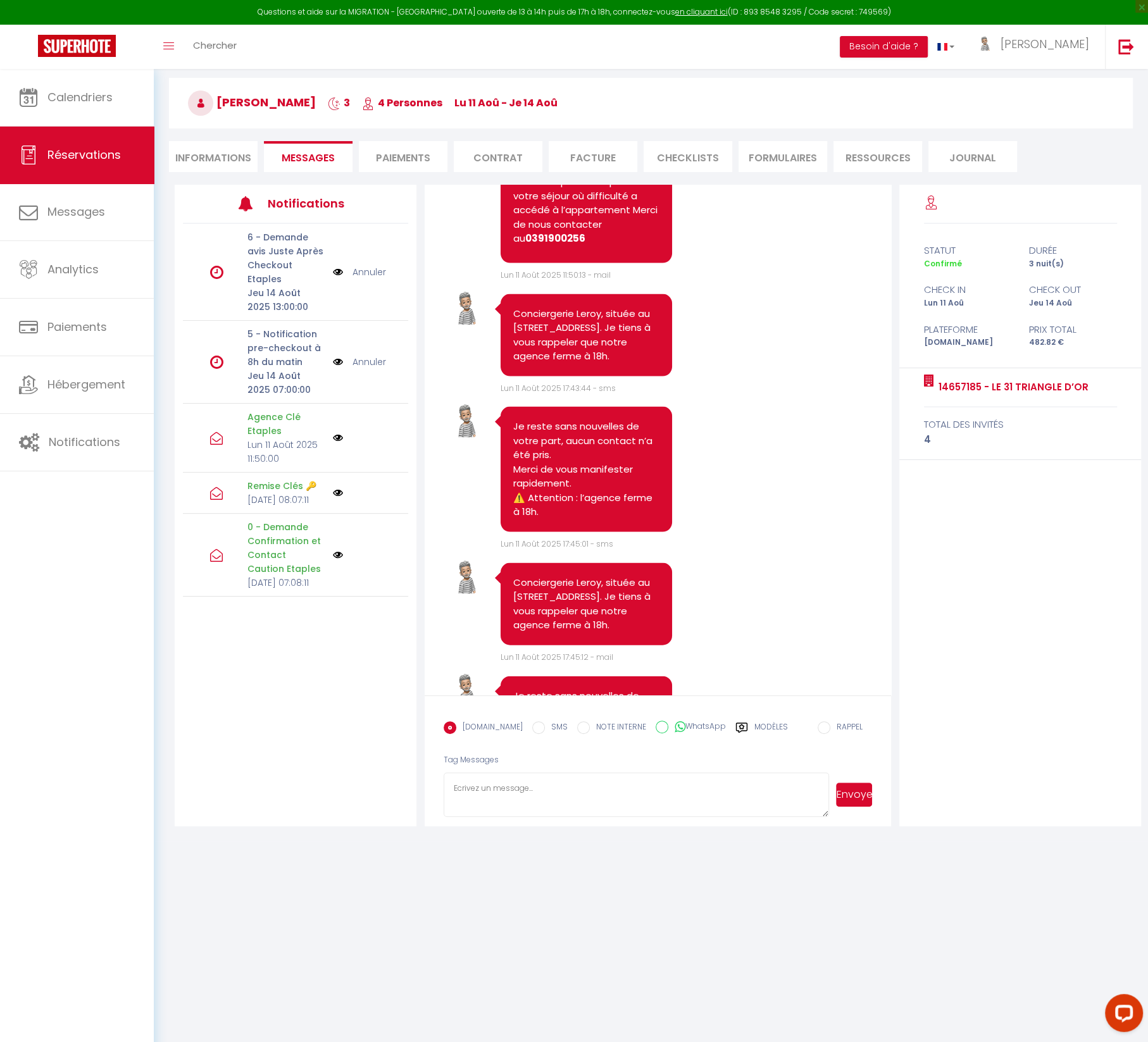
click at [532, 727] on input "SMS" at bounding box center [538, 727] width 12 height 12
click at [507, 789] on textarea at bounding box center [637, 795] width 386 height 44
paste textarea "14657185 - Le 31 Triangle d’or [STREET_ADDRESS] [GEOGRAPHIC_DATA] Residence Ale…"
click at [857, 792] on button "Envoyer" at bounding box center [854, 794] width 37 height 24
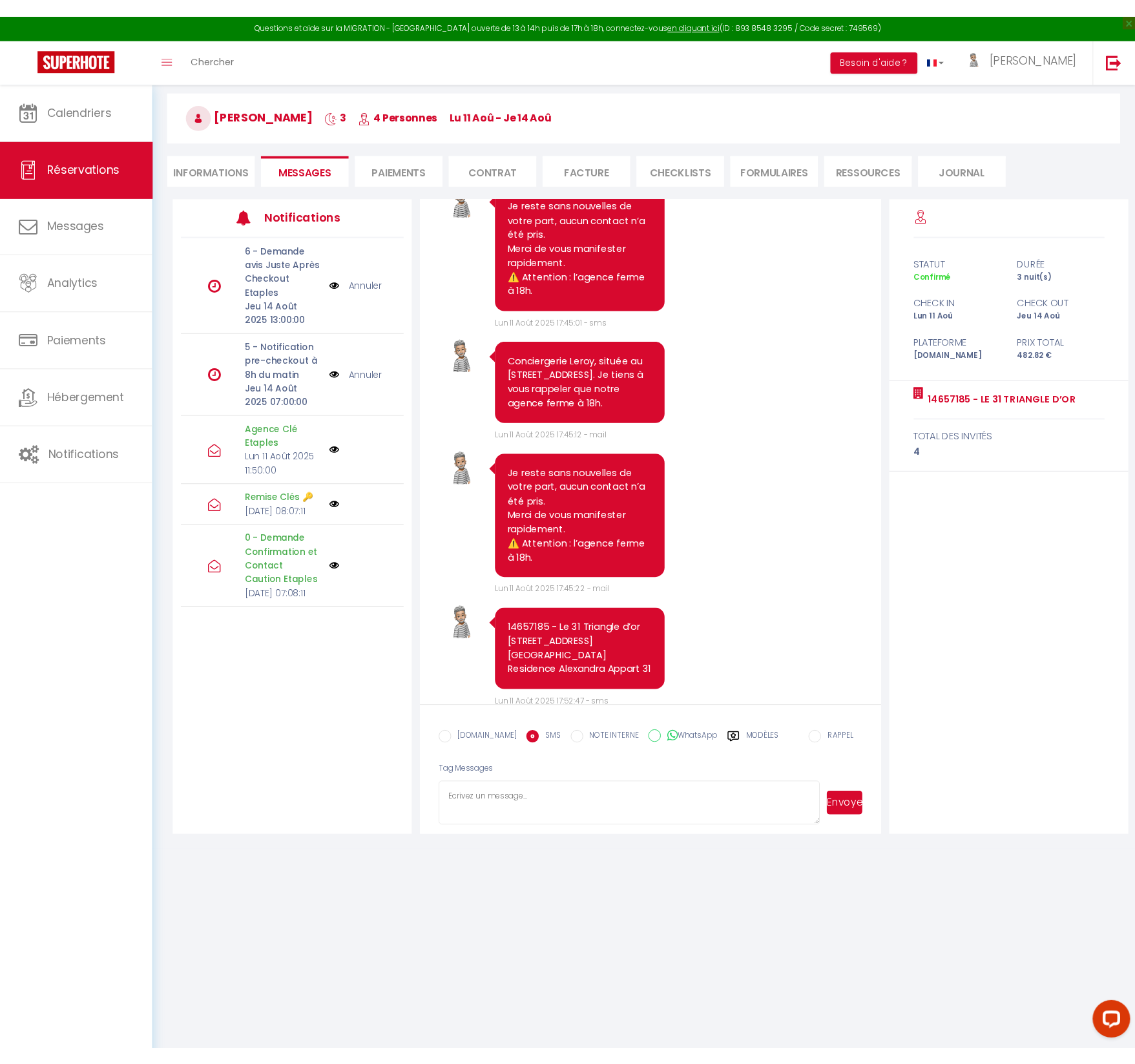
scroll to position [2801, 0]
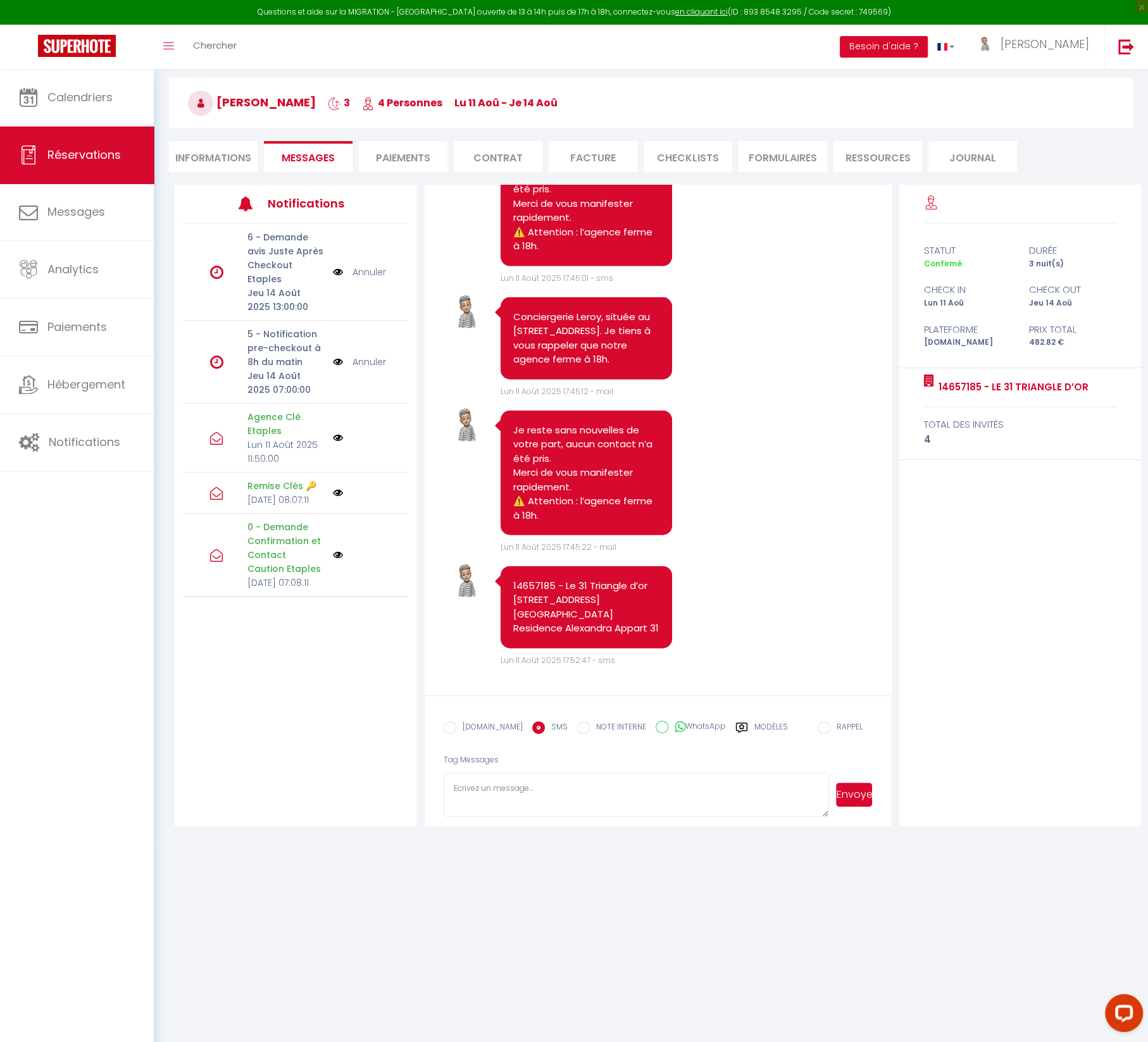
drag, startPoint x: 564, startPoint y: 628, endPoint x: 610, endPoint y: 627, distance: 46.0
click at [610, 627] on pre "14657185 - Le 31 Triangle d’or [STREET_ADDRESS] [GEOGRAPHIC_DATA] Residence Ale…" at bounding box center [586, 607] width 146 height 57
click at [752, 628] on div "Note Sms [PHONE_NUMBER] - Le 31 Triangle d’or [STREET_ADDRESS] Touquet Residenc…" at bounding box center [657, 615] width 428 height 104
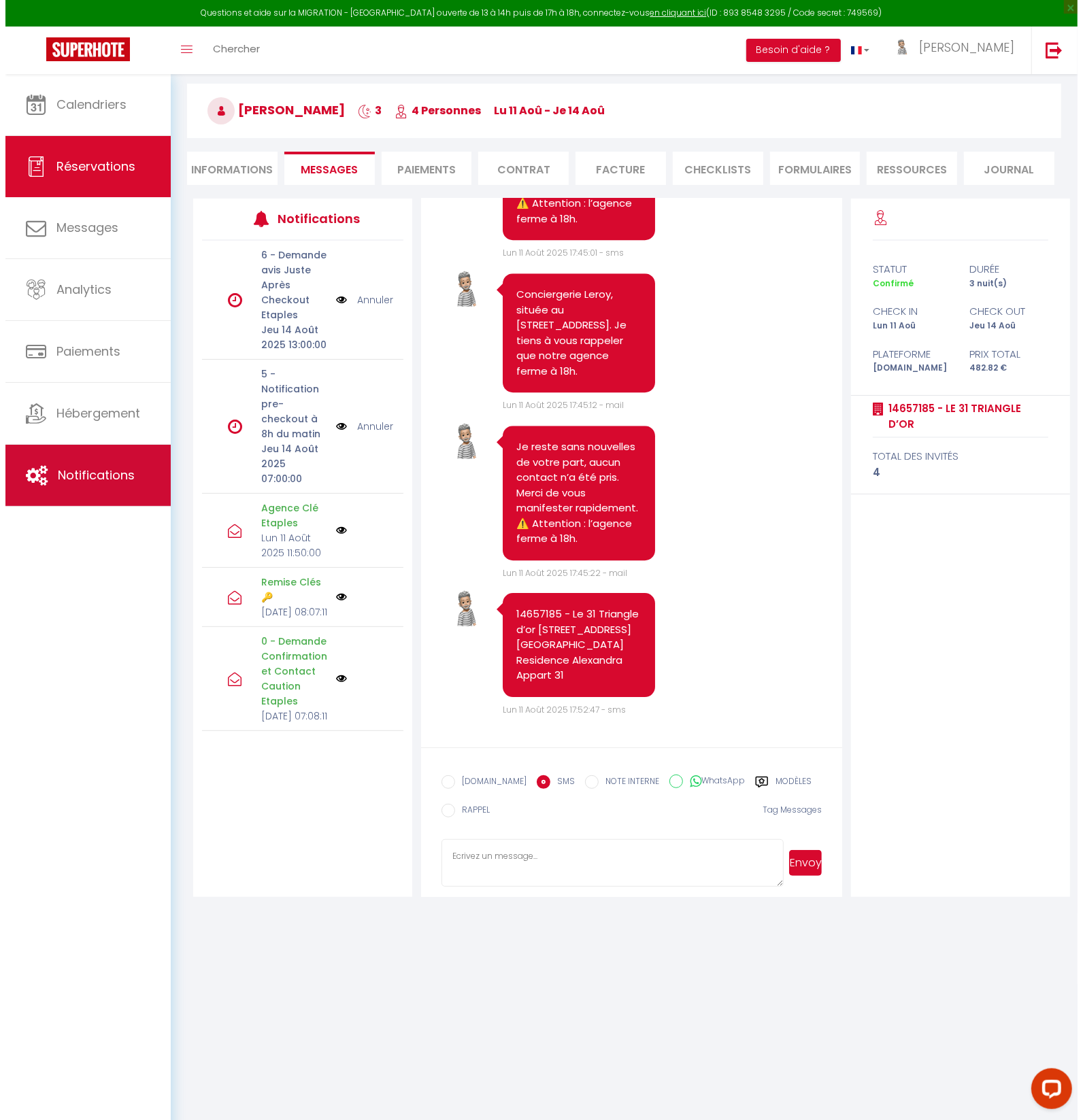
scroll to position [3407, 0]
